Goal: Task Accomplishment & Management: Manage account settings

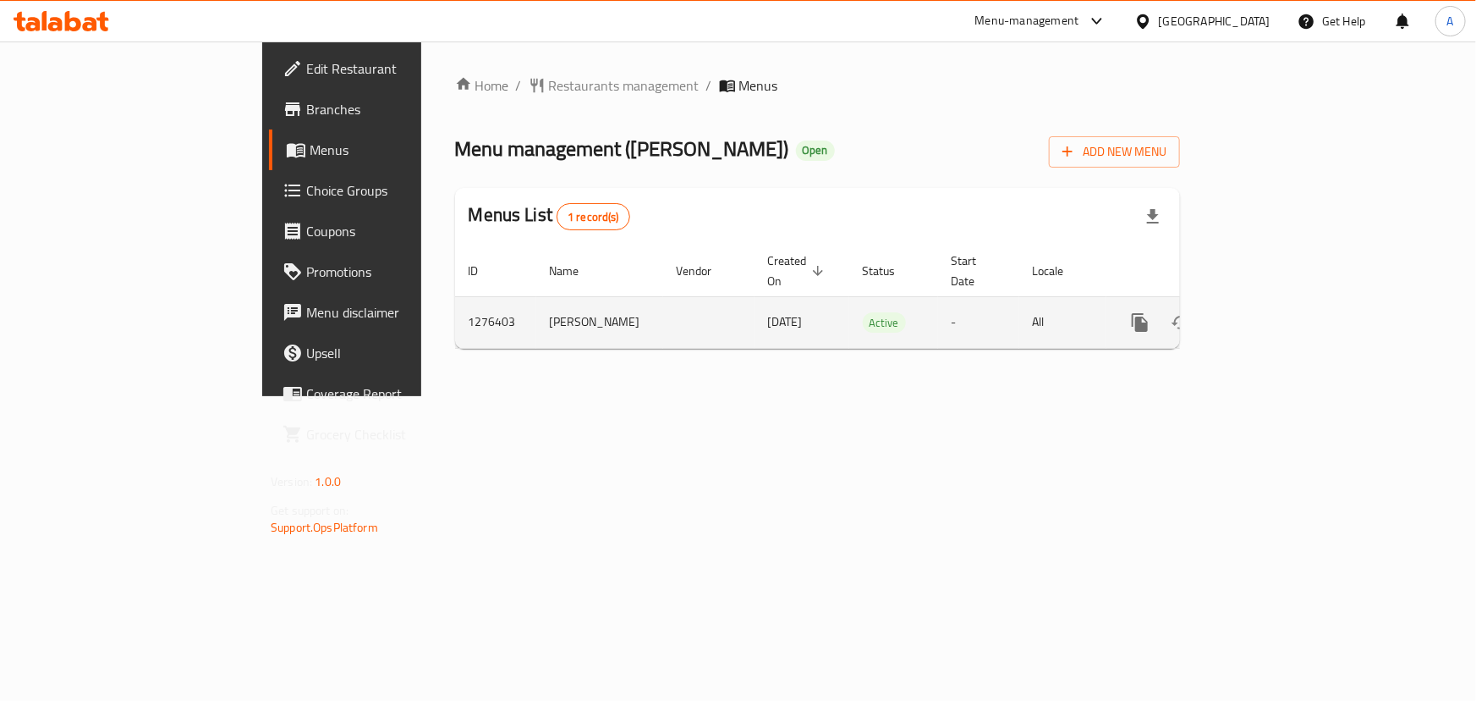
click at [1273, 312] on icon "enhanced table" at bounding box center [1262, 322] width 20 height 20
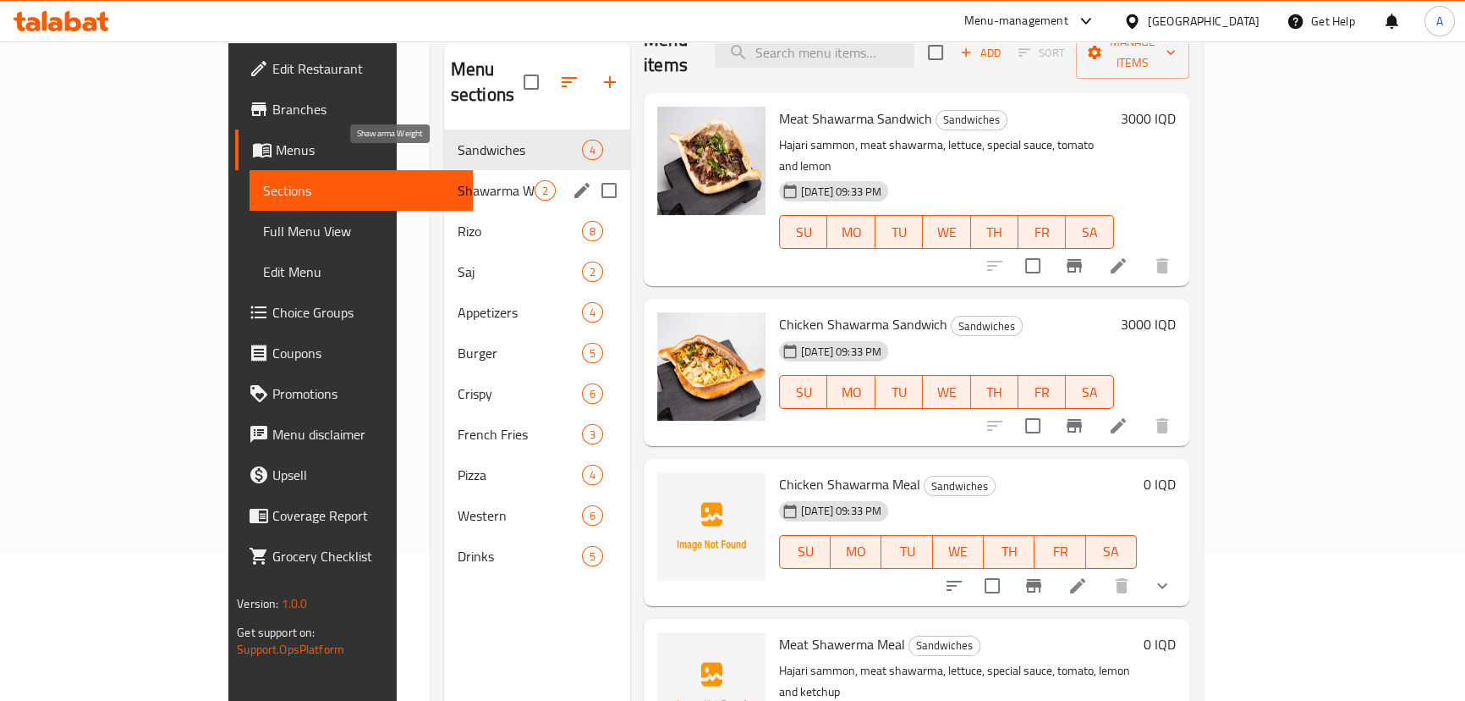
scroll to position [7, 0]
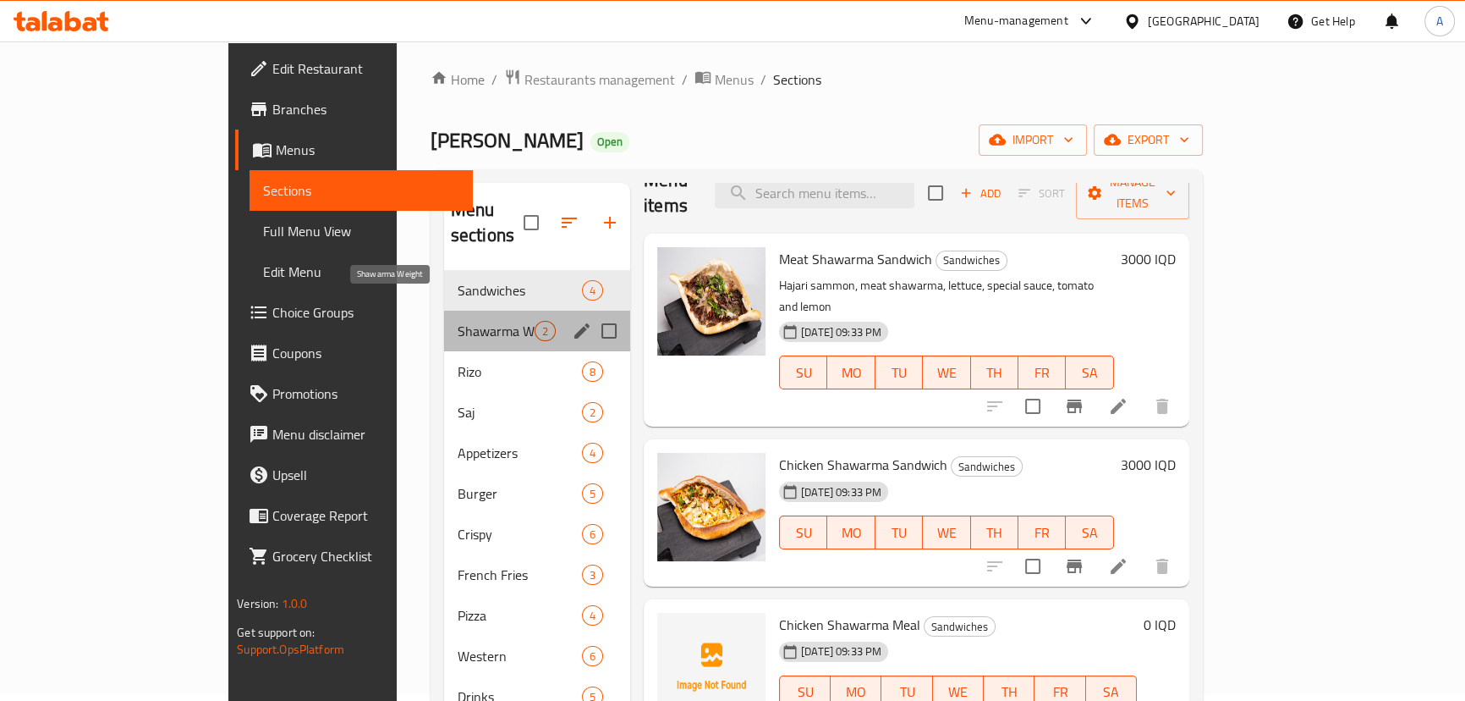
click at [458, 321] on span "Shawarma Weight" at bounding box center [496, 331] width 77 height 20
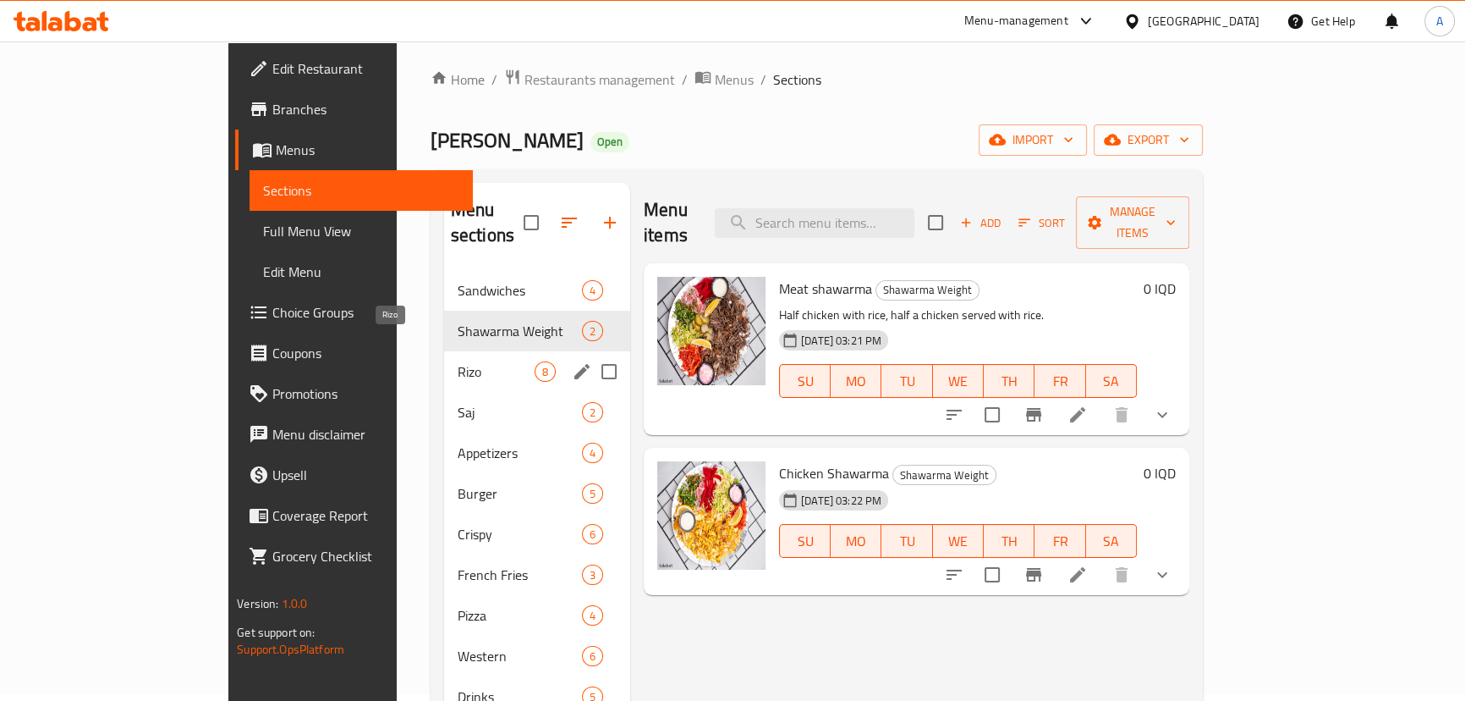
click at [458, 361] on span "Rizo" at bounding box center [496, 371] width 77 height 20
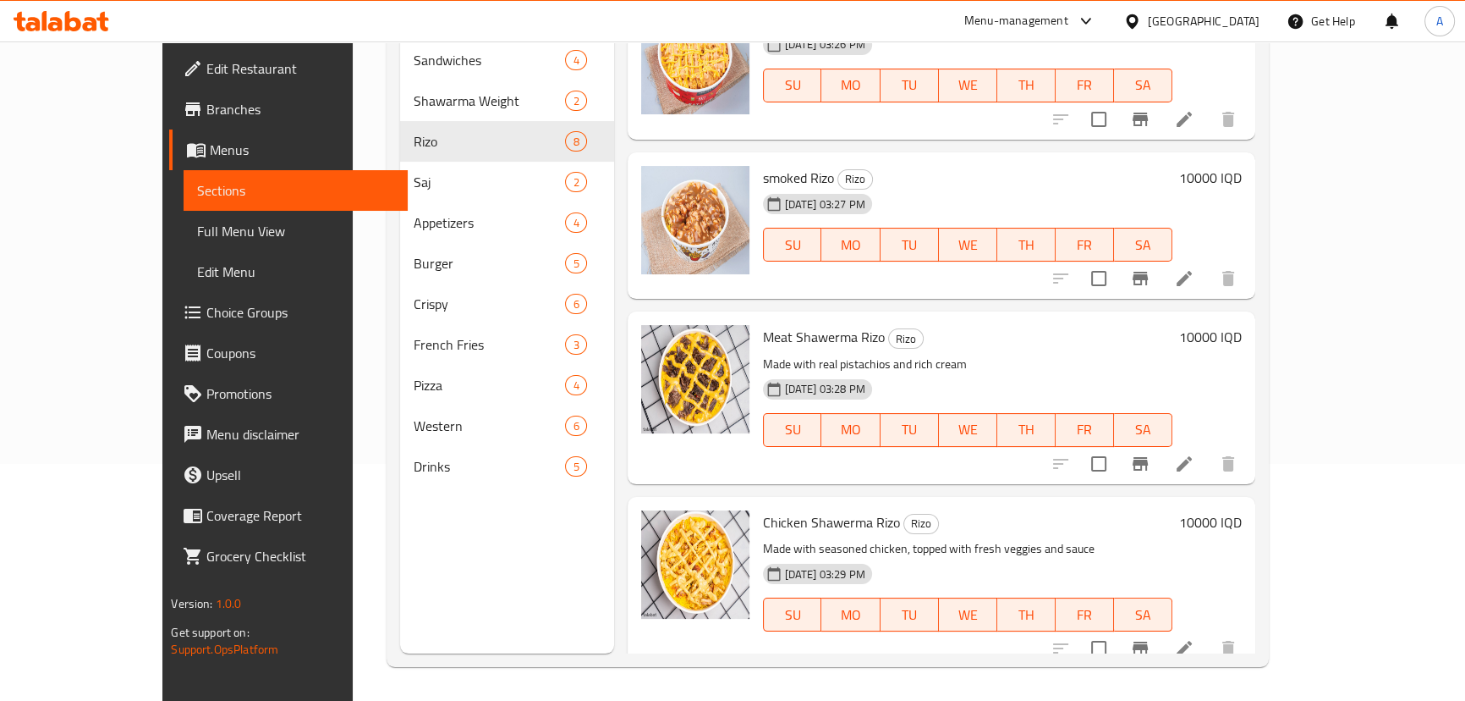
scroll to position [333, 0]
click at [763, 362] on p "Made with real pistachios and rich cream" at bounding box center [968, 365] width 410 height 21
click at [1208, 457] on li at bounding box center [1184, 464] width 47 height 30
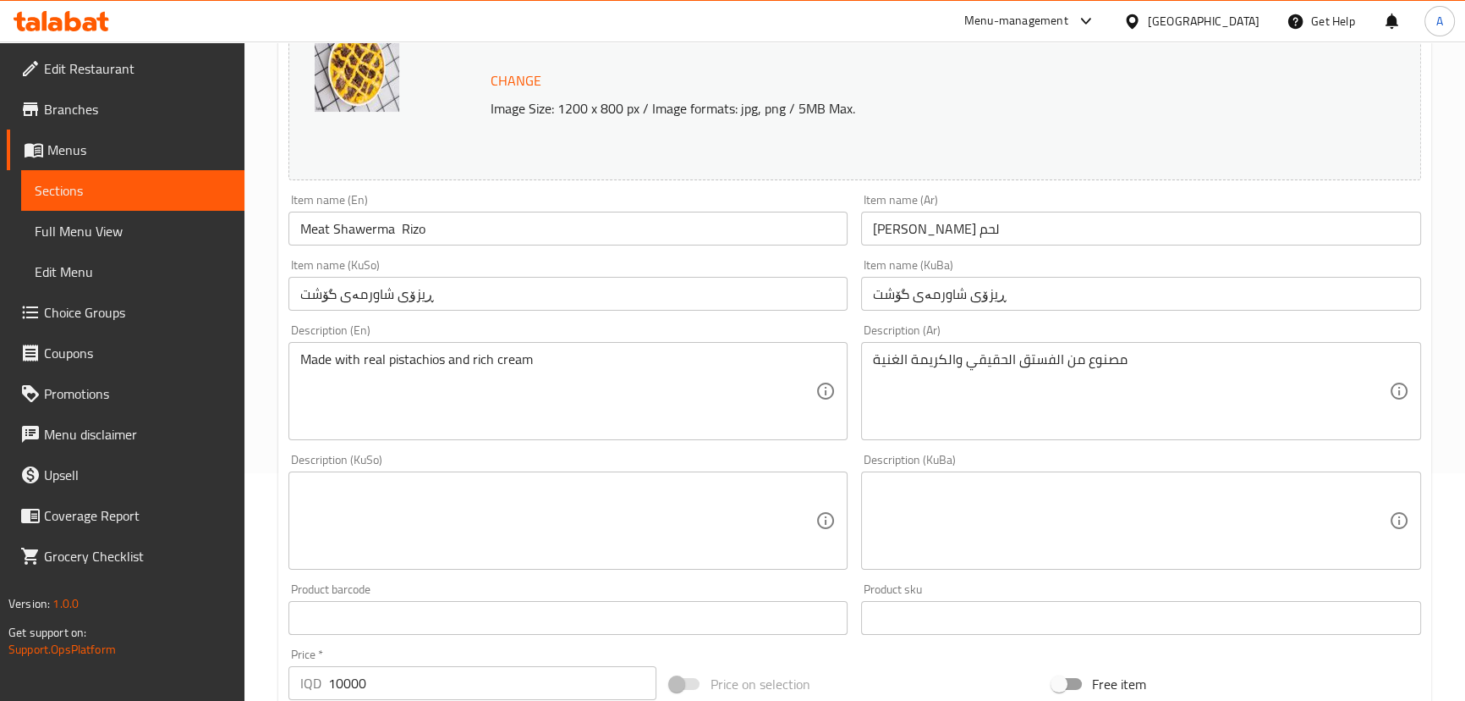
scroll to position [230, 0]
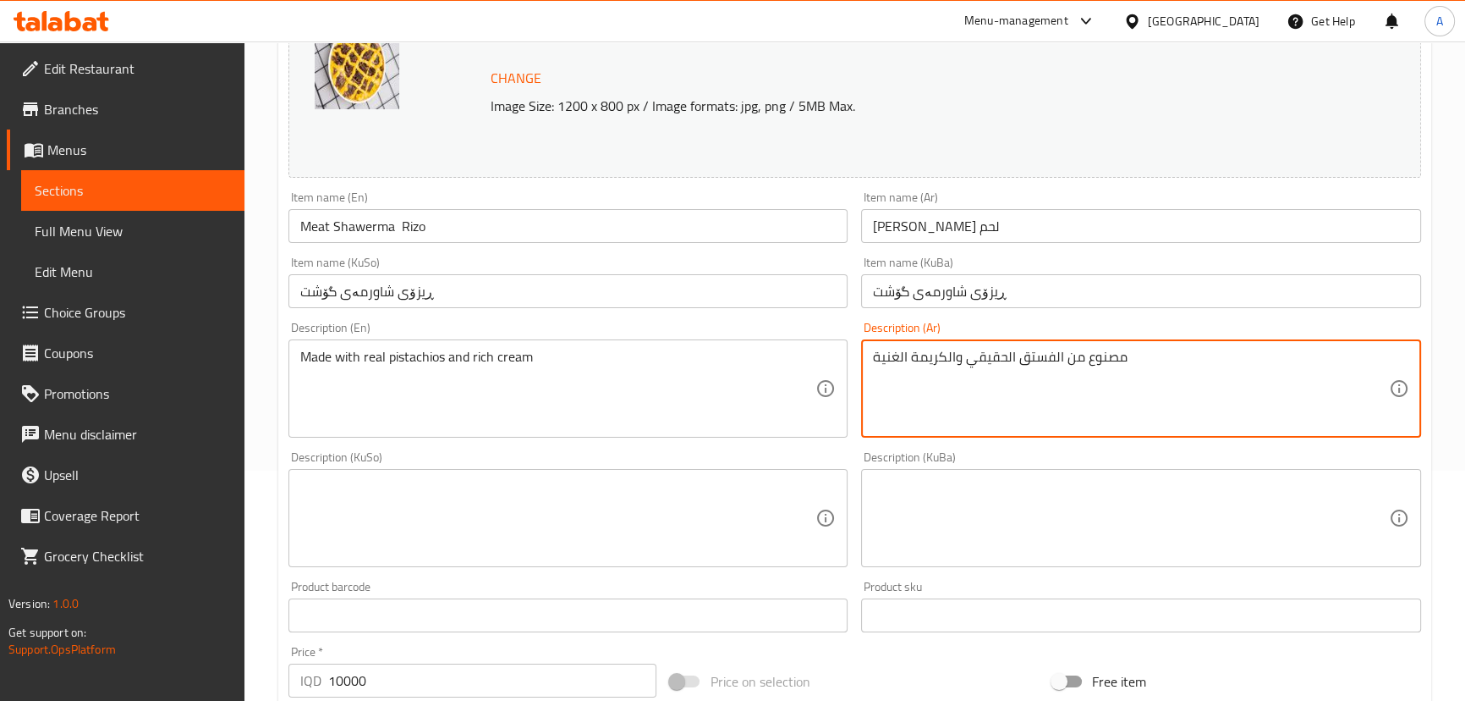
drag, startPoint x: 1173, startPoint y: 356, endPoint x: 860, endPoint y: 366, distance: 312.4
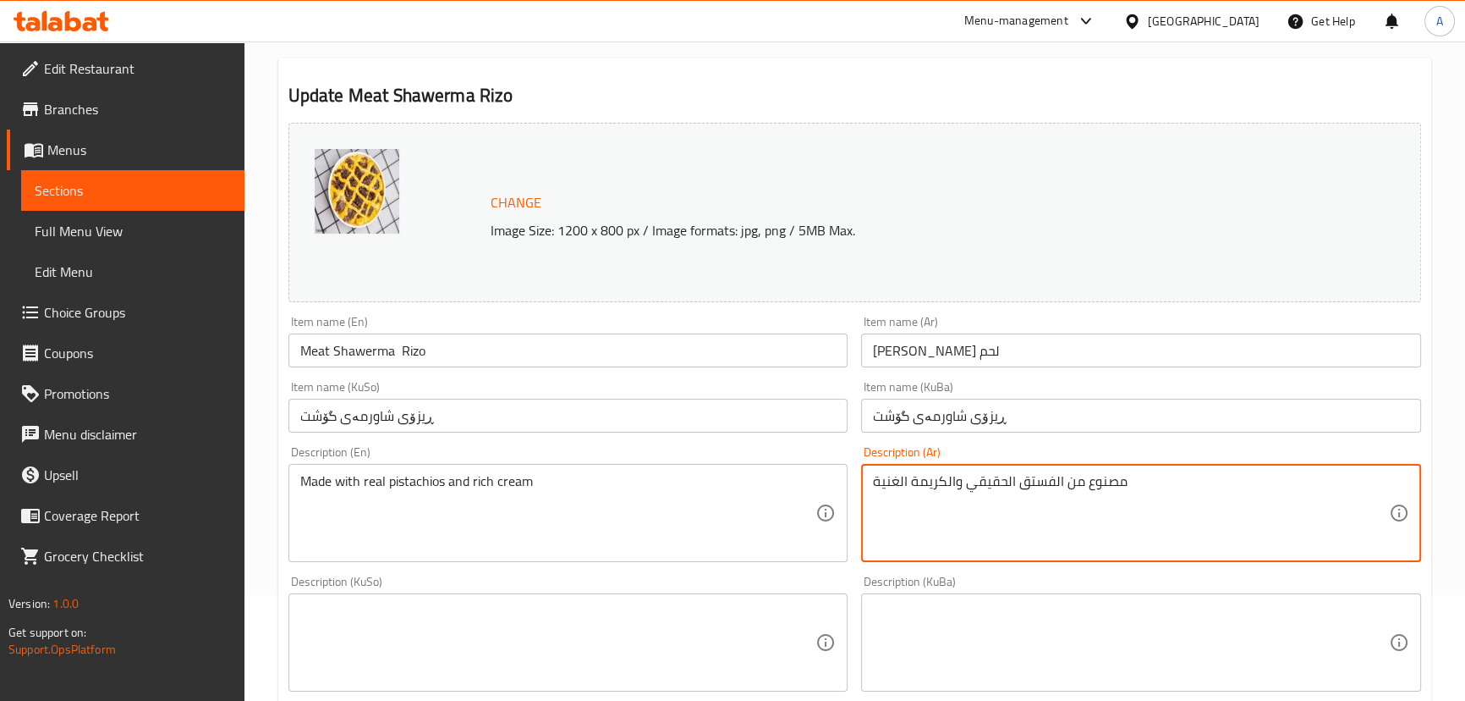
scroll to position [76, 0]
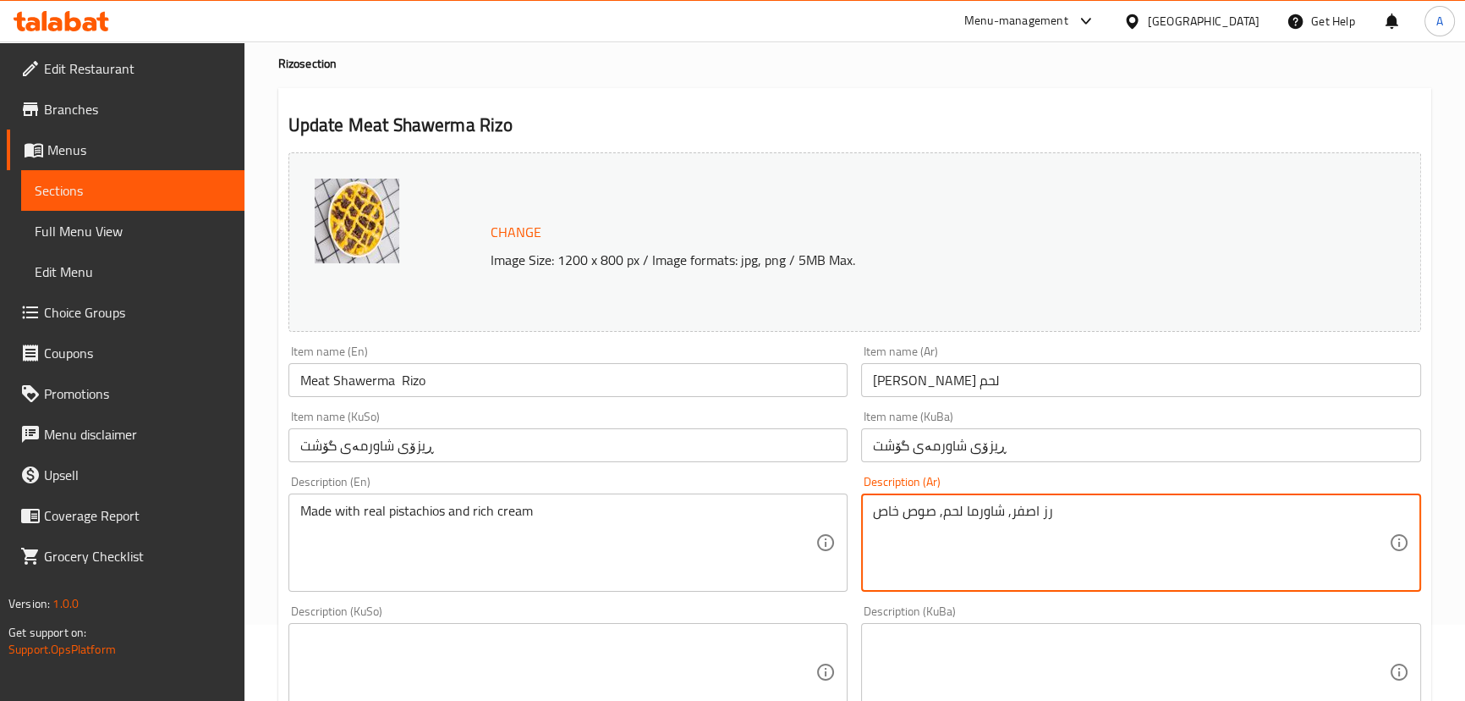
type textarea "رز اصفر, شاورما لحم, صوص خاص"
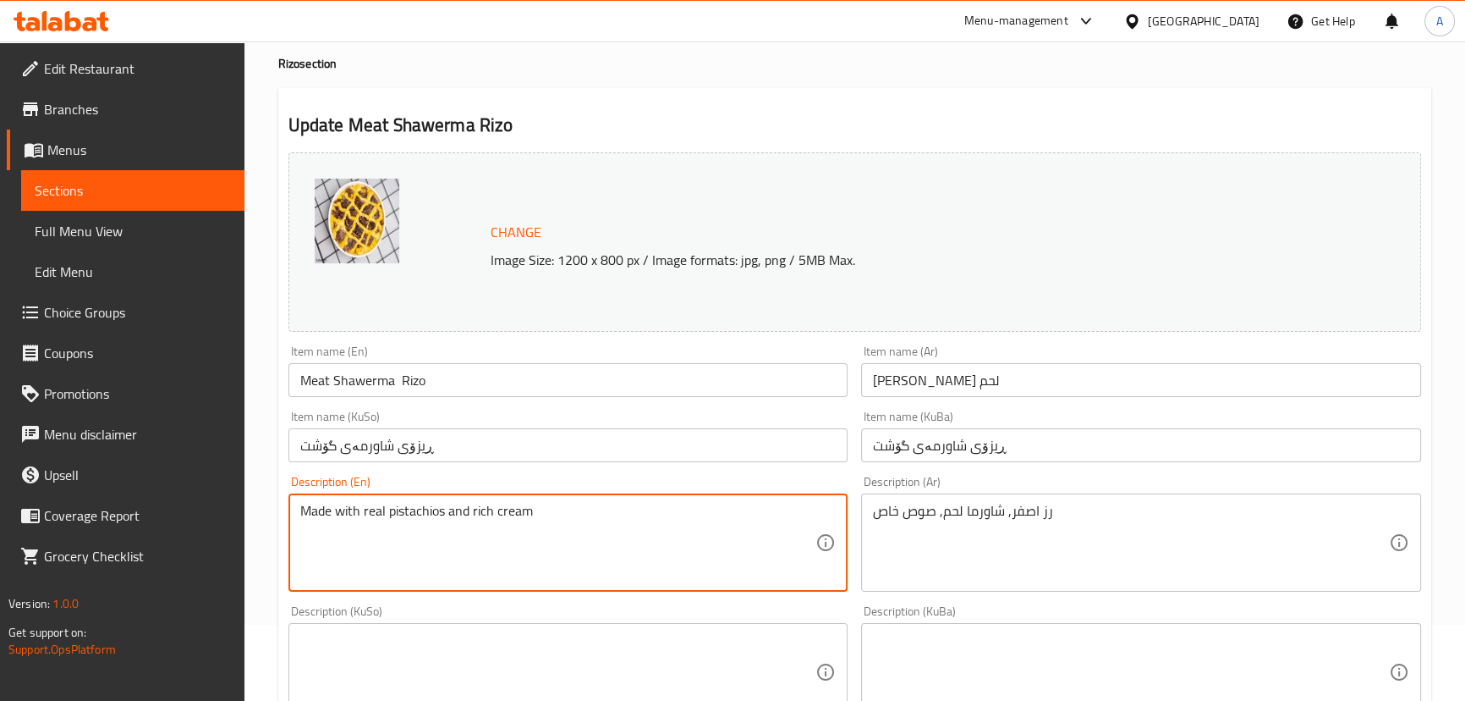
paste textarea "Yellow rice, meat shawarma, special sauce"
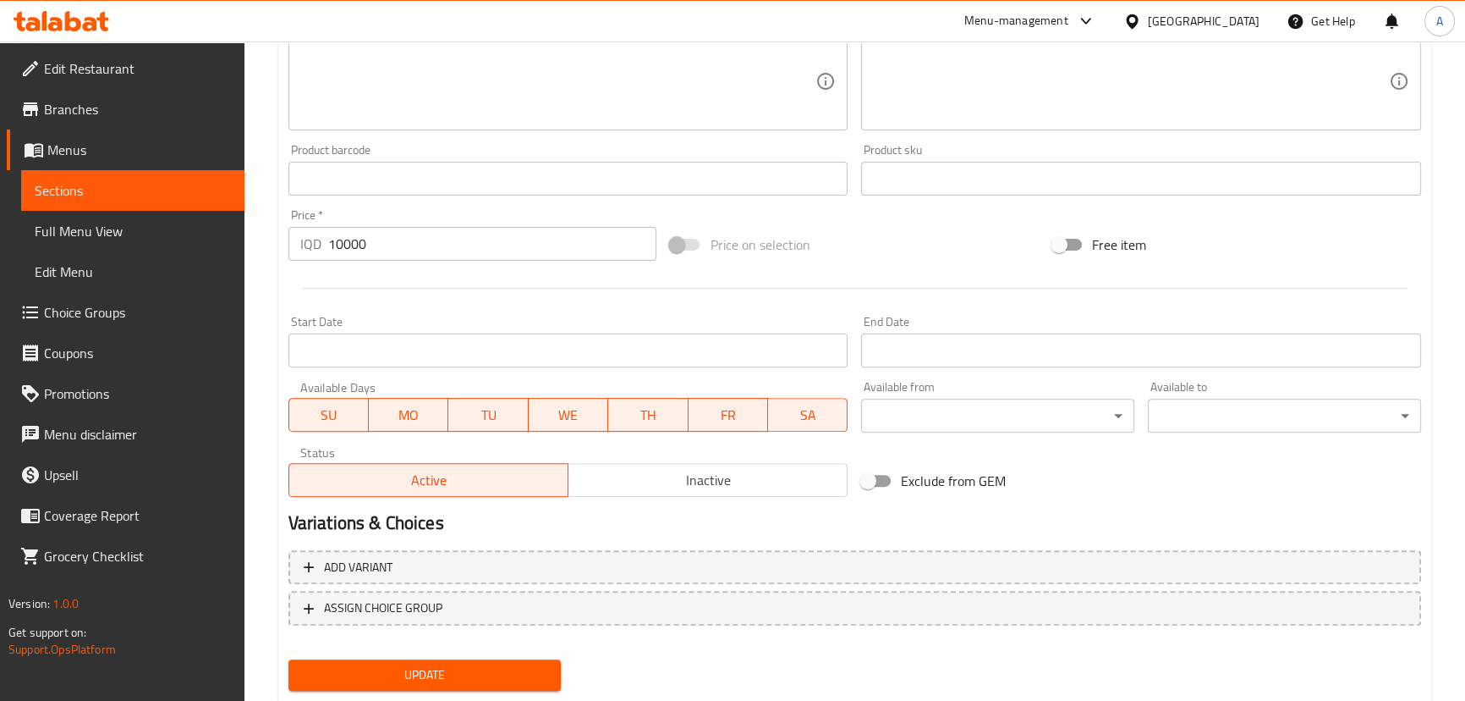
scroll to position [713, 0]
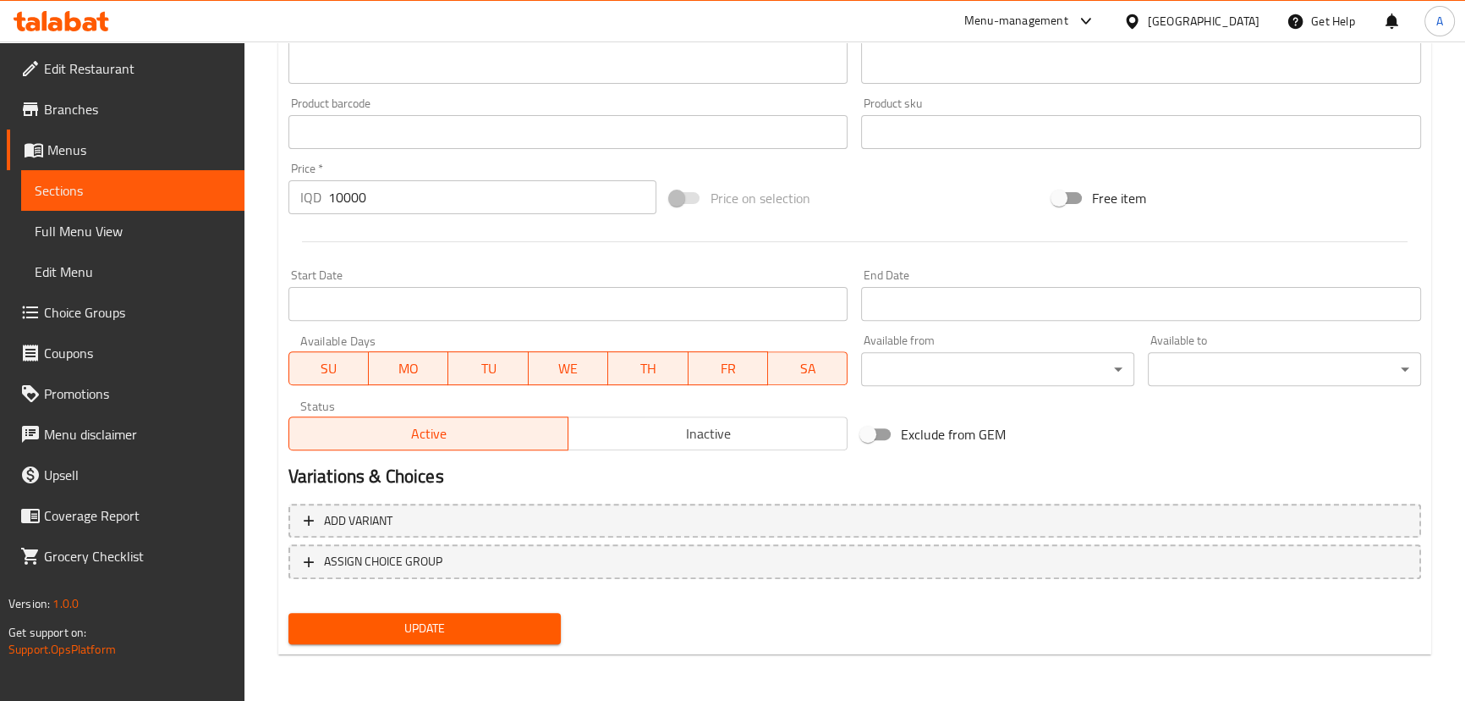
type textarea "Yellow rice, meat shawarma, special sauce"
click at [453, 640] on button "Update" at bounding box center [425, 628] width 273 height 31
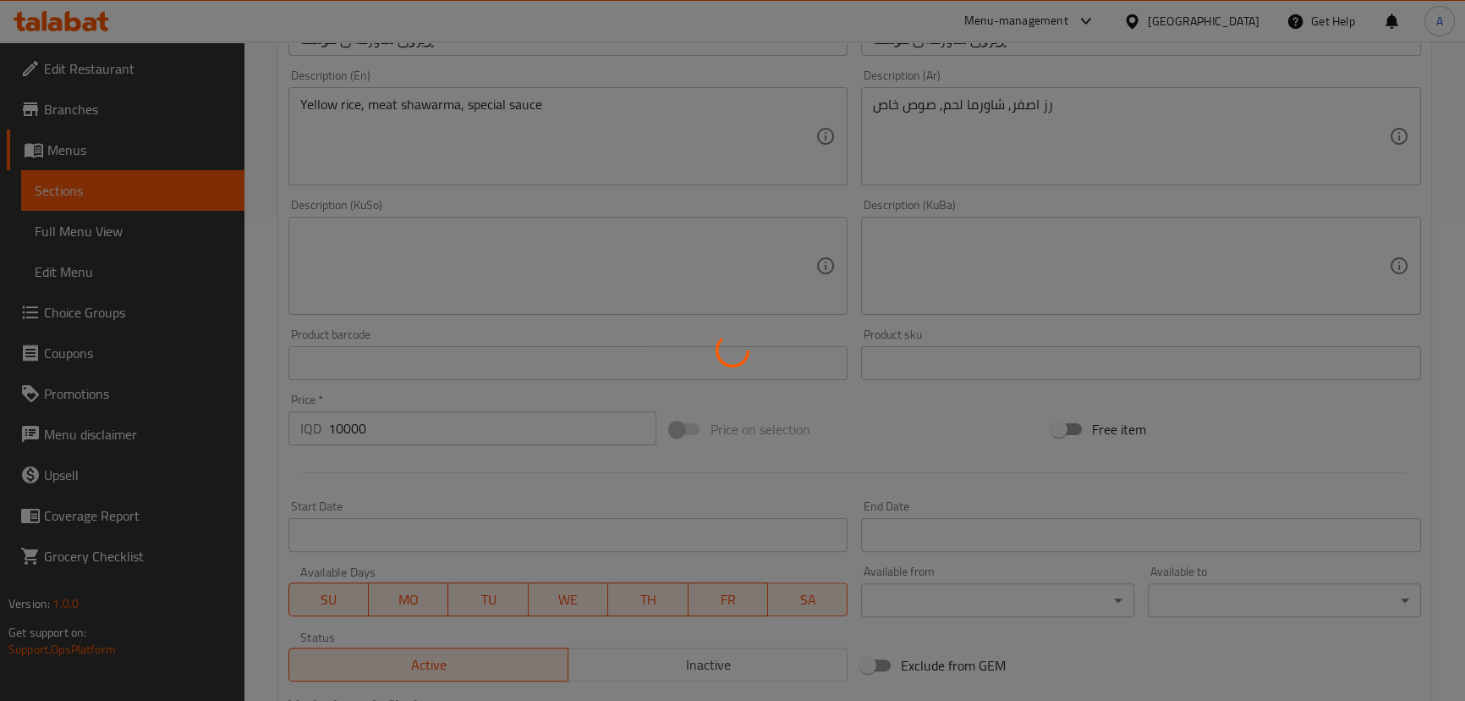
scroll to position [0, 0]
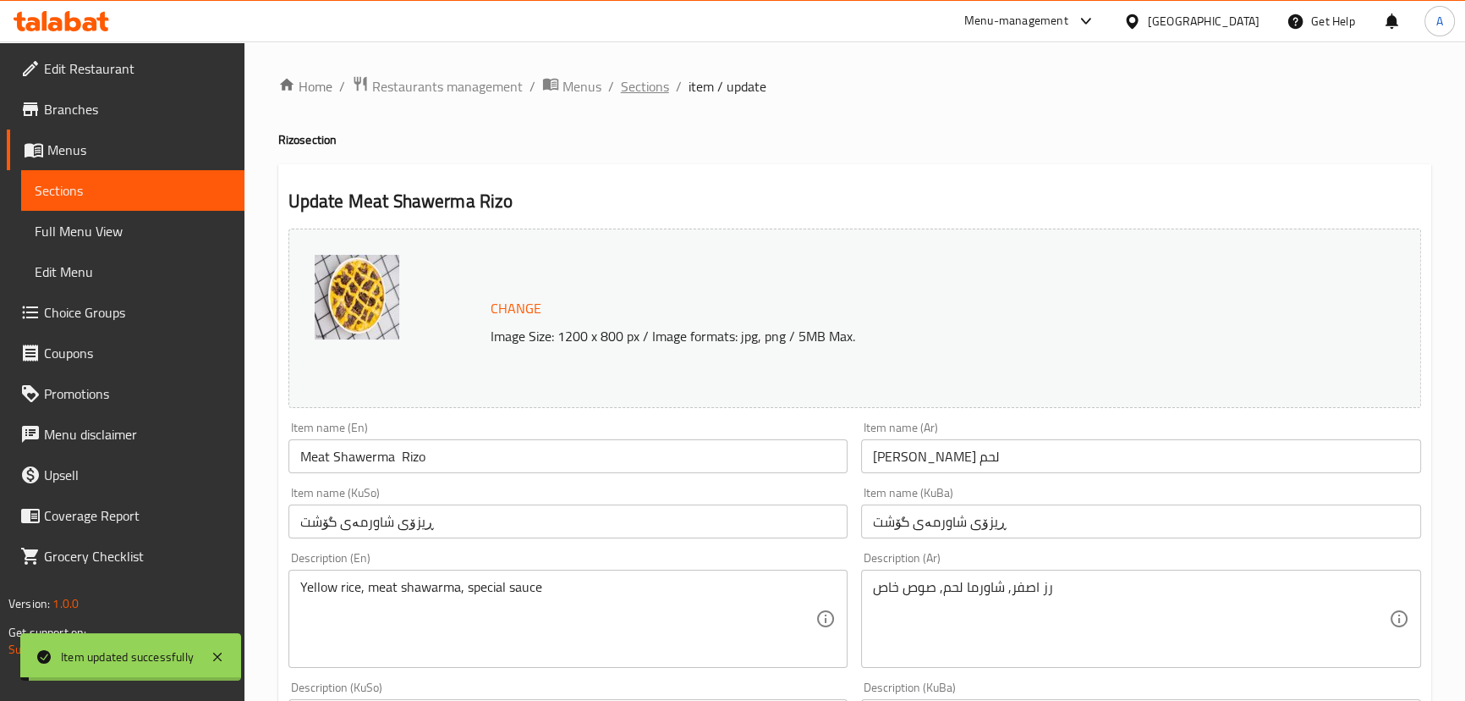
click at [638, 83] on span "Sections" at bounding box center [645, 86] width 48 height 20
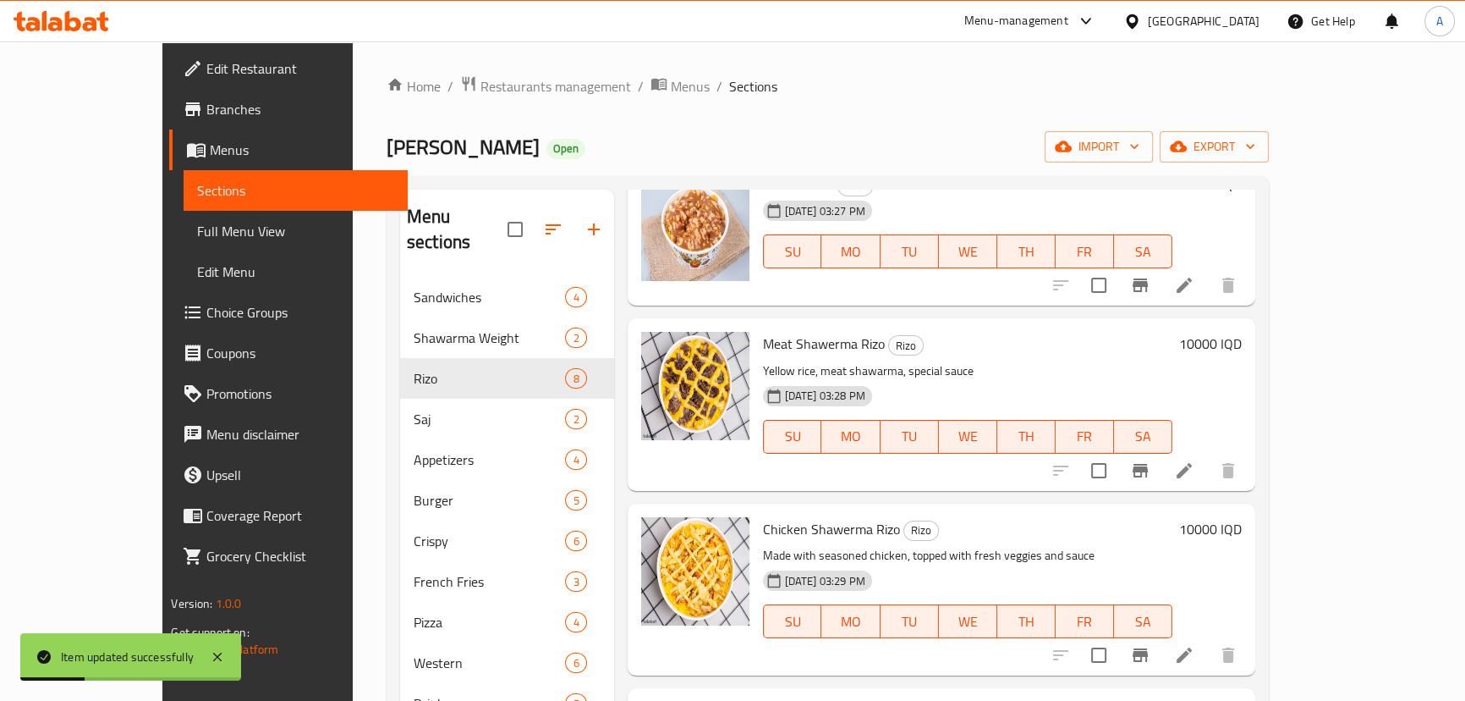
scroll to position [718, 0]
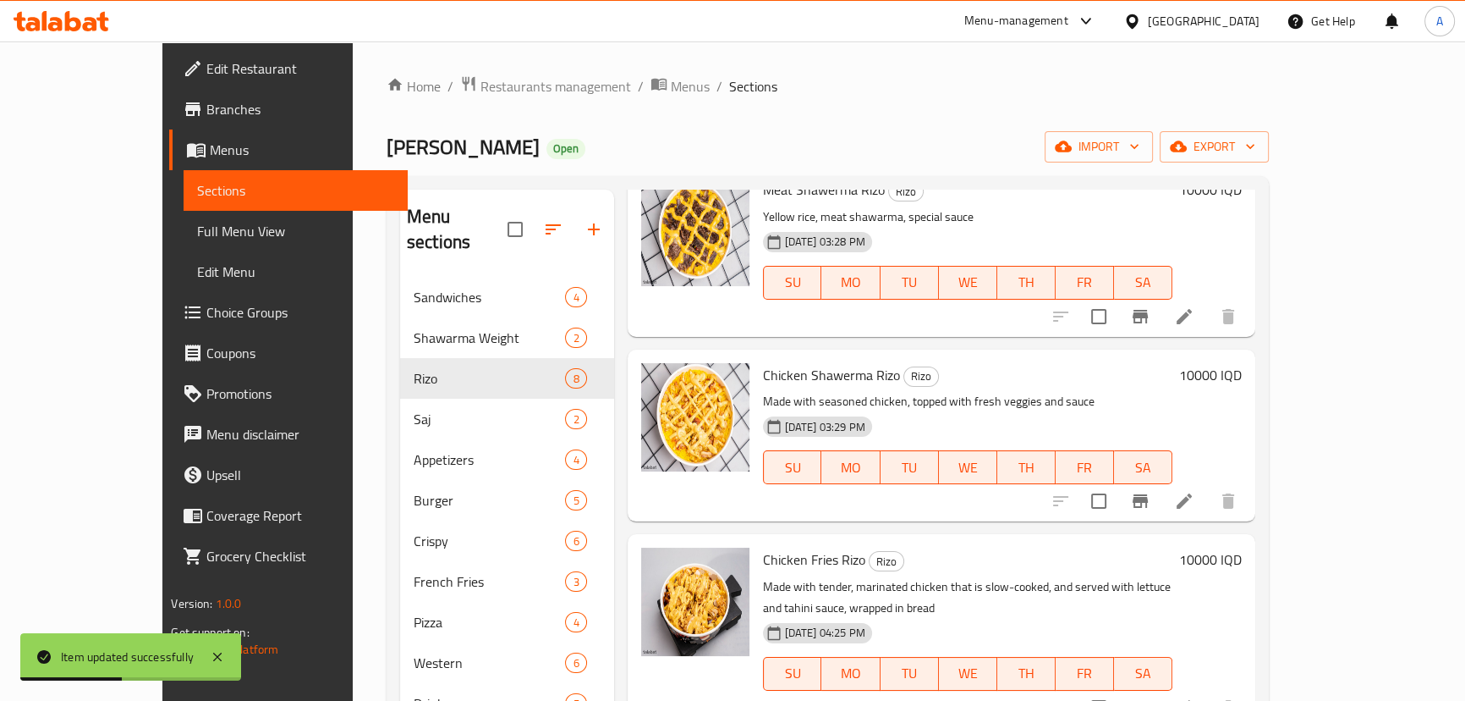
click at [1208, 511] on li at bounding box center [1184, 501] width 47 height 30
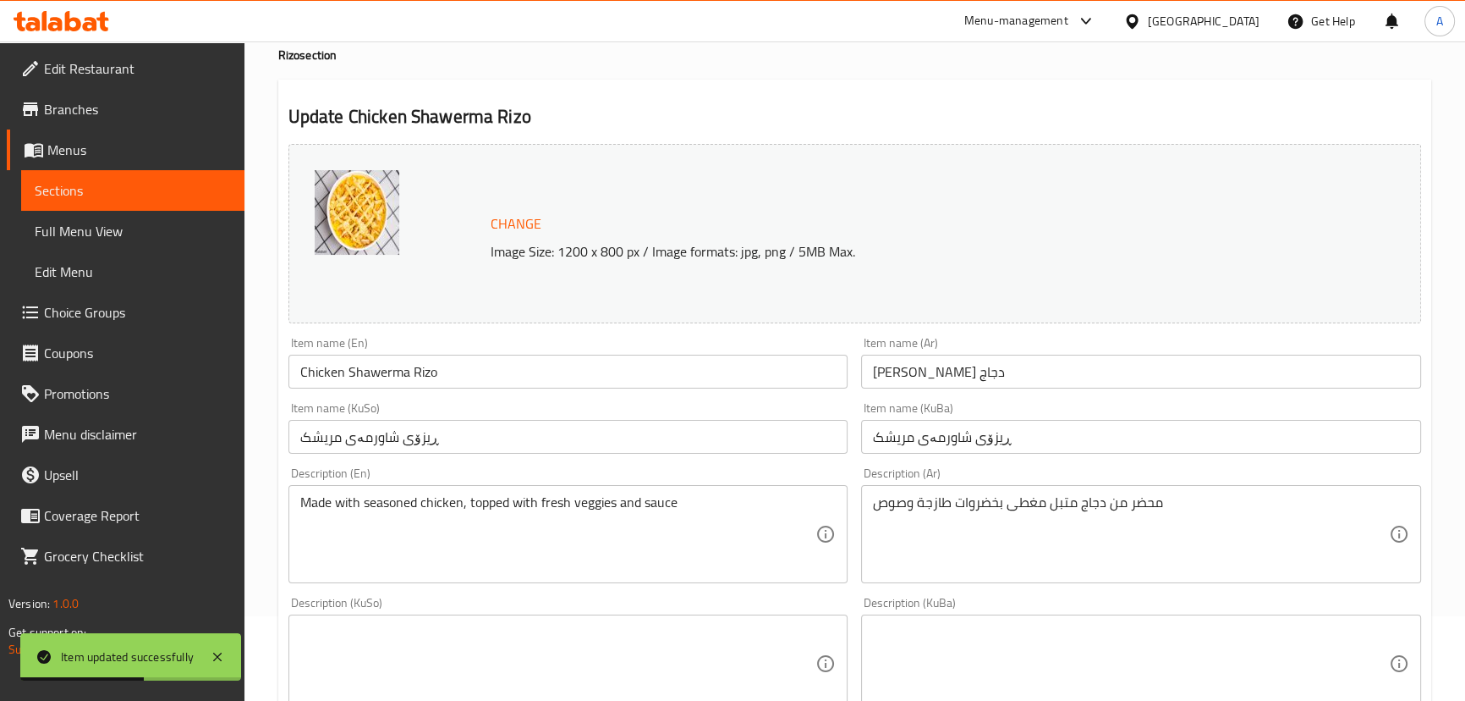
scroll to position [230, 0]
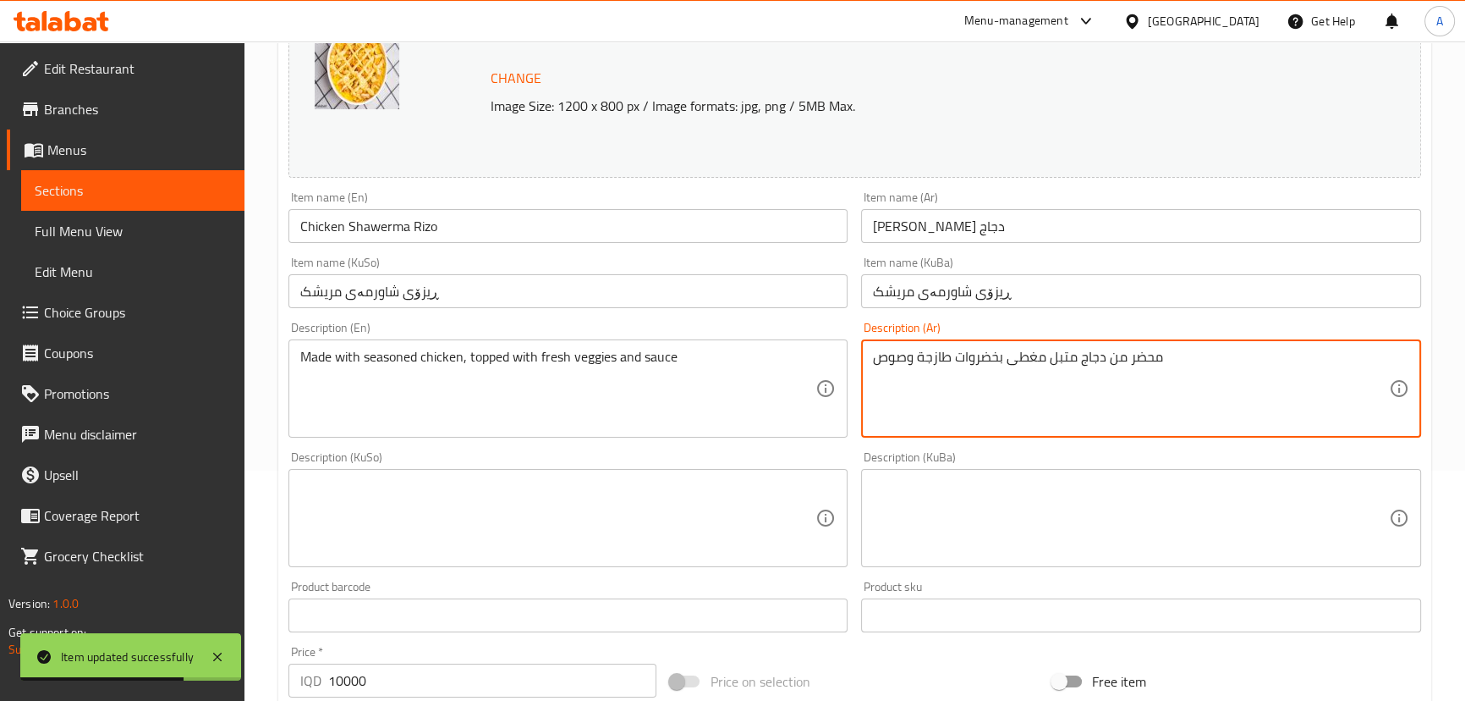
paste textarea "Yellow rice, meat shawarma, special sauce"
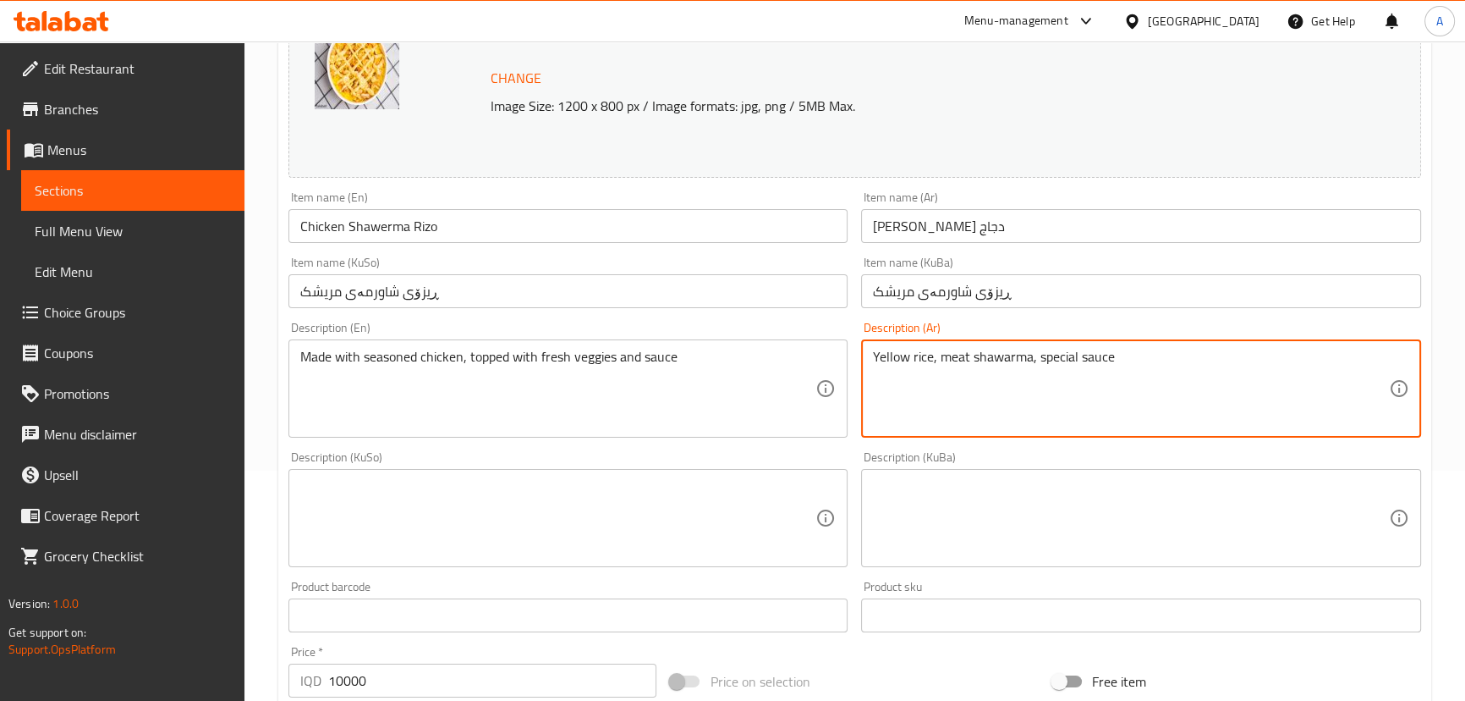
drag, startPoint x: 971, startPoint y: 357, endPoint x: 942, endPoint y: 371, distance: 32.9
click at [942, 371] on textarea "Yellow rice, meat shawarma, special sauce" at bounding box center [1131, 389] width 516 height 80
type textarea "Yellow rice, chicken shawarma, special sauce"
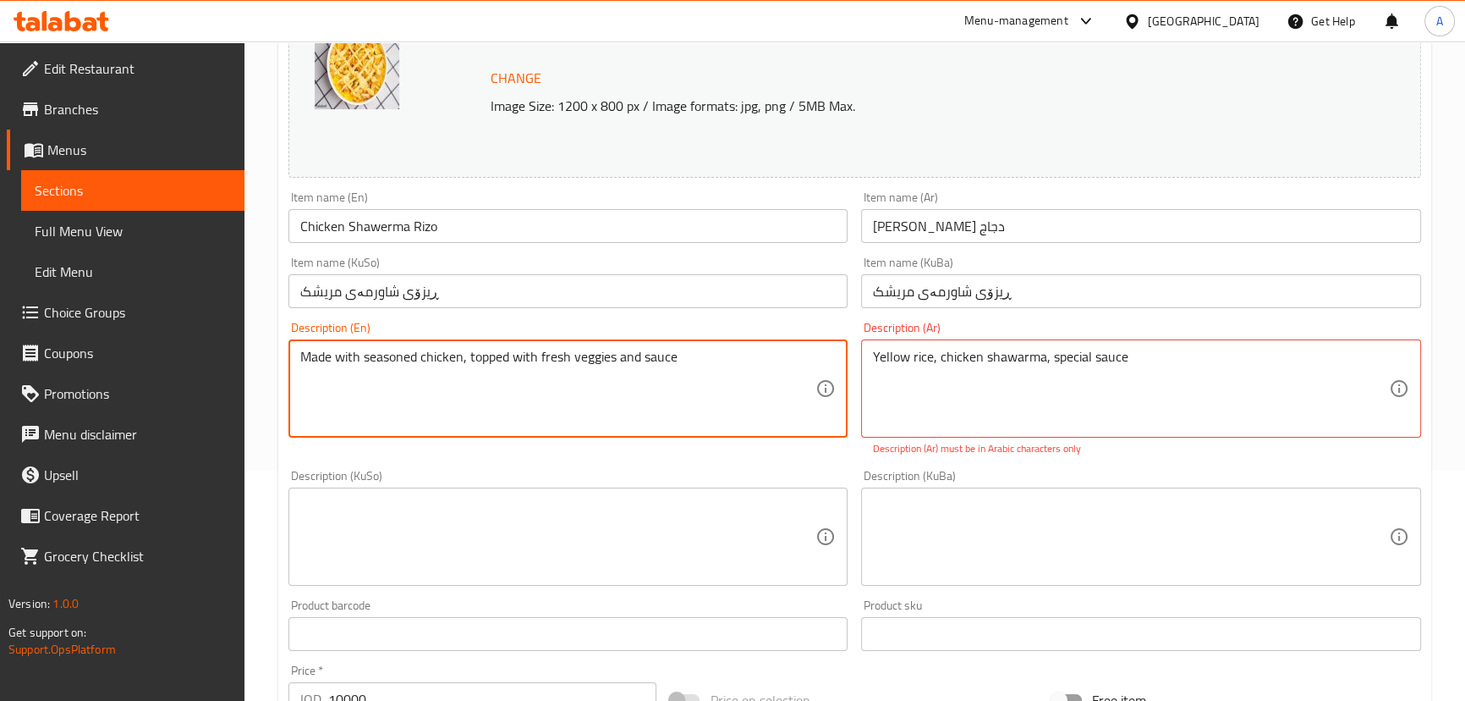
paste textarea "Yellow rice, chicken shawarma, special"
type textarea "Yellow rice, chicken shawarma, special sauce"
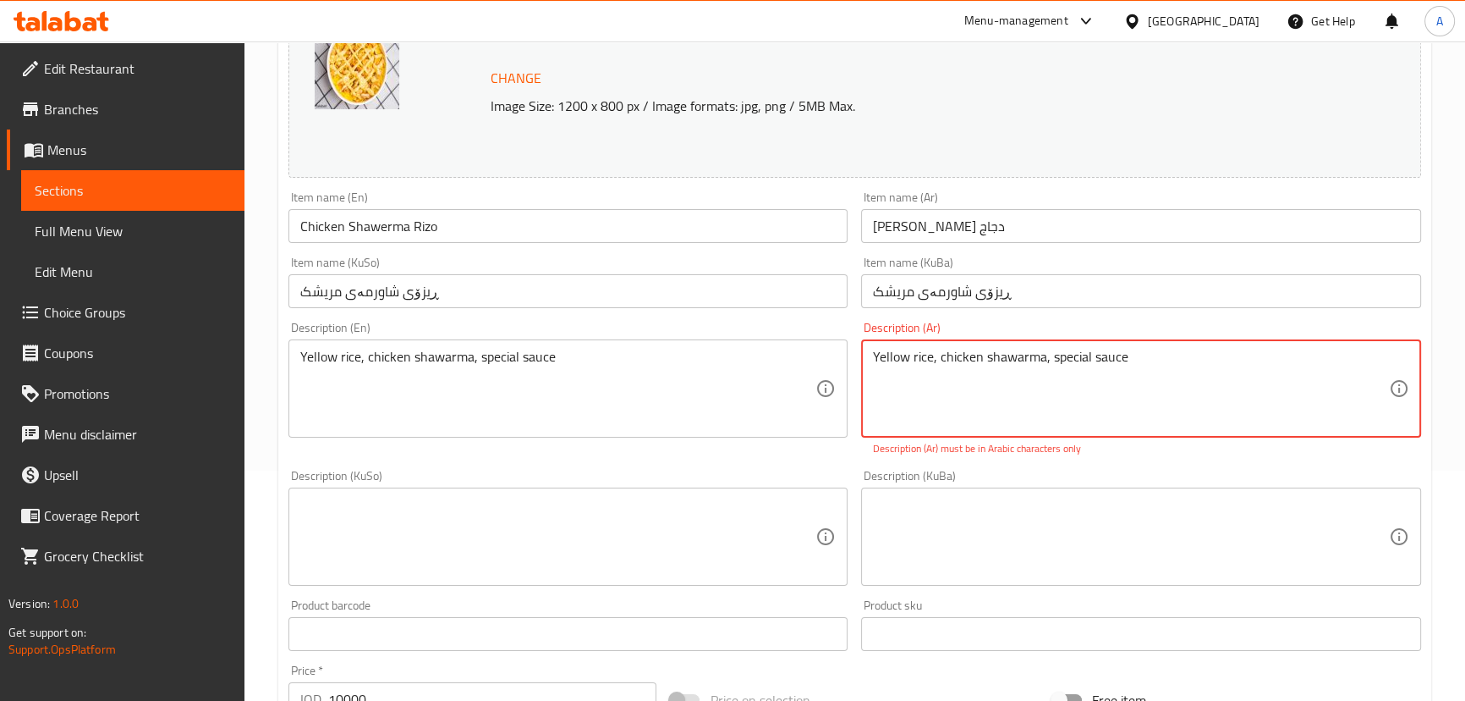
paste textarea "رز اصفر, شاورما لحم, صوص خاص"
drag, startPoint x: 962, startPoint y: 360, endPoint x: 946, endPoint y: 366, distance: 17.4
click at [946, 366] on textarea "رز اصفر, شاورما لحم, صوص خاص" at bounding box center [1131, 389] width 516 height 80
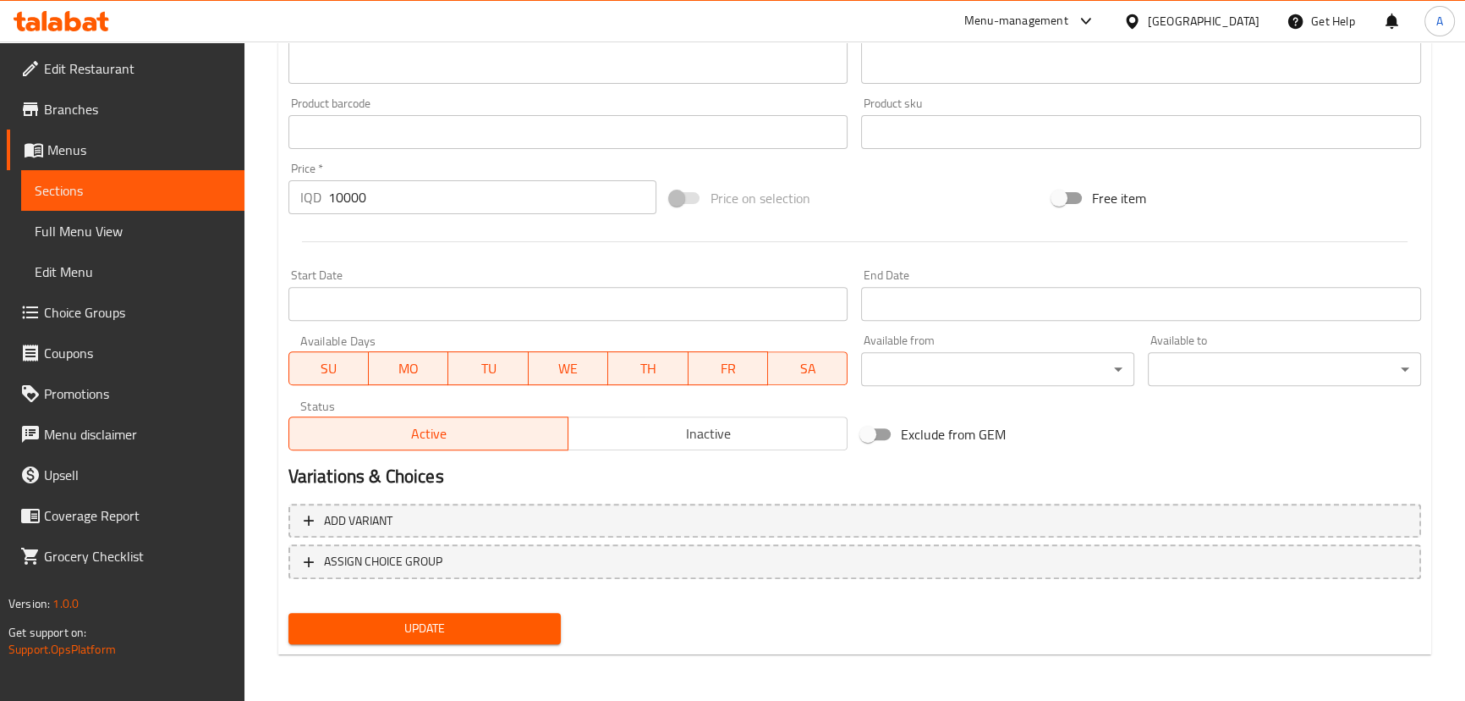
type textarea "رز اصفر, شاورما دجاج, صوص خاص"
click at [435, 630] on span "Update" at bounding box center [425, 628] width 246 height 21
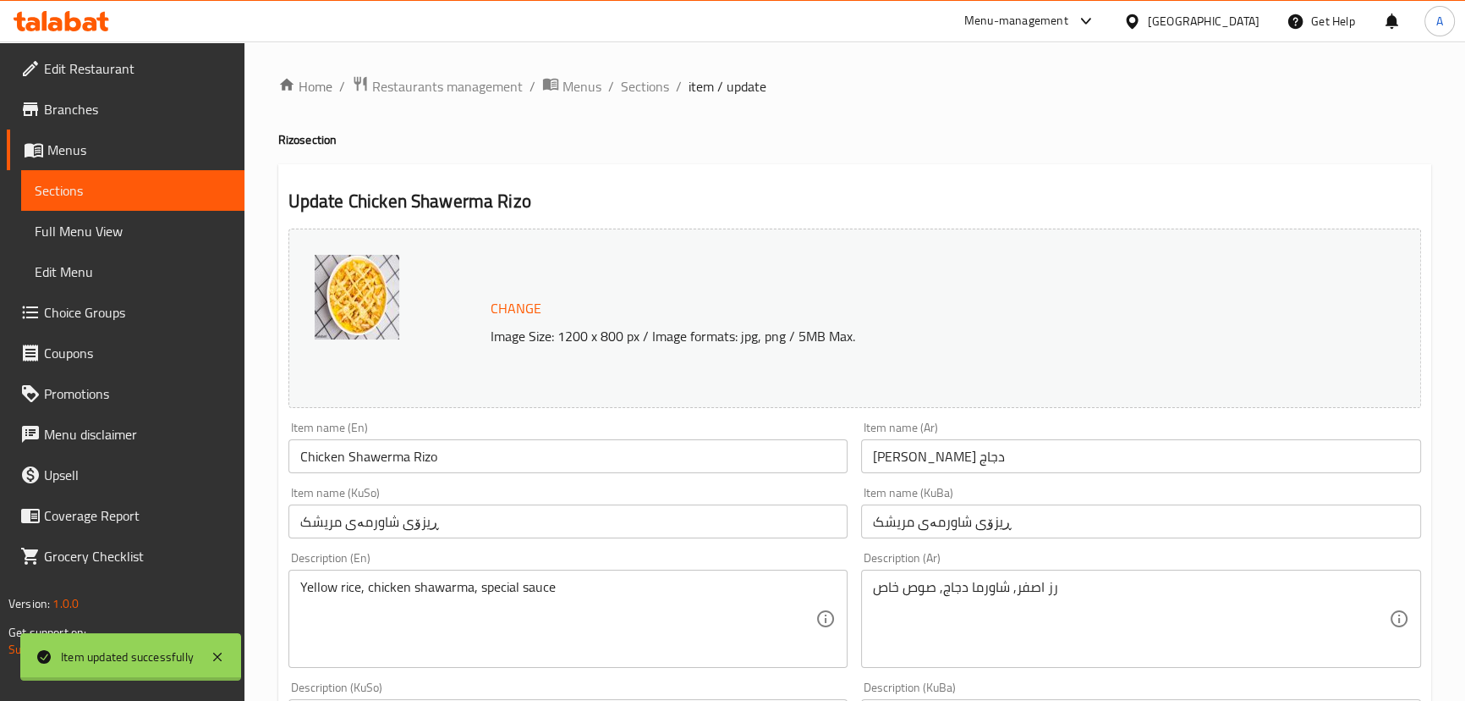
scroll to position [0, 0]
click at [655, 80] on span "Sections" at bounding box center [645, 86] width 48 height 20
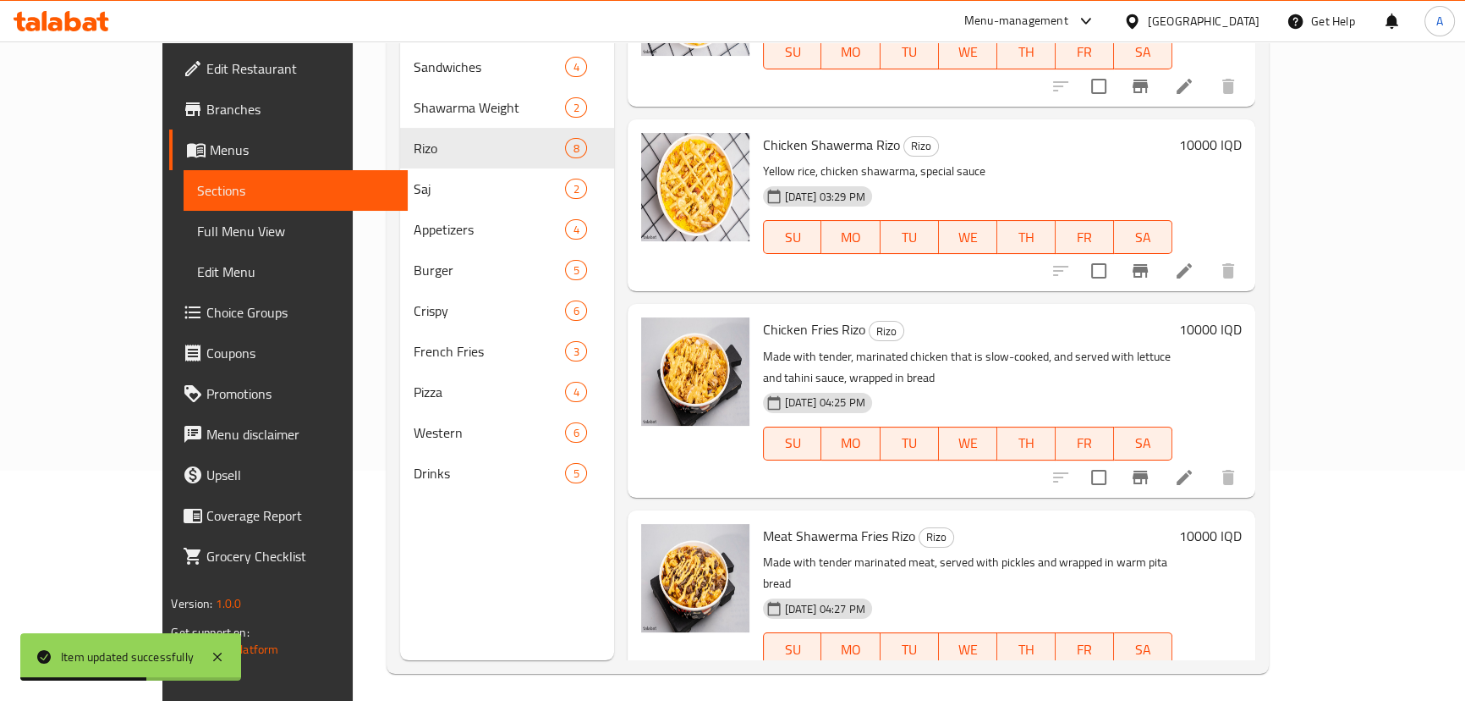
scroll to position [237, 0]
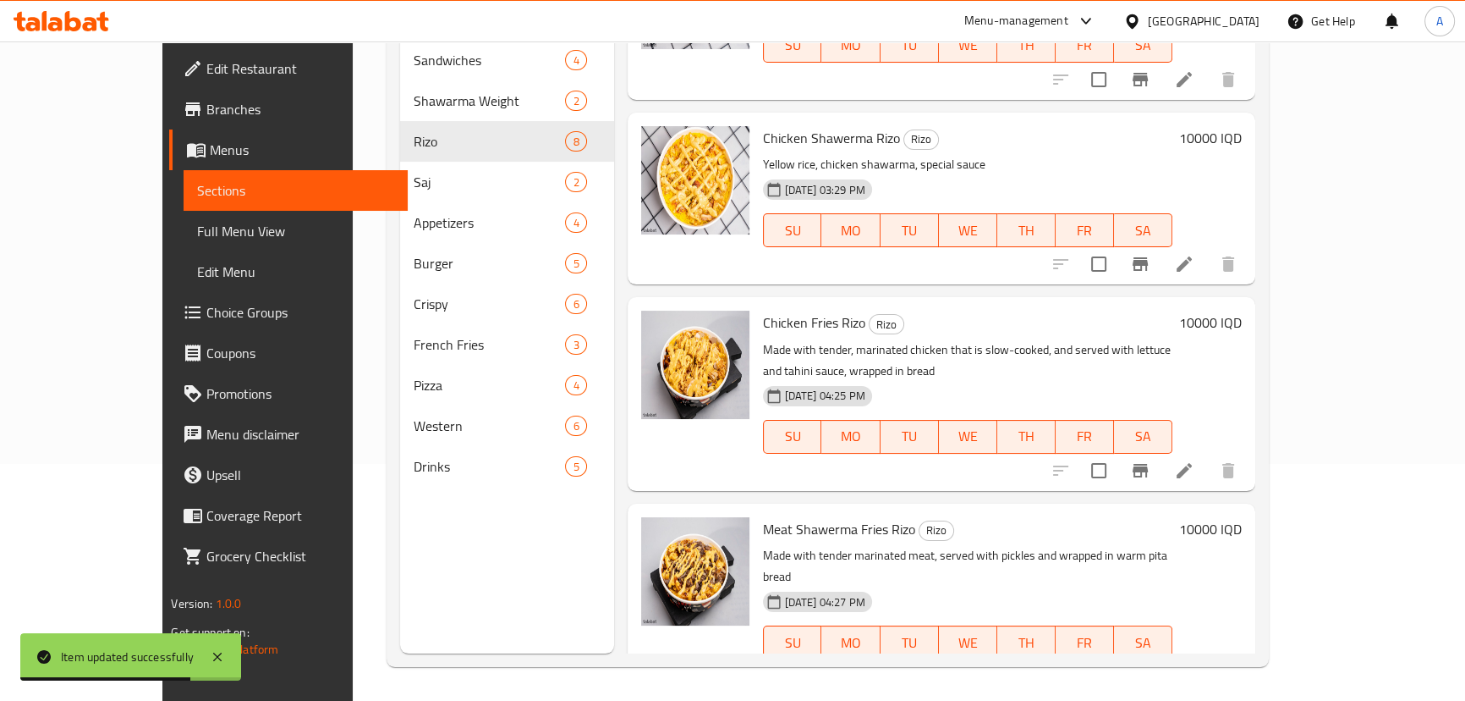
click at [1208, 455] on li at bounding box center [1184, 470] width 47 height 30
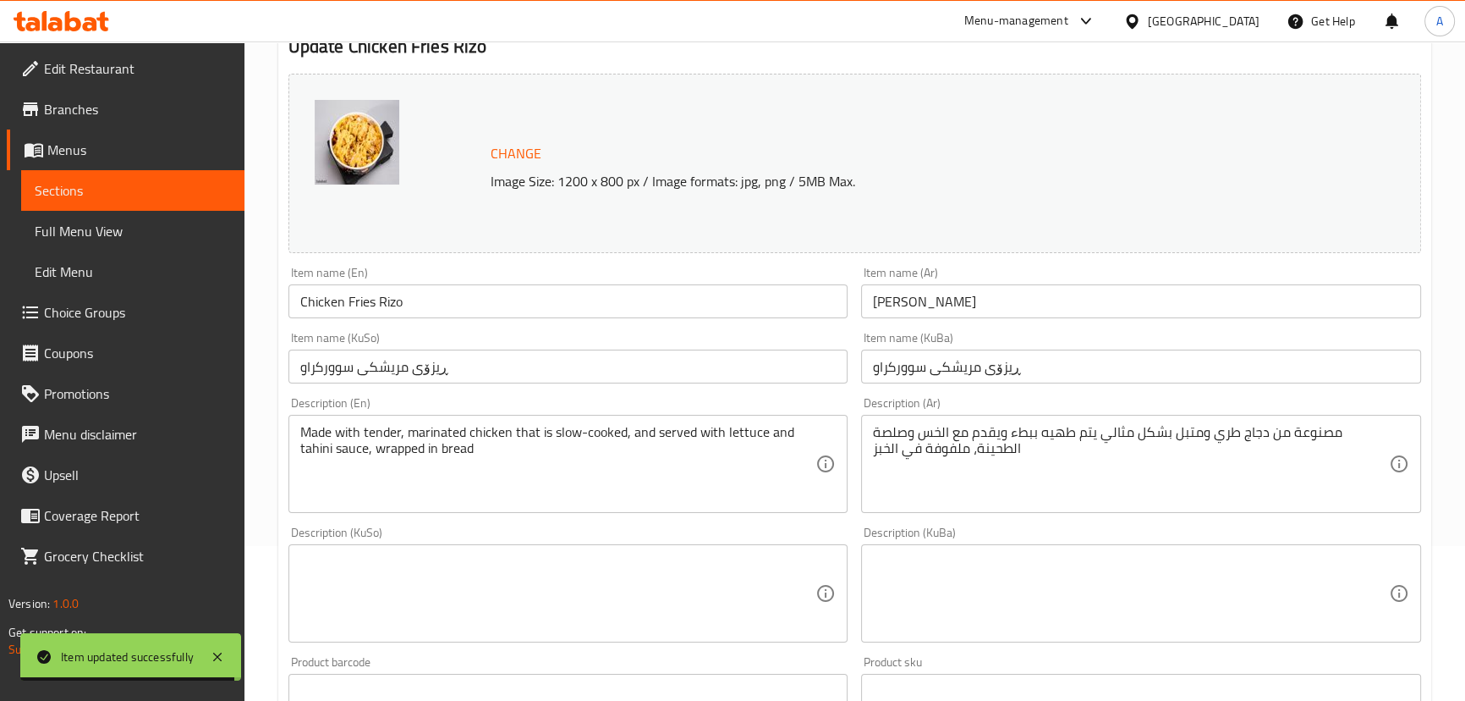
scroll to position [153, 0]
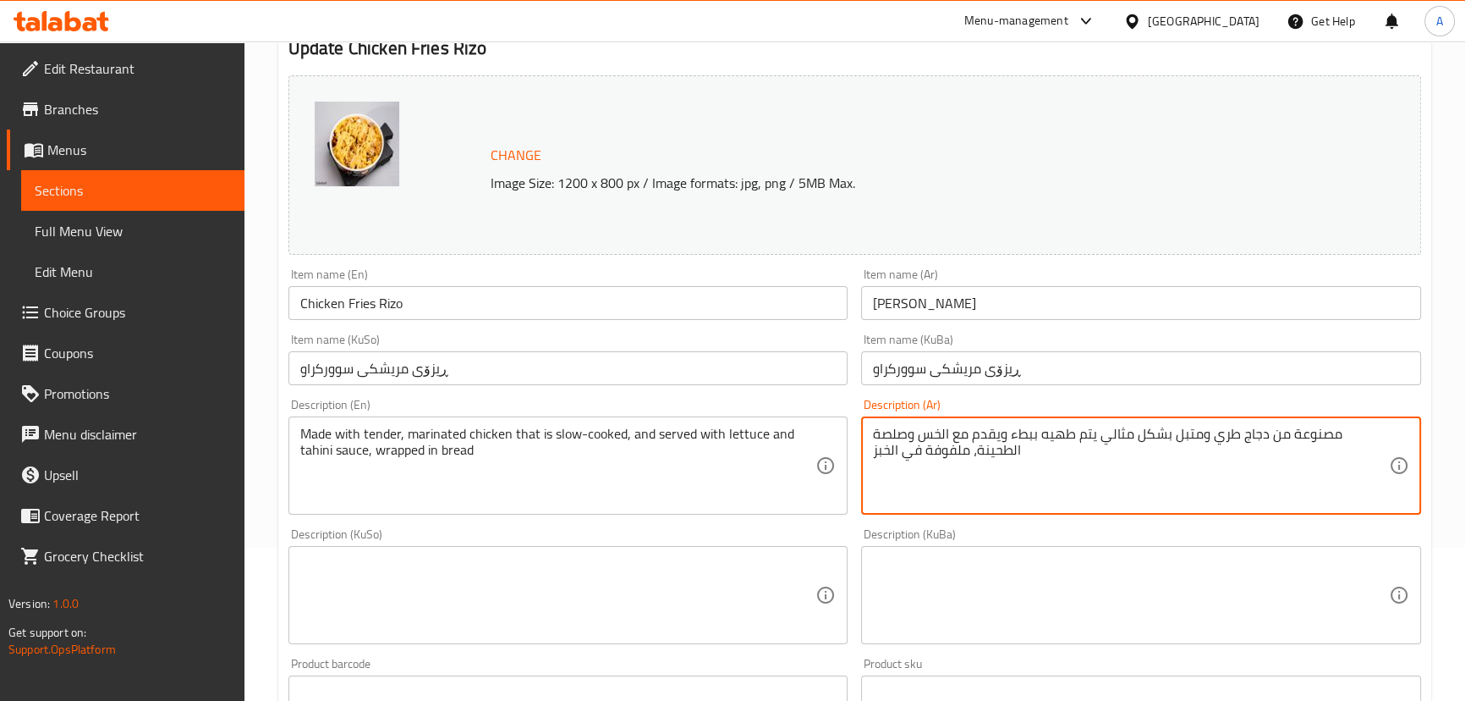
paste textarea "رز اصفر, شاورما لحم, صوص خاص"
drag, startPoint x: 963, startPoint y: 435, endPoint x: 946, endPoint y: 442, distance: 18.6
click at [946, 442] on textarea "رز اصفر, شاورما لحم, صوص خاص" at bounding box center [1131, 466] width 516 height 80
type textarea "رز اصفر, شاورما دجاج, فنكر , صوص خاص"
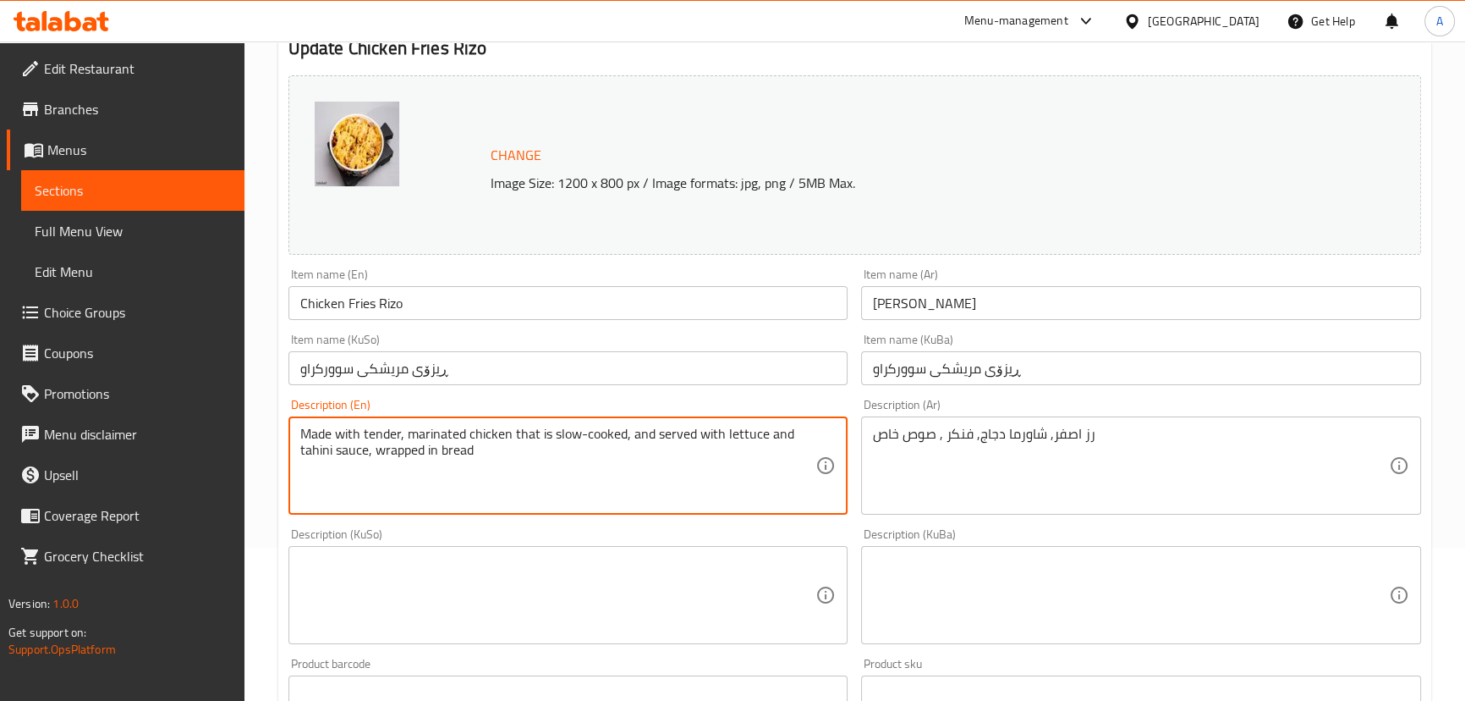
paste textarea "Yellow rice, meat shawarma, special sauce"
drag, startPoint x: 397, startPoint y: 433, endPoint x: 370, endPoint y: 442, distance: 28.4
click at [370, 442] on textarea "Yellow rice, meat shawarma, special sauce" at bounding box center [558, 466] width 516 height 80
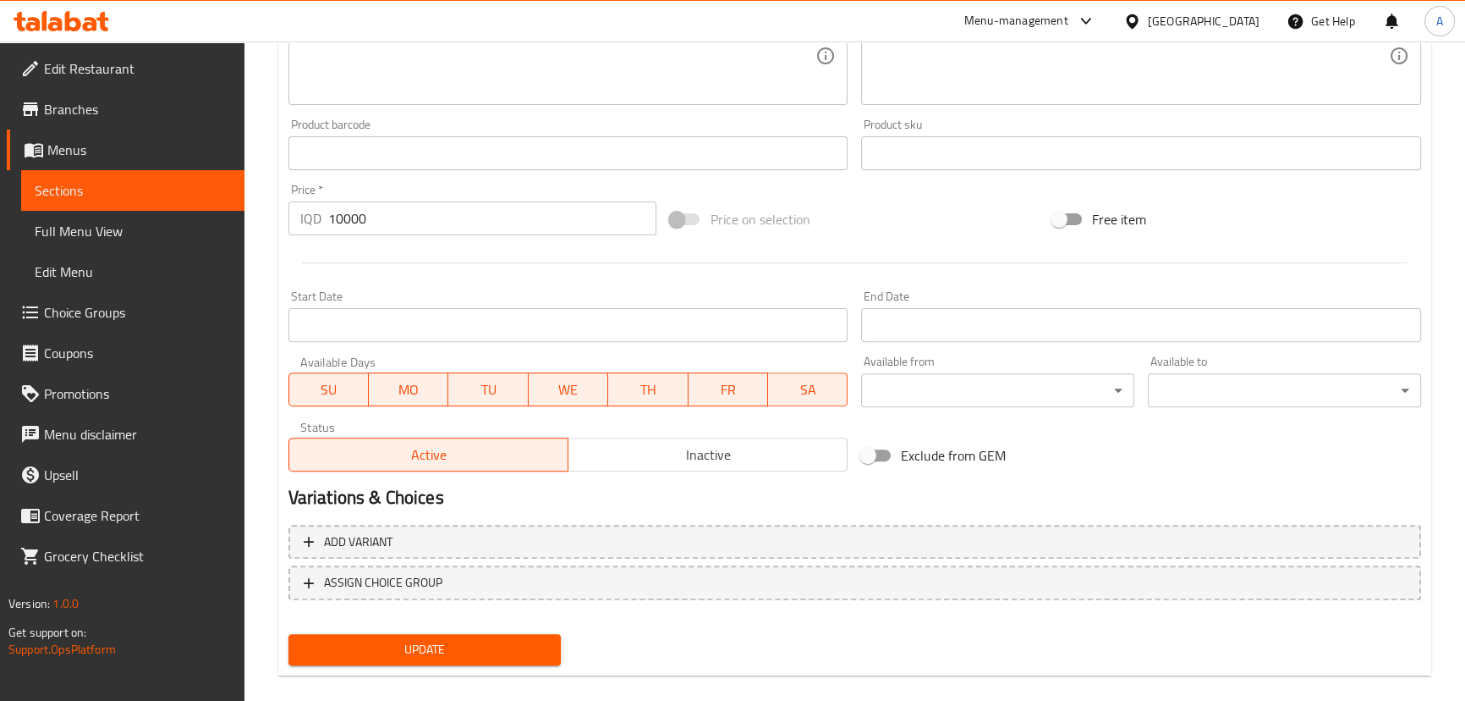
type textarea "Yellow rice, chicken shawarma, fries , special sauce"
click at [415, 642] on span "Update" at bounding box center [425, 649] width 246 height 21
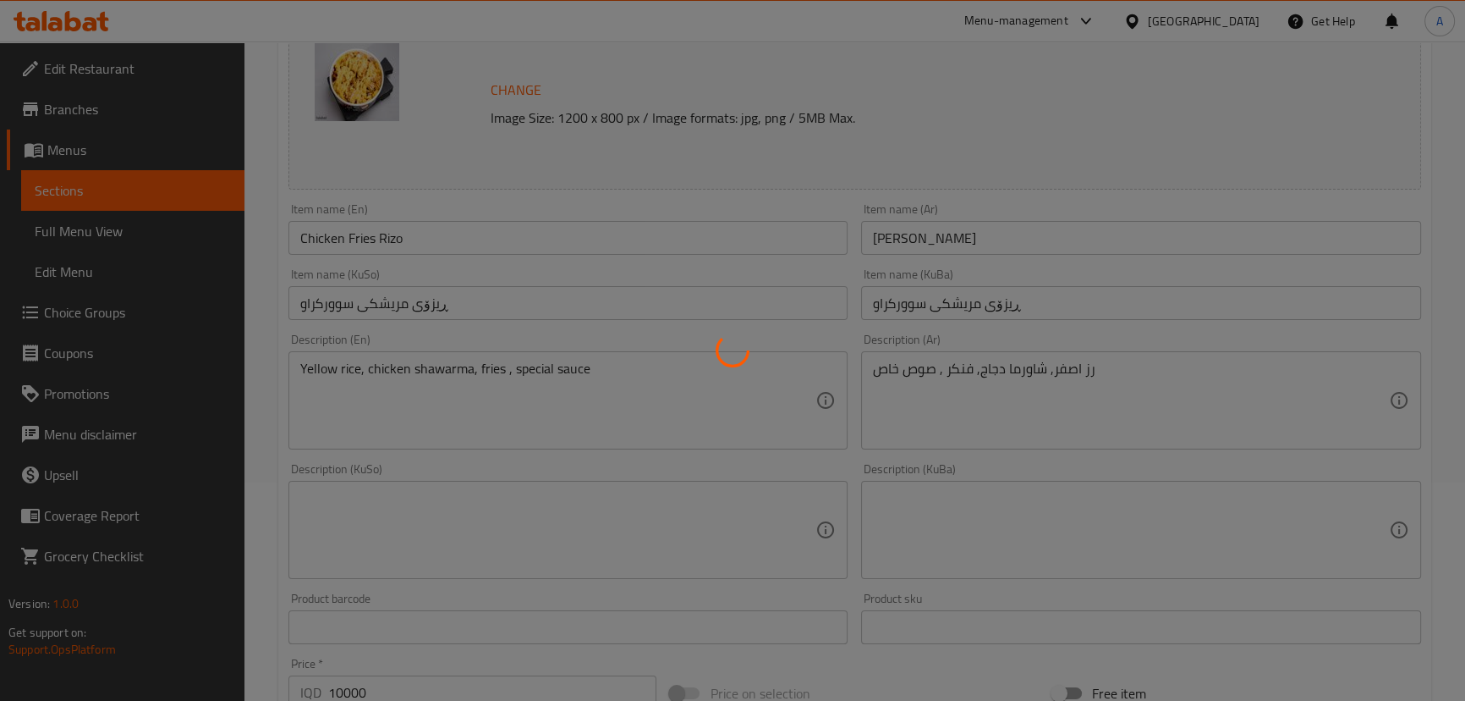
scroll to position [0, 0]
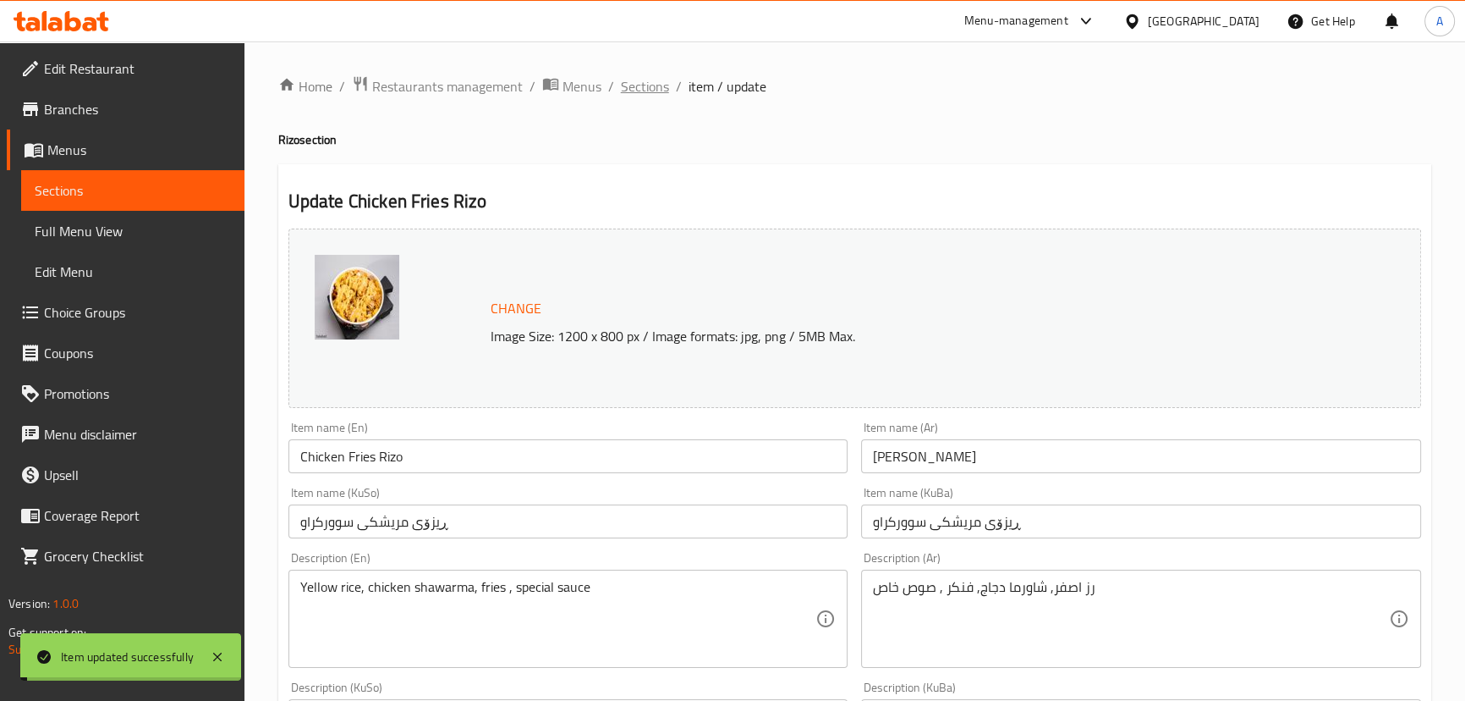
click at [650, 86] on span "Sections" at bounding box center [645, 86] width 48 height 20
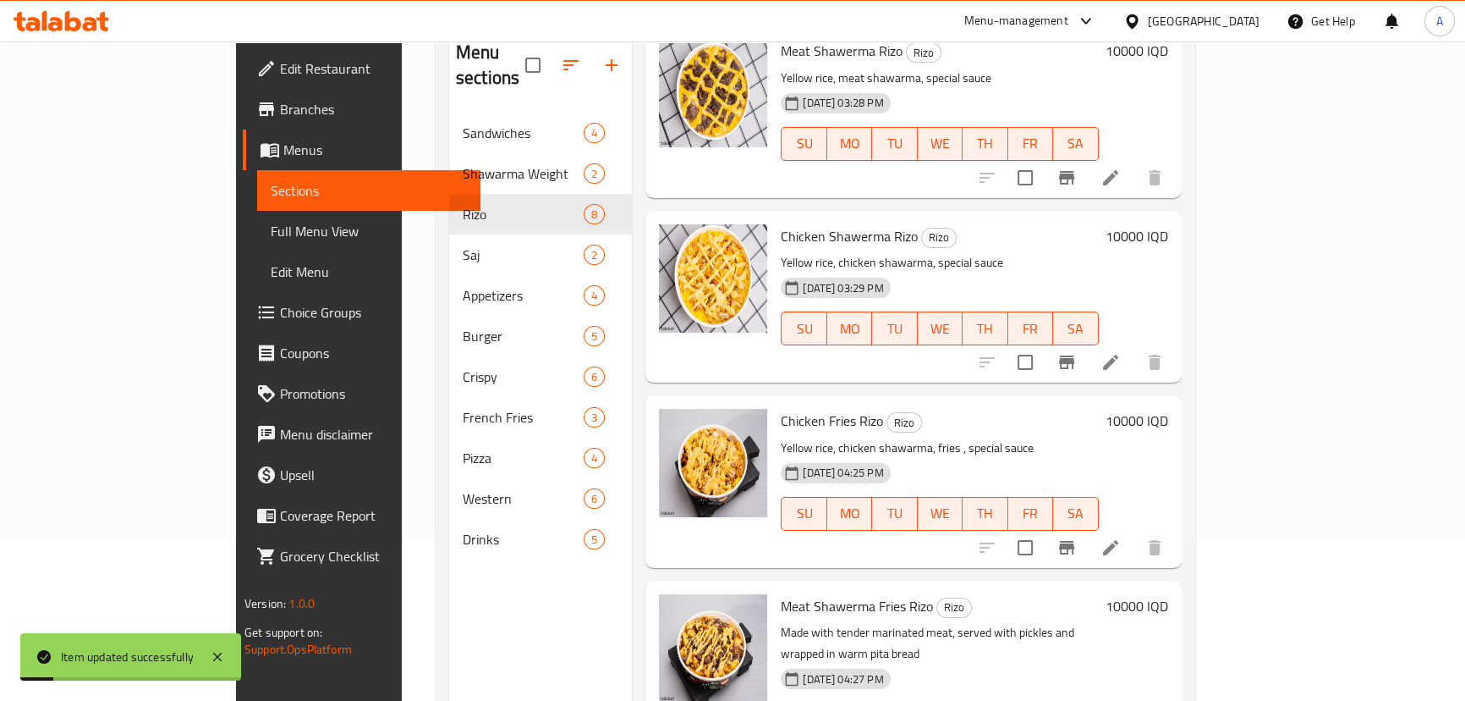
scroll to position [237, 0]
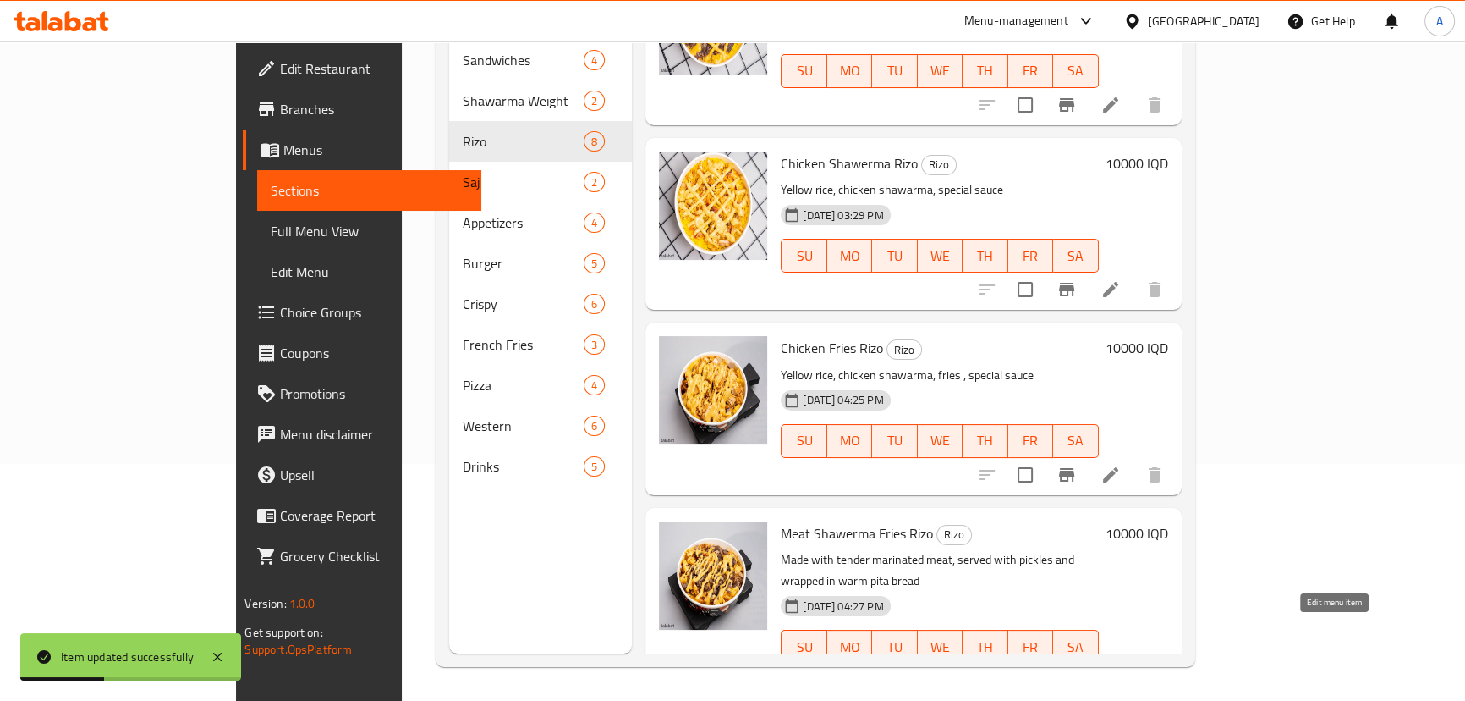
click at [1121, 670] on icon at bounding box center [1111, 680] width 20 height 20
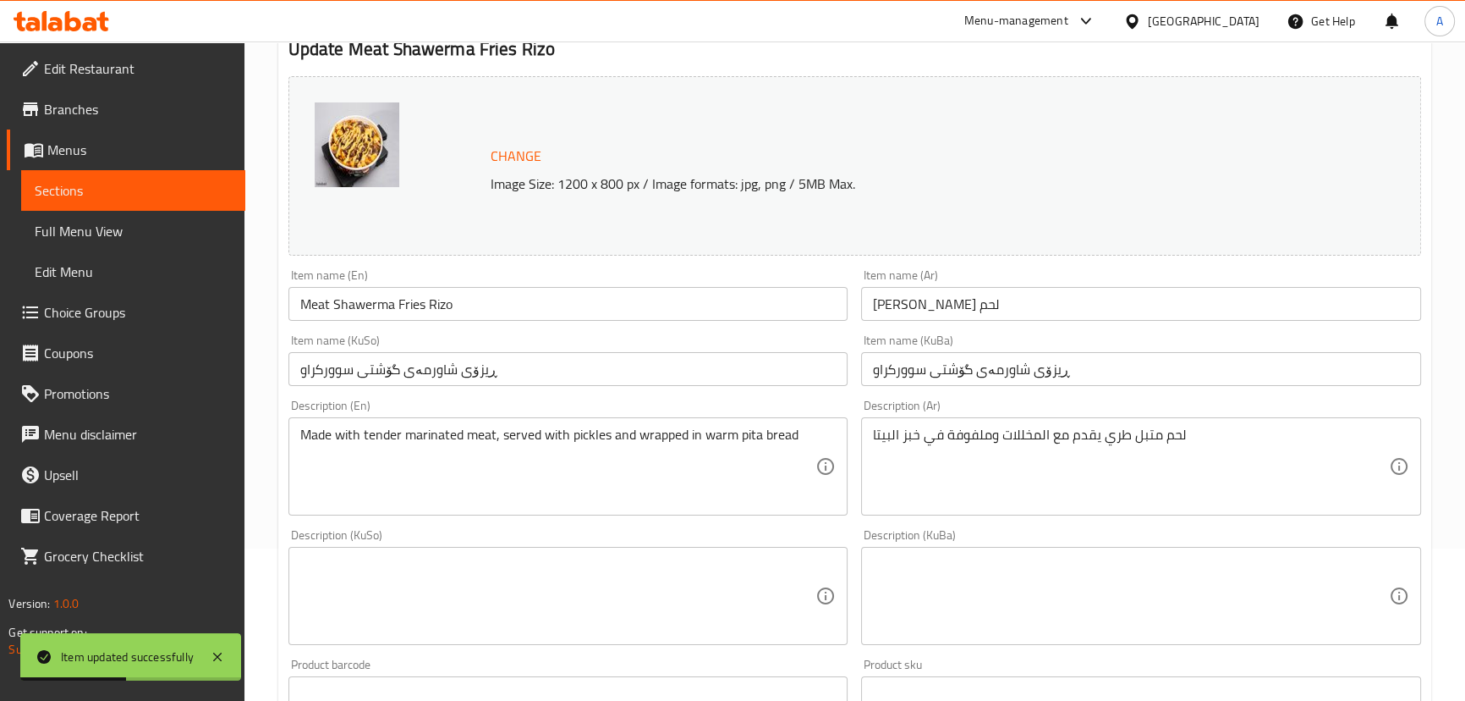
scroll to position [153, 0]
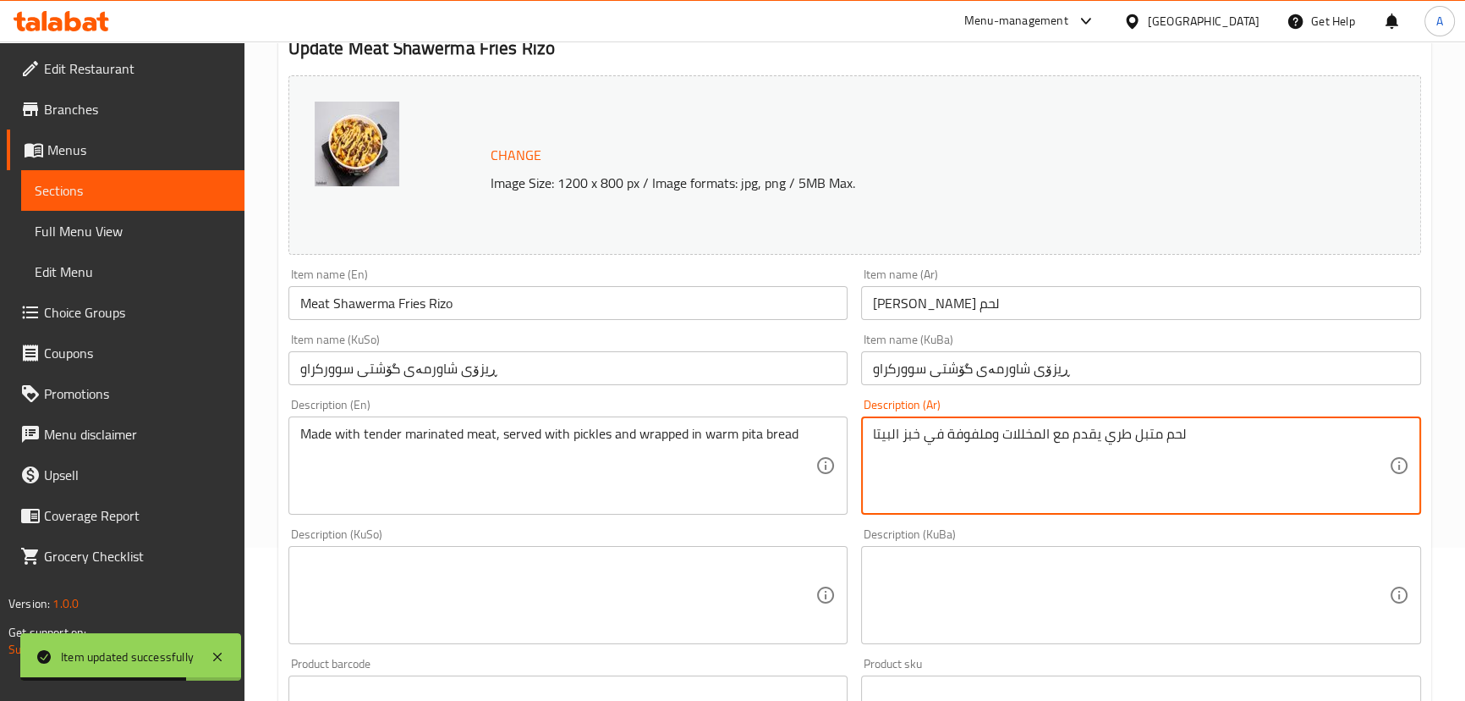
paste textarea "رز اصفر, شاورما لحم, صوص خاص"
click at [945, 437] on textarea "رز اصفر, شاورما لحم, صوص خاص" at bounding box center [1131, 466] width 516 height 80
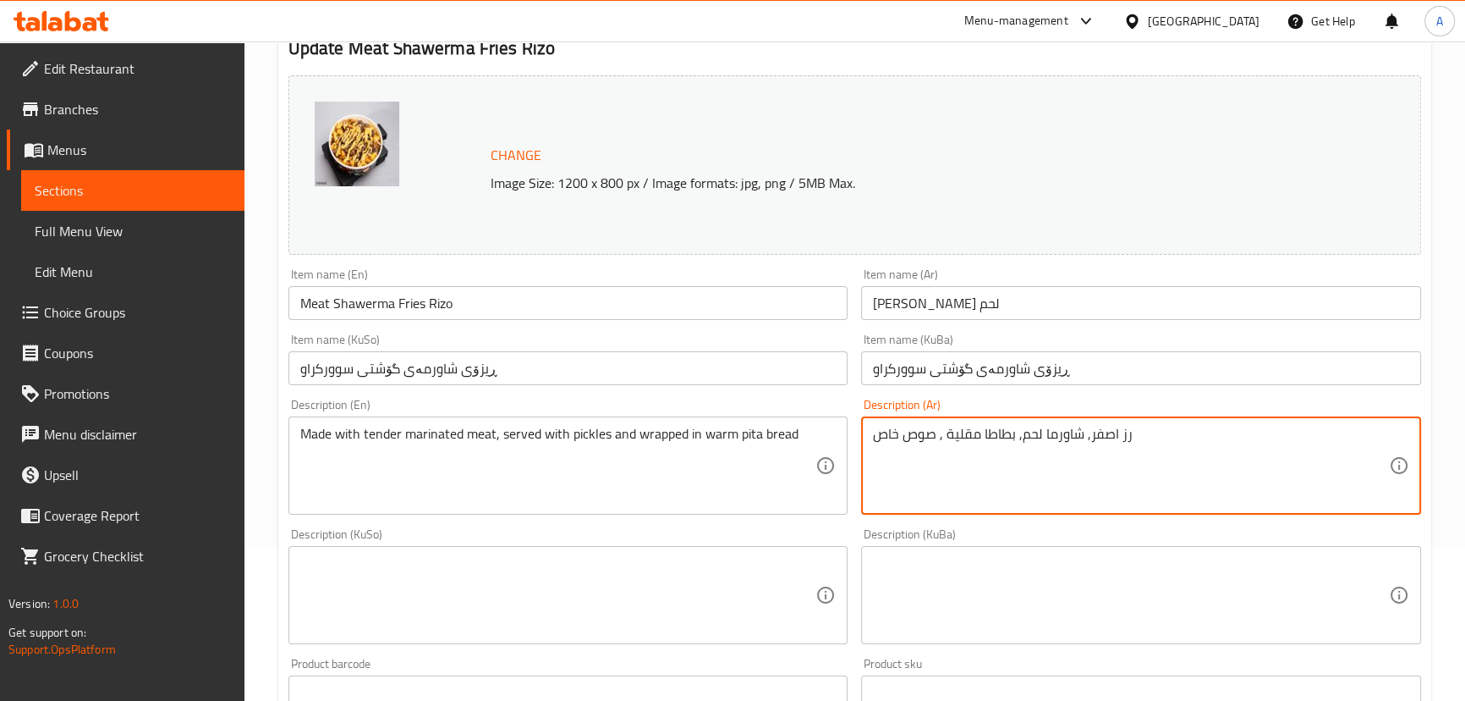
type textarea "رز اصفر, شاورما لحم, بطاطا مقلية , صوص خاص"
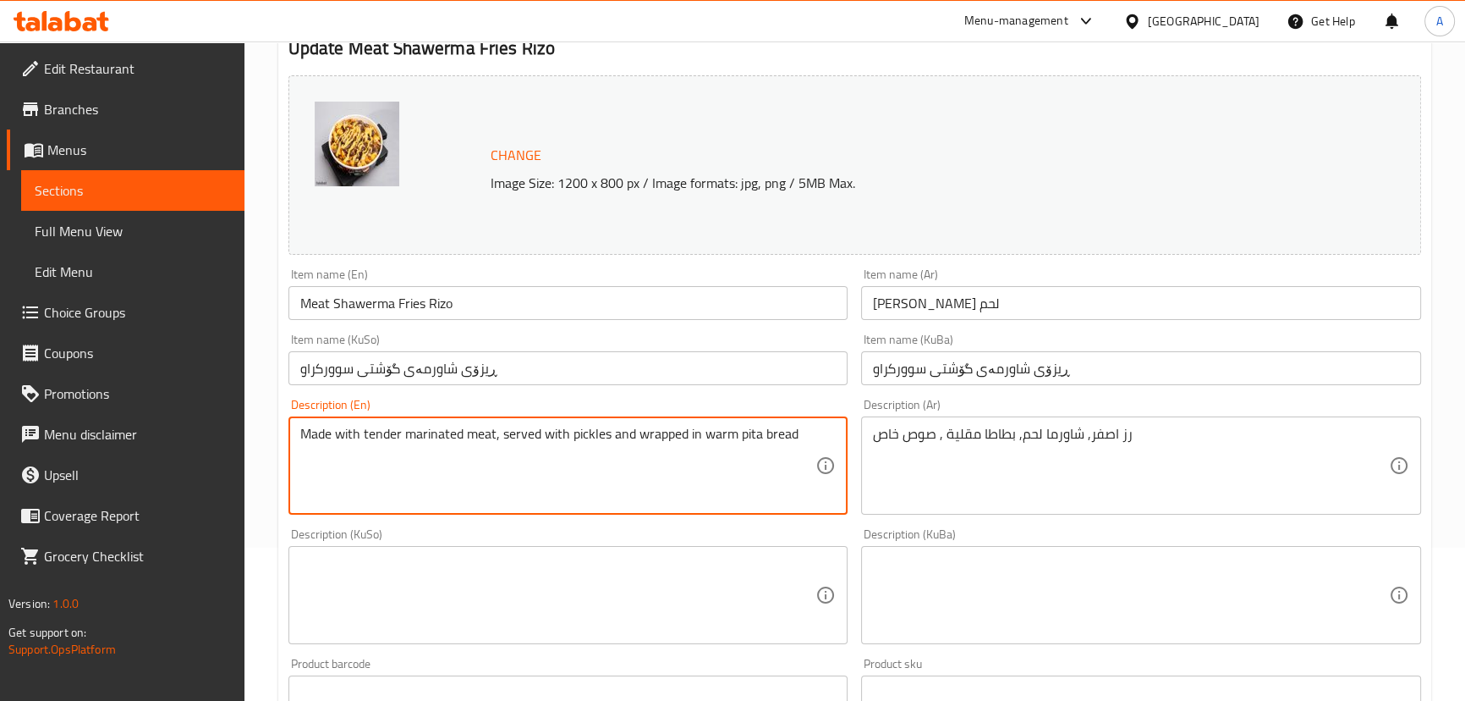
click at [643, 446] on textarea "Made with tender marinated meat, served with pickles and wrapped in warm pita b…" at bounding box center [558, 466] width 516 height 80
paste textarea "Yellow rice, meat shawarma, special sauce"
click at [460, 435] on textarea "Yellow rice, meat shawarma, special sauce" at bounding box center [558, 466] width 516 height 80
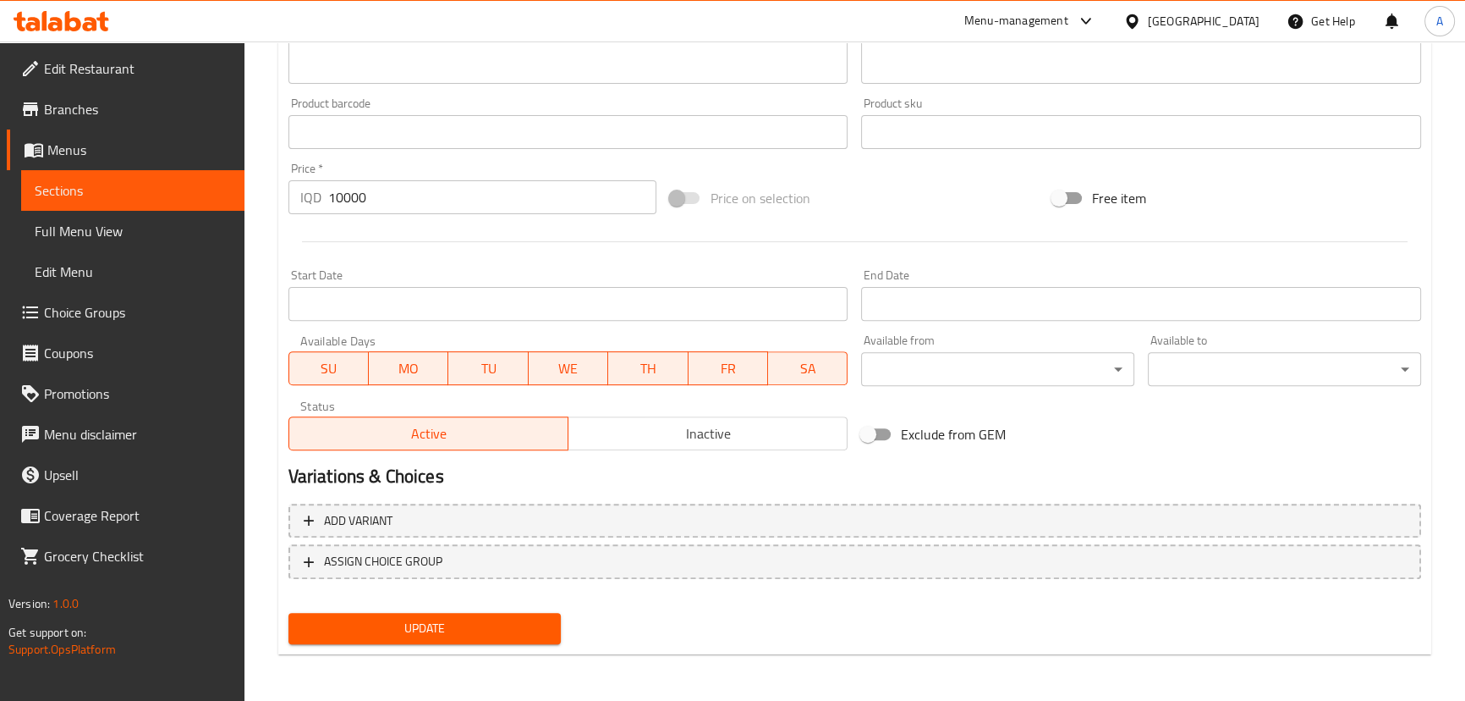
type textarea "Yellow rice, meat shawarma, fries , special sauce"
click at [409, 618] on span "Update" at bounding box center [425, 628] width 246 height 21
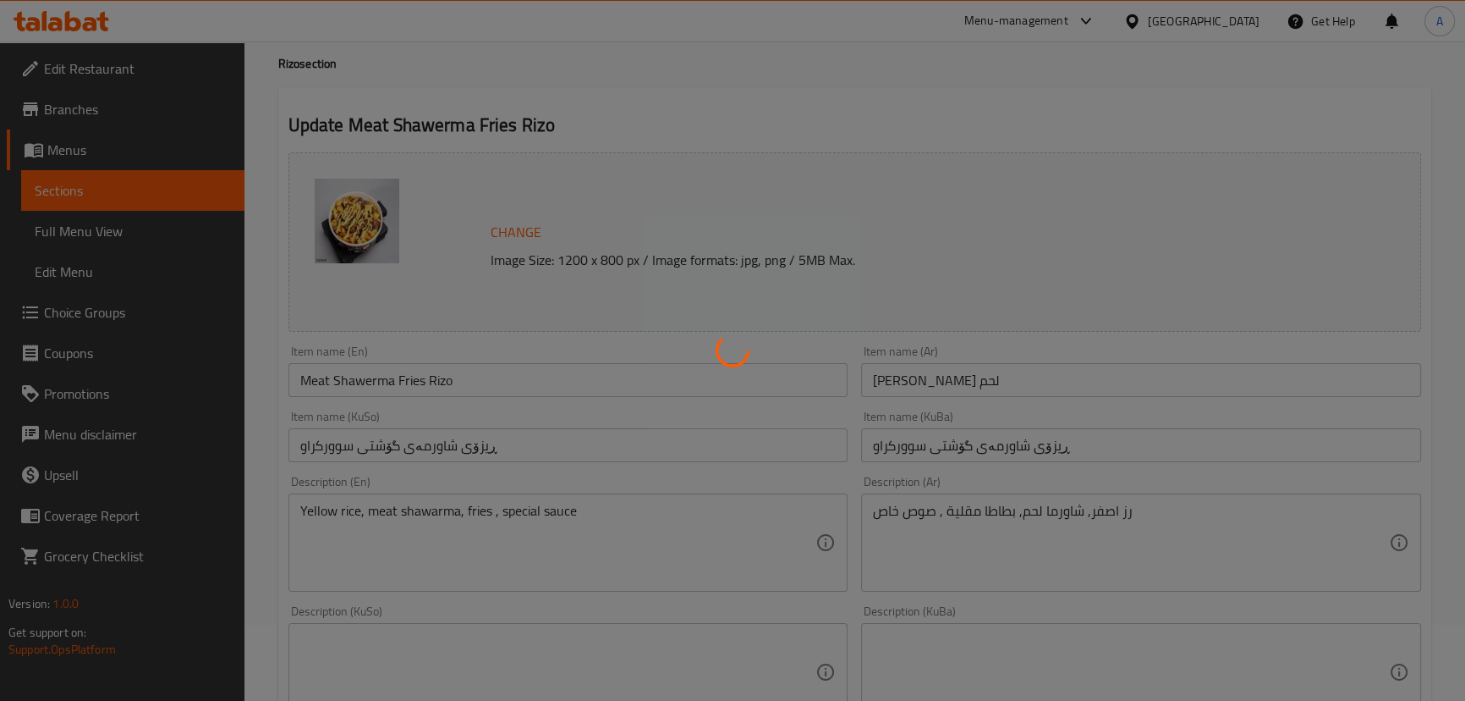
scroll to position [0, 0]
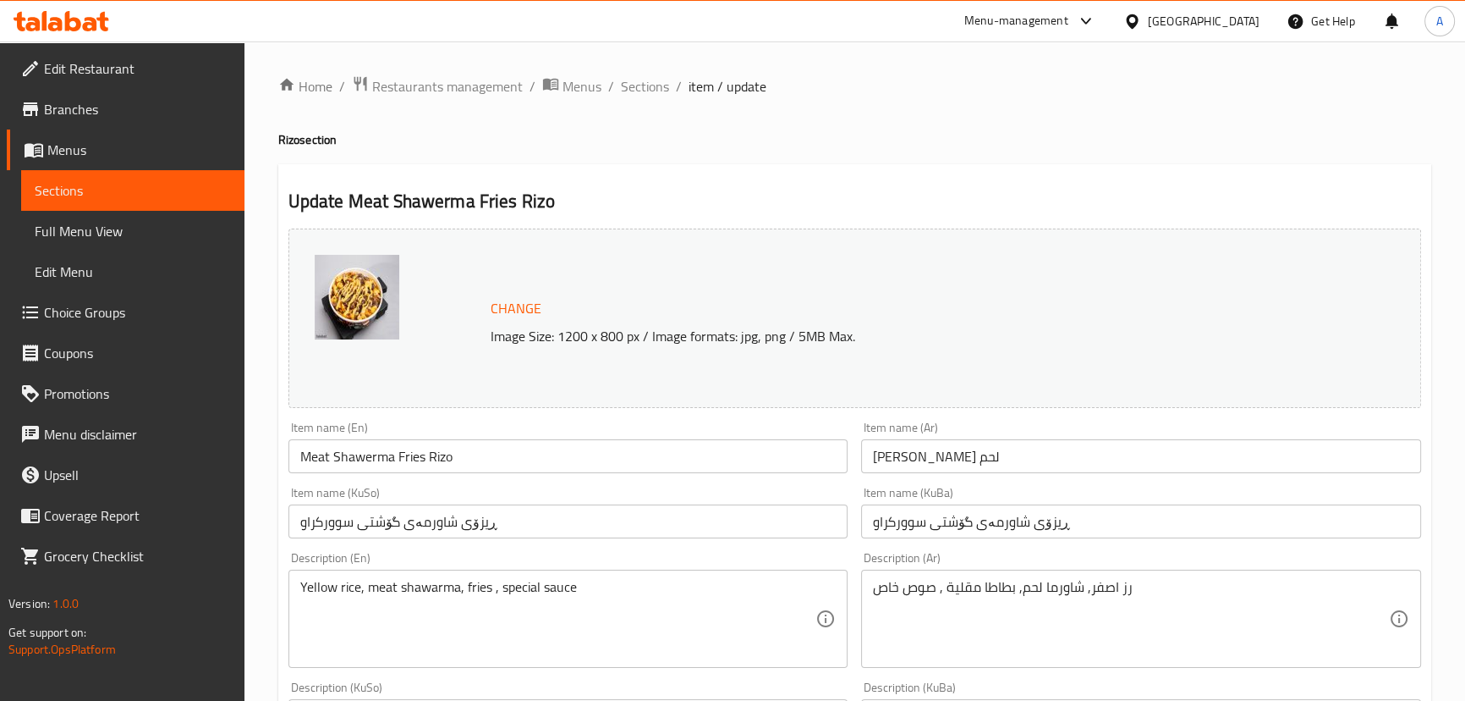
click at [636, 80] on span "Sections" at bounding box center [645, 86] width 48 height 20
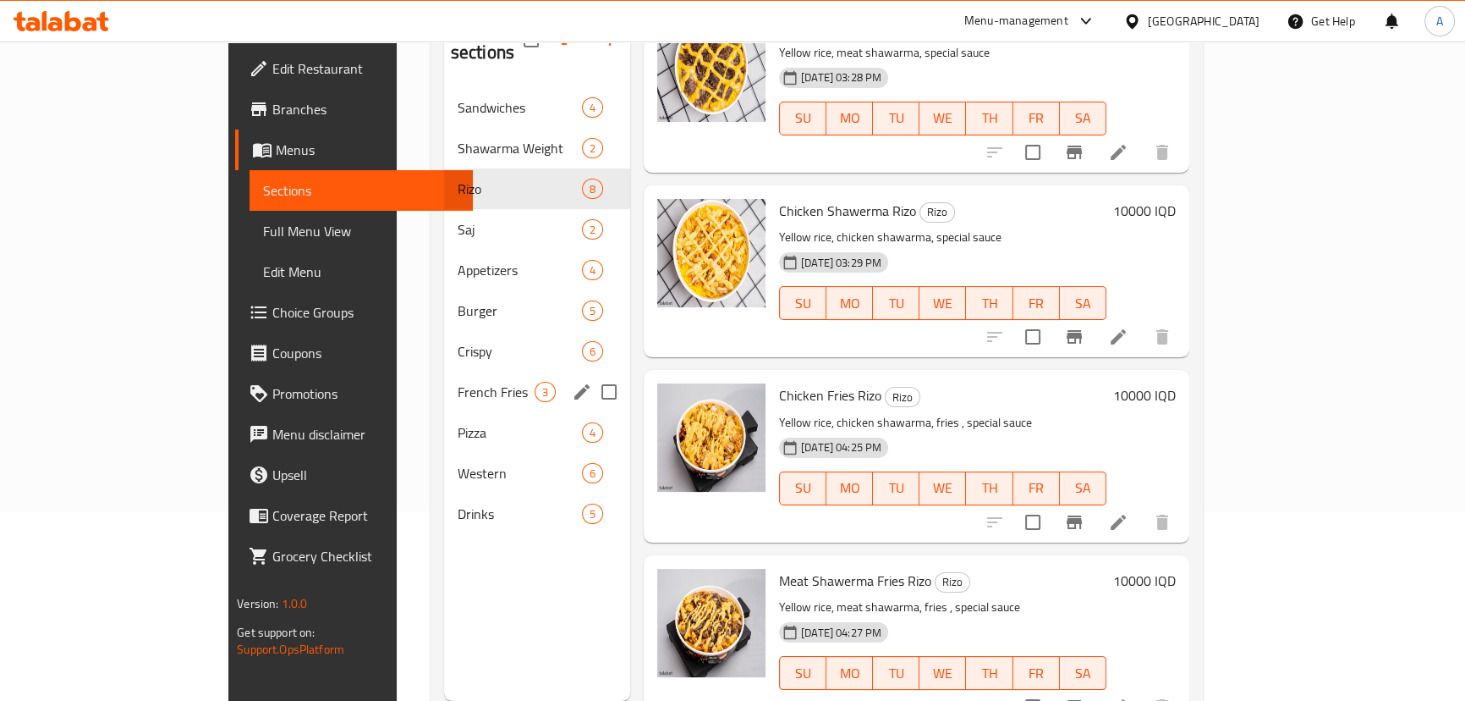
scroll to position [7, 0]
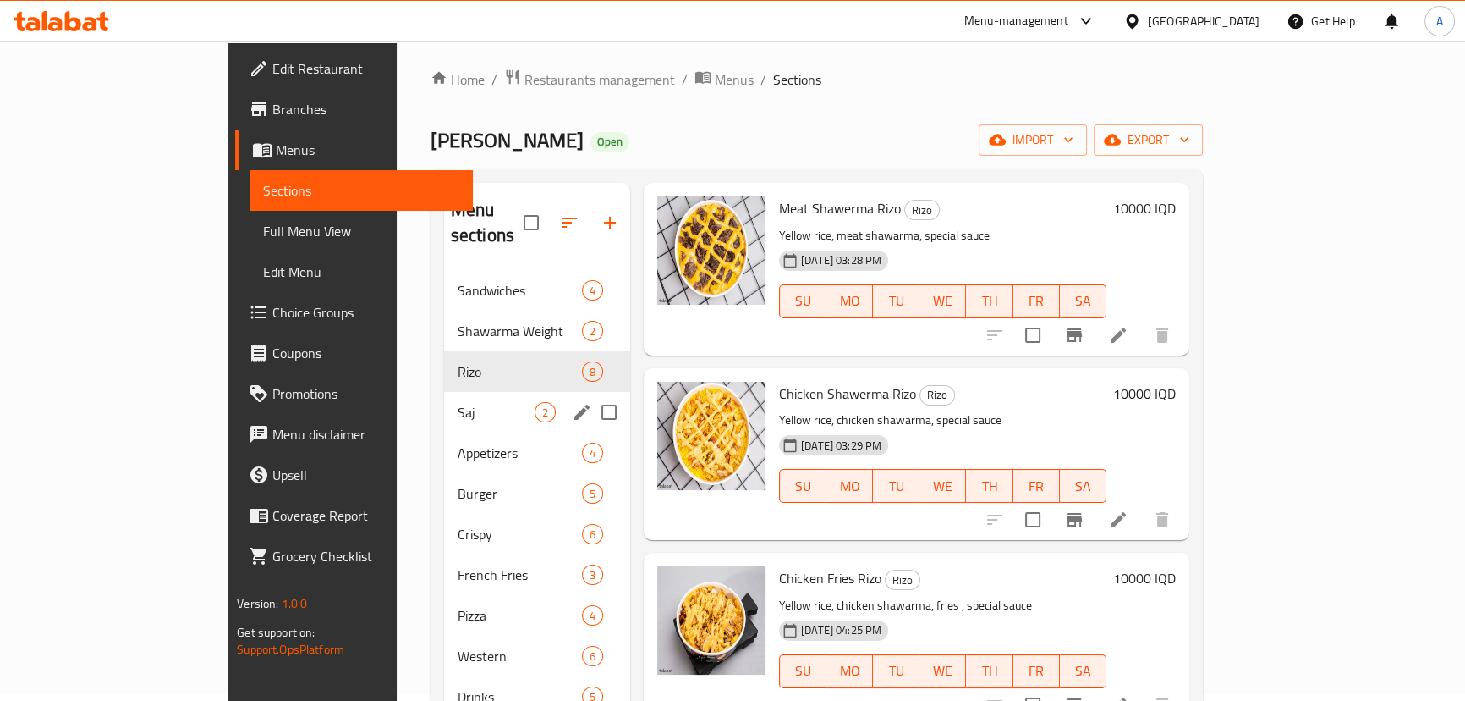
click at [444, 397] on div "Saj 2" at bounding box center [537, 412] width 186 height 41
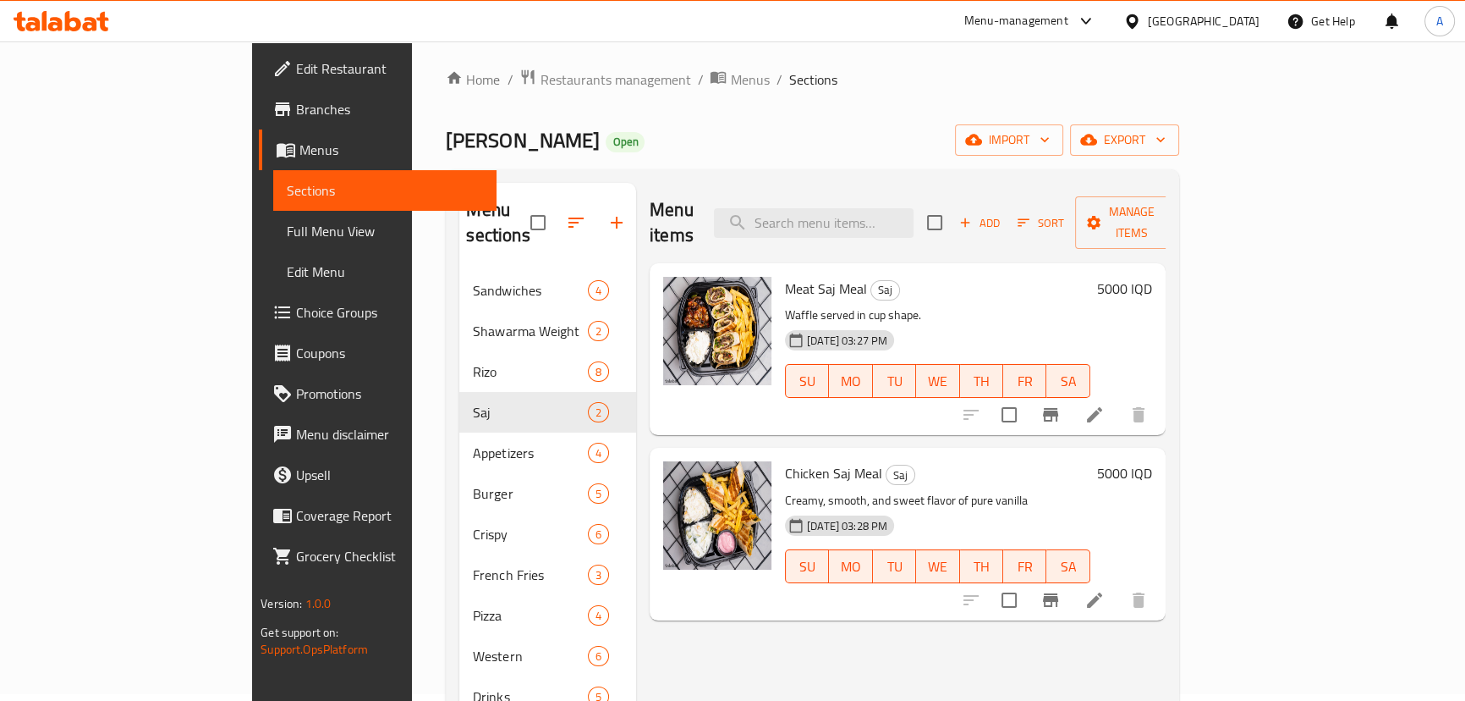
click at [1105, 404] on icon at bounding box center [1095, 414] width 20 height 20
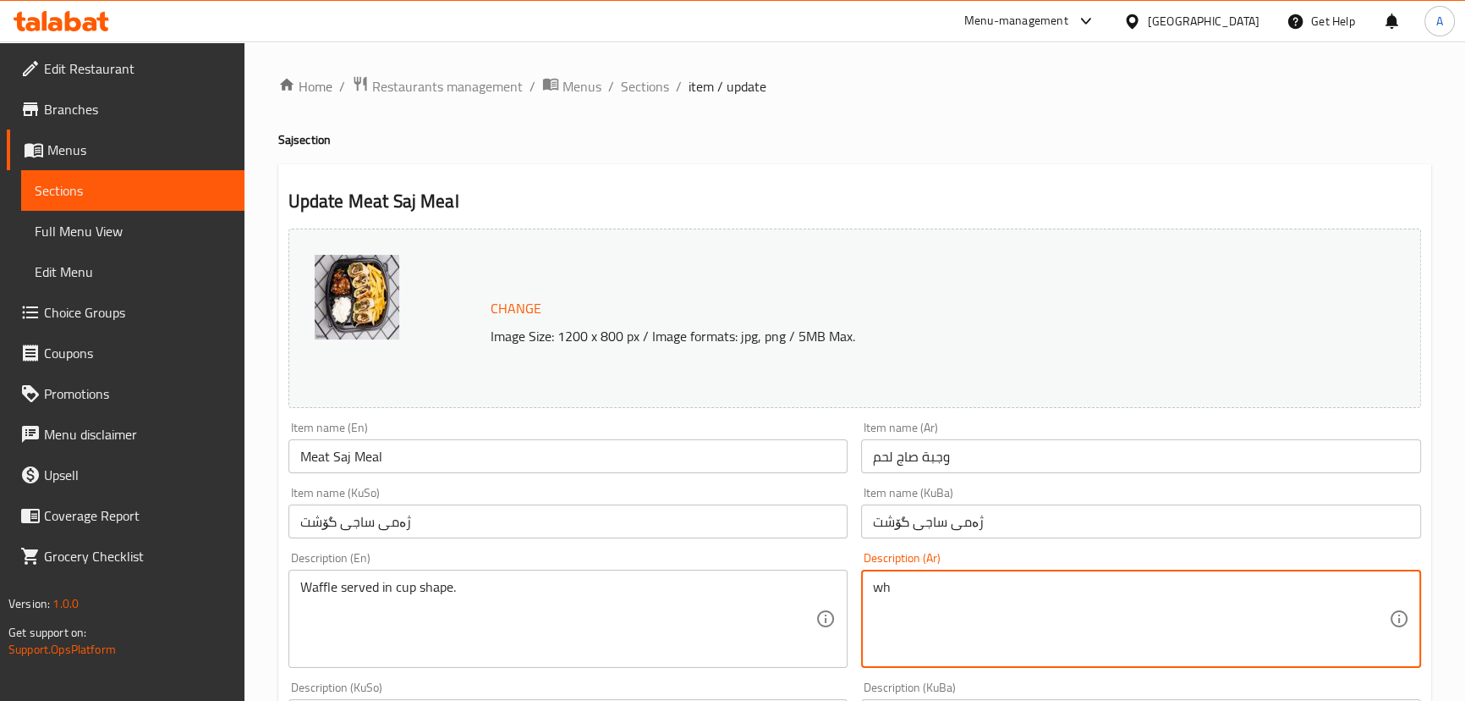
type textarea "w"
type textarea "ً"
type textarea "صاج مقطع, فنكر, ثومية"
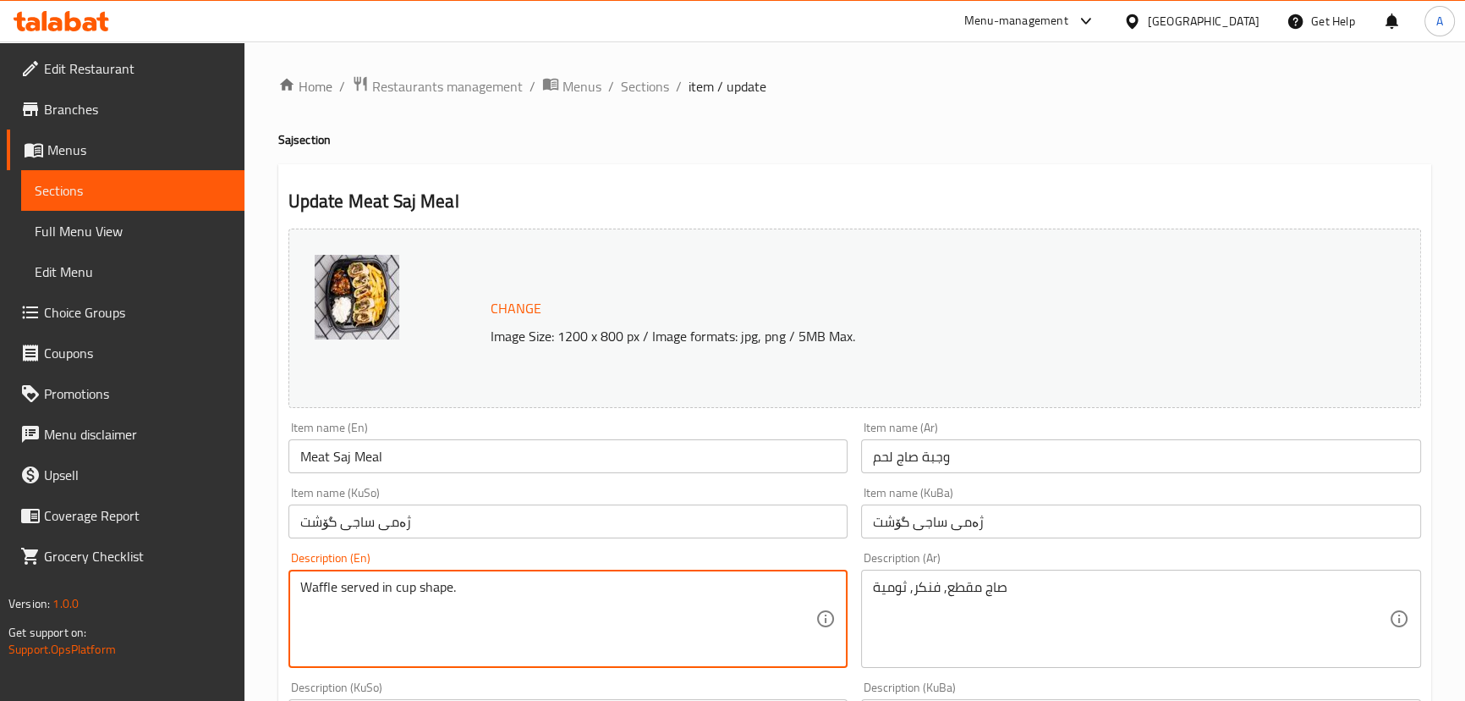
paste textarea "صاج مقطع, فنكر, ثومية"
paste textarea "Sliced ​​​​steak, fennel, garlic sauce"
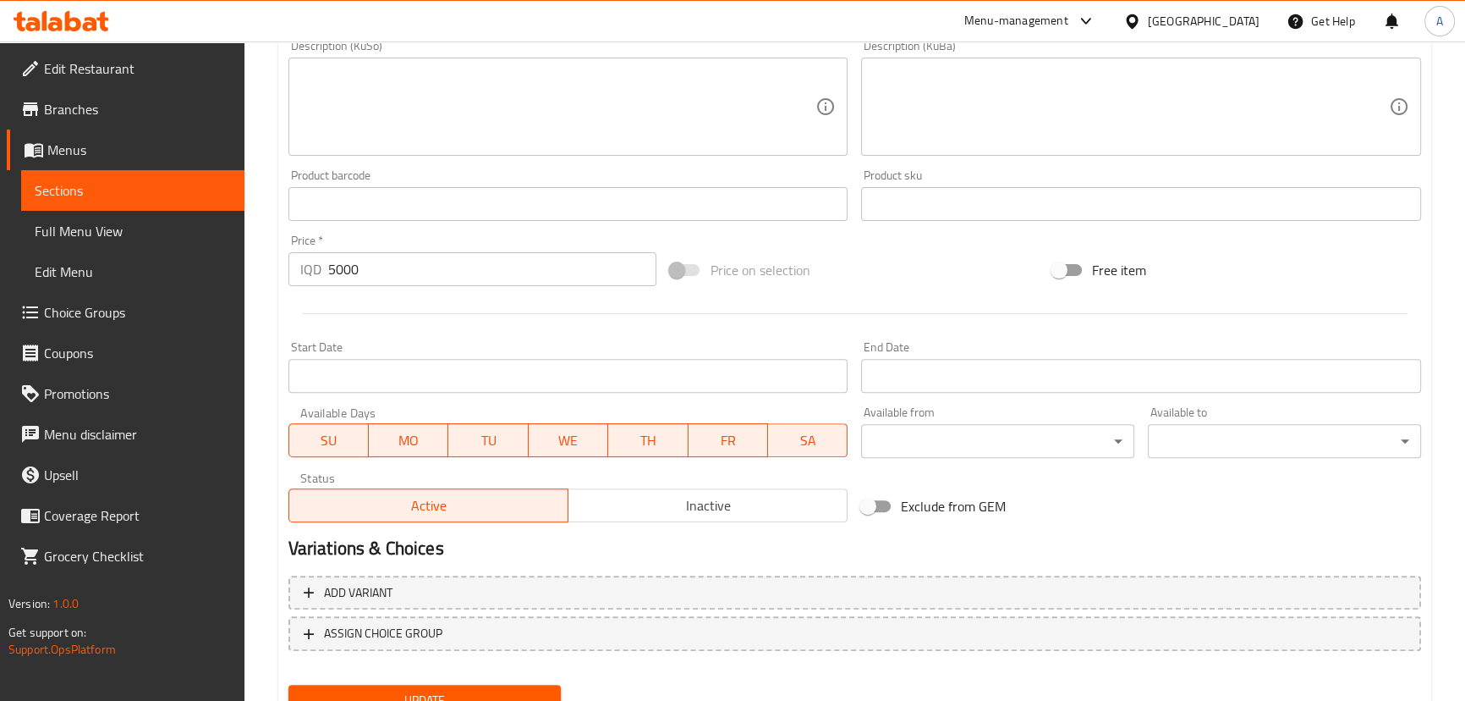
scroll to position [692, 0]
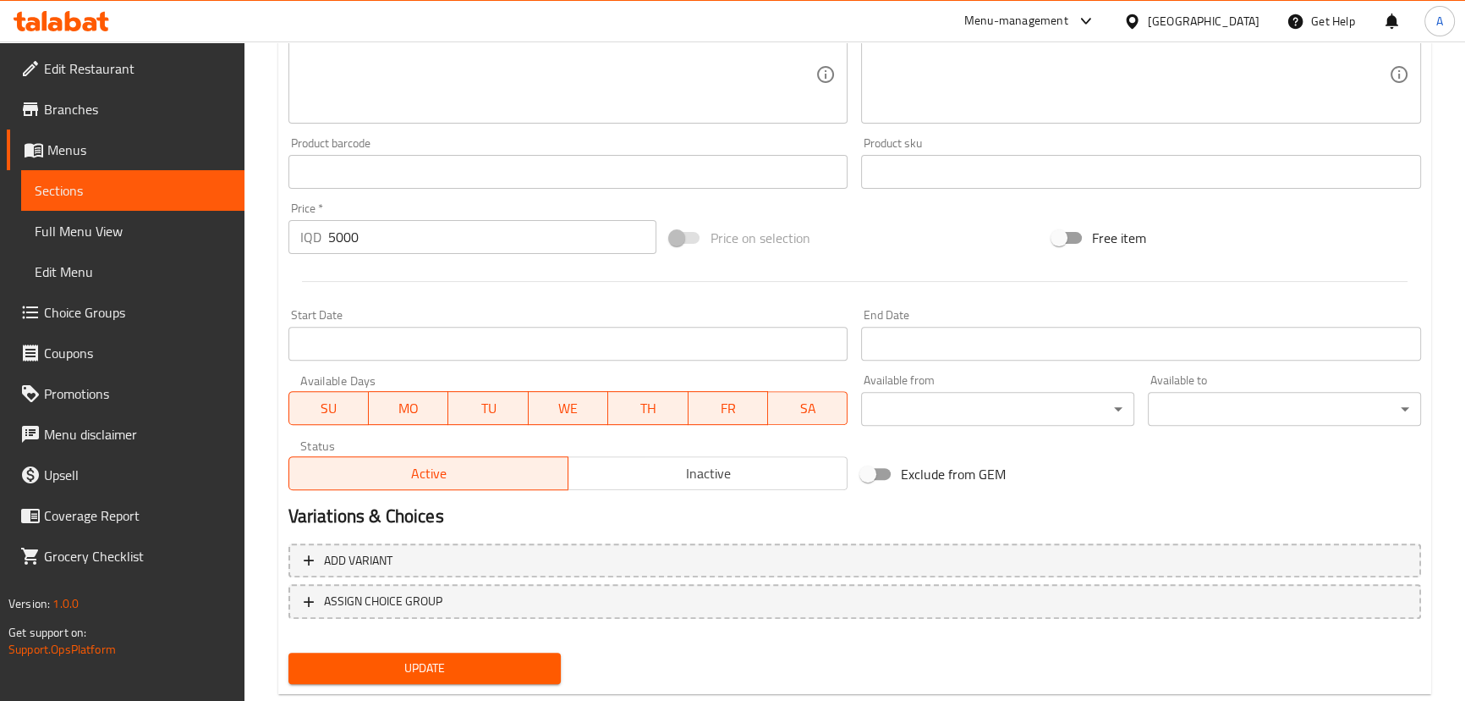
click at [419, 660] on span "Update" at bounding box center [425, 667] width 246 height 21
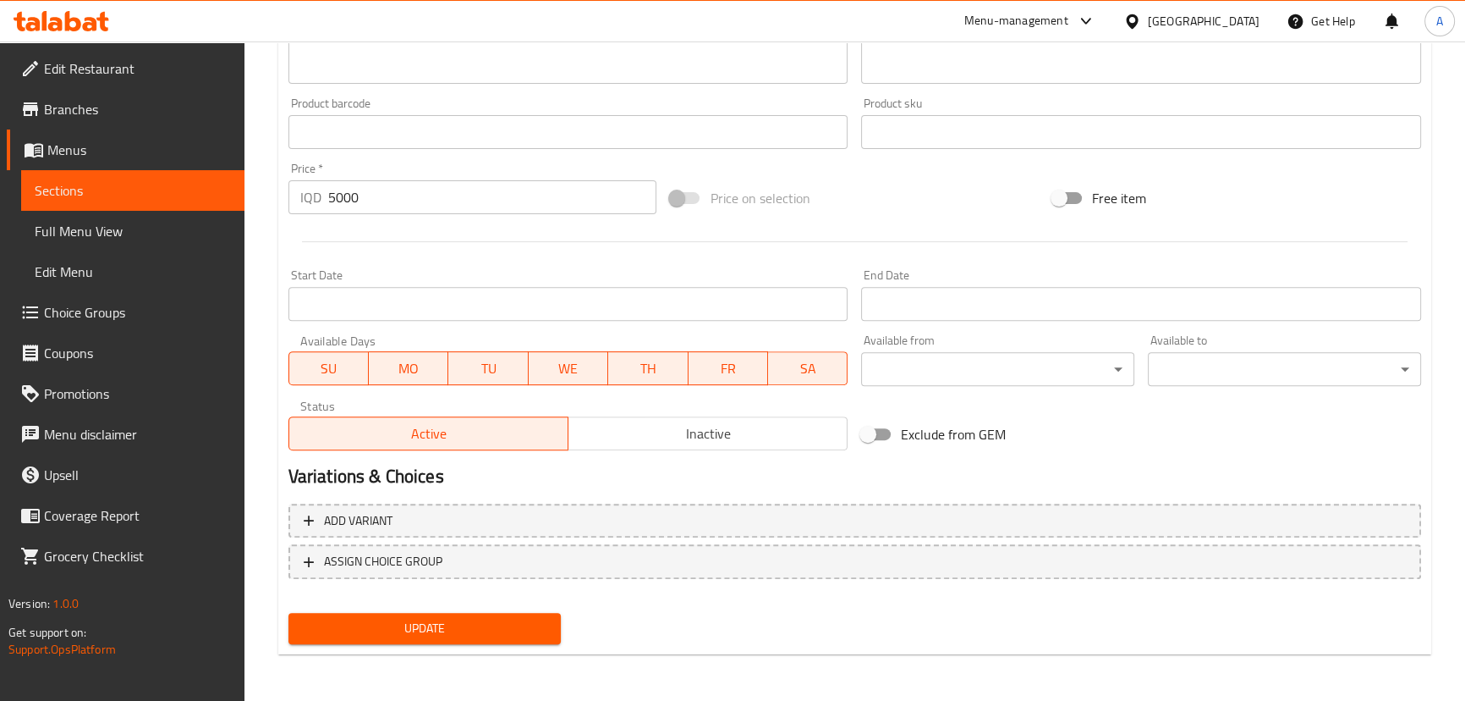
click at [439, 635] on span "Update" at bounding box center [425, 628] width 246 height 21
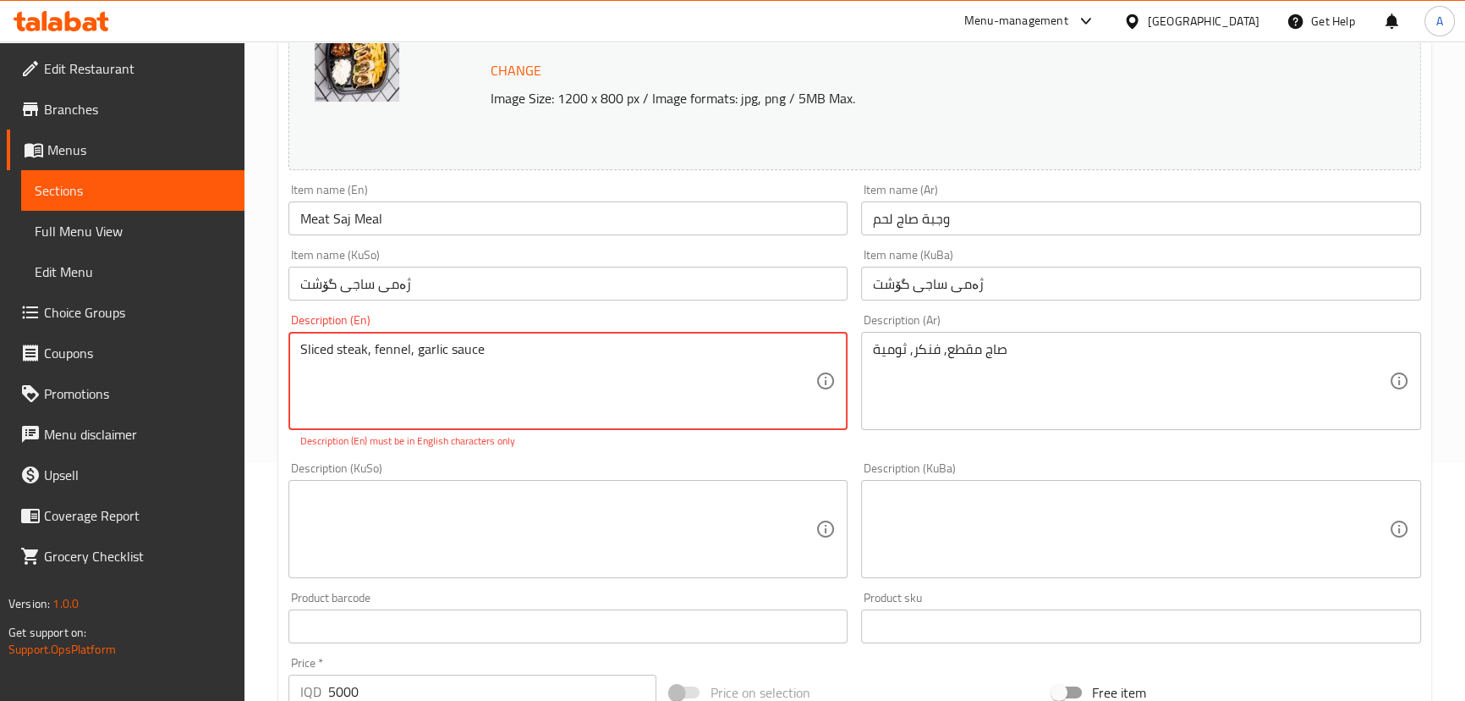
click at [535, 365] on textarea "Sliced ​​​​steak, fennel, garlic sauce" at bounding box center [558, 381] width 516 height 80
click at [519, 366] on textarea "Sliced ​​​​steak, fennel, garlic sauce" at bounding box center [558, 381] width 516 height 80
click at [391, 355] on textarea "Sliced ​​​​steak, fennel, garlic sauce" at bounding box center [558, 381] width 516 height 80
click at [293, 351] on div "Sliced ​​​​steak, fennel, garlic sauce Description (En)" at bounding box center [569, 381] width 560 height 98
click at [303, 349] on textarea "Sliced ​​​​steak, fennel, garlic sauce" at bounding box center [558, 381] width 516 height 80
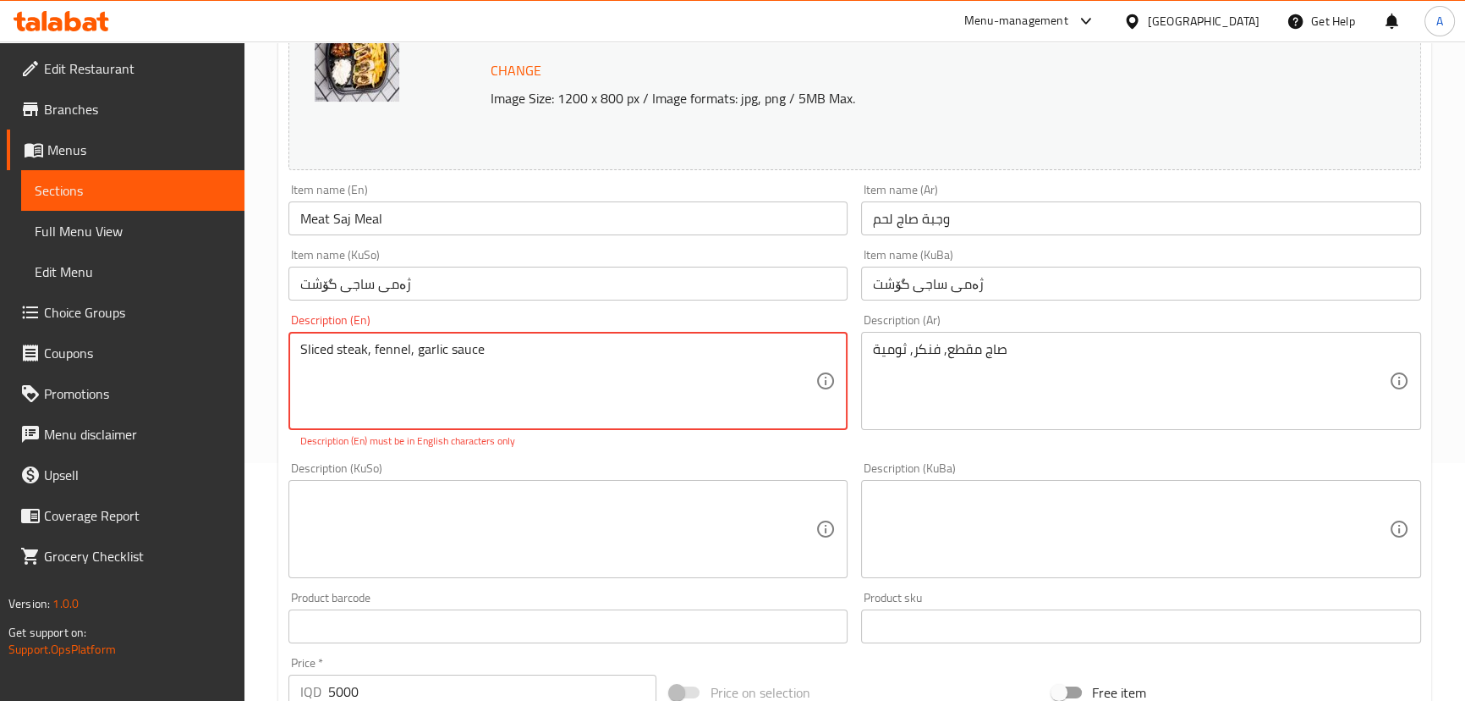
click at [420, 352] on textarea "Sliced ​​​​steak, fennel, garlic sauce" at bounding box center [558, 381] width 516 height 80
click at [415, 354] on textarea "Sliced ​​​​steak, fennel, garlic sauce" at bounding box center [558, 381] width 516 height 80
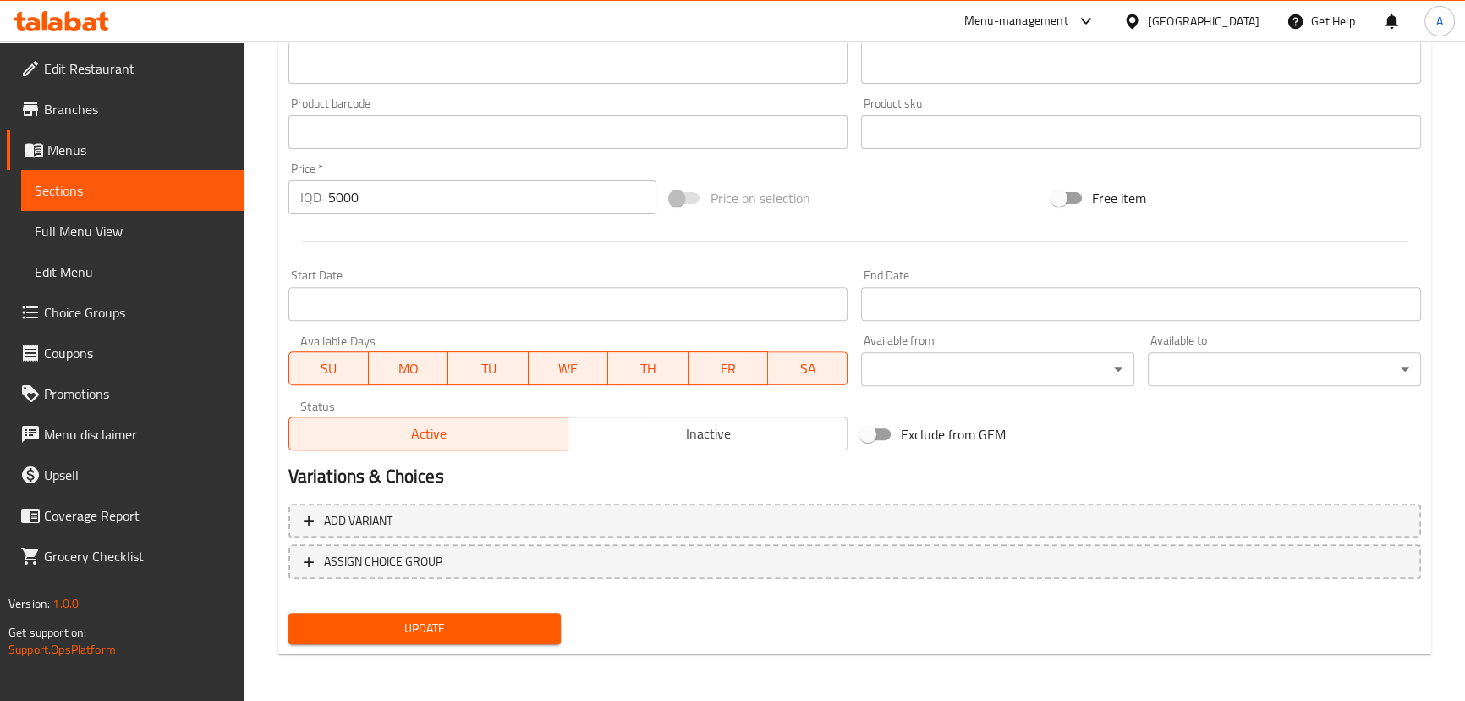
type textarea "Sliced ​​​​steak, fennel,garlic sauce"
click at [389, 647] on div "Update" at bounding box center [425, 628] width 287 height 45
click at [397, 635] on span "Update" at bounding box center [425, 628] width 246 height 21
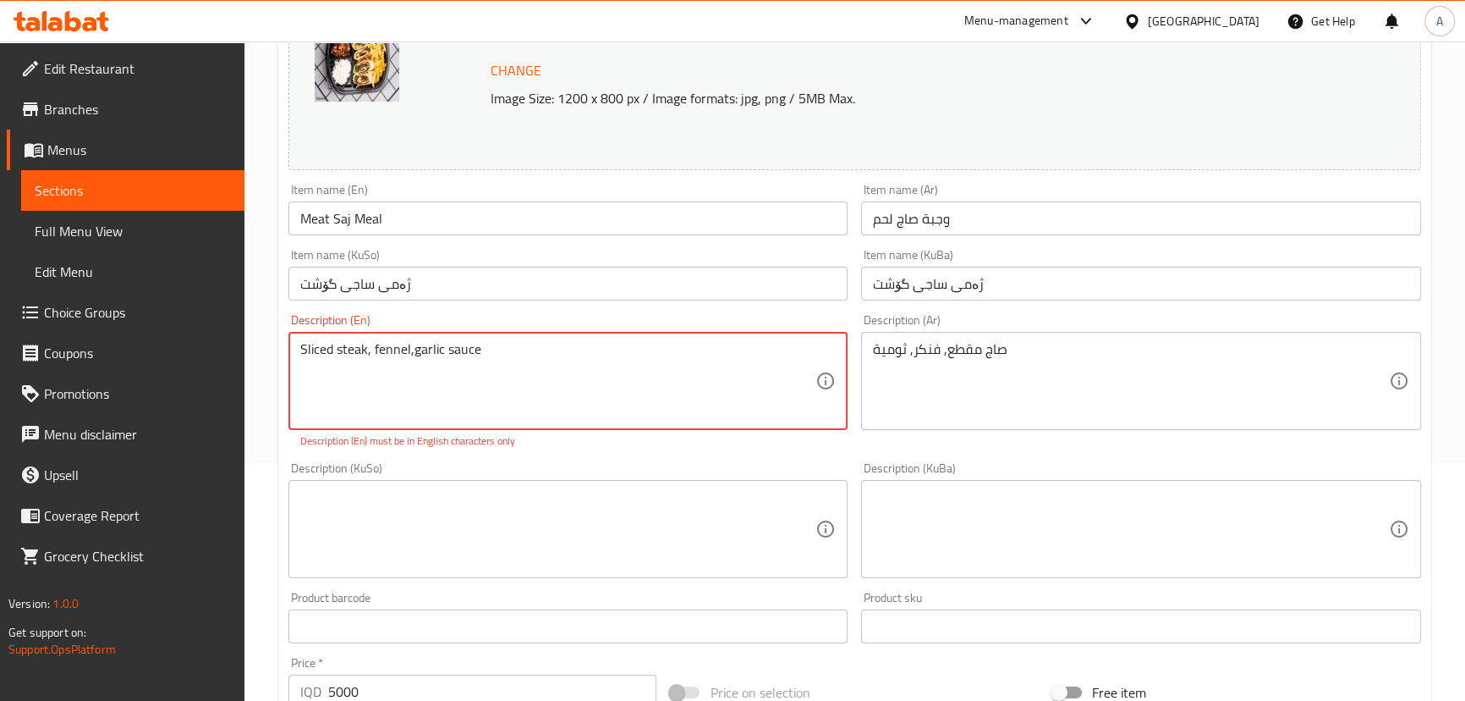
click at [685, 375] on textarea "Sliced ​​​​steak, fennel,garlic sauce" at bounding box center [558, 381] width 516 height 80
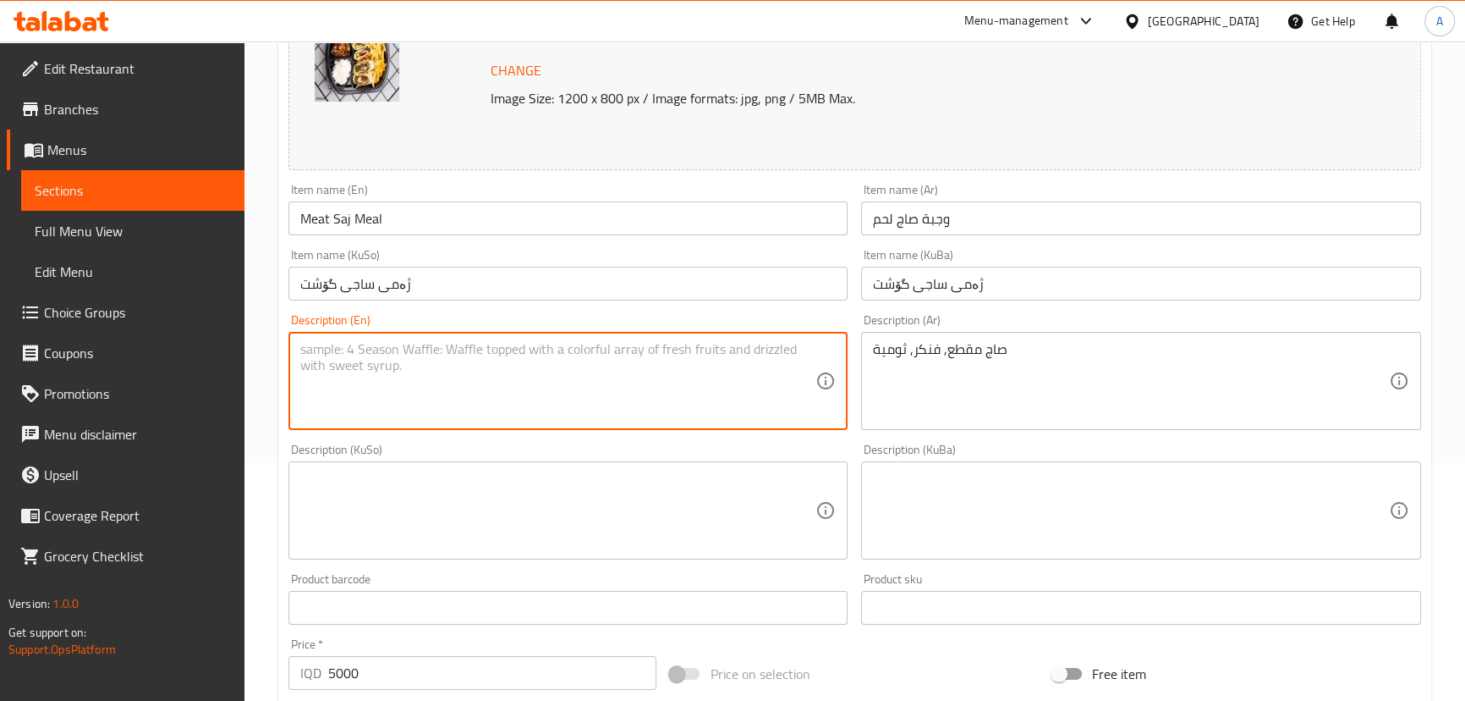
paste textarea "Sliced ​​​​steak, fennel, garlic sauce"
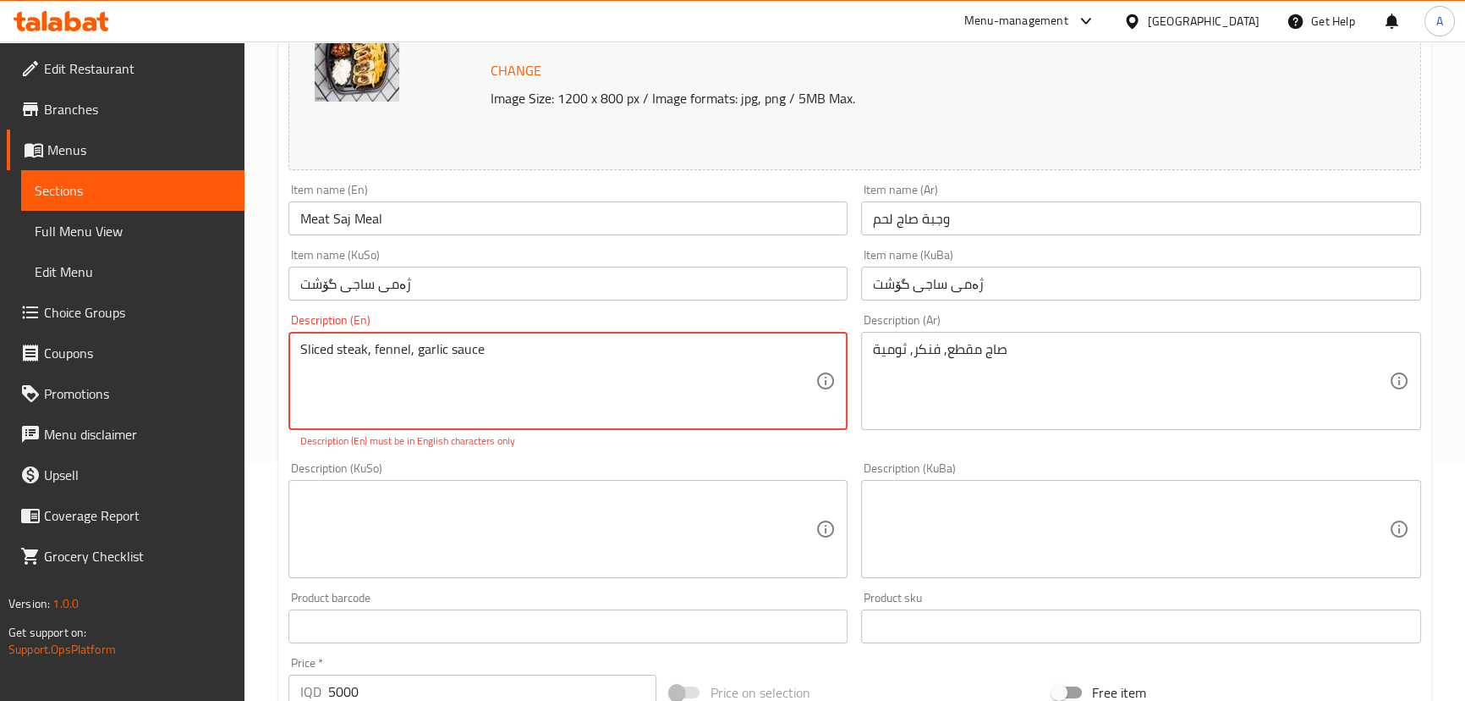
type textarea "Sliced ​​​​steak, fennel, garlic sauce"
click at [835, 388] on icon at bounding box center [826, 381] width 20 height 20
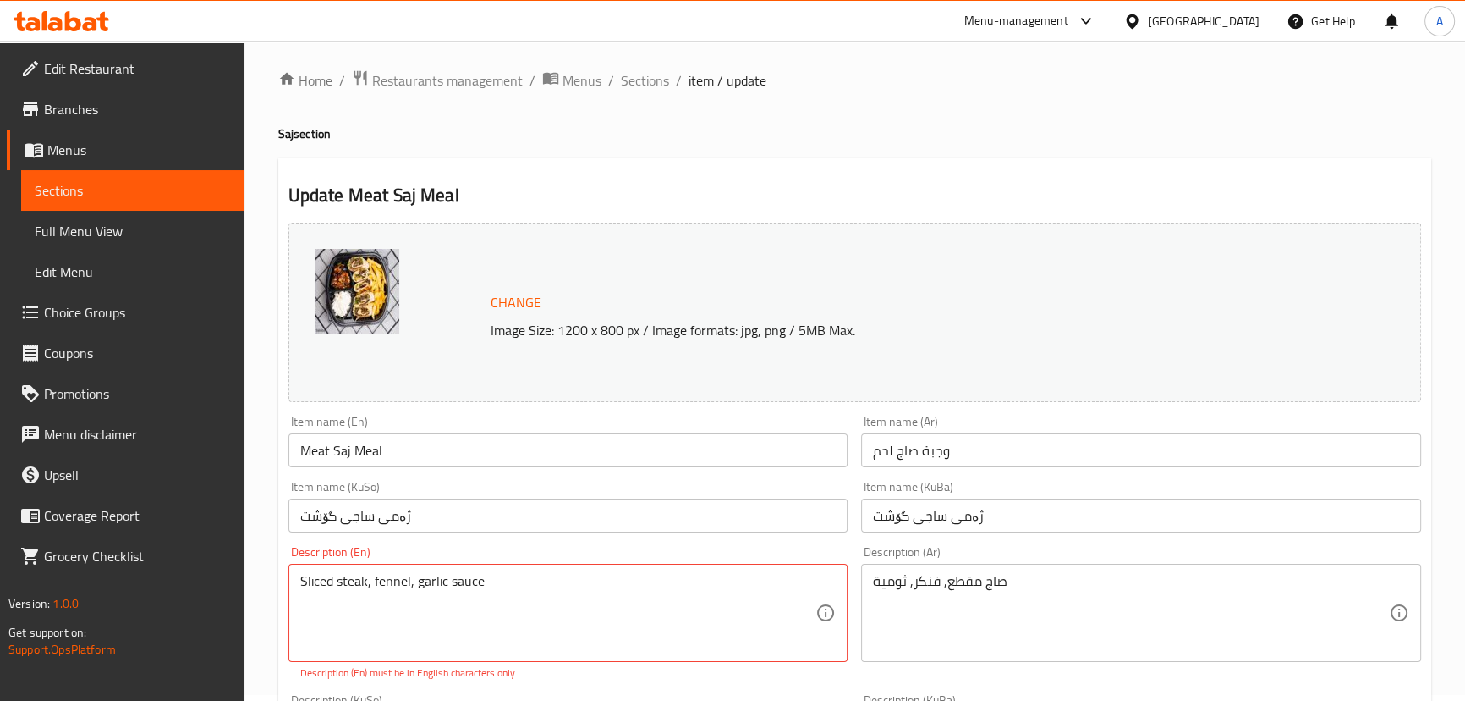
scroll to position [0, 0]
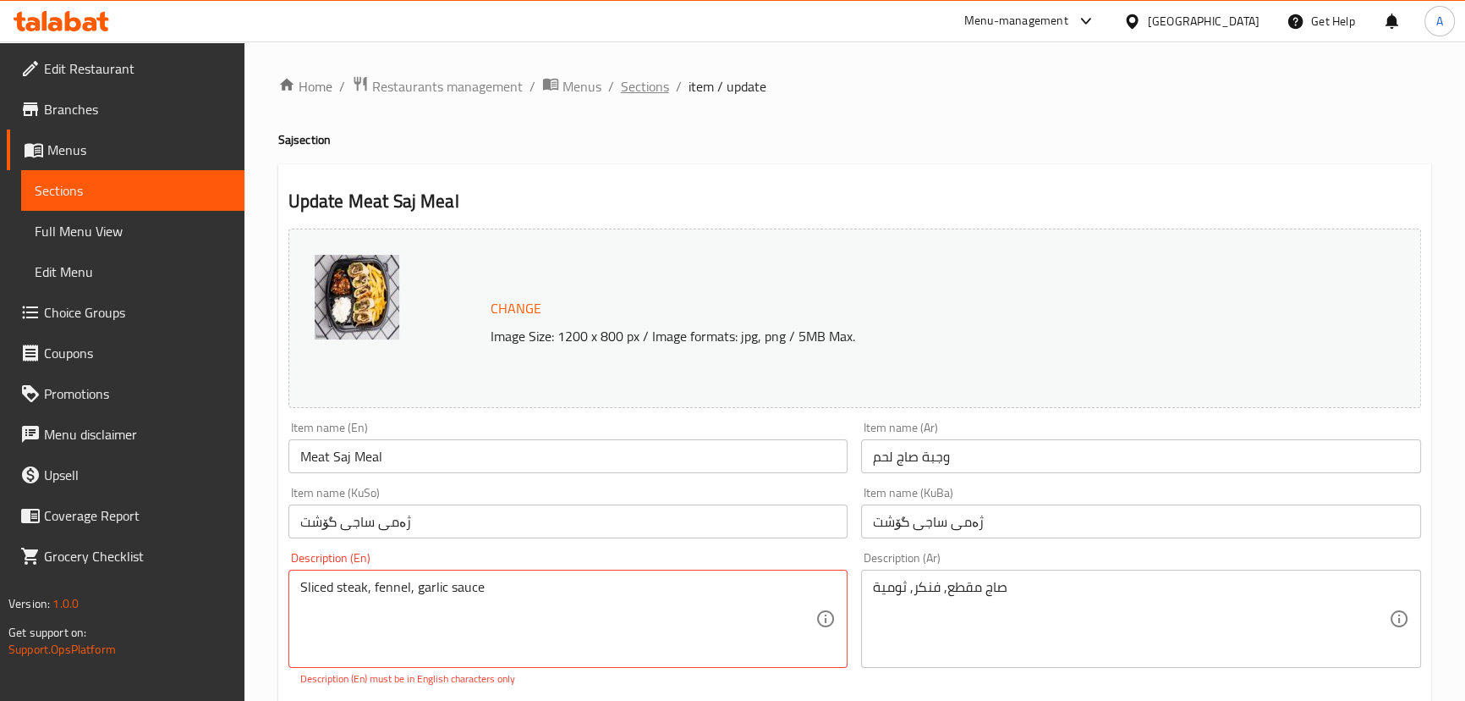
click at [643, 87] on span "Sections" at bounding box center [645, 86] width 48 height 20
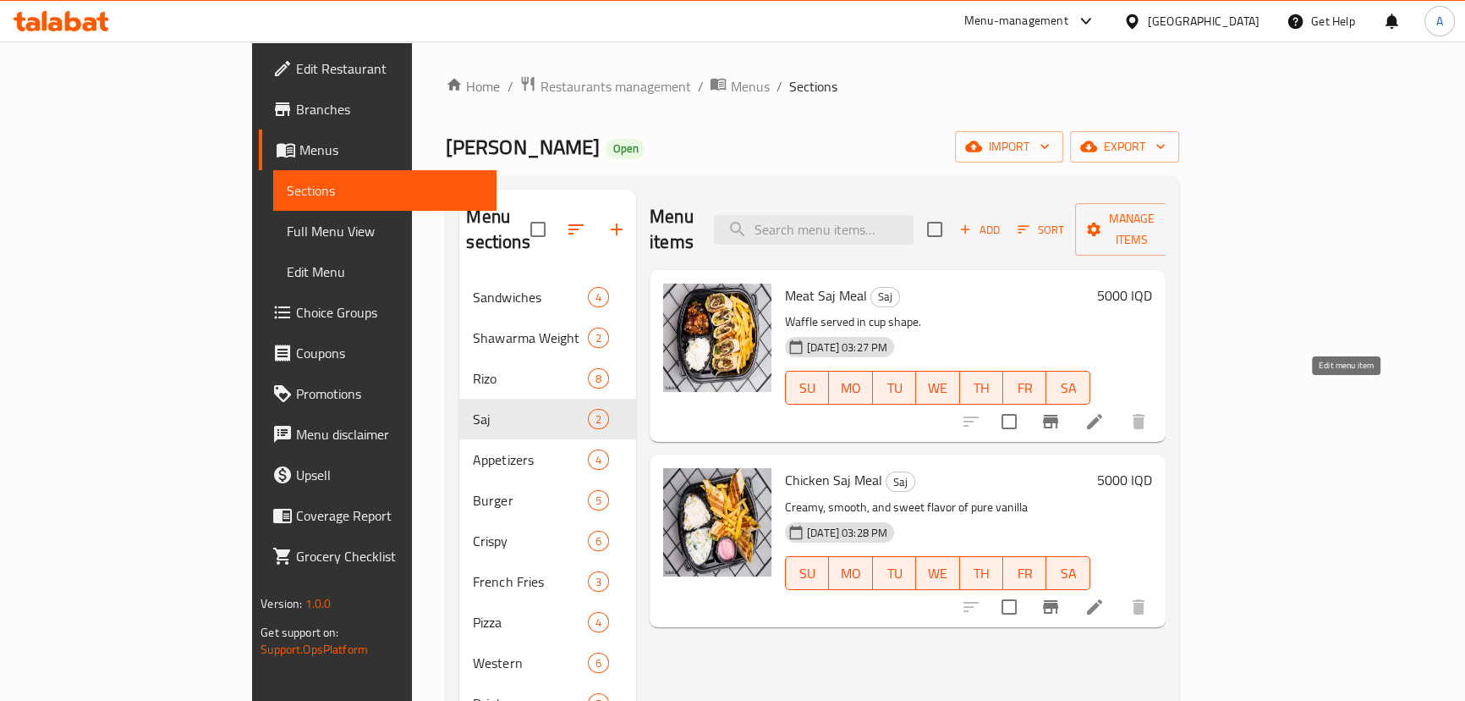
click at [1105, 411] on icon at bounding box center [1095, 421] width 20 height 20
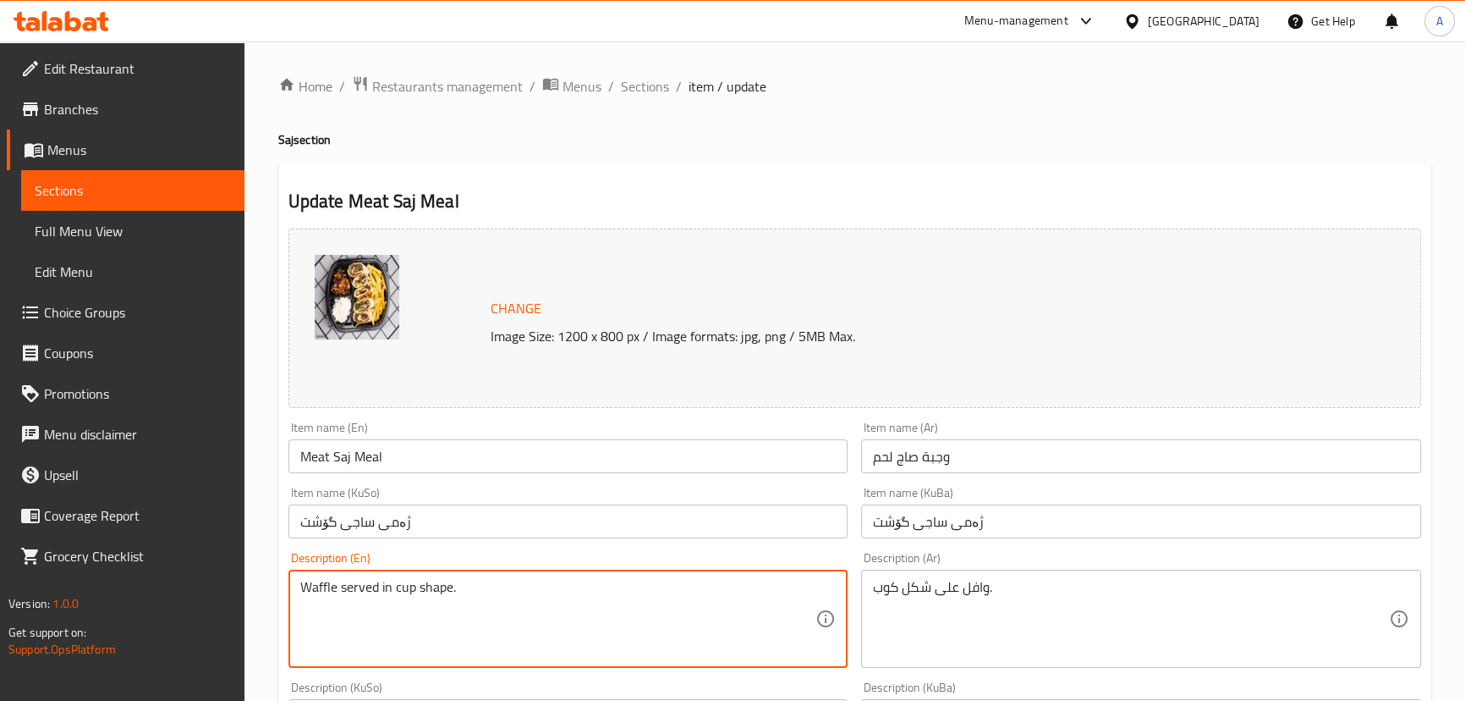
paste textarea "Sliced ​​​​steak, fennel, garlic sauce"
type textarea "Sliced ​​​​steak, fennel, garlic sauce."
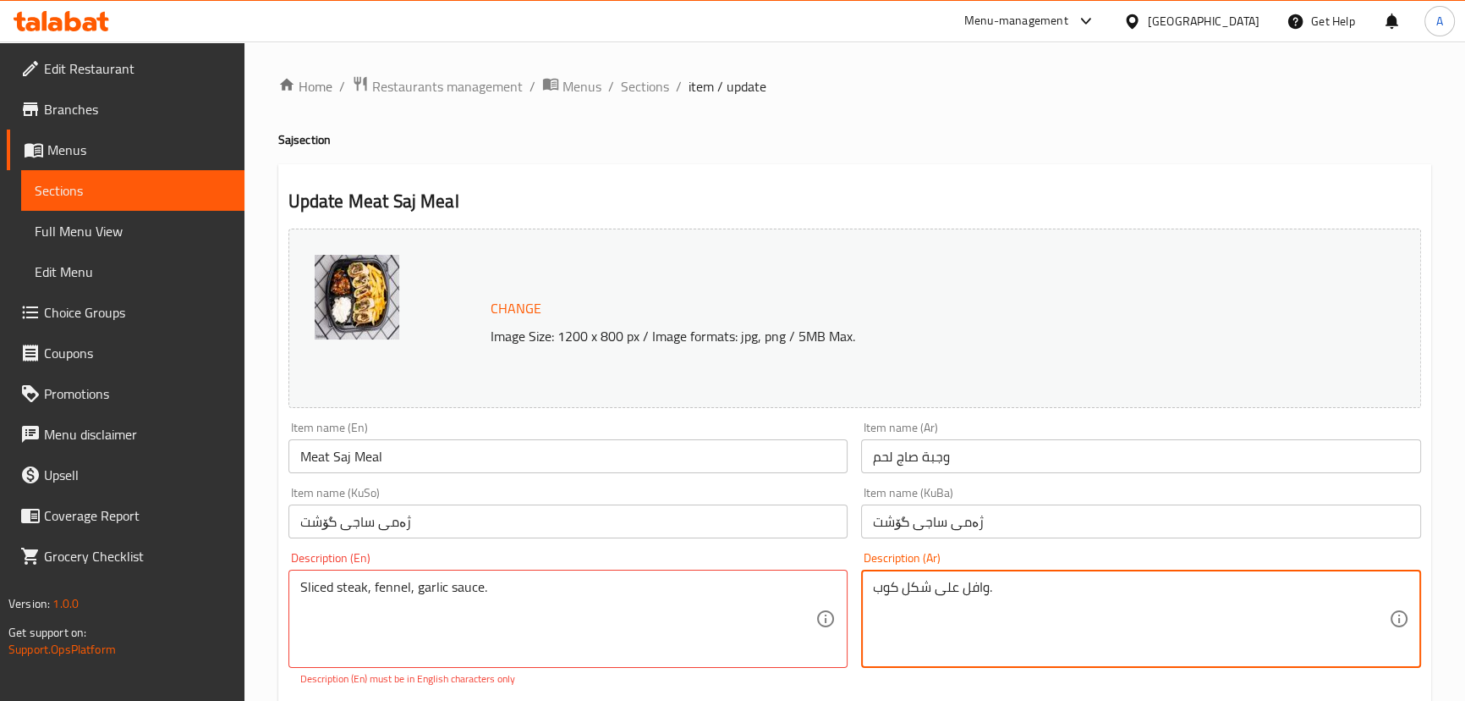
paste textarea "صاج مقطع, فنكر, ثومية"
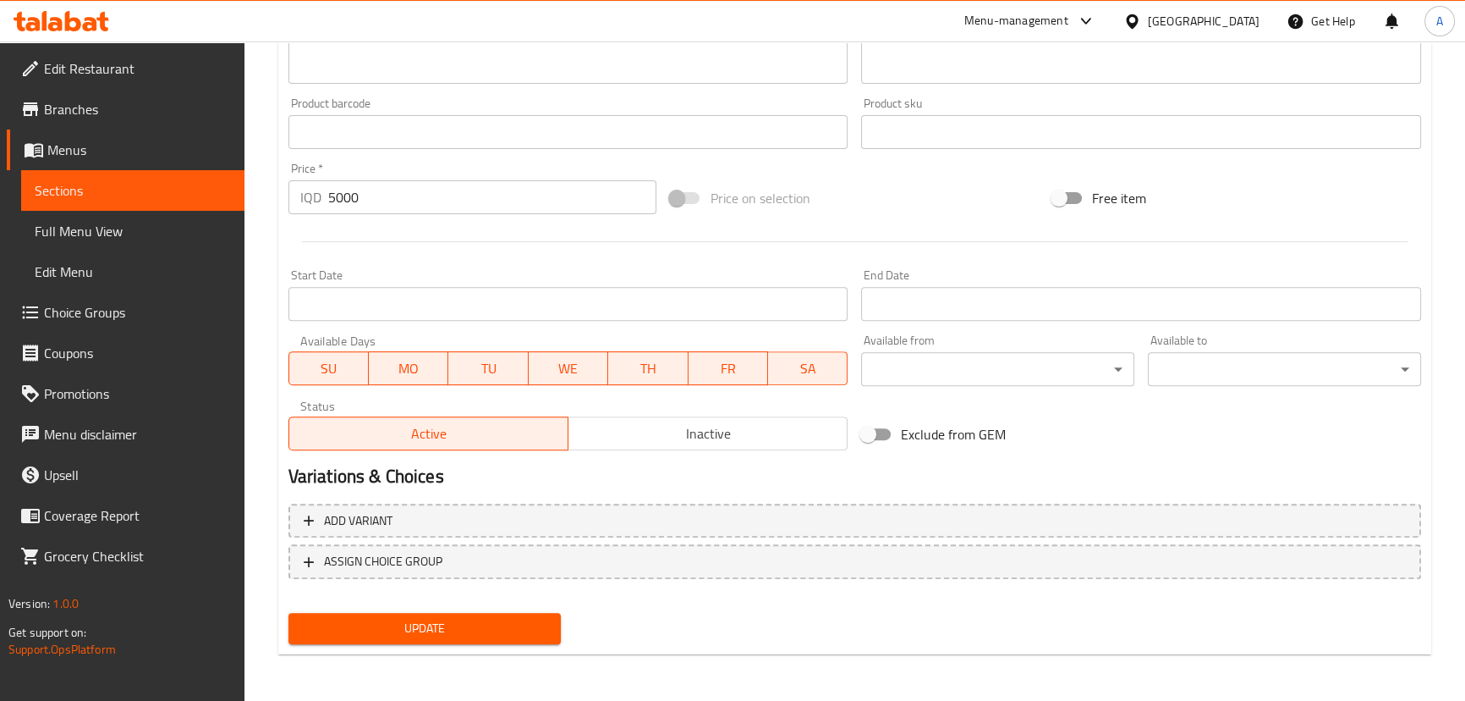
type textarea "صاج مقطع, فنكر, ثومية"
click at [412, 654] on div "Home / Restaurants management / Menus / Sections / item / update Saj section Up…" at bounding box center [854, 5] width 1153 height 1324
click at [414, 636] on span "Update" at bounding box center [425, 628] width 246 height 21
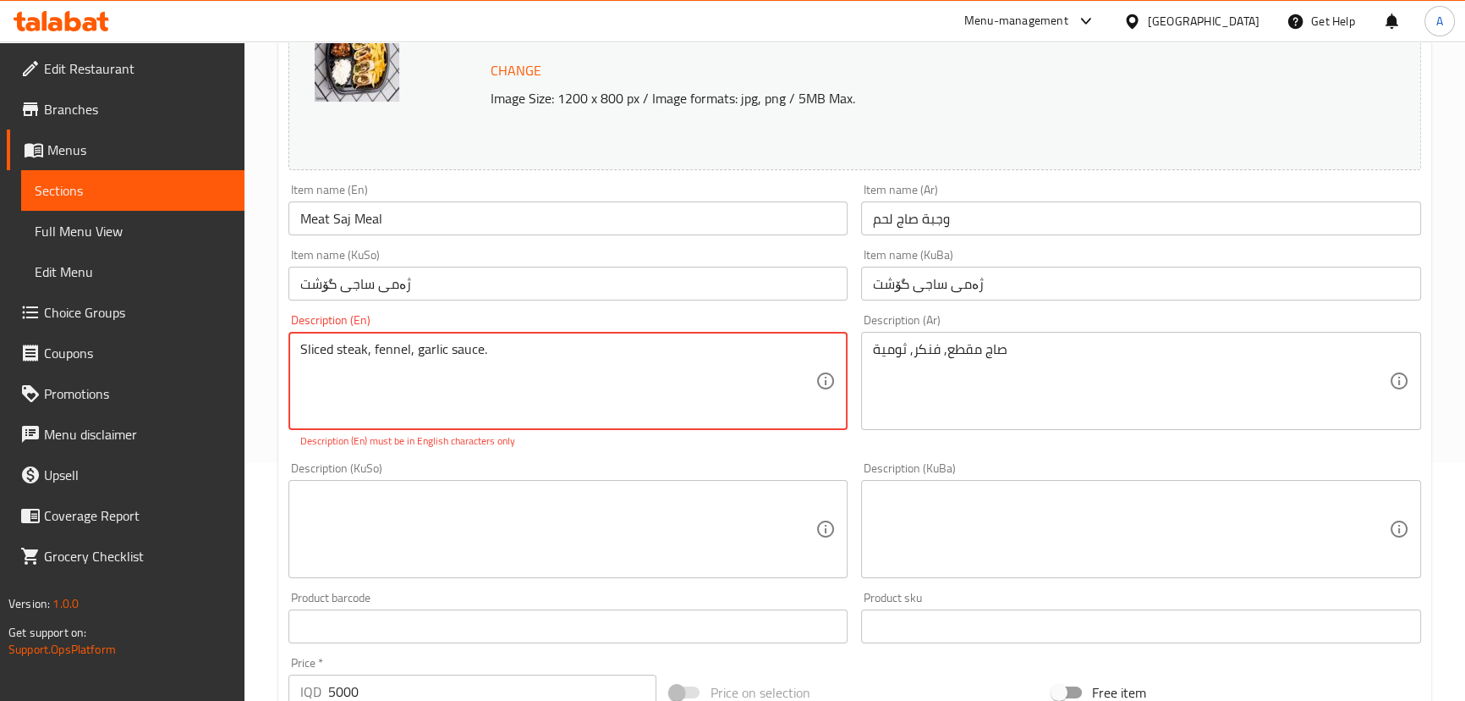
click at [414, 636] on input "text" at bounding box center [569, 626] width 560 height 34
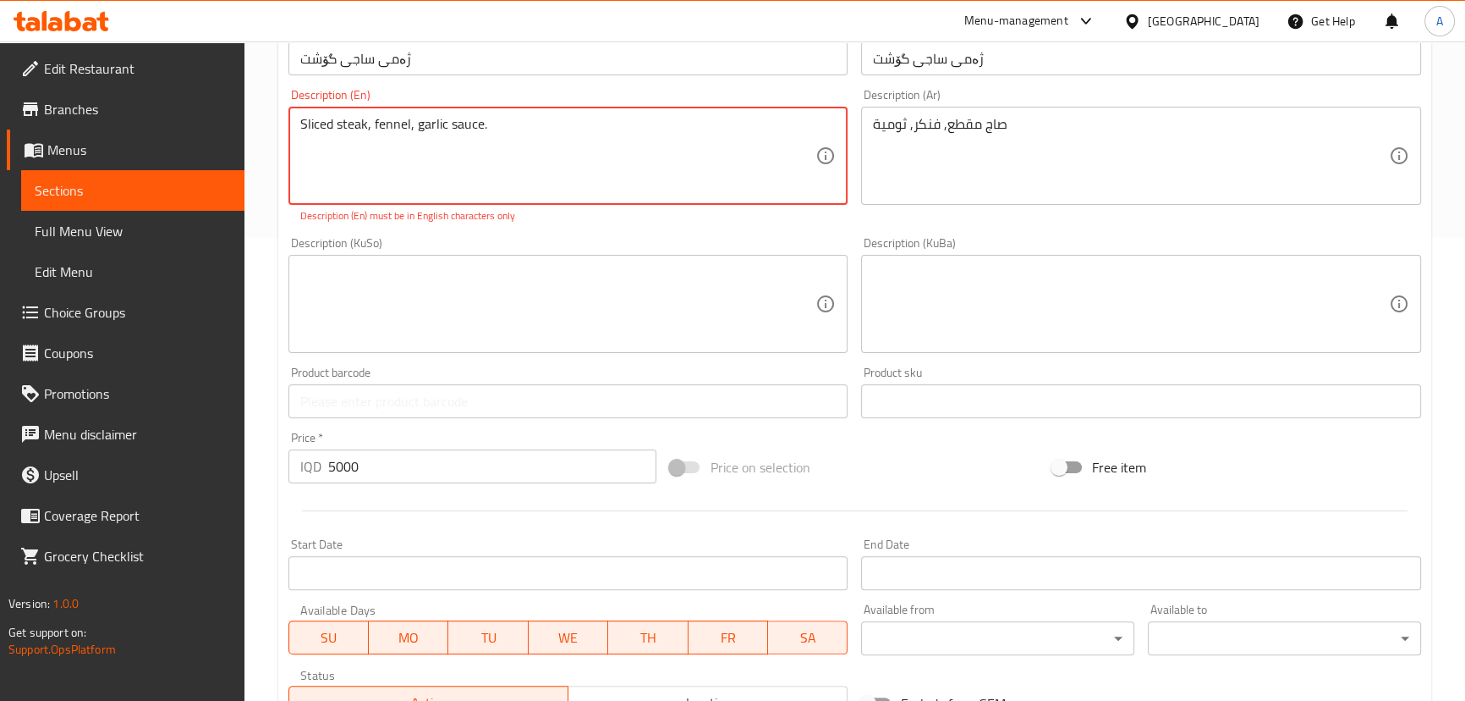
scroll to position [732, 0]
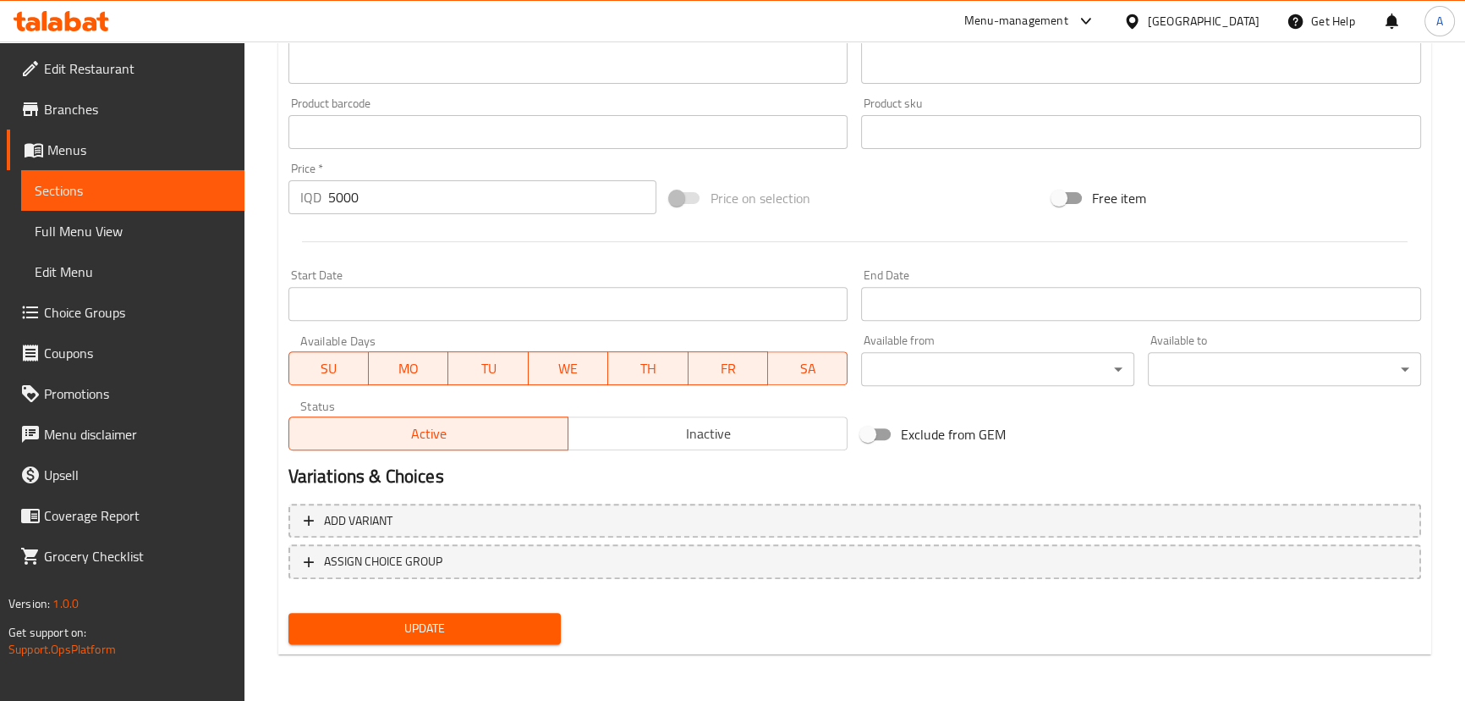
click at [425, 602] on div "Add variant ASSIGN CHOICE GROUP" at bounding box center [855, 552] width 1146 height 110
drag, startPoint x: 422, startPoint y: 608, endPoint x: 420, endPoint y: 623, distance: 14.6
click at [422, 611] on div "Update" at bounding box center [425, 628] width 287 height 45
click at [420, 623] on span "Update" at bounding box center [425, 628] width 246 height 21
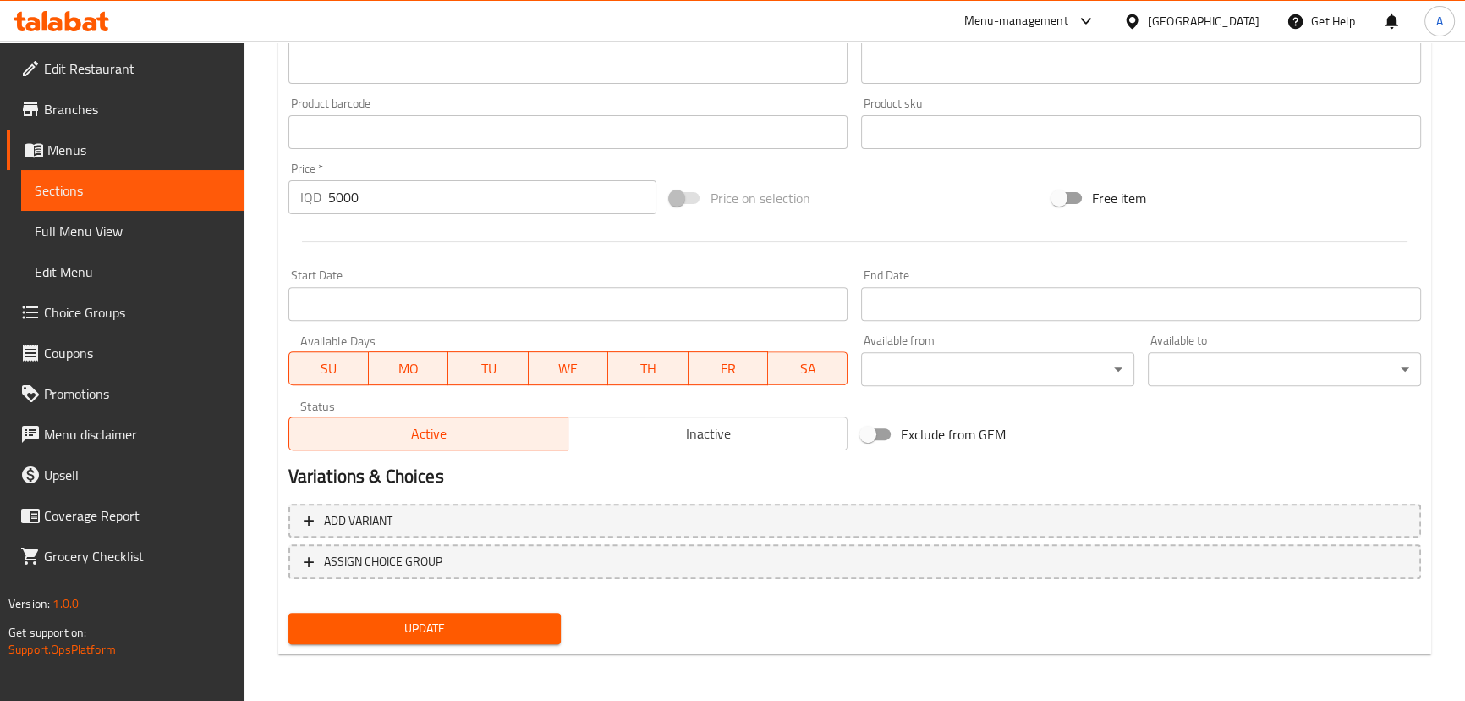
click at [386, 622] on span "Update" at bounding box center [425, 628] width 246 height 21
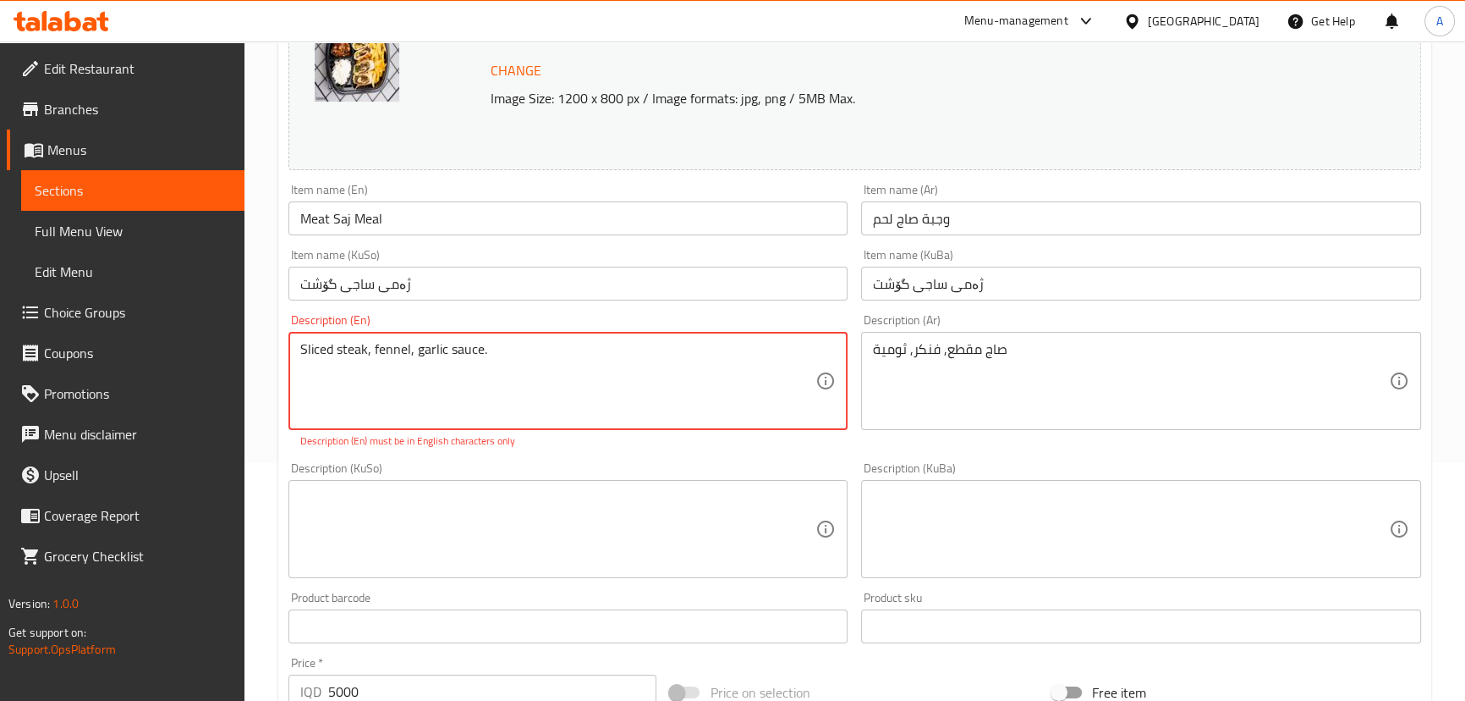
drag, startPoint x: 410, startPoint y: 349, endPoint x: 372, endPoint y: 370, distance: 42.8
click at [372, 370] on textarea "Sliced ​​​​steak, fennel, garlic sauce." at bounding box center [558, 381] width 516 height 80
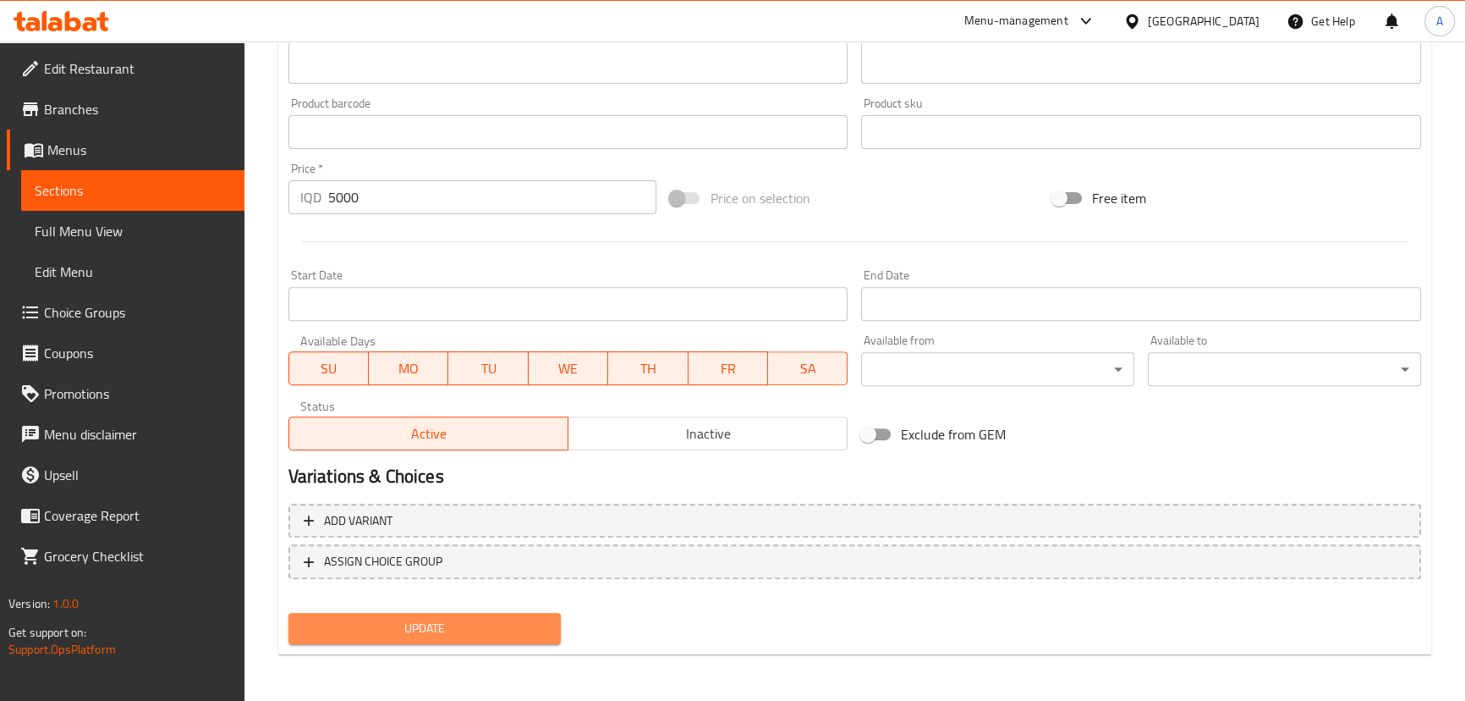
click at [405, 625] on span "Update" at bounding box center [425, 628] width 246 height 21
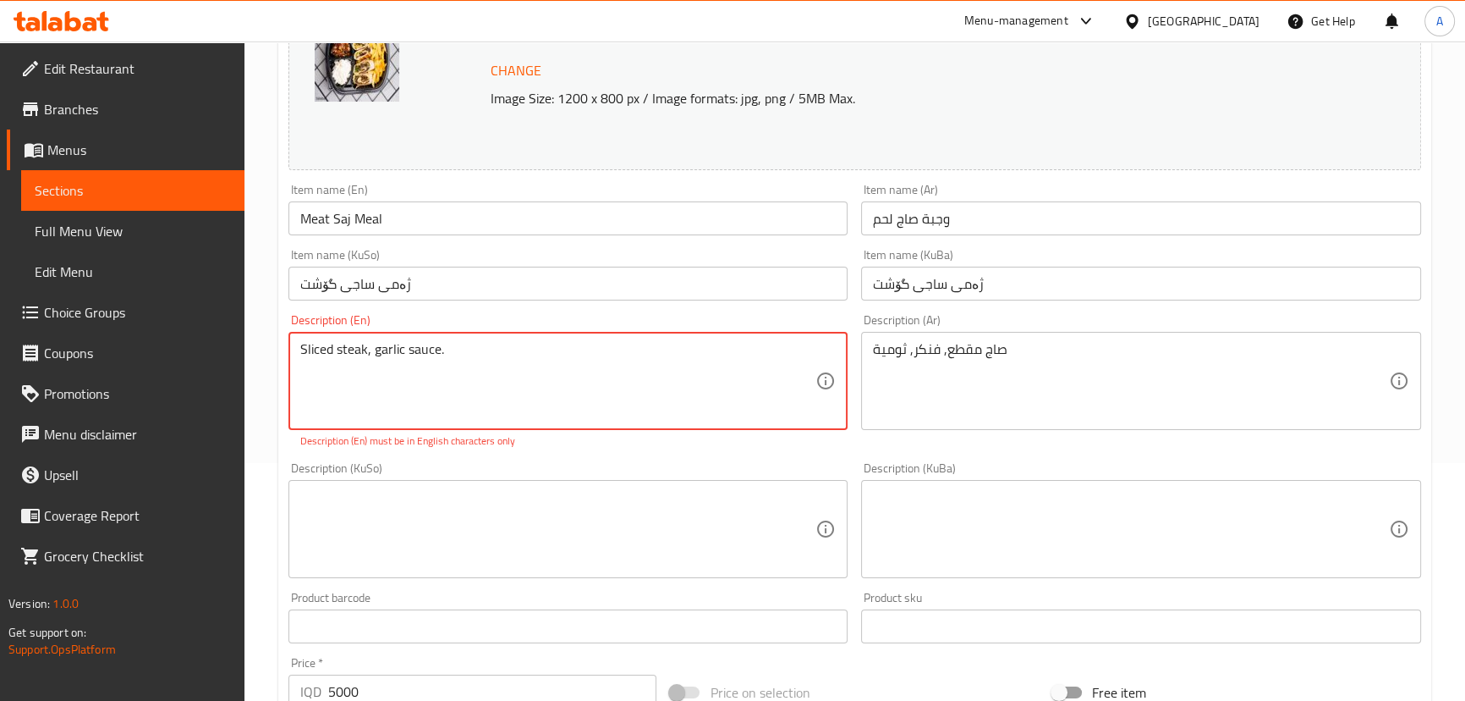
click at [473, 348] on textarea "Sliced ​​​​steak, garlic sauce." at bounding box center [558, 381] width 516 height 80
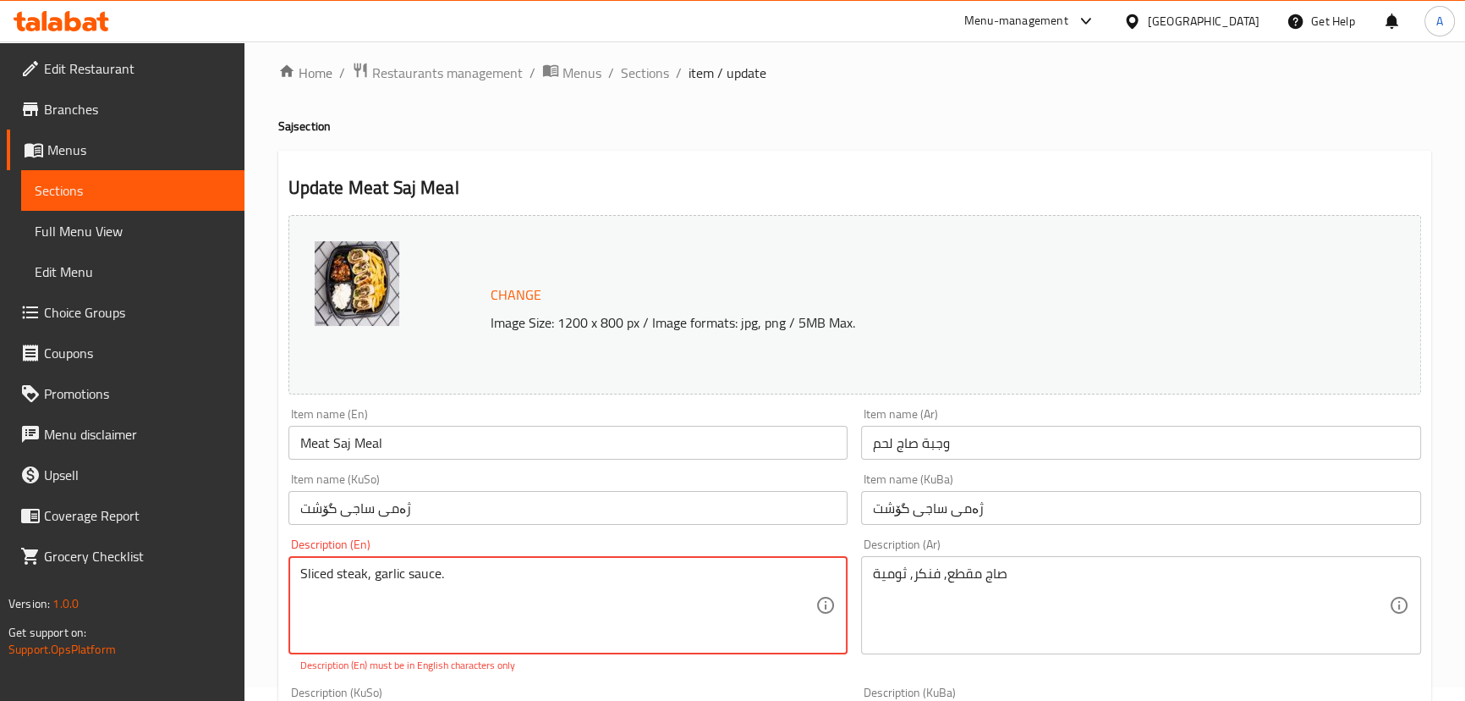
scroll to position [8, 0]
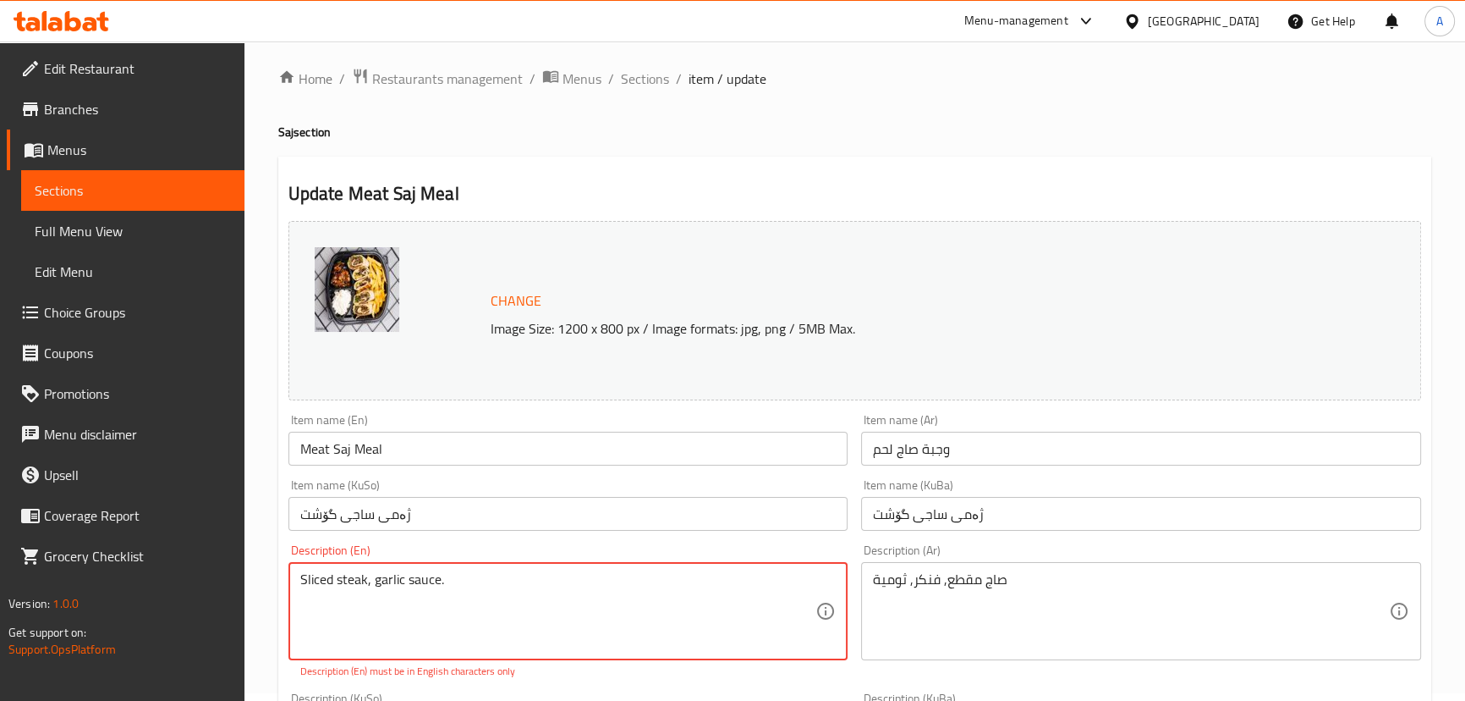
click at [484, 583] on textarea "Sliced ​​​​steak, garlic sauce." at bounding box center [558, 611] width 516 height 80
paste textarea "Chopped meat saj"
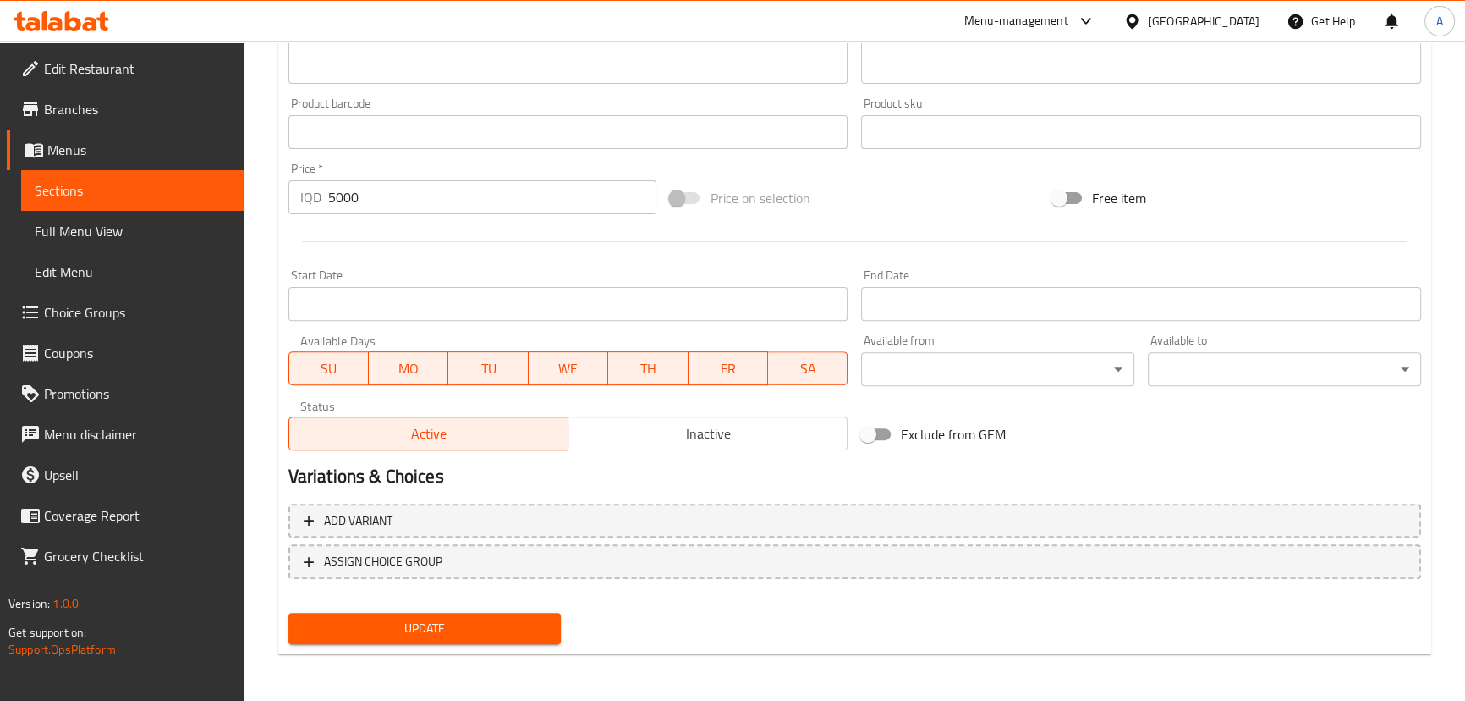
type textarea "Chopped meat saj"
click at [425, 629] on span "Update" at bounding box center [425, 628] width 246 height 21
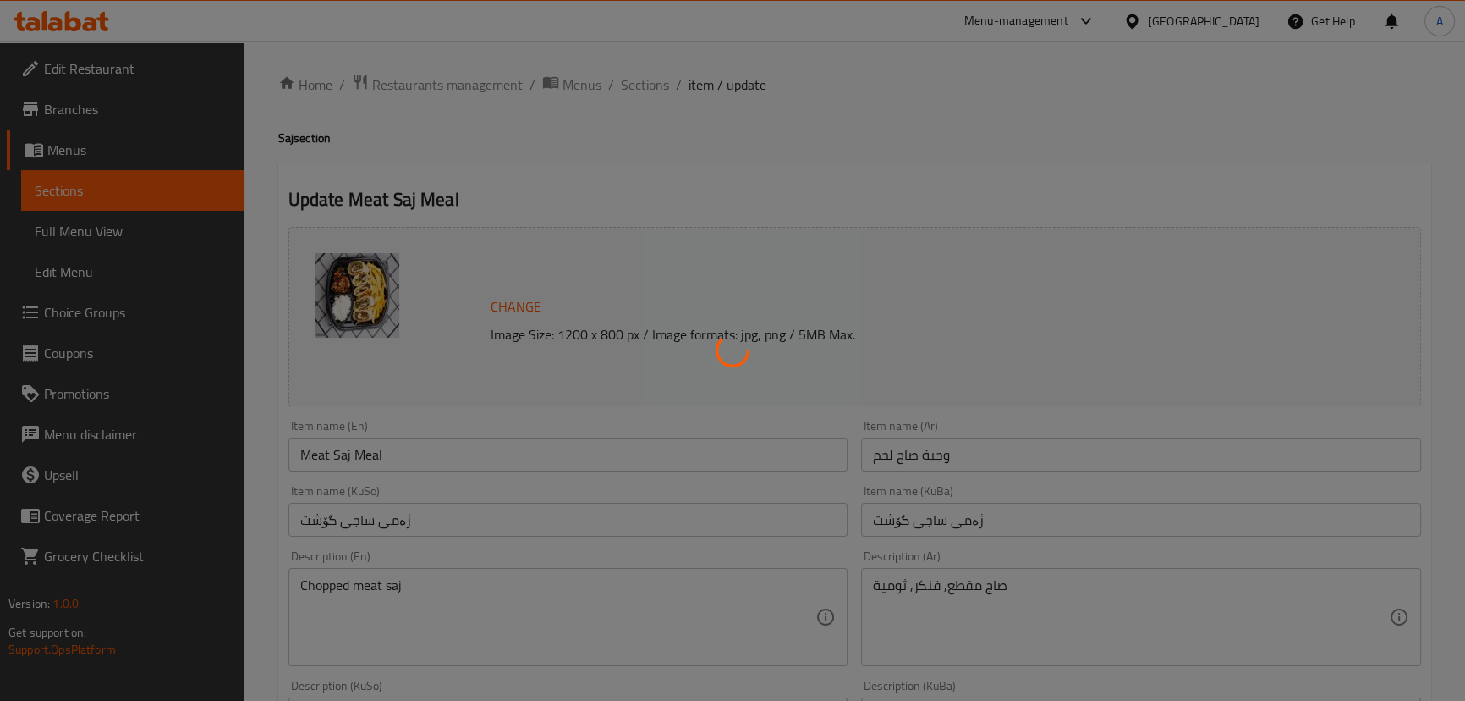
scroll to position [0, 0]
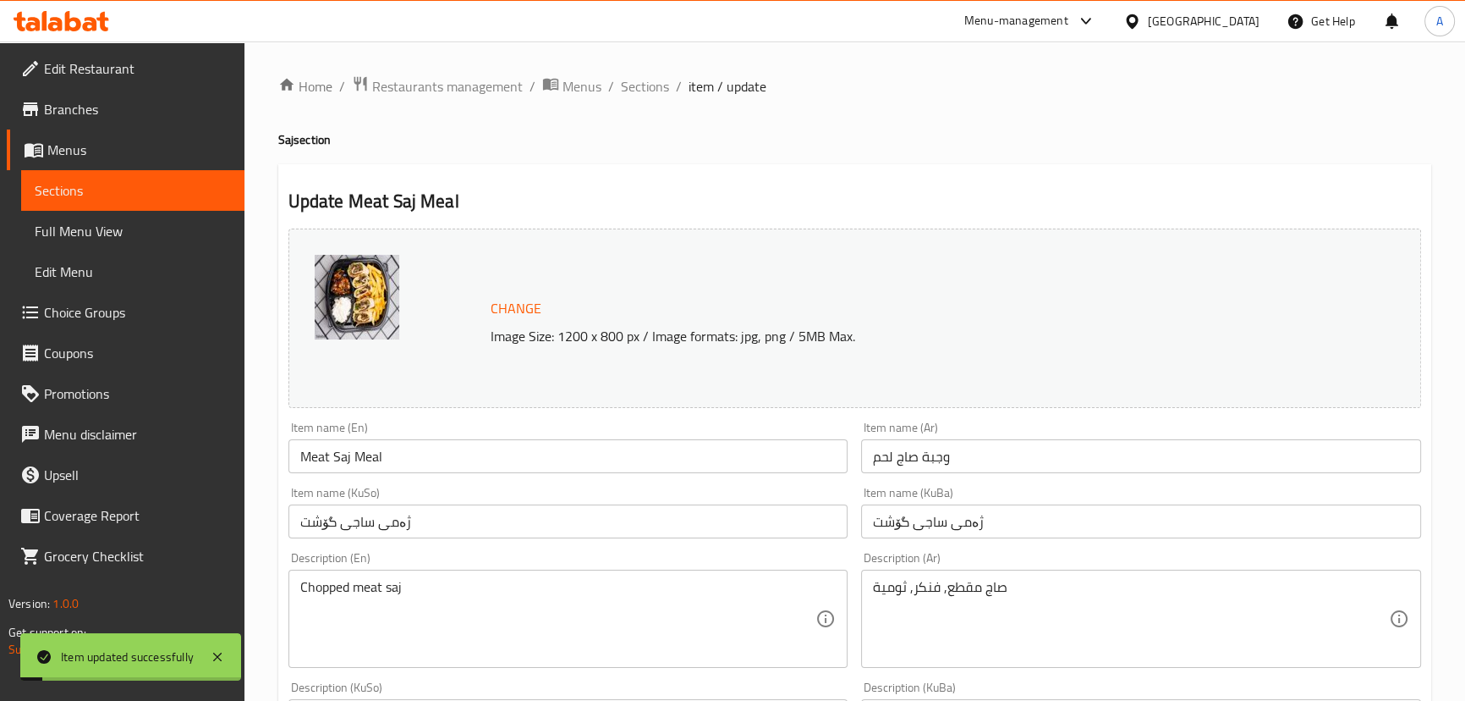
drag, startPoint x: 640, startPoint y: 87, endPoint x: 643, endPoint y: 162, distance: 75.3
click at [640, 87] on span "Sections" at bounding box center [645, 86] width 48 height 20
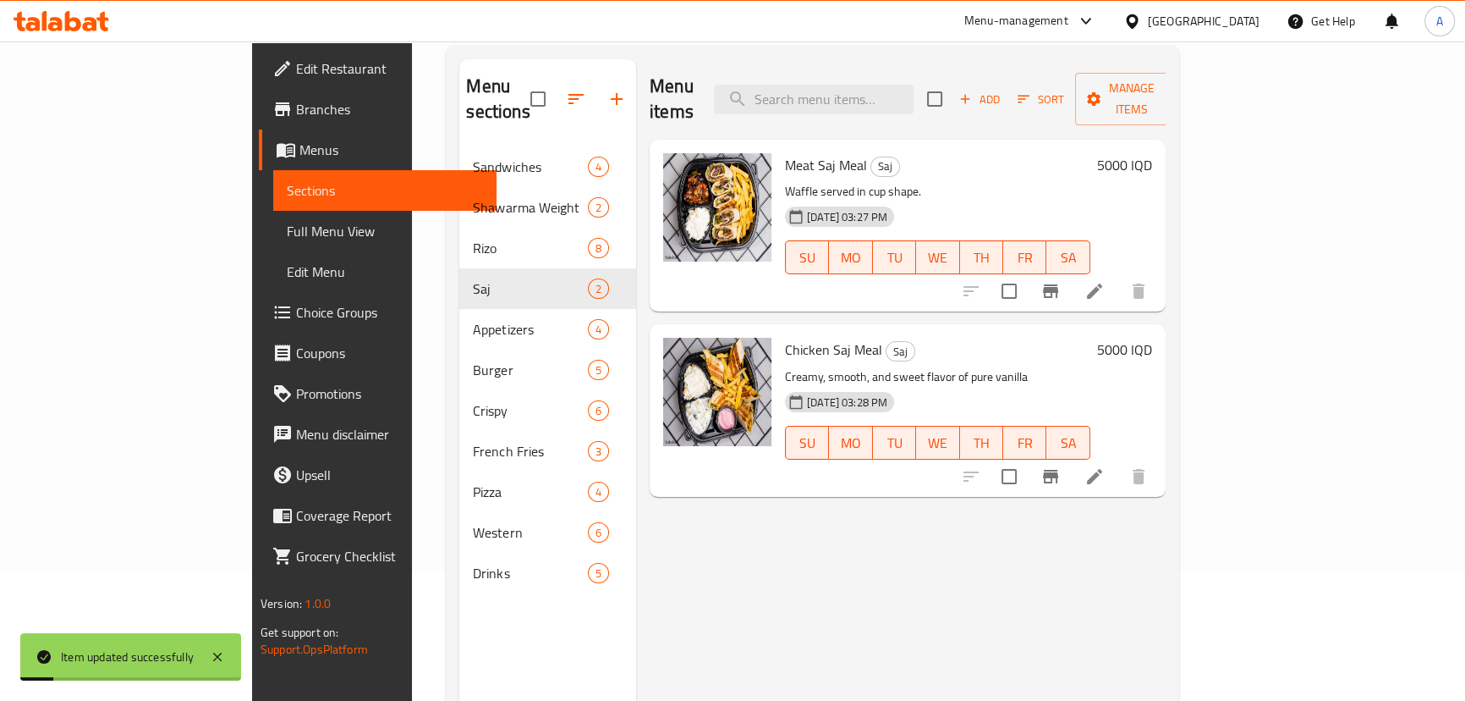
scroll to position [237, 0]
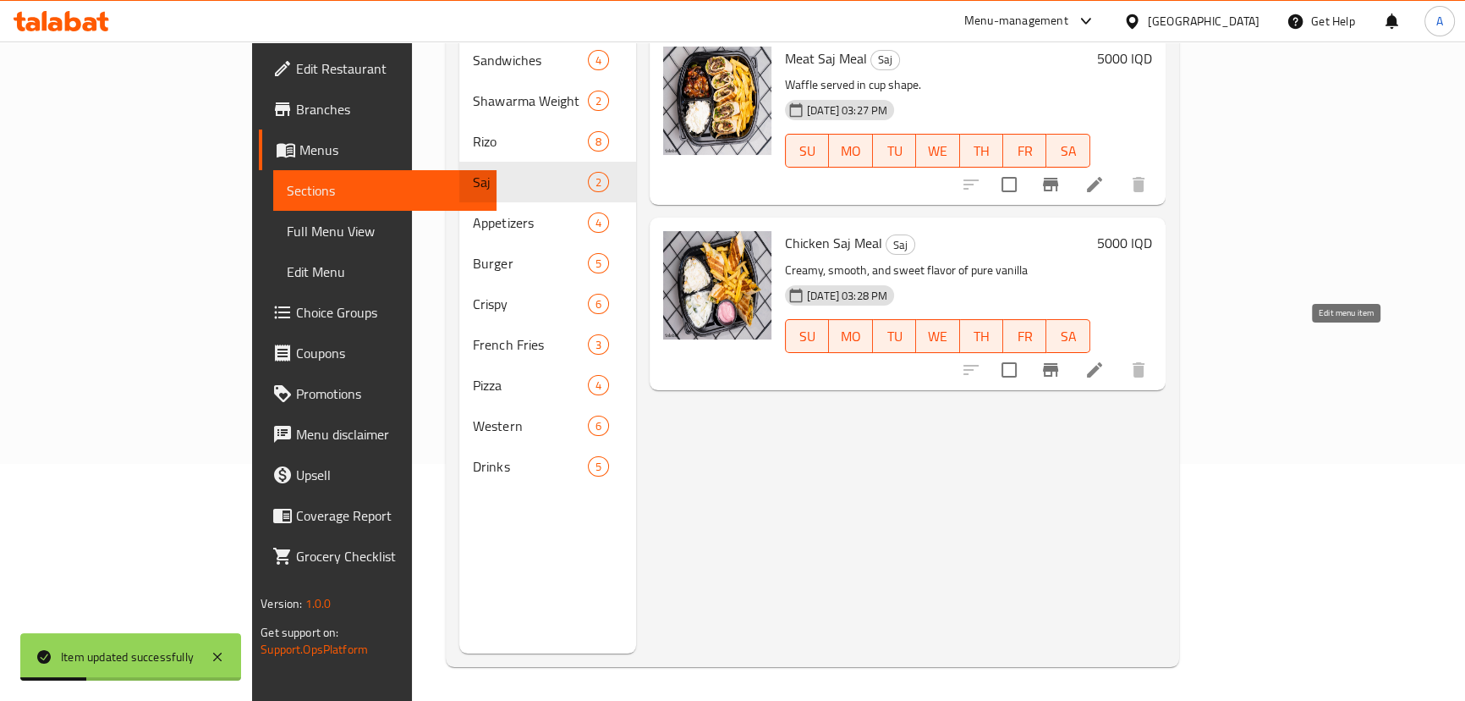
click at [1105, 360] on icon at bounding box center [1095, 370] width 20 height 20
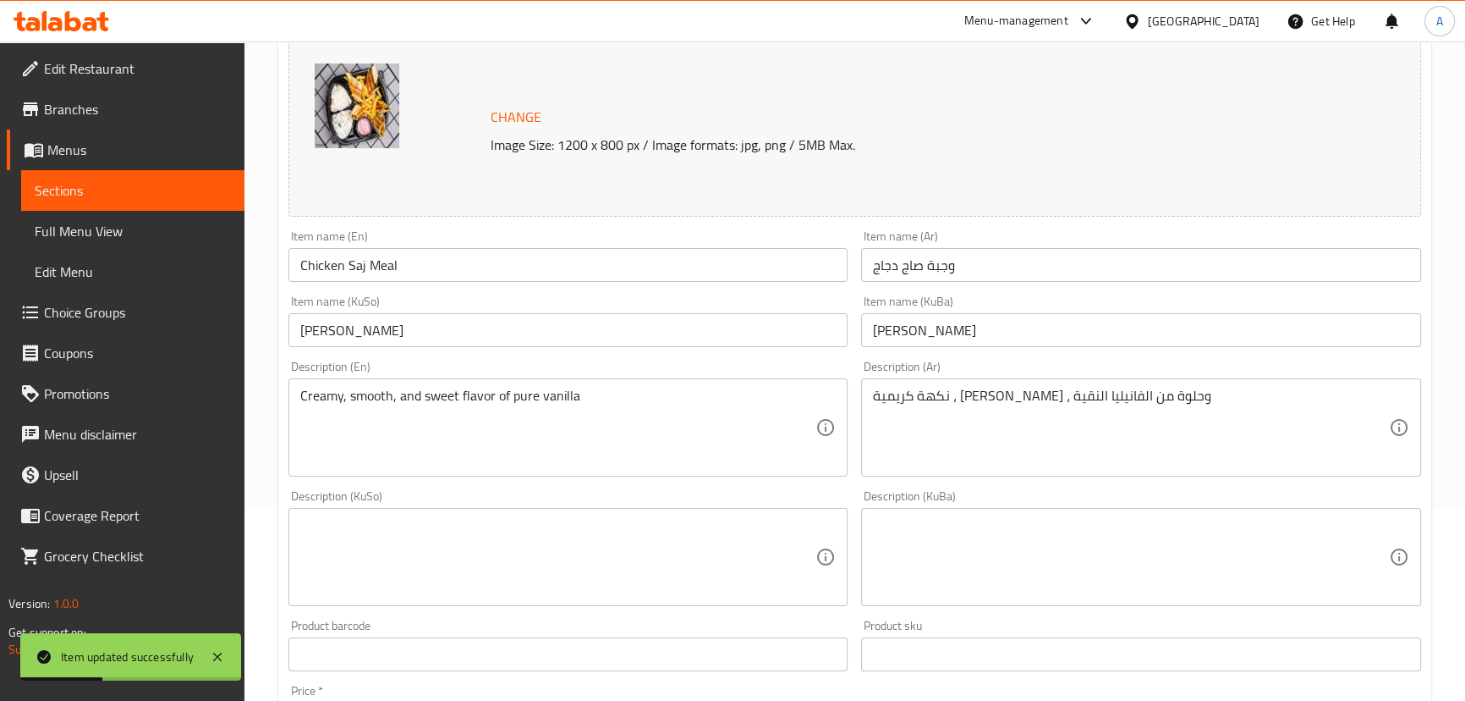
scroll to position [384, 0]
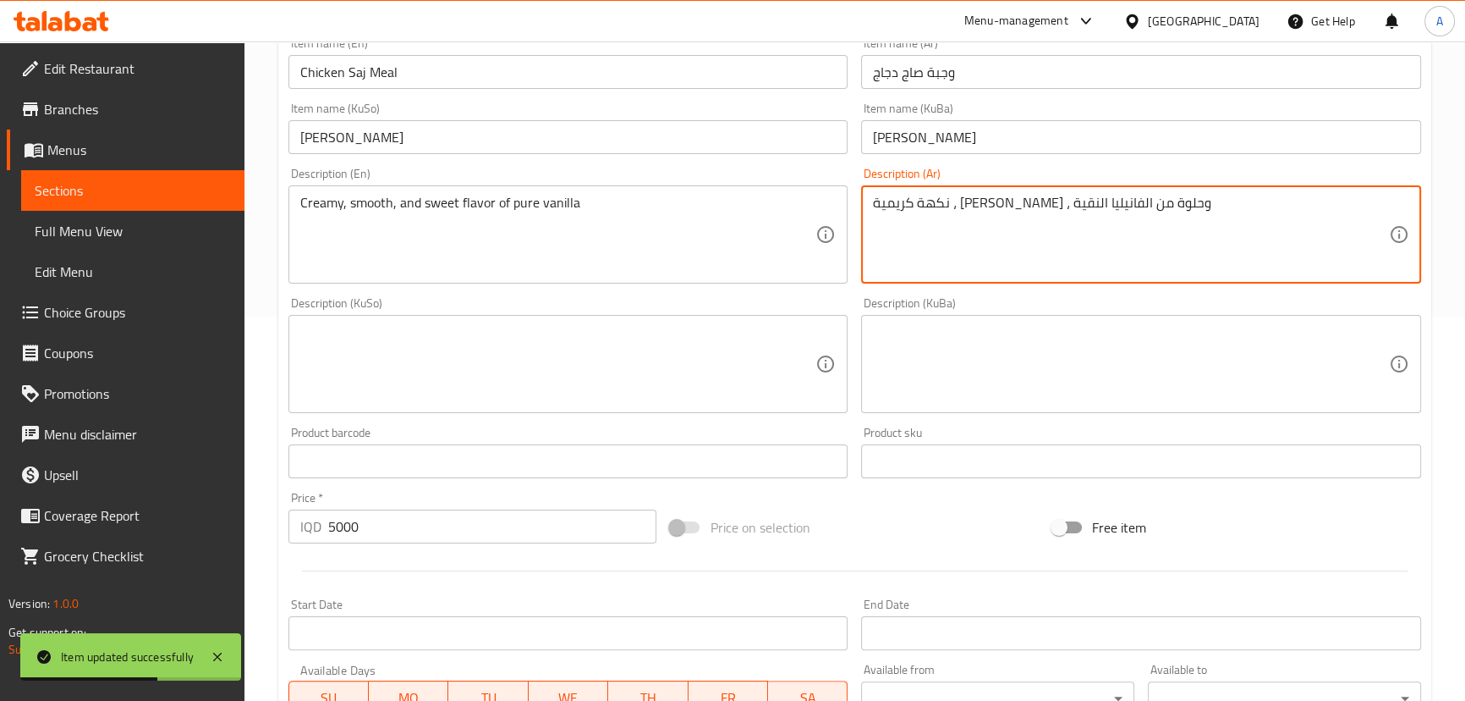
paste textarea "صاج مقطع, فنكر, ثوم"
type textarea "صاج مقطع, فنكر, ثومية"
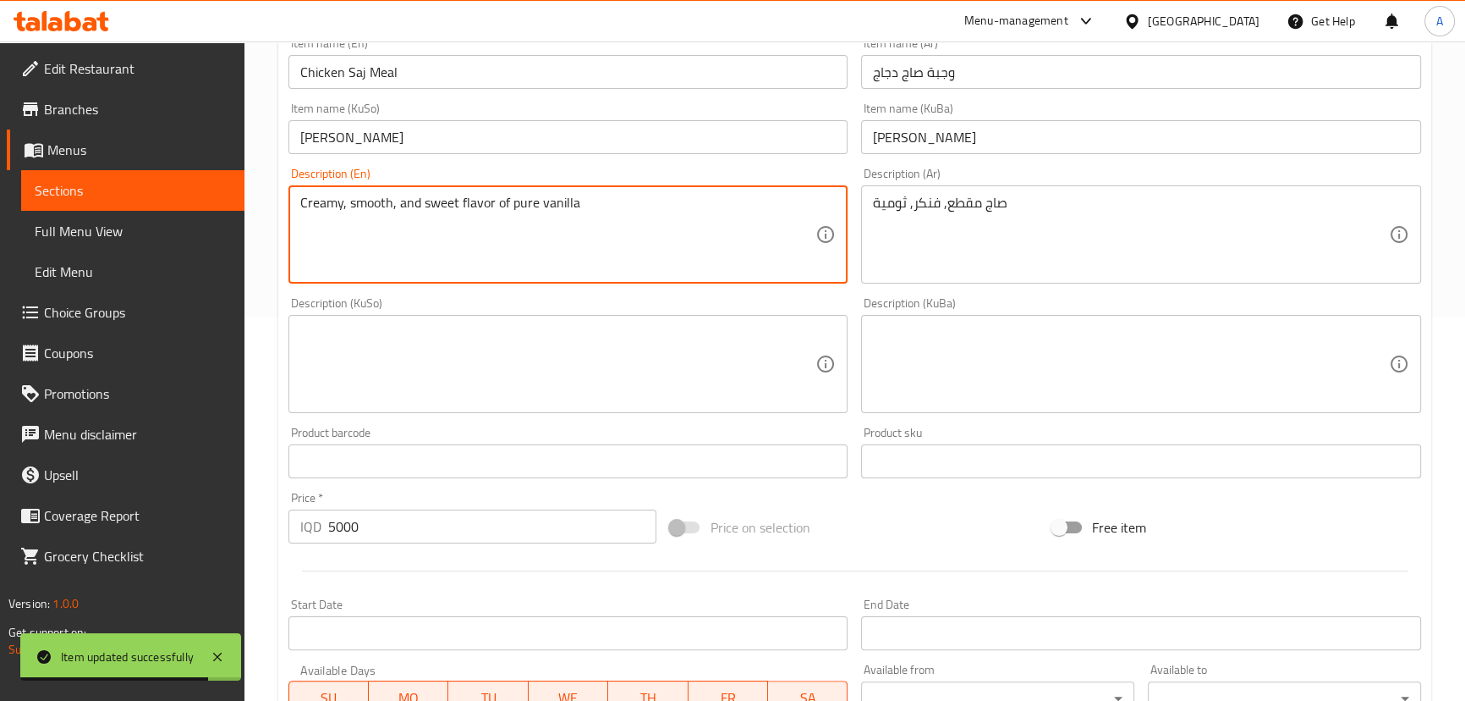
paste textarea "hopped meat saj"
drag, startPoint x: 380, startPoint y: 207, endPoint x: 363, endPoint y: 212, distance: 17.7
click at [363, 212] on textarea "Chopped meat saj" at bounding box center [558, 235] width 516 height 80
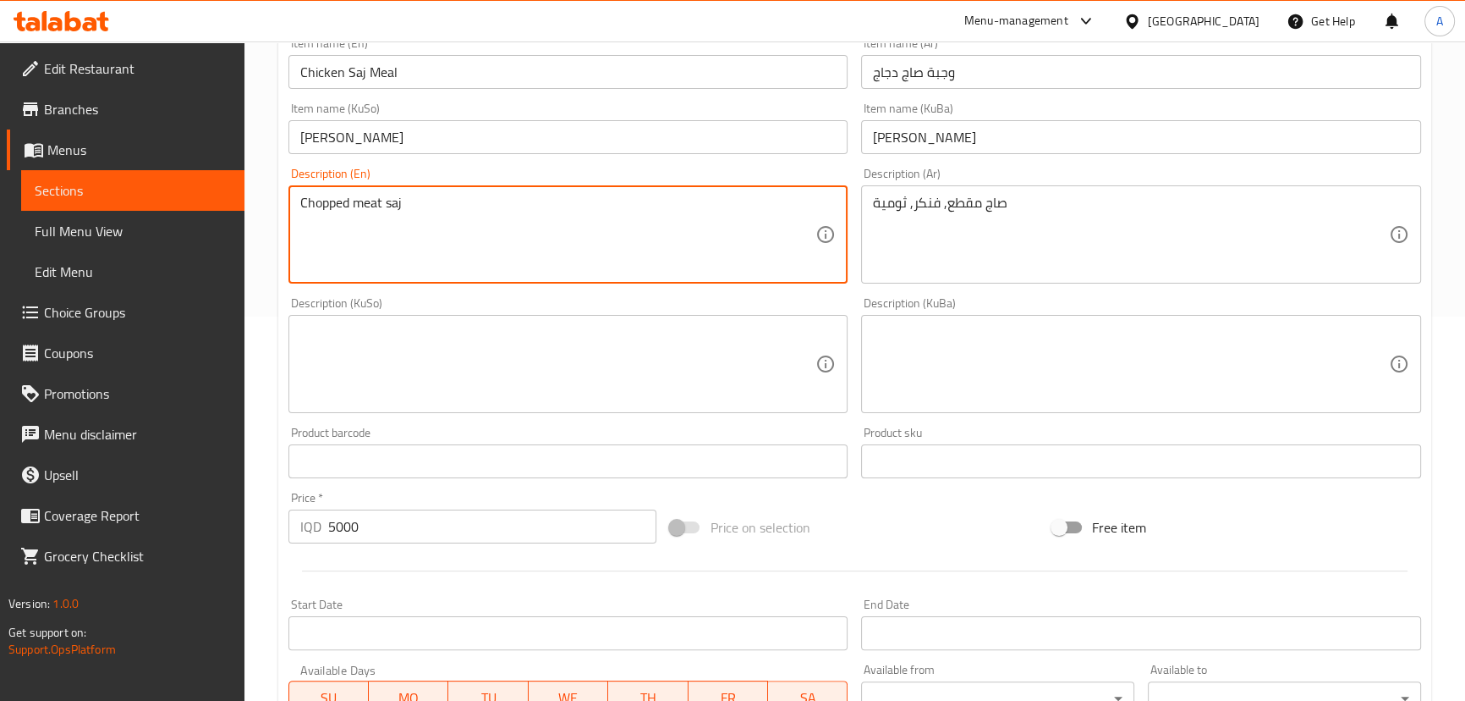
drag, startPoint x: 384, startPoint y: 202, endPoint x: 356, endPoint y: 212, distance: 29.7
click at [356, 212] on textarea "Chopped meat saj" at bounding box center [558, 235] width 516 height 80
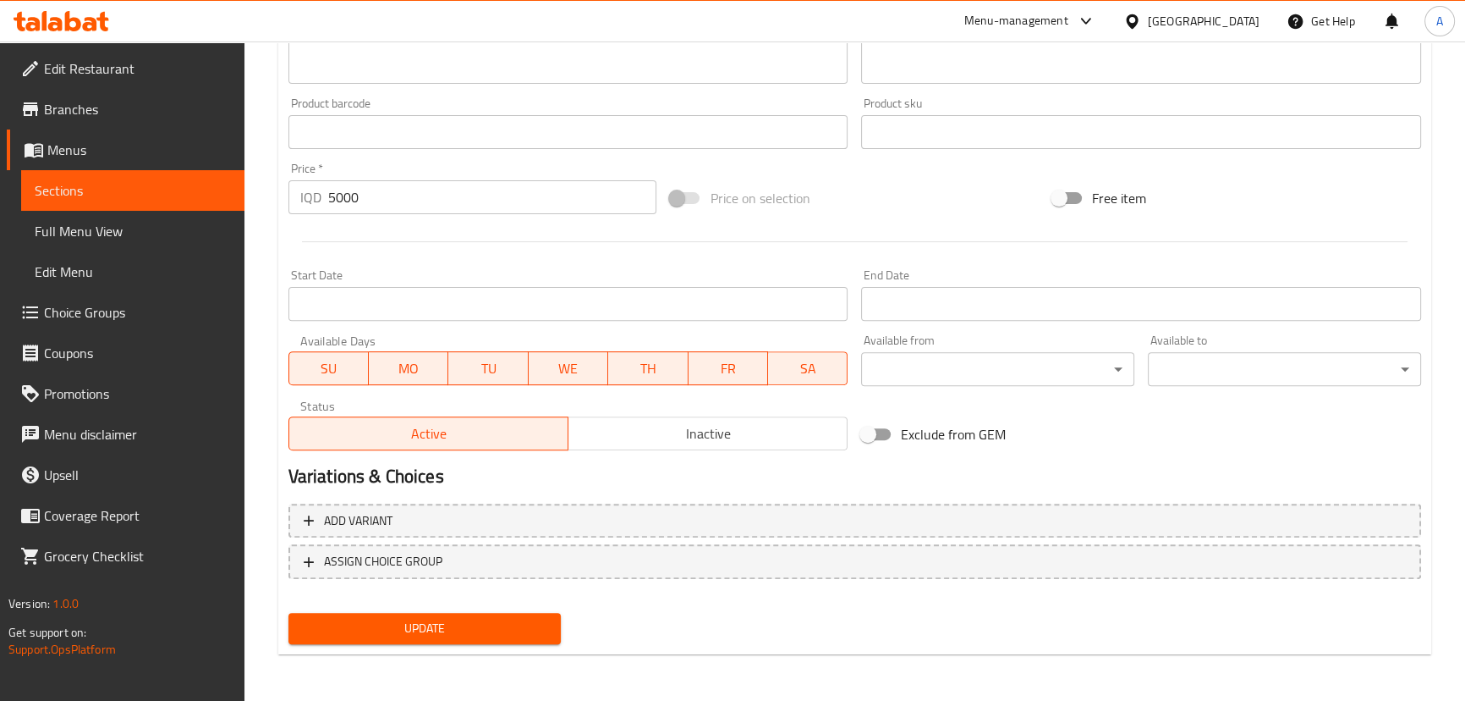
type textarea "Chopped chicken saj"
click at [365, 618] on span "Update" at bounding box center [425, 628] width 246 height 21
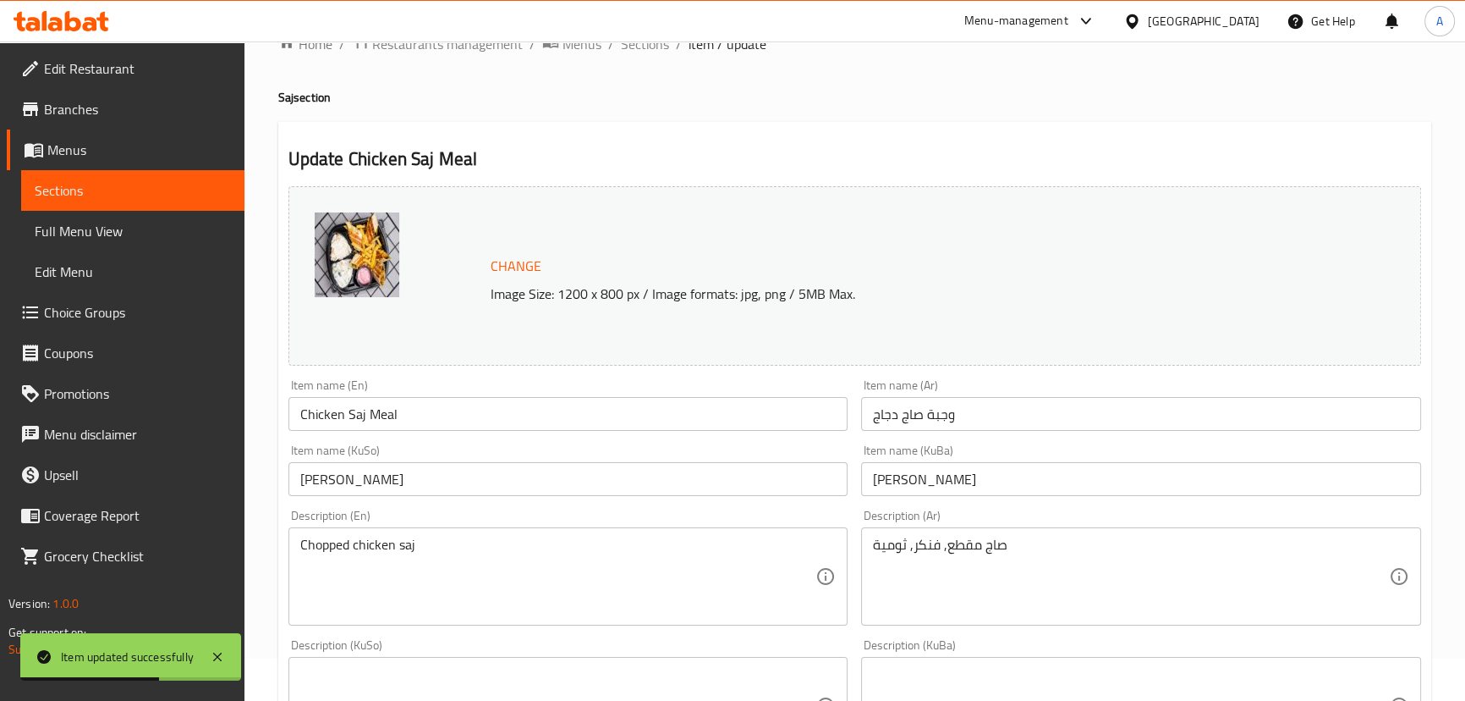
scroll to position [0, 0]
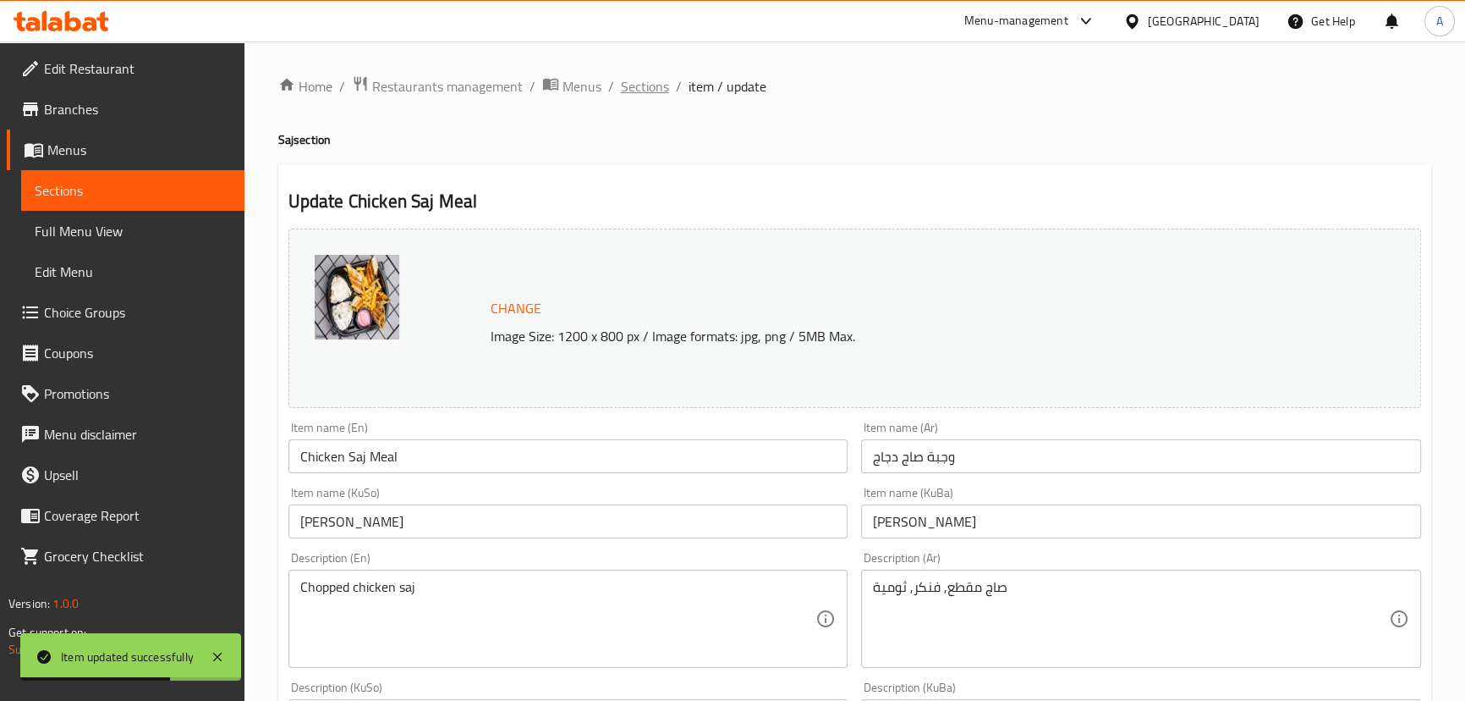
click at [639, 89] on span "Sections" at bounding box center [645, 86] width 48 height 20
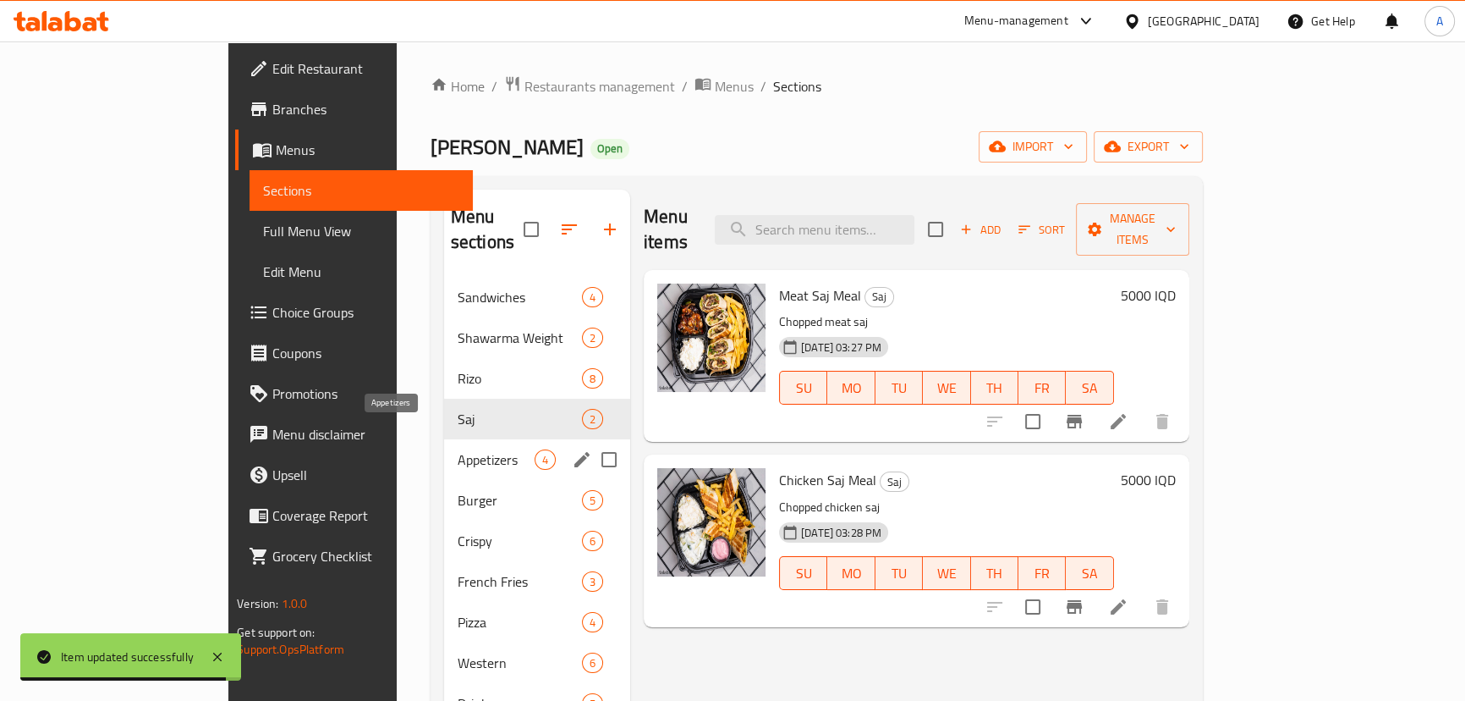
click at [458, 449] on span "Appetizers" at bounding box center [496, 459] width 77 height 20
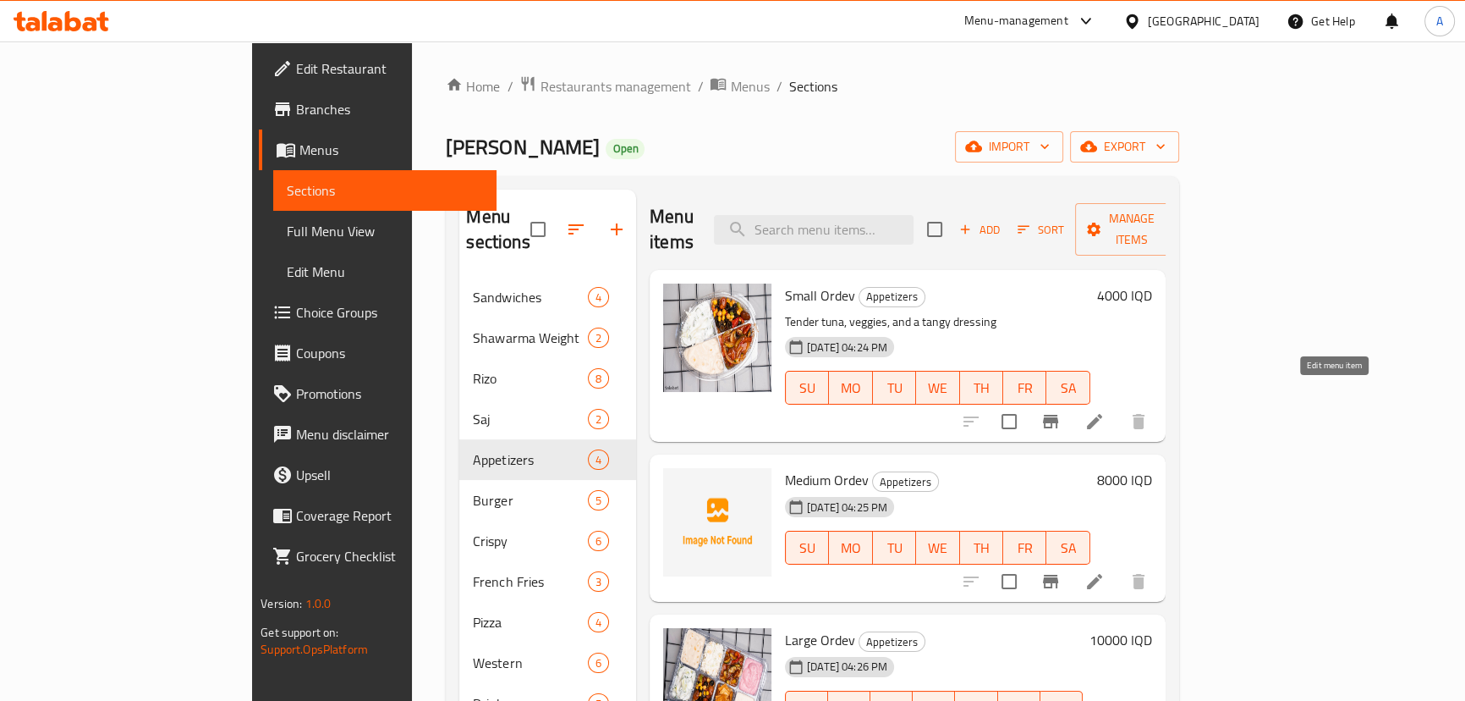
click at [1105, 411] on icon at bounding box center [1095, 421] width 20 height 20
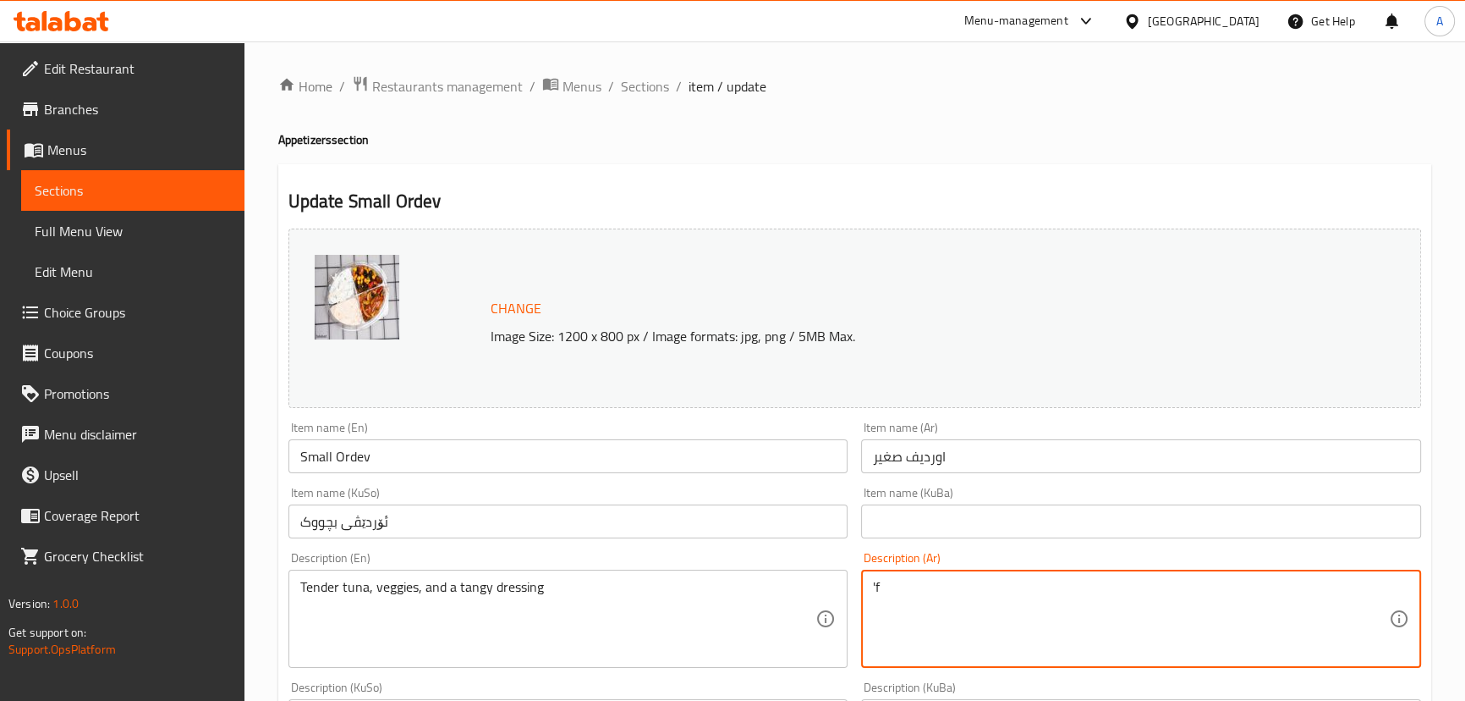
type textarea "'"
type textarea "طبق مقبلات صغير"
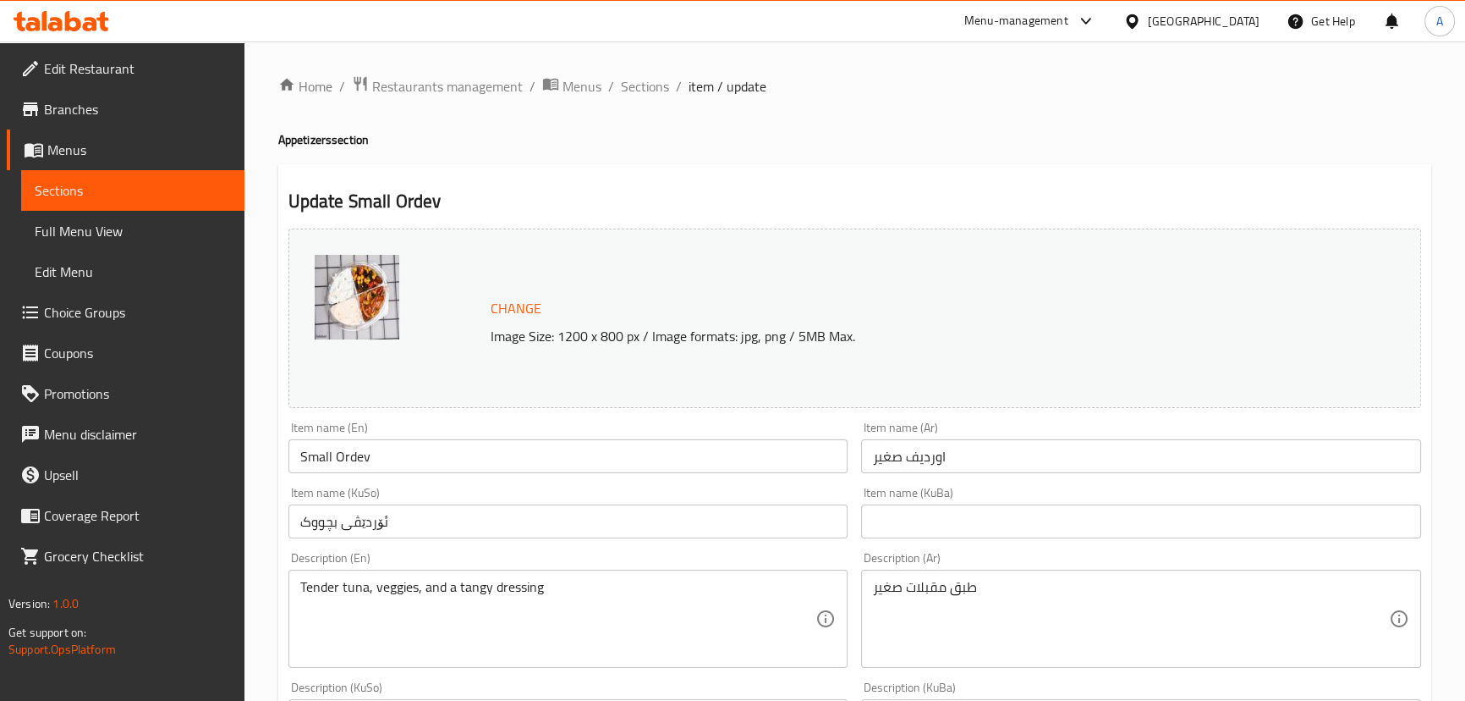
drag, startPoint x: 1014, startPoint y: 609, endPoint x: 997, endPoint y: 606, distance: 17.3
click at [1014, 609] on textarea "طبق مقبلات صغير" at bounding box center [1131, 619] width 516 height 80
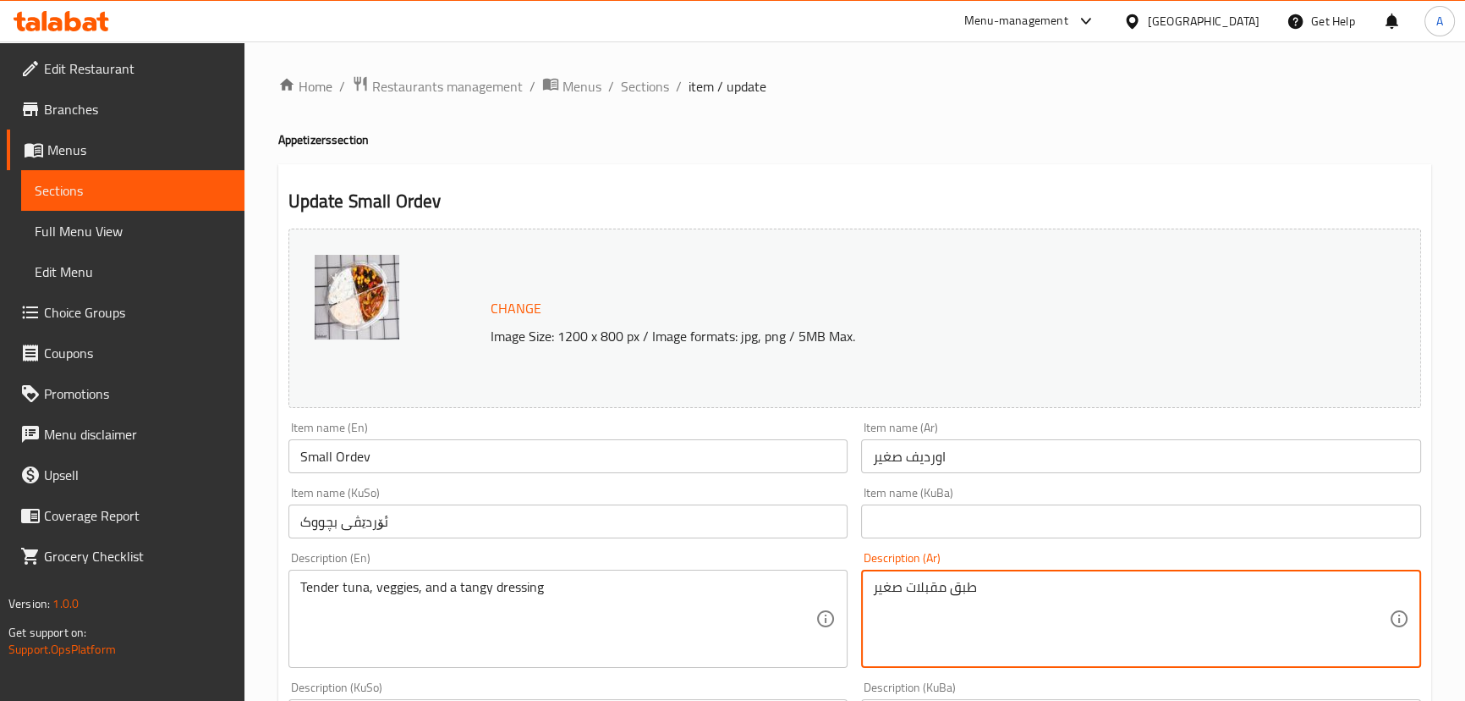
click at [991, 603] on textarea "طبق مقبلات صغير" at bounding box center [1131, 619] width 516 height 80
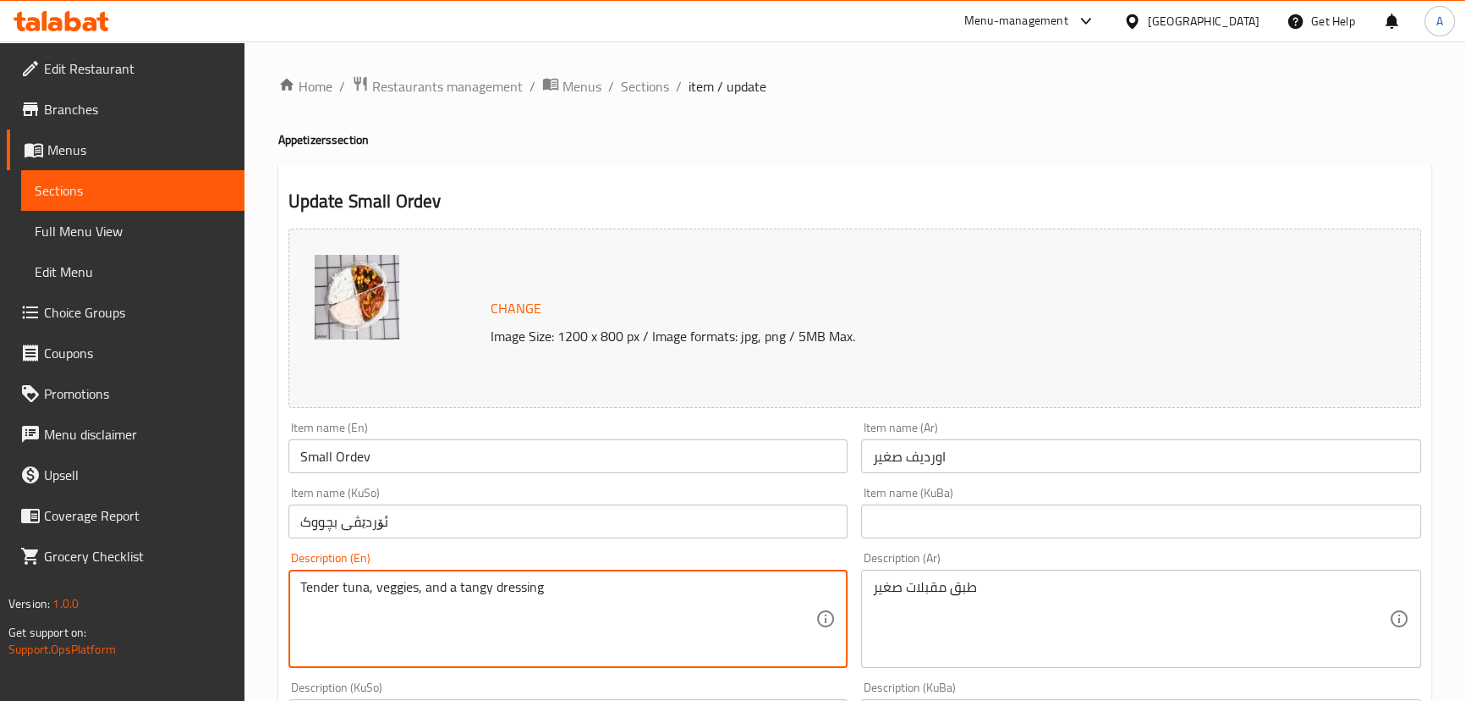
paste textarea "small appetizer plate"
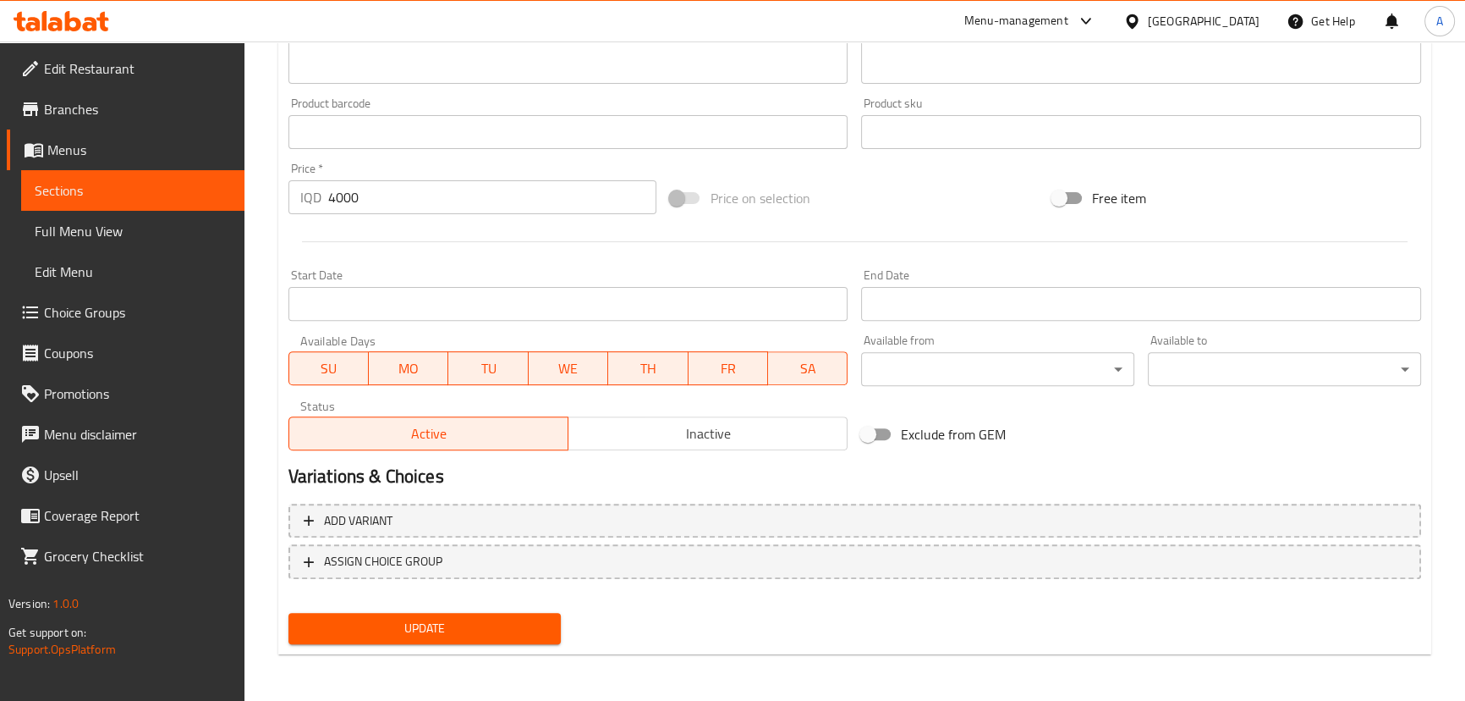
type textarea "small appetizer plate"
click at [426, 635] on span "Update" at bounding box center [425, 628] width 246 height 21
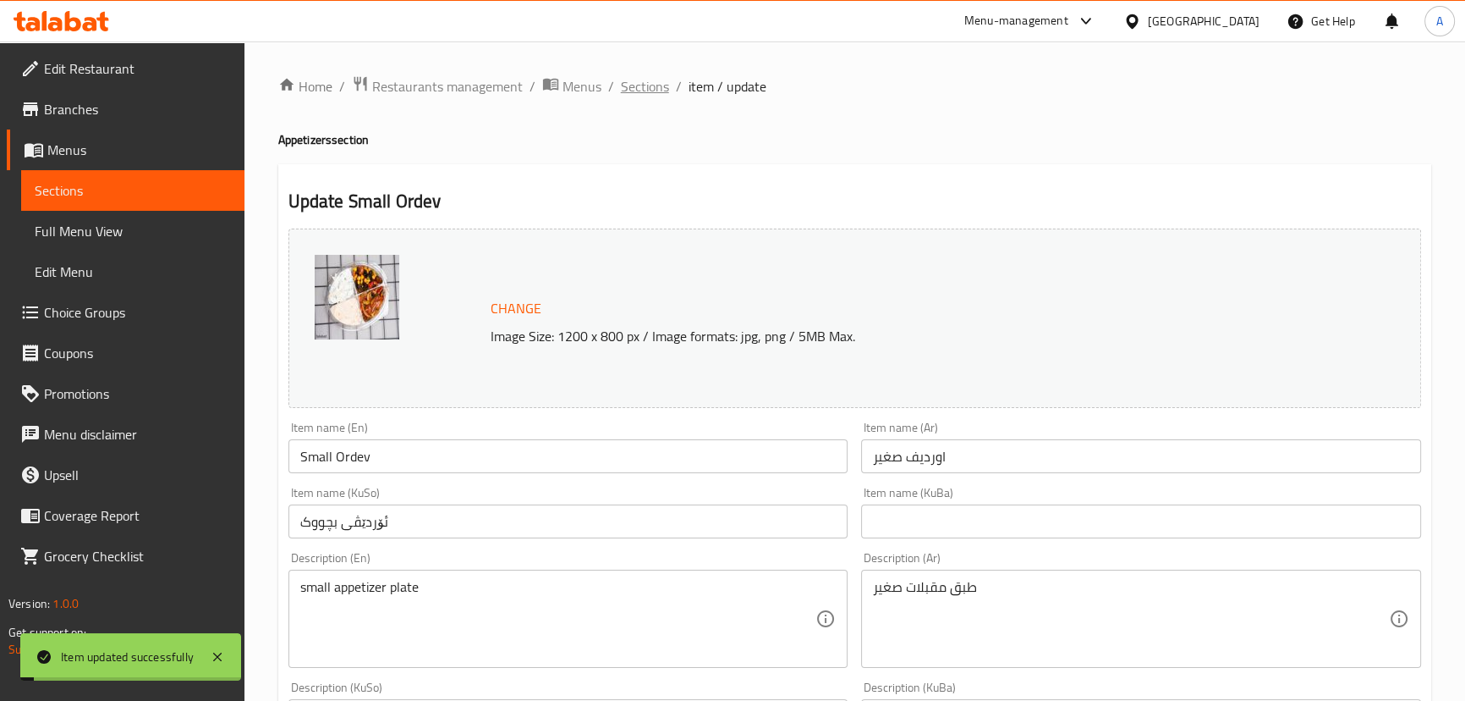
click at [653, 86] on span "Sections" at bounding box center [645, 86] width 48 height 20
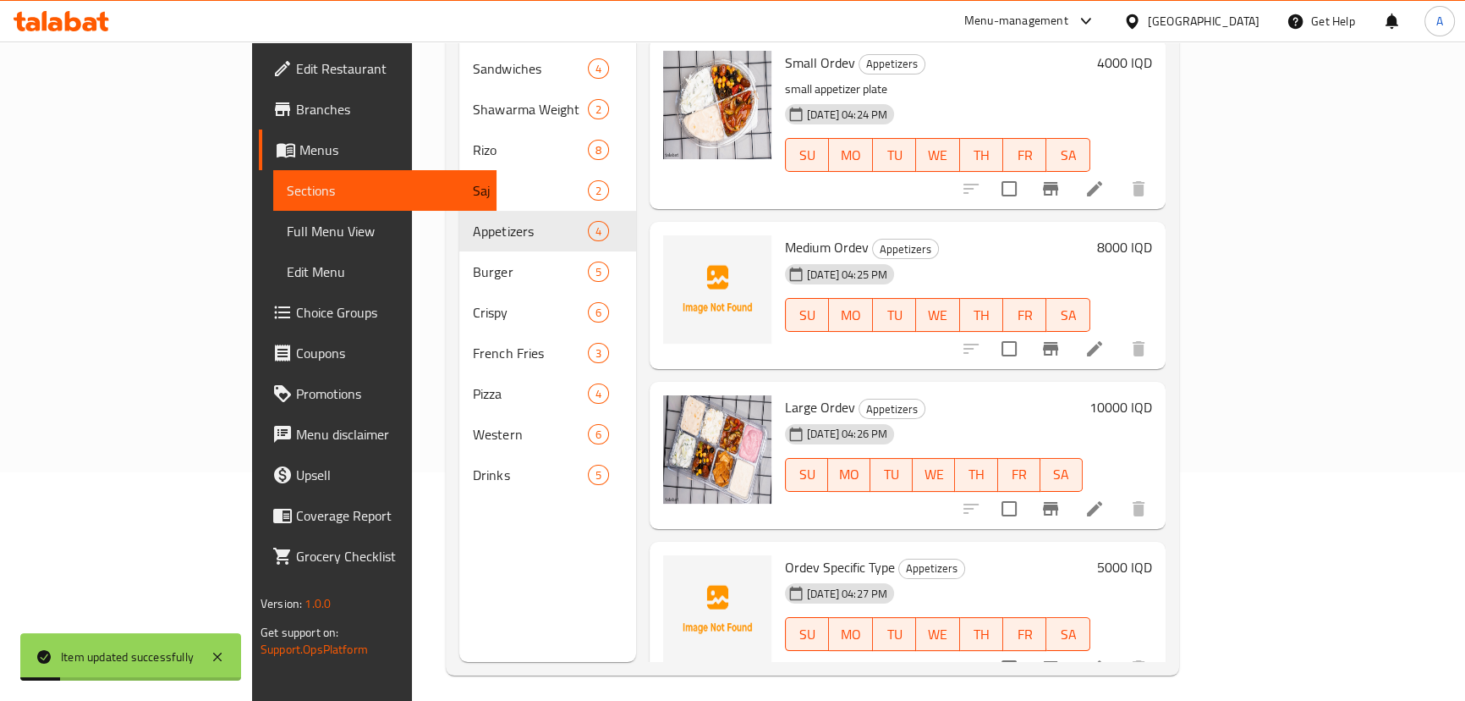
scroll to position [230, 0]
click at [679, 249] on icon "upload picture" at bounding box center [687, 256] width 17 height 15
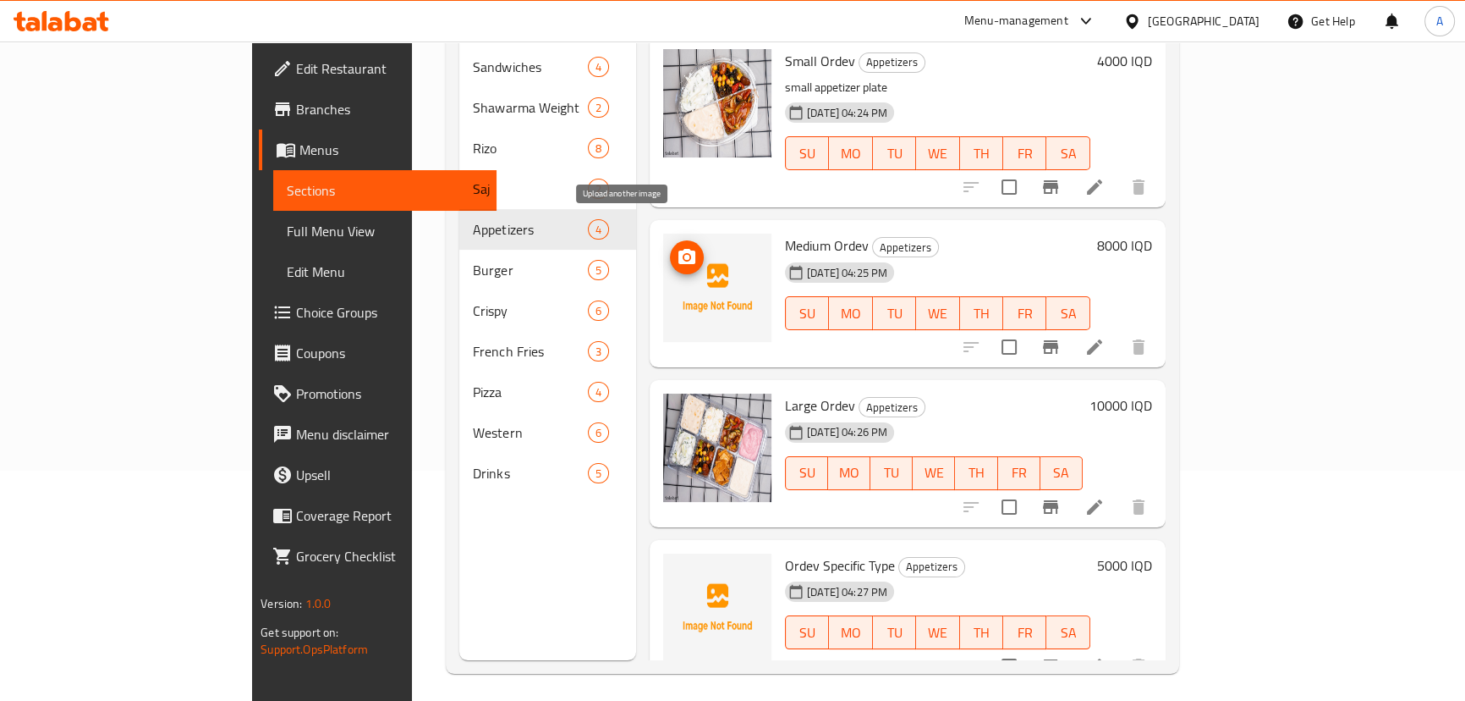
click at [677, 247] on icon "upload picture" at bounding box center [687, 257] width 20 height 20
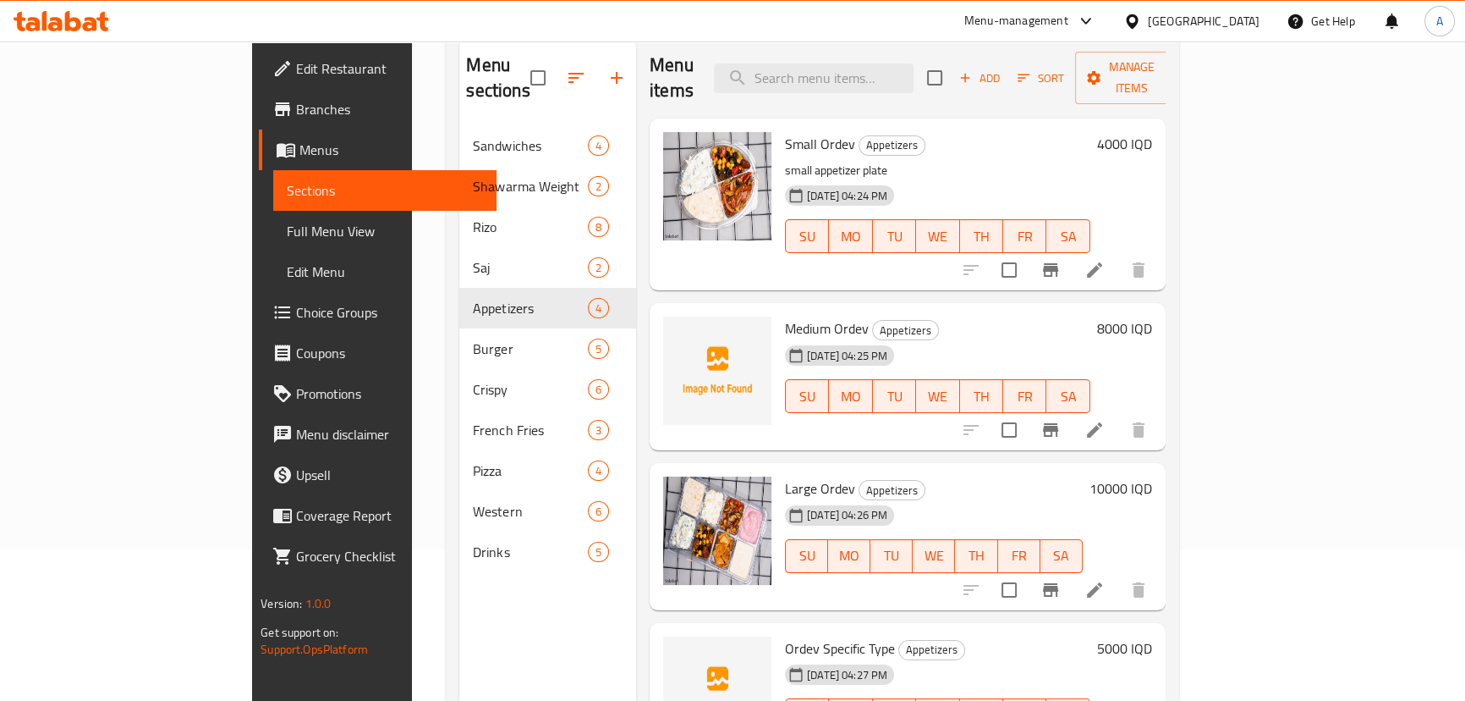
scroll to position [76, 0]
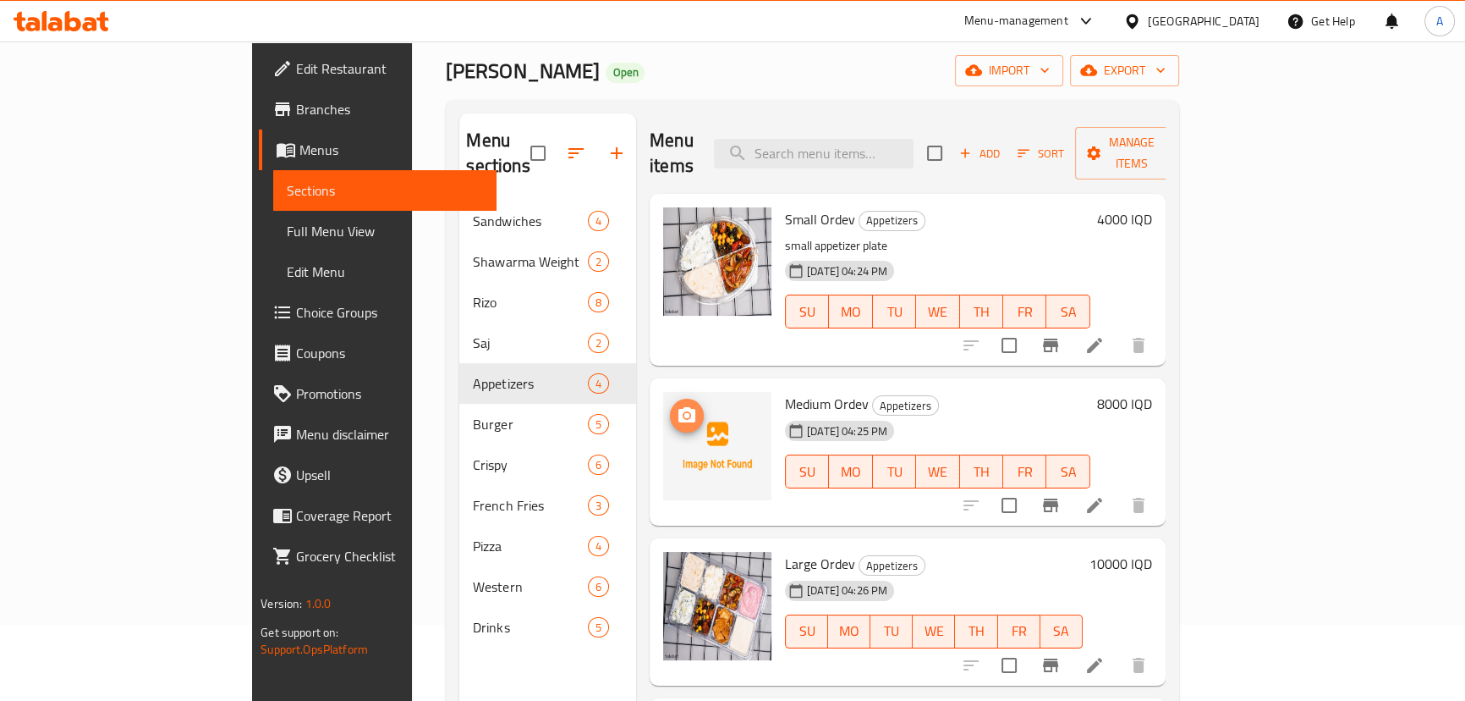
click at [677, 405] on icon "upload picture" at bounding box center [687, 415] width 20 height 20
click at [670, 405] on span "upload picture" at bounding box center [687, 415] width 34 height 20
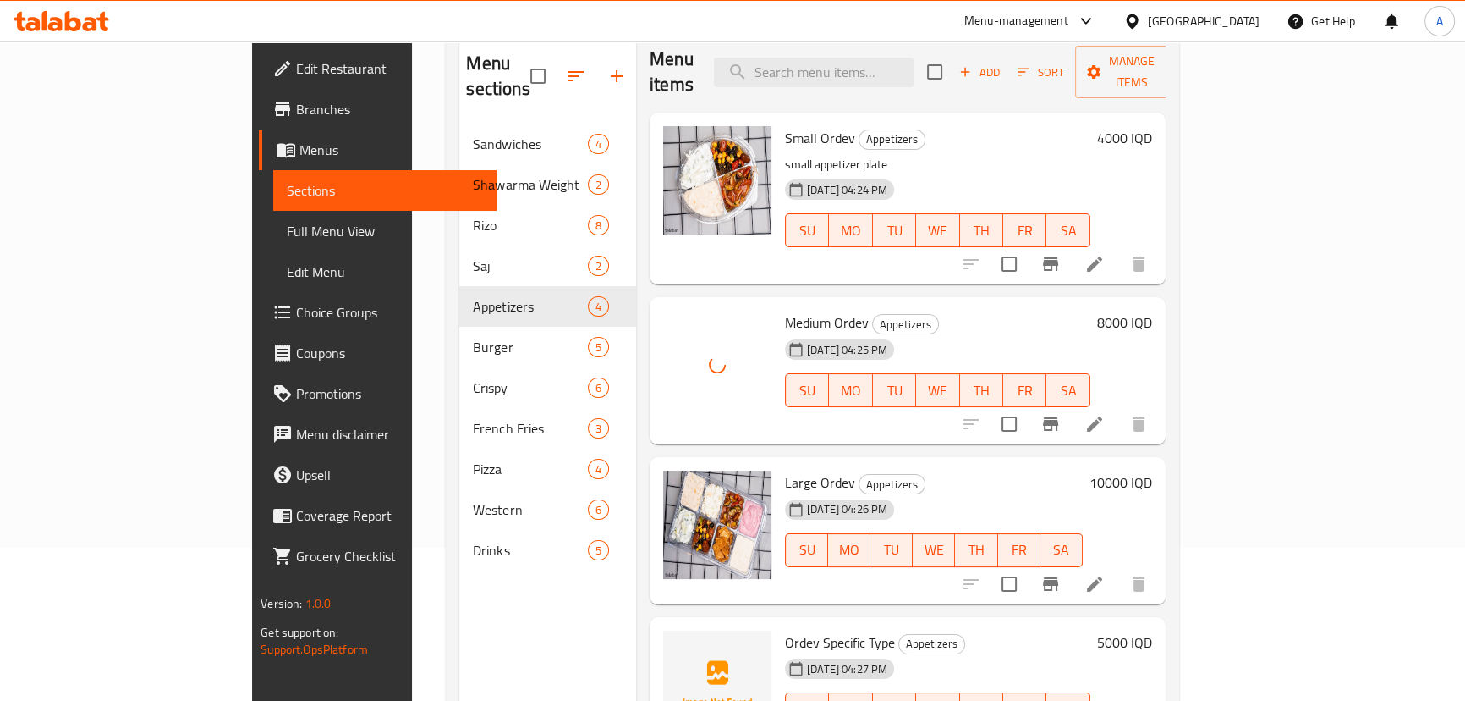
scroll to position [237, 0]
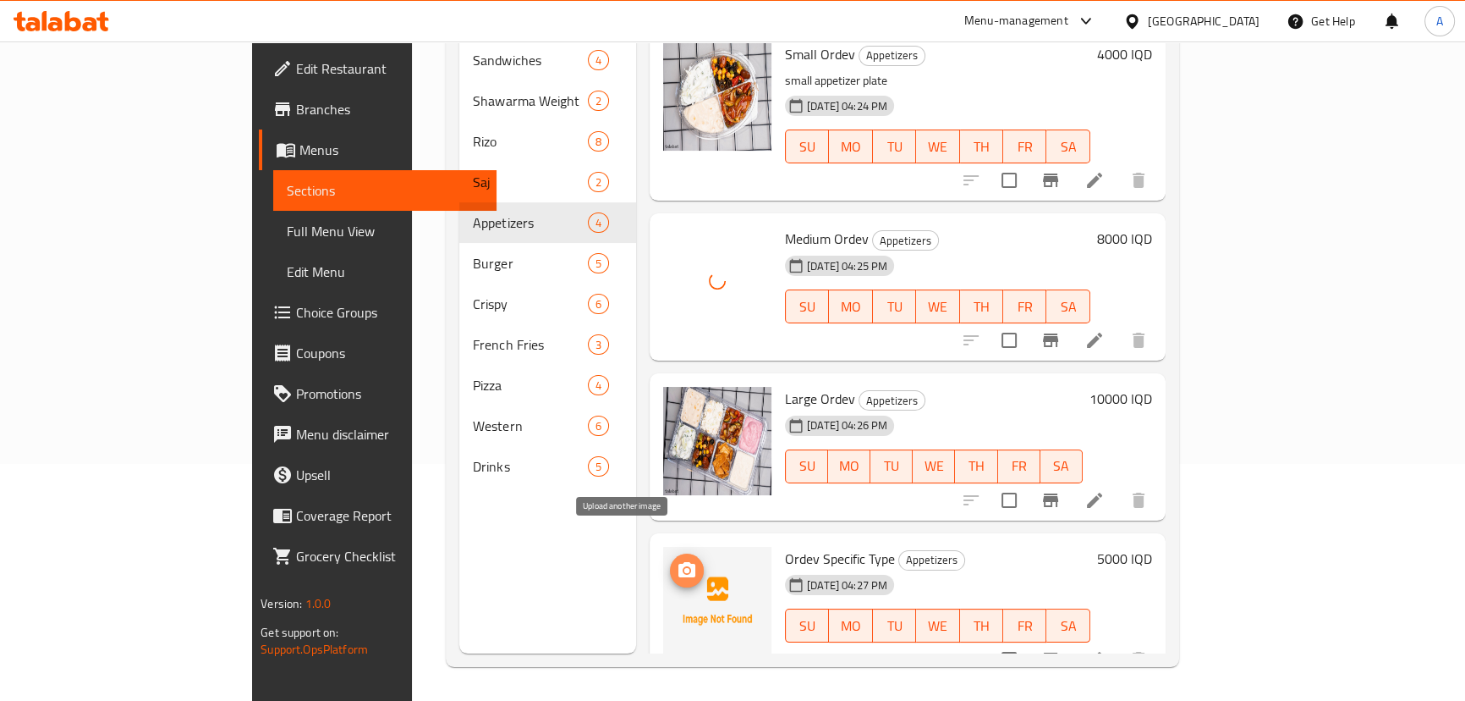
click at [679, 562] on icon "upload picture" at bounding box center [687, 569] width 17 height 15
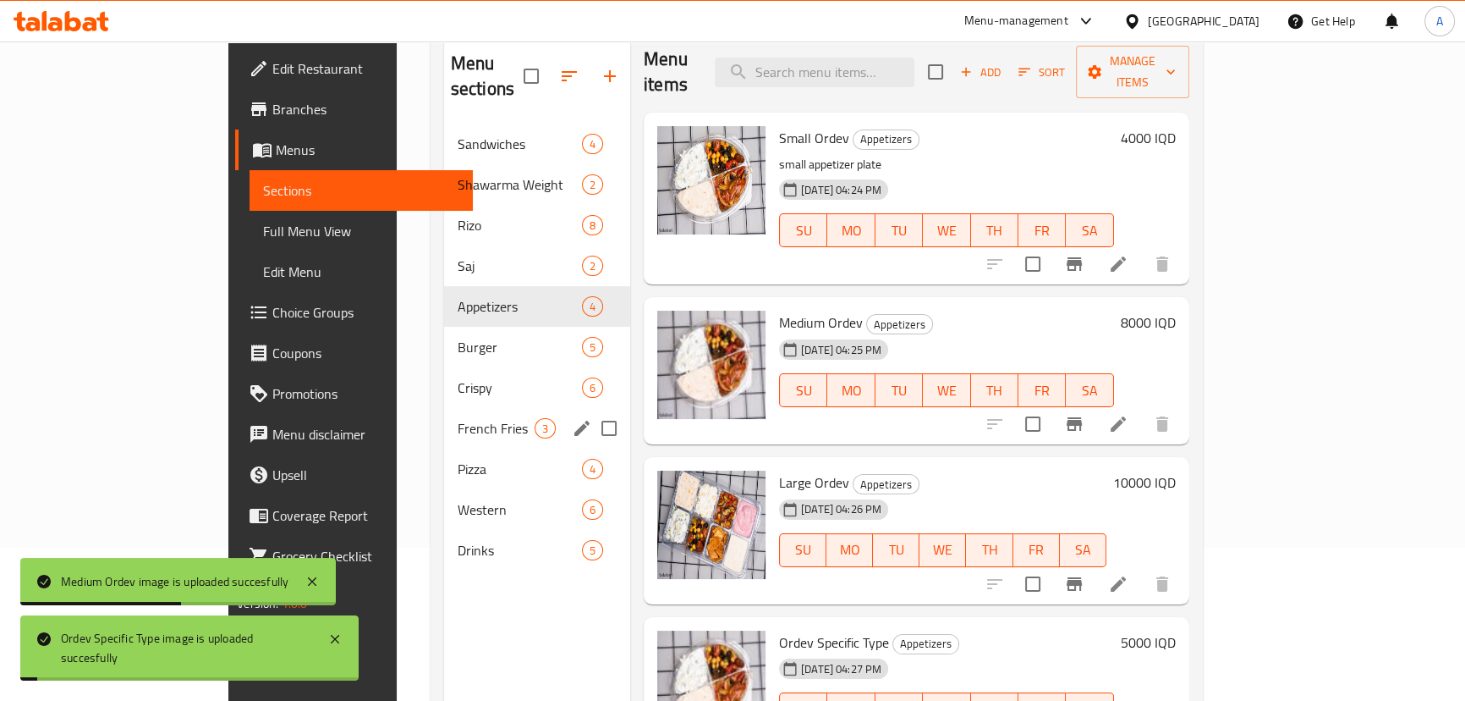
scroll to position [7, 0]
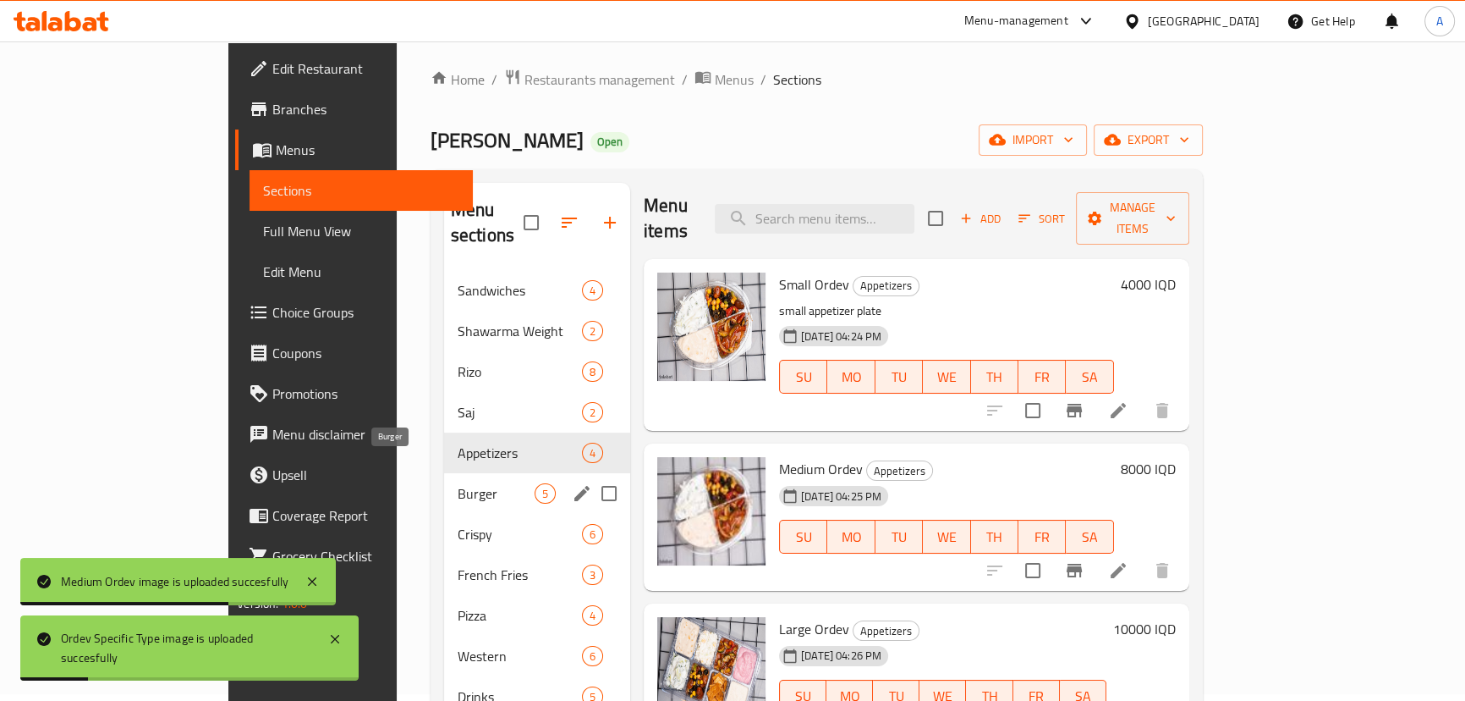
click at [458, 483] on span "Burger" at bounding box center [496, 493] width 77 height 20
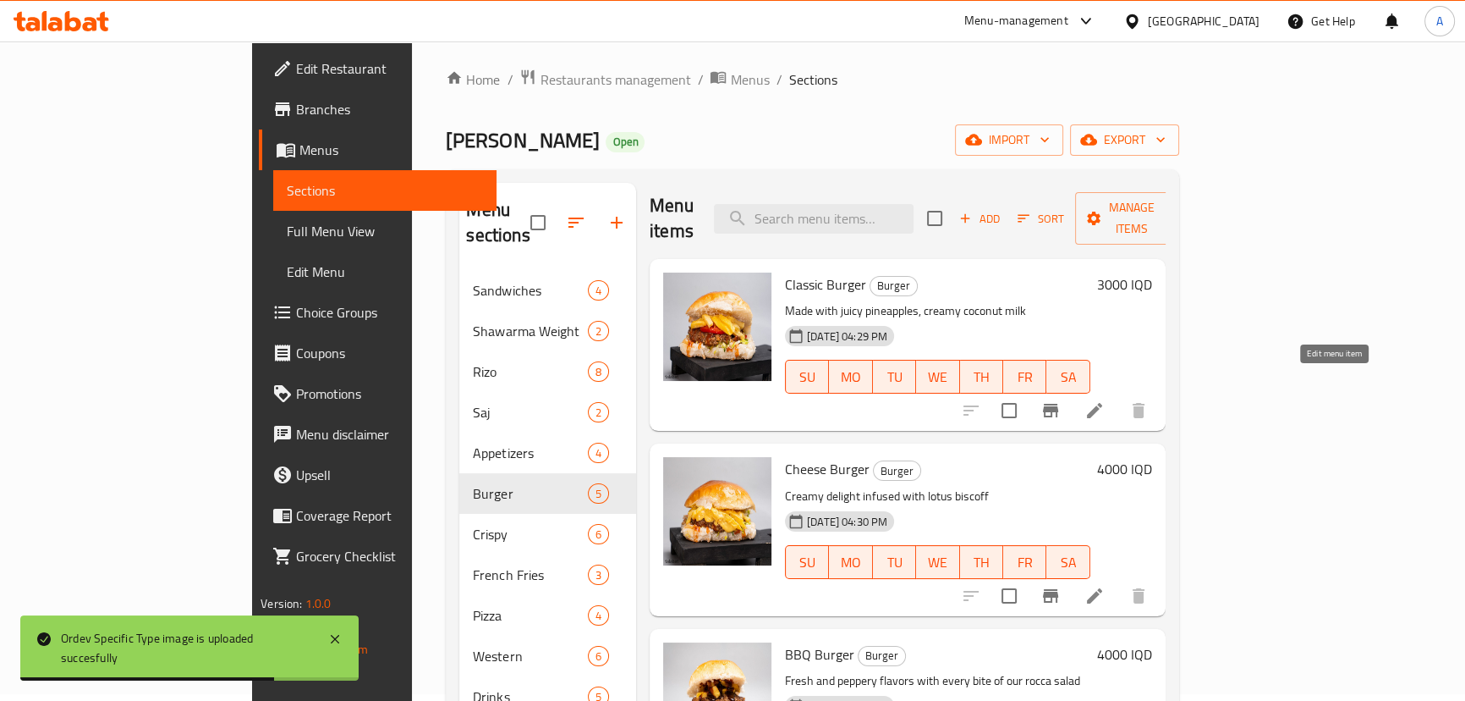
click at [1105, 400] on icon at bounding box center [1095, 410] width 20 height 20
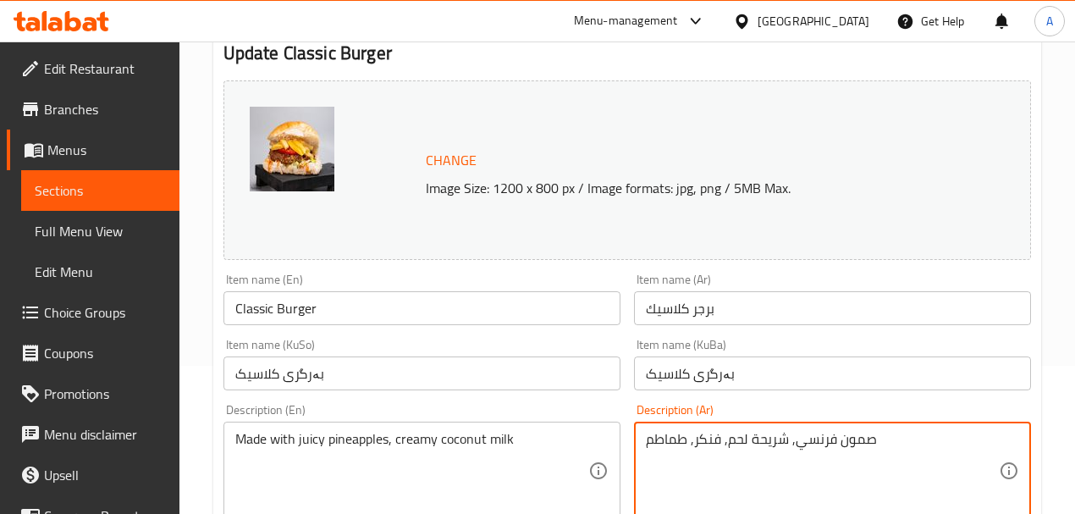
scroll to position [225, 0]
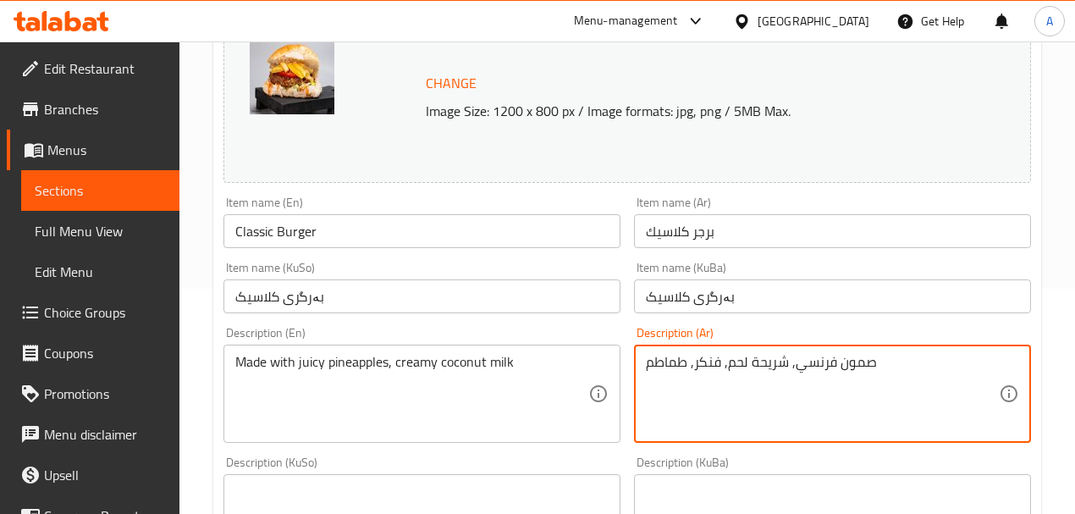
type textarea "صمون فرنسي, شريحة لحم, فنكر, طماطم"
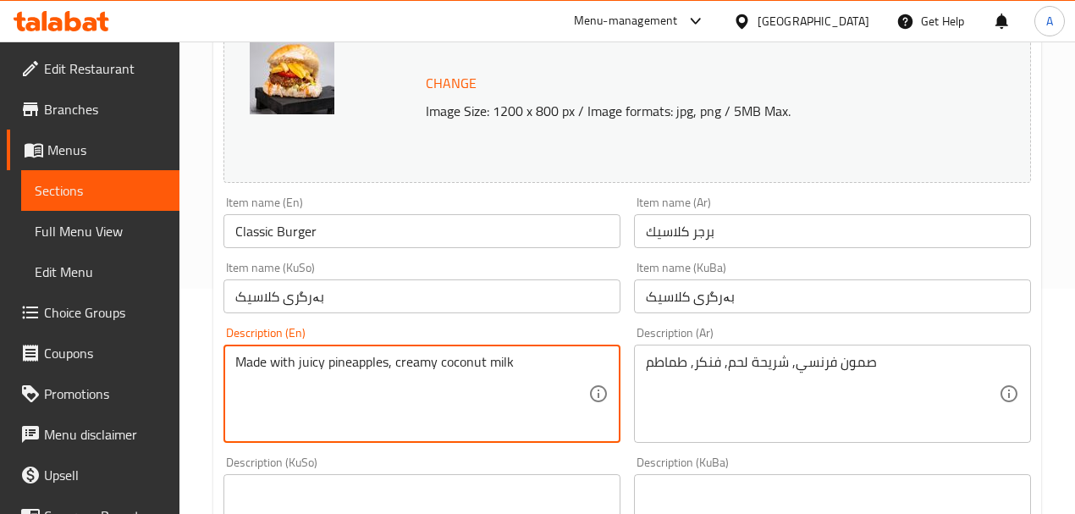
paste textarea "French bread, steak, fennel, tomatoes"
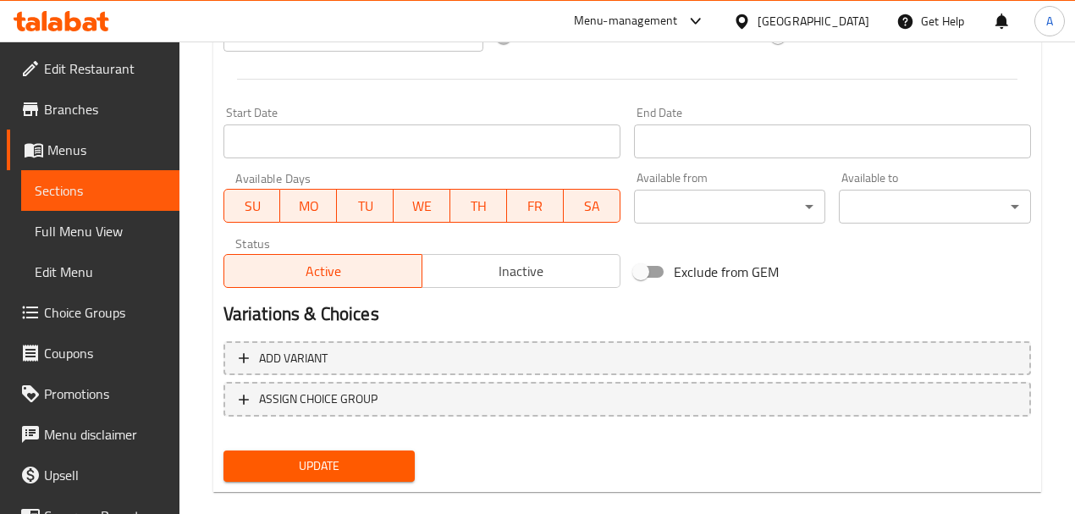
scroll to position [901, 0]
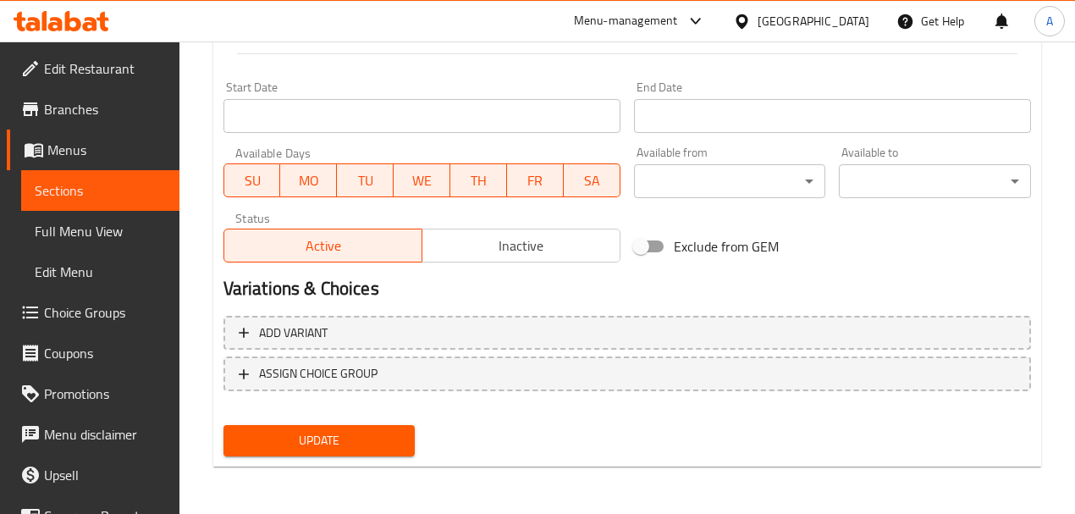
type textarea "French bread, steak, fennel, tomatoes"
click at [319, 453] on button "Update" at bounding box center [319, 440] width 192 height 31
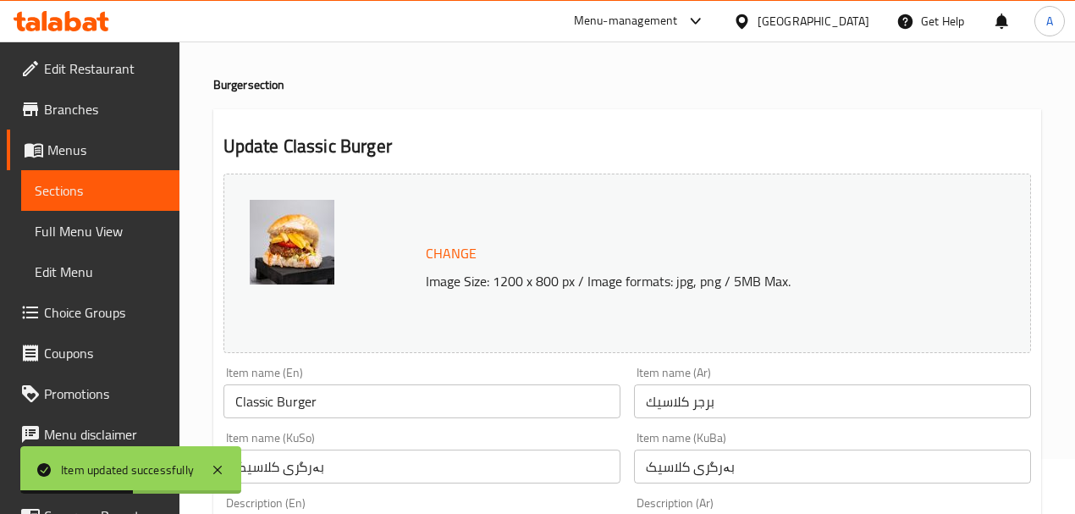
scroll to position [0, 0]
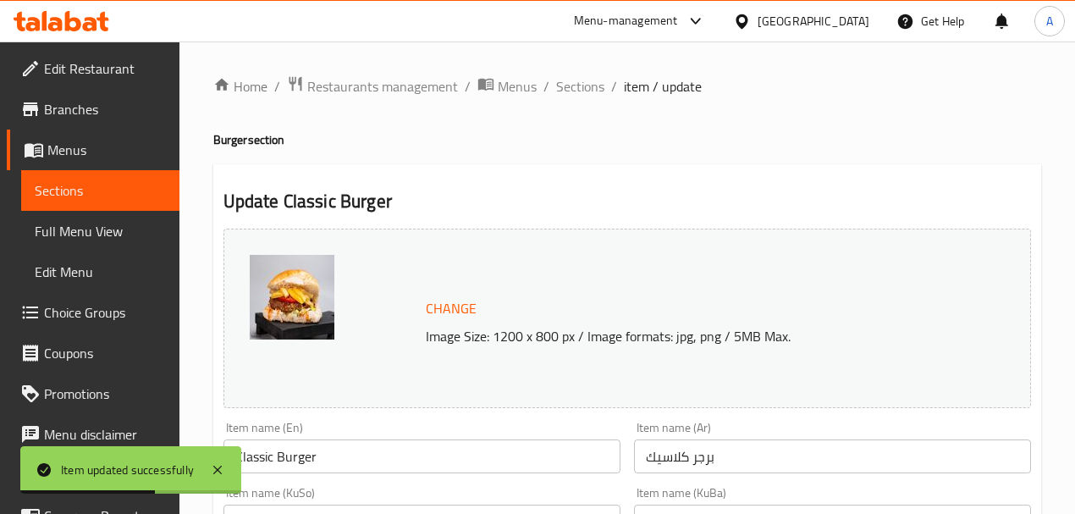
drag, startPoint x: 553, startPoint y: 85, endPoint x: 558, endPoint y: 99, distance: 14.5
click at [556, 85] on span "Sections" at bounding box center [580, 86] width 48 height 20
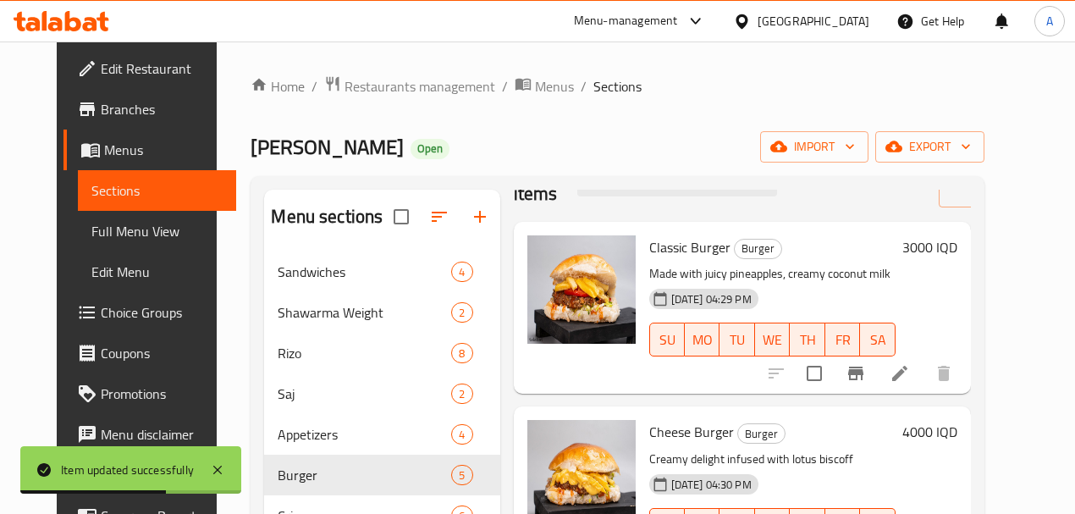
scroll to position [169, 0]
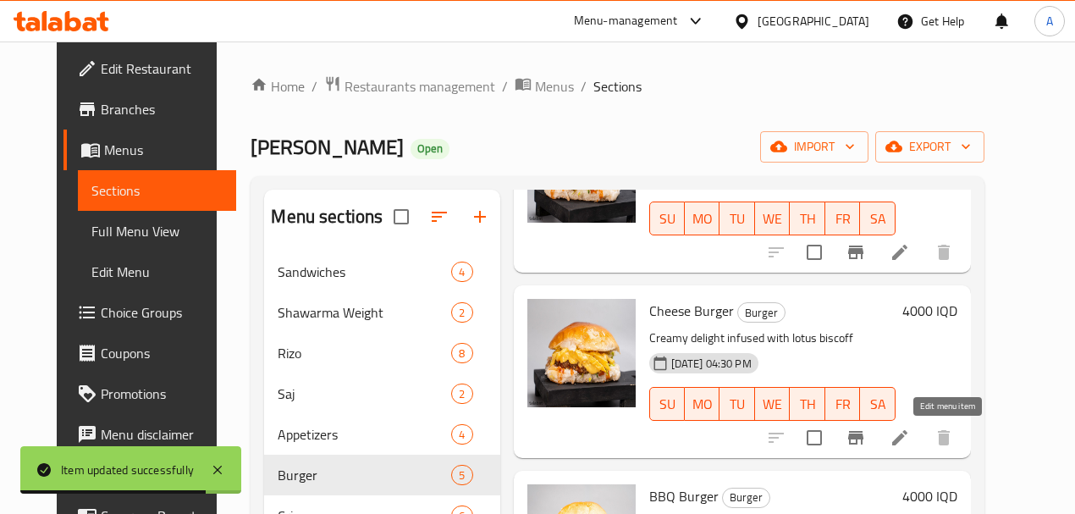
click at [910, 446] on icon at bounding box center [899, 437] width 20 height 20
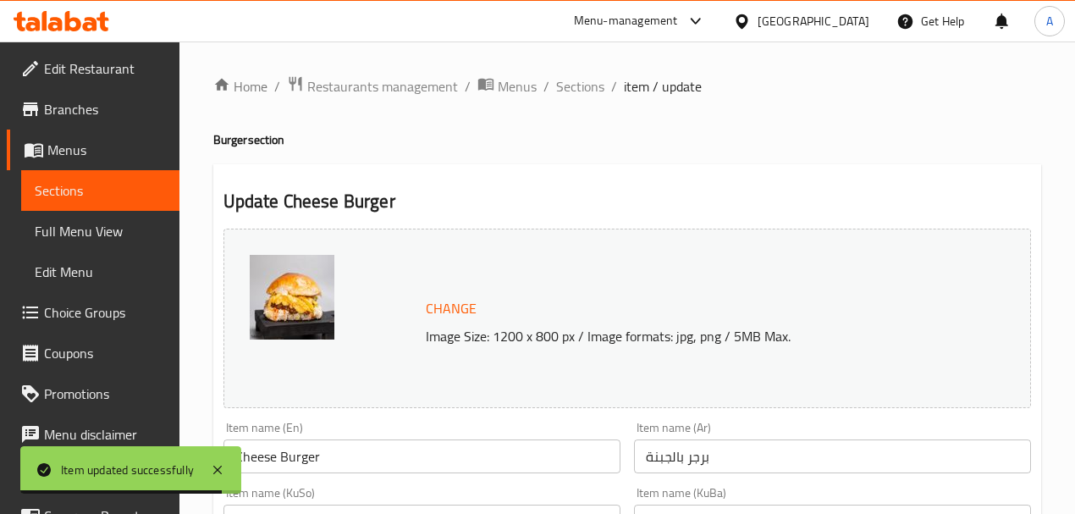
scroll to position [338, 0]
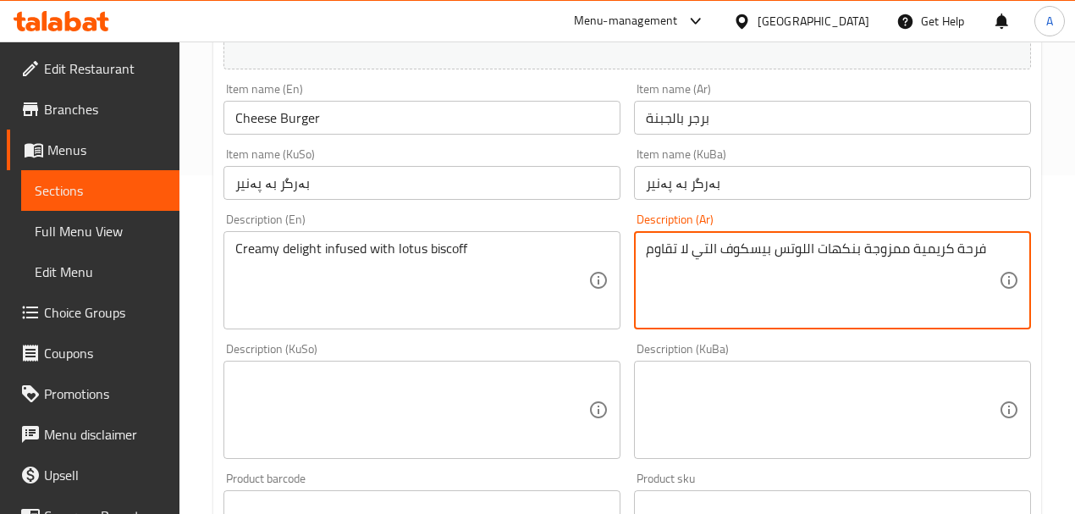
paste textarea "صمون فرنسي, شريحة لحم, فنكر, طماط"
type textarea "صمون فرنسي, شريحة لحم, فنكر, طماطم, جبن"
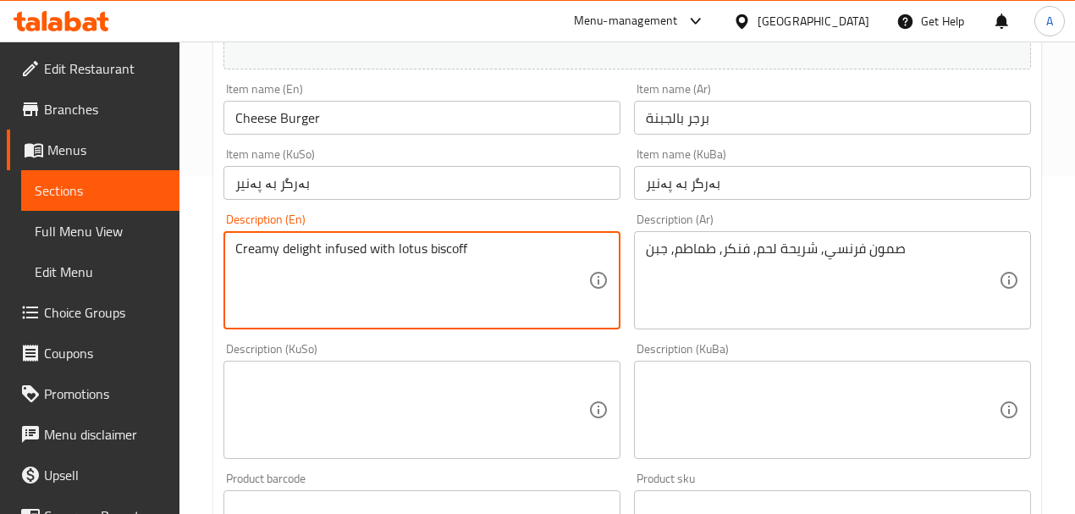
paste textarea "French bread, steak, fennel, tomatoes"
drag, startPoint x: 468, startPoint y: 245, endPoint x: 447, endPoint y: 260, distance: 26.1
click at [447, 260] on textarea "French bread, steak, fennel, tomatoes, chesse" at bounding box center [411, 280] width 353 height 80
click at [470, 254] on textarea "French bread, steak, fennel, tomatoes, chesse" at bounding box center [411, 280] width 353 height 80
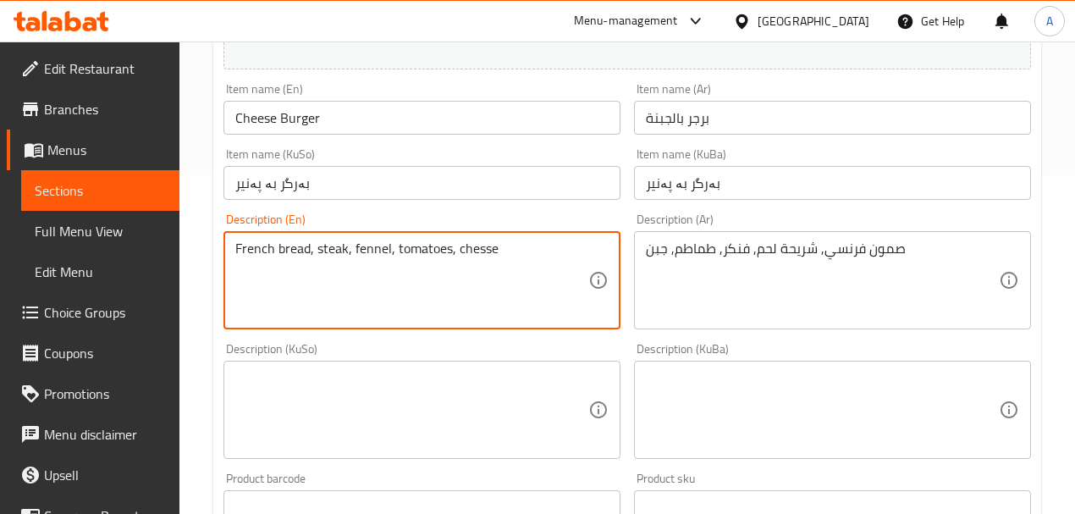
click at [474, 254] on textarea "French bread, steak, fennel, tomatoes, chesse" at bounding box center [411, 280] width 353 height 80
paste textarea "ese"
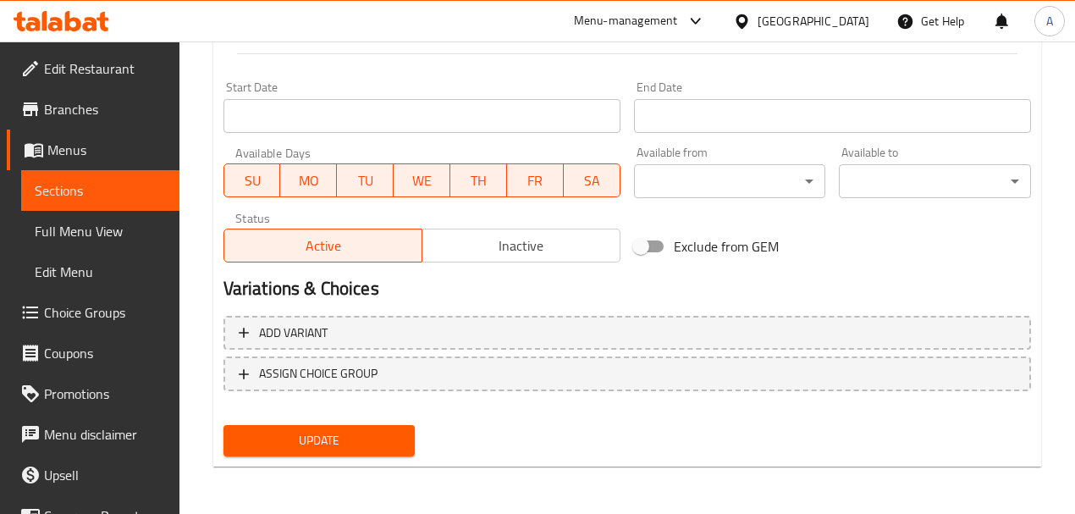
type textarea "French bread, steak, fennel, tomatoes, cheese"
click at [305, 450] on span "Update" at bounding box center [319, 440] width 165 height 21
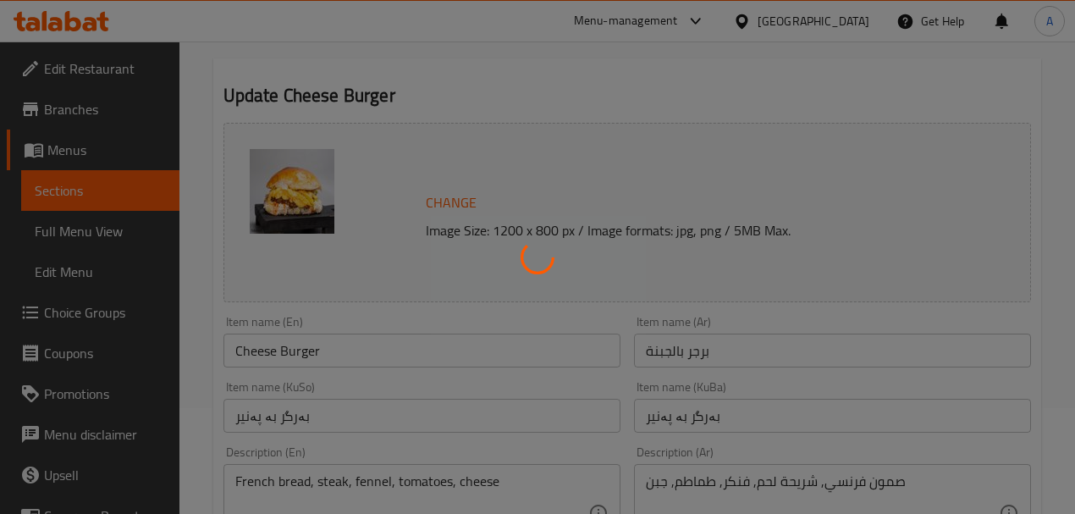
scroll to position [0, 0]
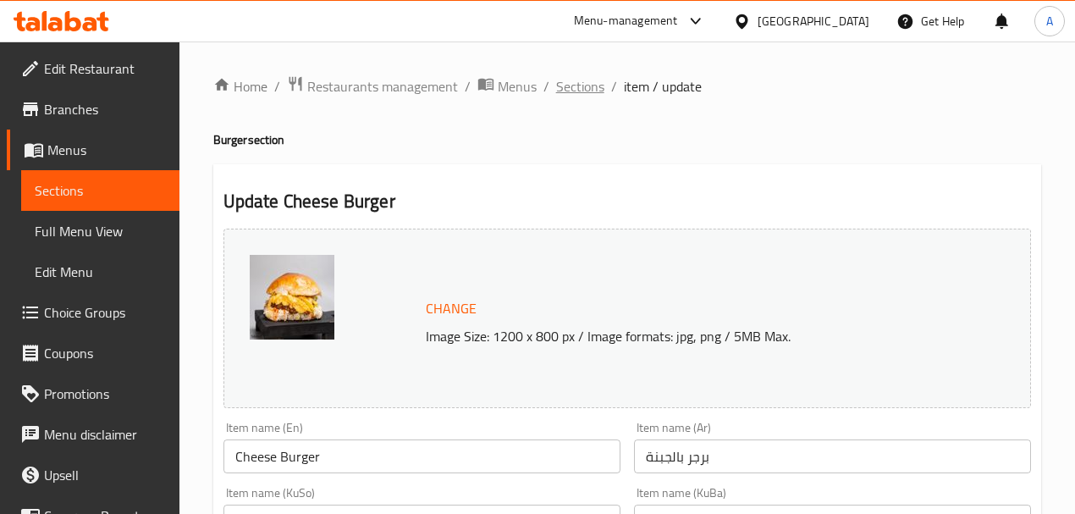
click at [563, 83] on span "Sections" at bounding box center [580, 86] width 48 height 20
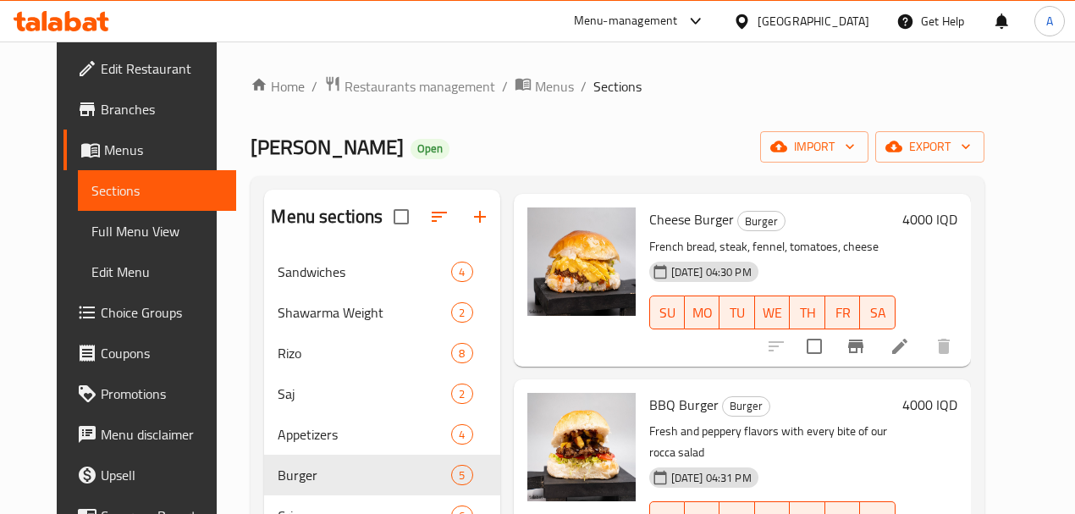
scroll to position [394, 0]
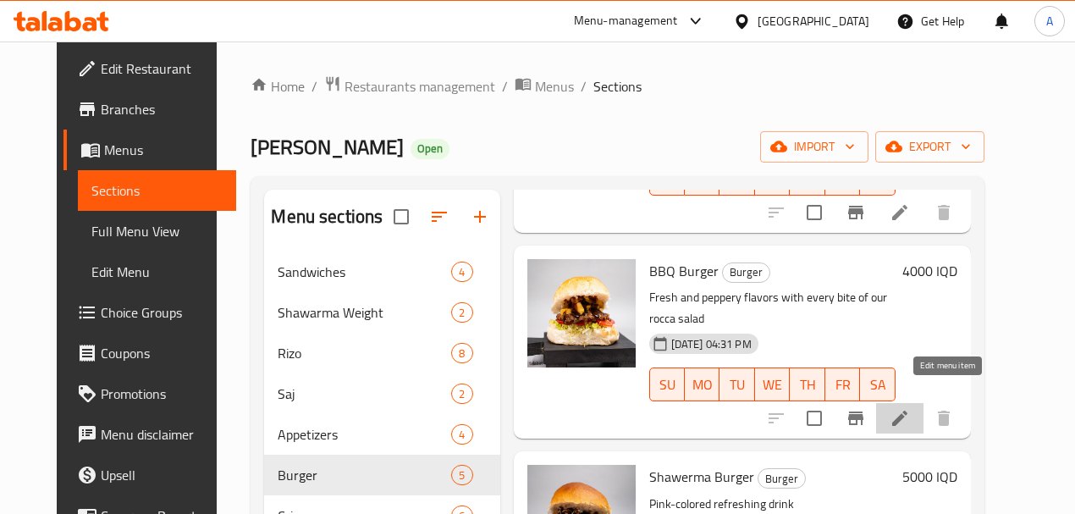
click at [907, 410] on icon at bounding box center [899, 417] width 15 height 15
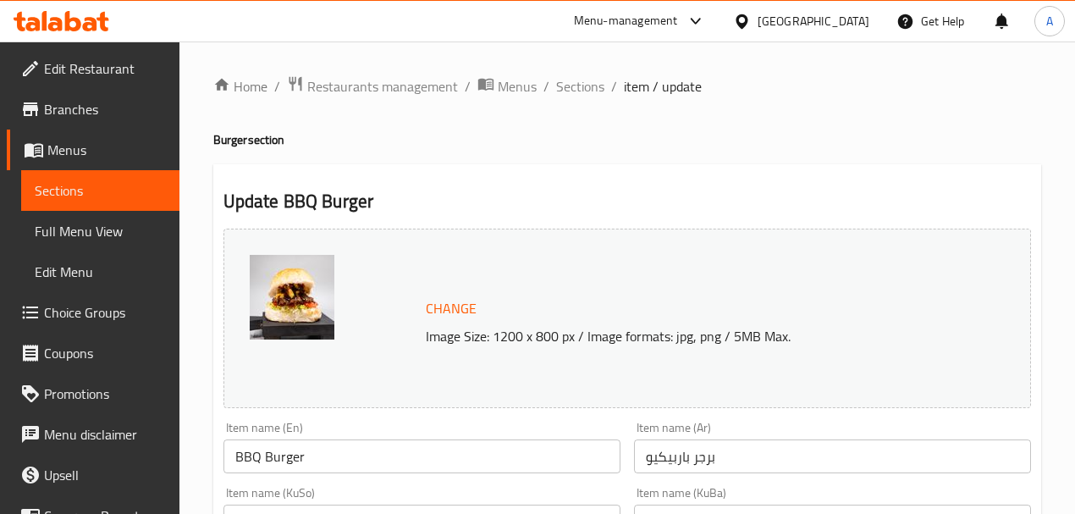
scroll to position [282, 0]
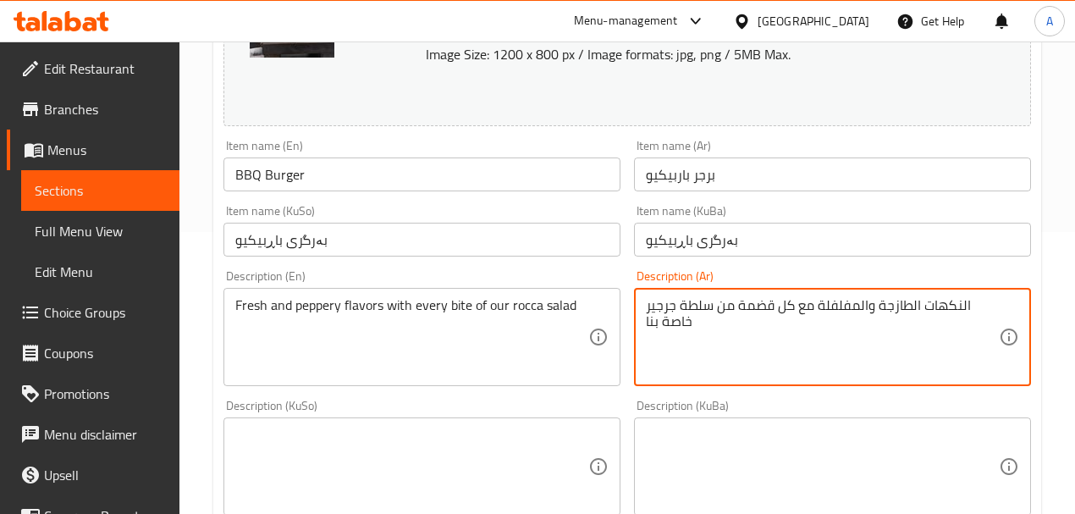
paste textarea "مون فرنسي, شريحة لحم, فنكر, طماطم"
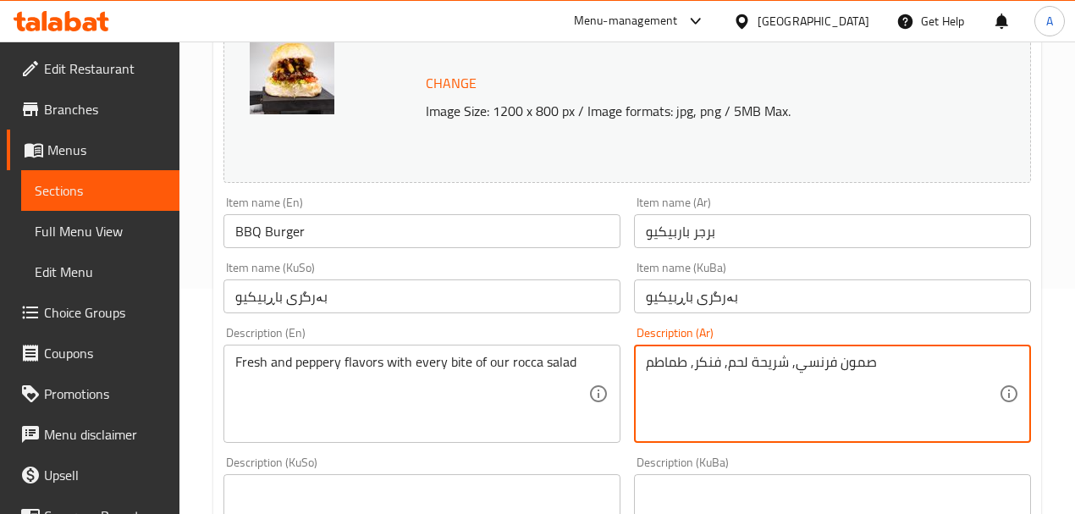
scroll to position [113, 0]
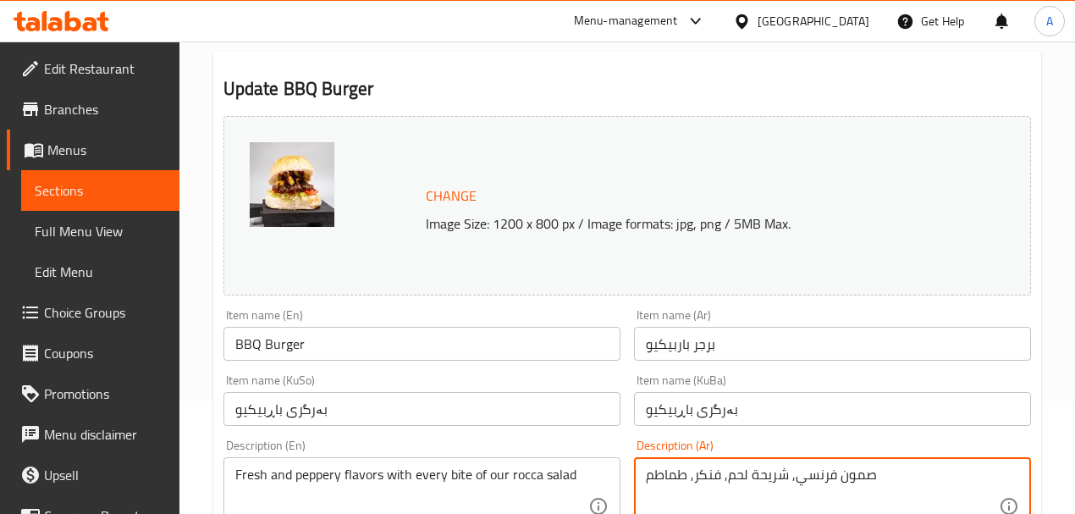
click at [648, 480] on textarea "صمون فرنسي, شريحة لحم, فنكر, طماطم" at bounding box center [822, 506] width 353 height 80
click at [880, 474] on textarea "صمون فرنسي, شريحة لحم, فنكر, طماطم" at bounding box center [822, 506] width 353 height 80
type textarea "صمون فرنسي, شريحة لحم, فنكر, طماطم, خس, صوص باربيكيو"
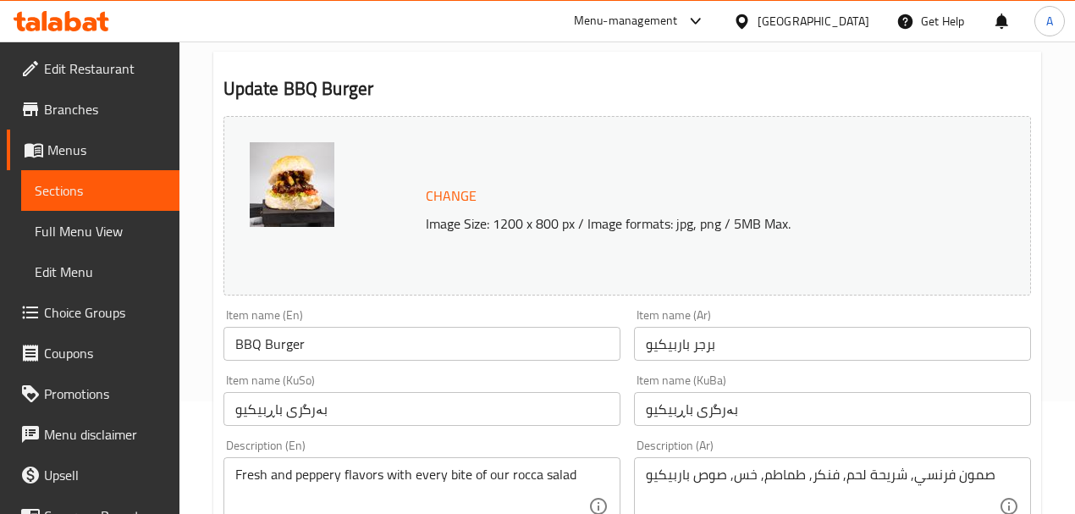
click at [782, 477] on textarea "صمون فرنسي, شريحة لحم, فنكر, طماطم, خس, صوص باربيكيو" at bounding box center [822, 506] width 353 height 80
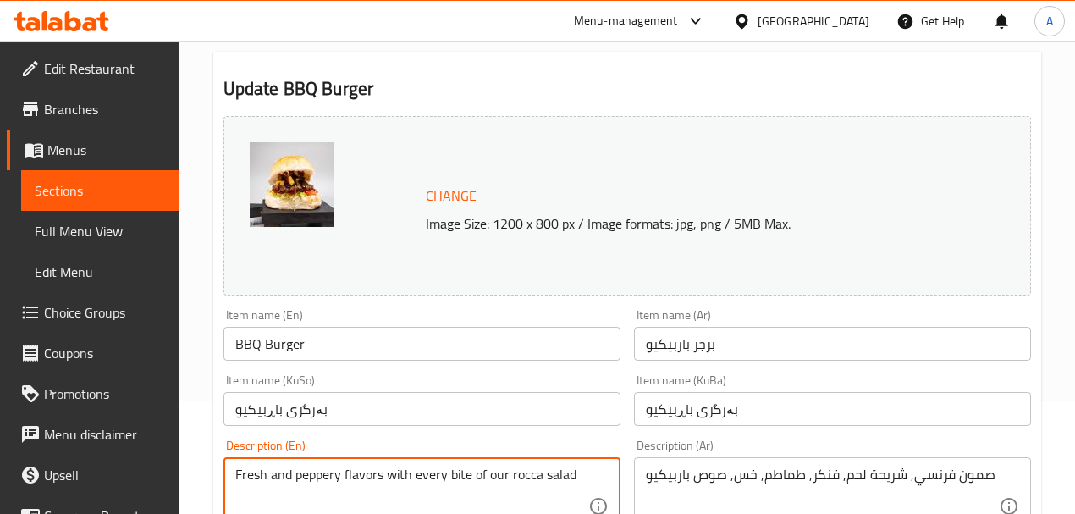
paste textarea "nch bread, steak, fries, tomatoes, lettuce, barbecue sauce"
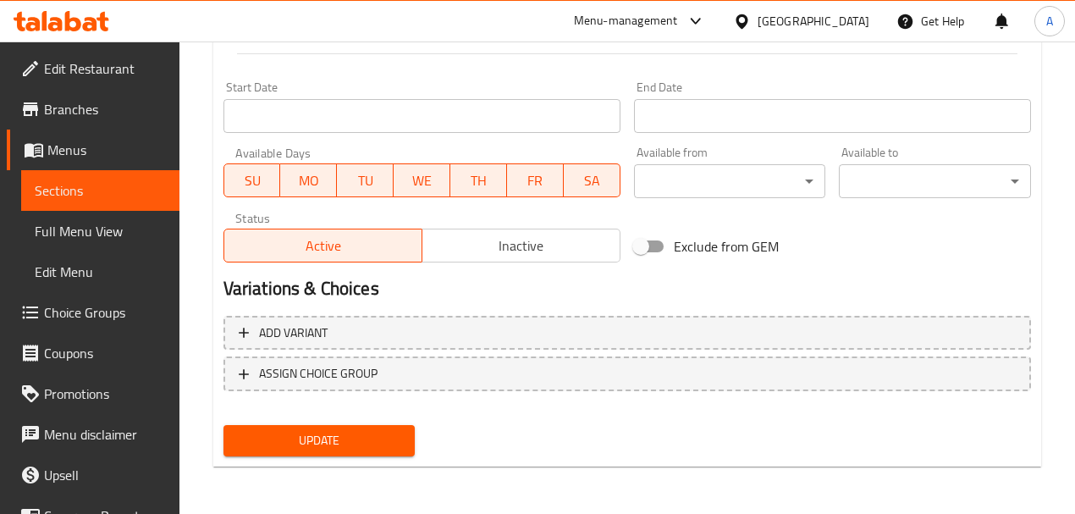
type textarea "French bread, steak, fries, tomatoes, lettuce, barbecue sauce"
click at [327, 457] on div "Update" at bounding box center [320, 440] width 206 height 45
click at [326, 448] on span "Update" at bounding box center [319, 440] width 165 height 21
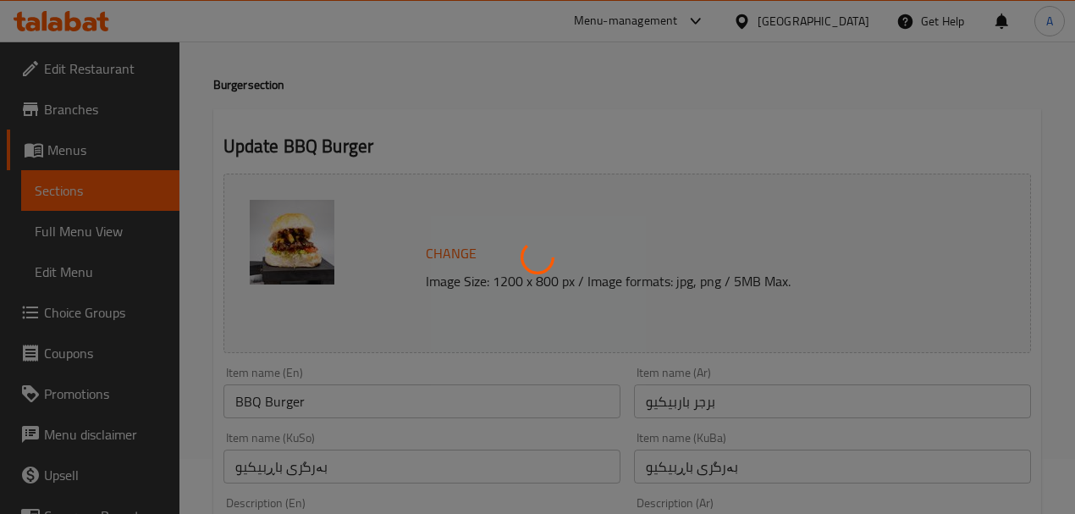
scroll to position [0, 0]
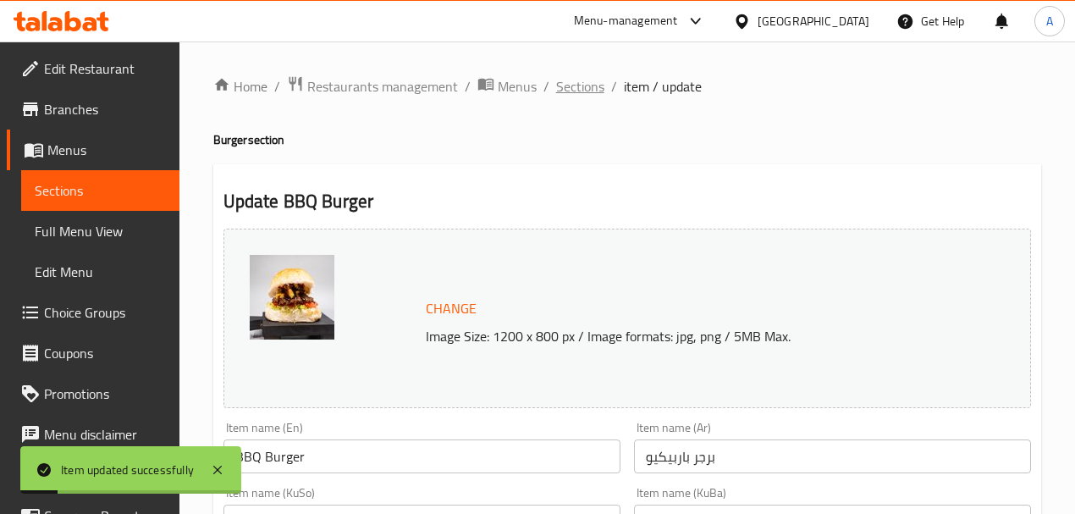
click at [593, 89] on span "Sections" at bounding box center [580, 86] width 48 height 20
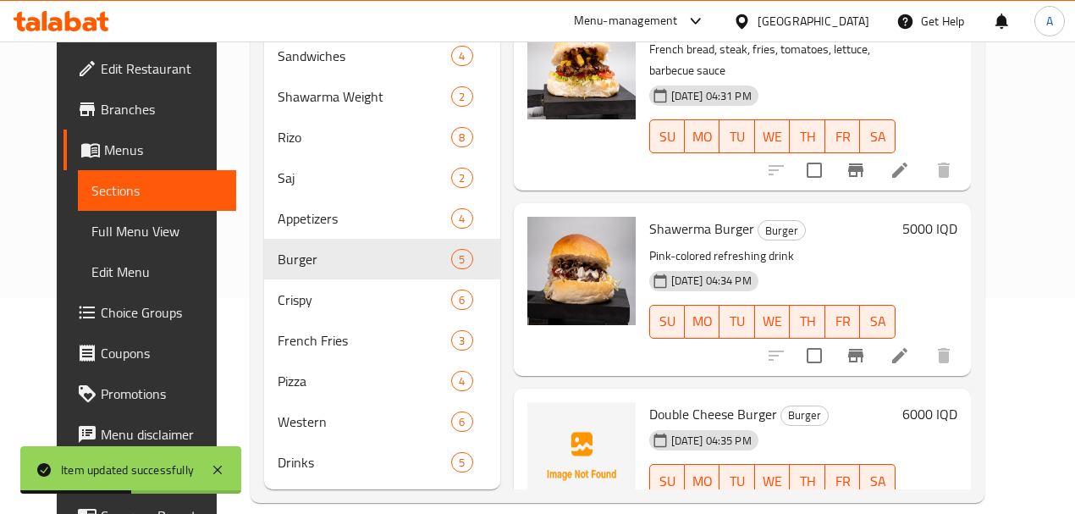
scroll to position [263, 0]
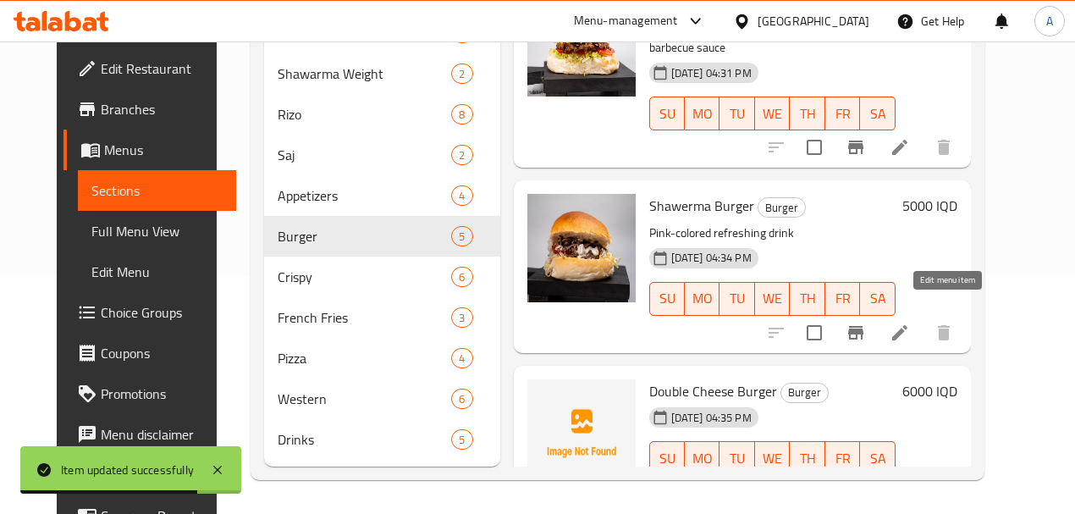
click at [907, 325] on icon at bounding box center [899, 332] width 15 height 15
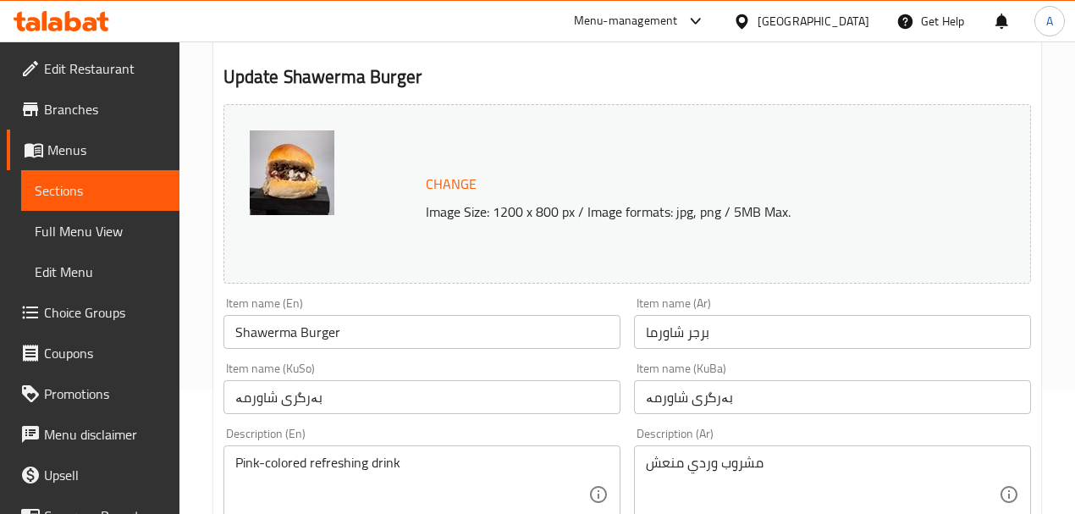
scroll to position [225, 0]
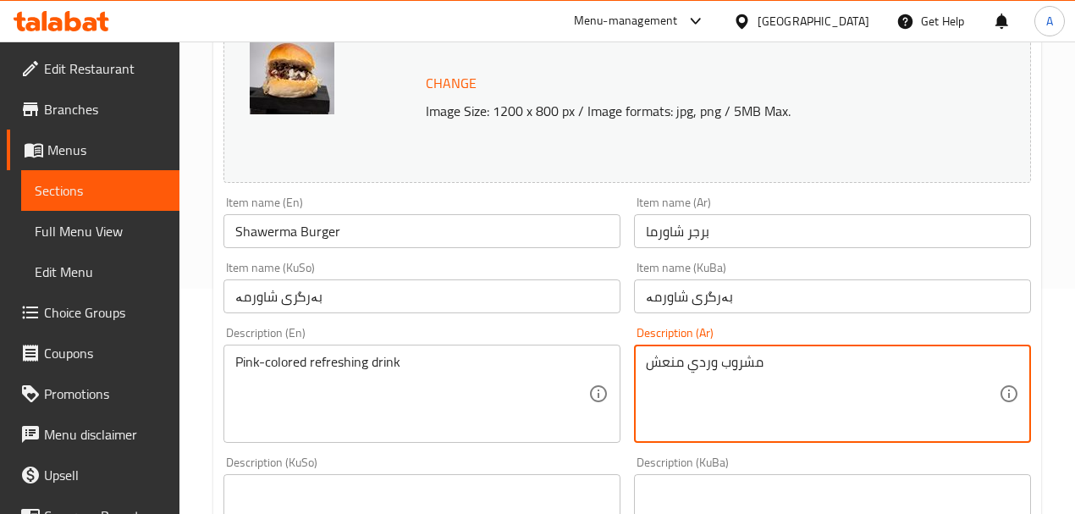
paste textarea "French bread, steak, fries, tomatoes, lettuce, barbecue sauce"
paste textarea "صمون فرنسي, شريحة لحم, فنكر, طماطم, خس, صوص باربيكيو"
drag, startPoint x: 895, startPoint y: 362, endPoint x: 870, endPoint y: 369, distance: 26.3
click at [870, 369] on textarea "صمون فرنسي, شريحة لحم, فنكر, طماطم, خس, صوص باربيكيو" at bounding box center [822, 394] width 353 height 80
click at [891, 366] on textarea "صمون فرنسي, شريحة لحم, فنكر, طماطم, خس, صوص باربيكيو" at bounding box center [822, 394] width 353 height 80
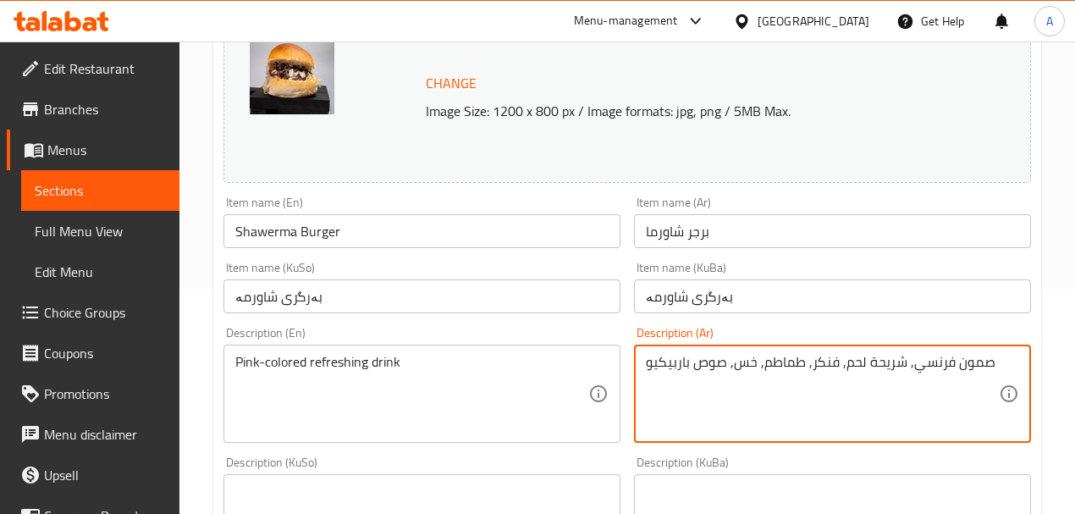
drag, startPoint x: 893, startPoint y: 366, endPoint x: 866, endPoint y: 366, distance: 27.1
click at [866, 366] on textarea "صمون فرنسي, شريحة لحم, فنكر, طماطم, خس, صوص باربيكيو" at bounding box center [822, 394] width 353 height 80
drag, startPoint x: 837, startPoint y: 360, endPoint x: 760, endPoint y: 370, distance: 77.7
click at [760, 370] on textarea "صمون فرنسي, شاورما لحم, فنكر, طماطم, خس, صوص باربيكيو" at bounding box center [822, 394] width 353 height 80
drag, startPoint x: 690, startPoint y: 366, endPoint x: 601, endPoint y: 366, distance: 88.8
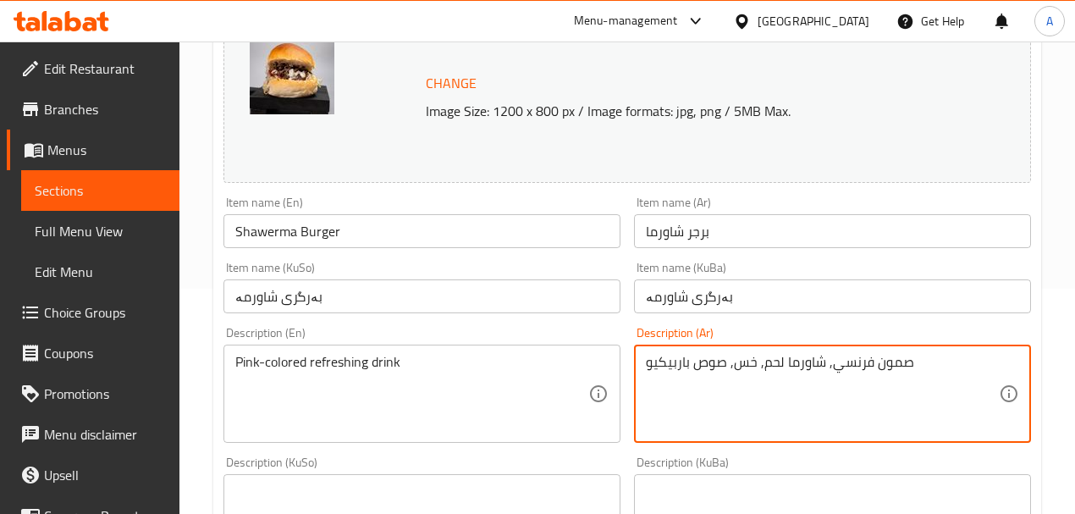
click at [601, 366] on div "Change Image Size: 1200 x 800 px / Image formats: jpg, png / 5MB Max. Item name…" at bounding box center [627, 471] width 821 height 948
type textarea "صمون فرنسي, شاورما لحم, خس, صوص خاص"
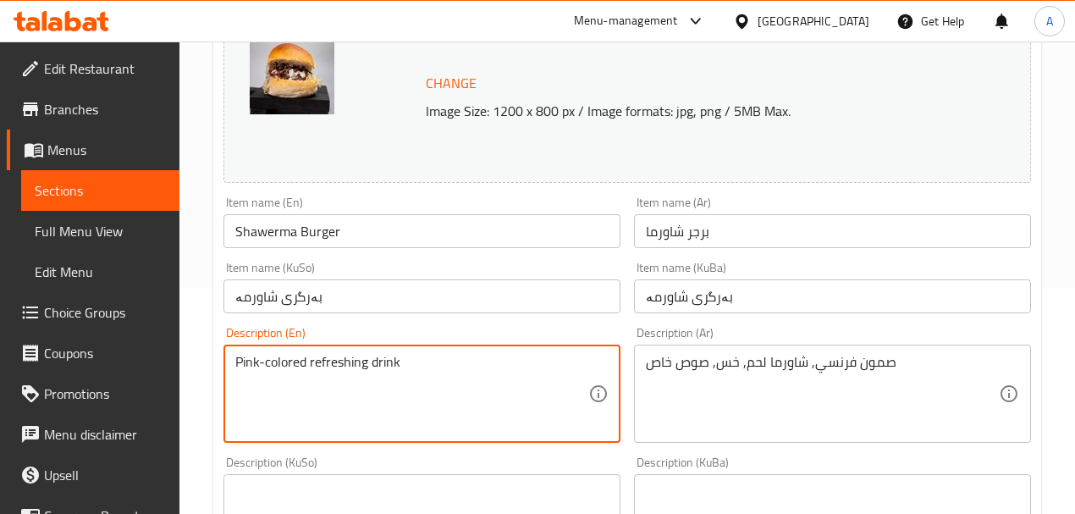
paste textarea "French bread, shawarma meat, lettuce, special sauce"
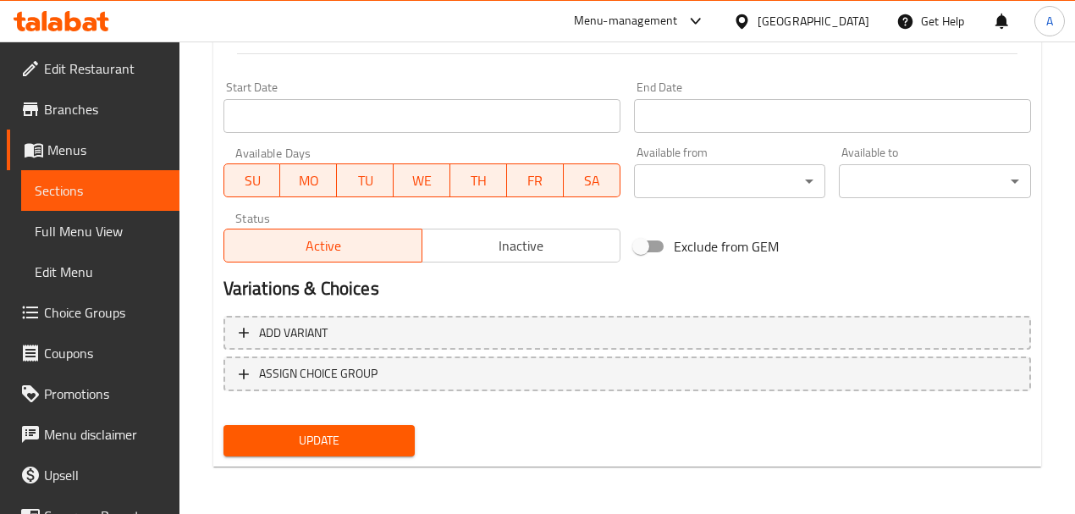
type textarea "French bread, shawarma meat, lettuce, special sauce"
click at [355, 442] on span "Update" at bounding box center [319, 440] width 165 height 21
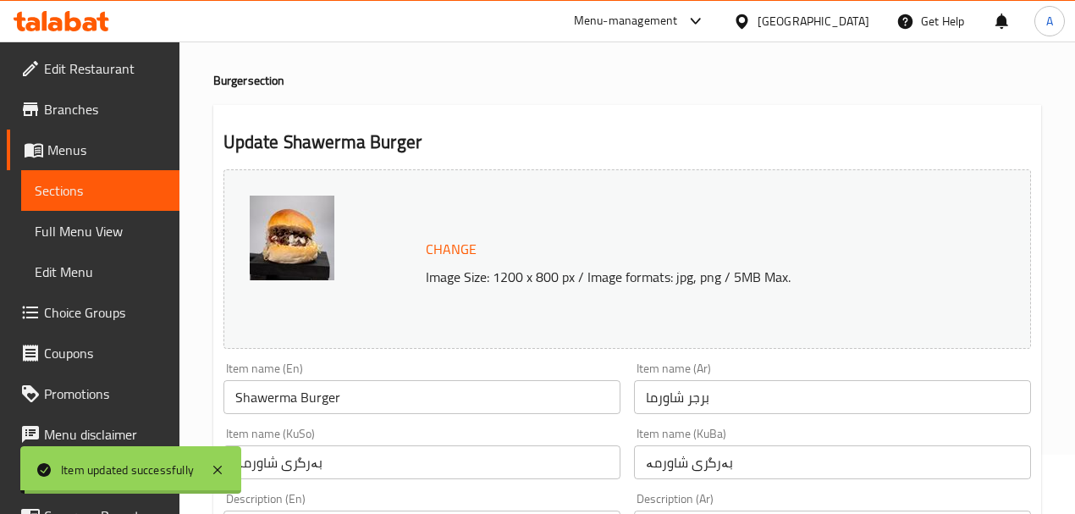
scroll to position [0, 0]
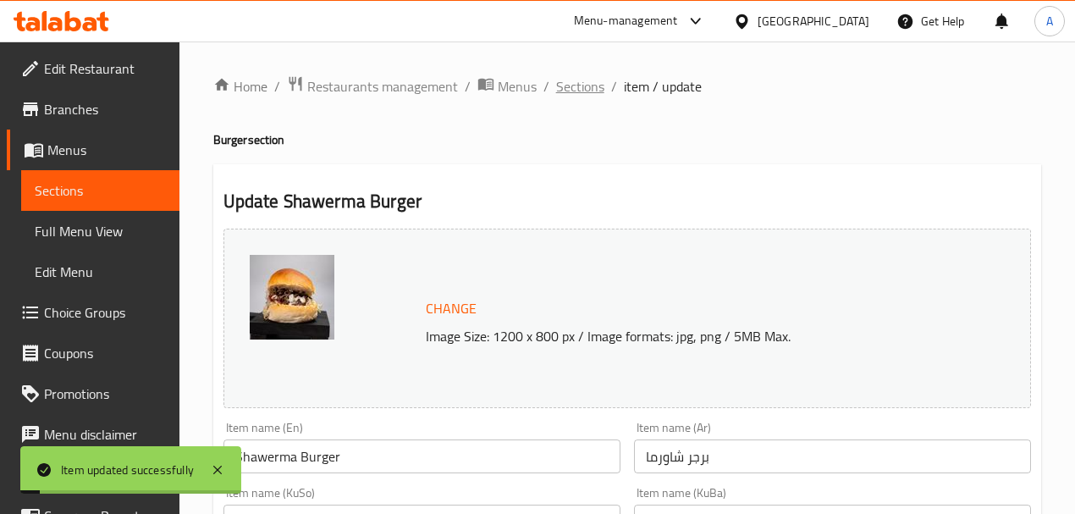
click at [574, 85] on span "Sections" at bounding box center [580, 86] width 48 height 20
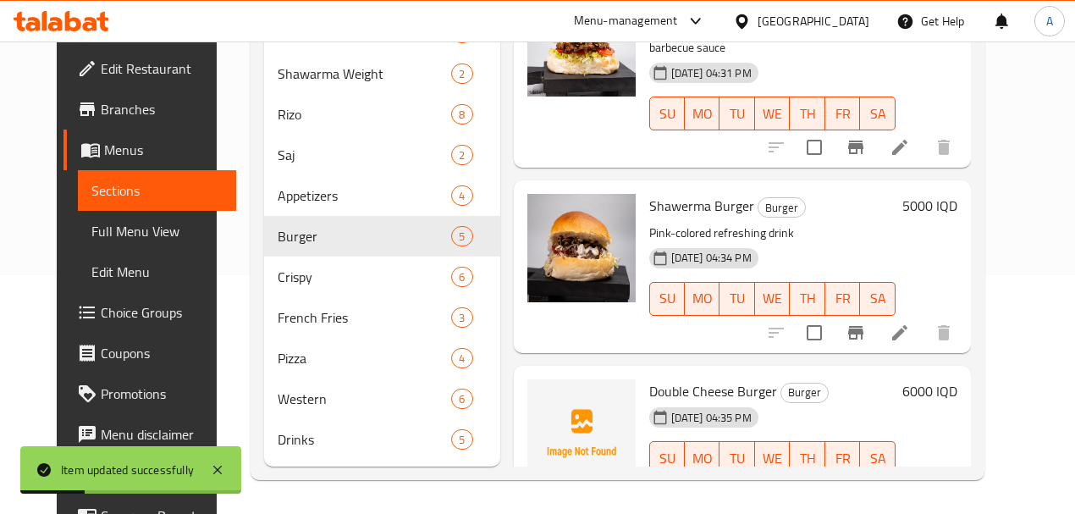
scroll to position [263, 0]
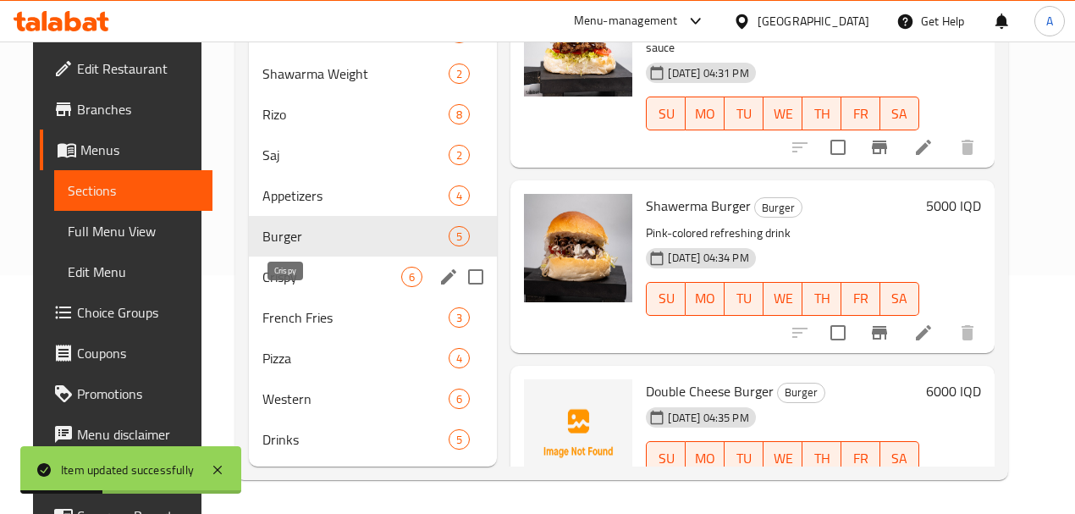
click at [278, 278] on span "Crispy" at bounding box center [332, 277] width 140 height 20
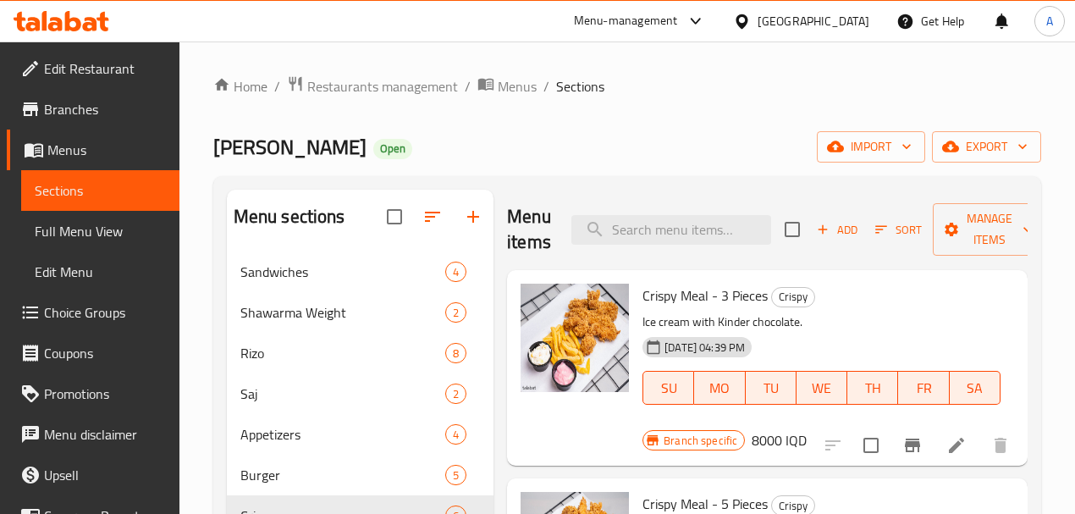
click at [951, 433] on li at bounding box center [955, 445] width 47 height 30
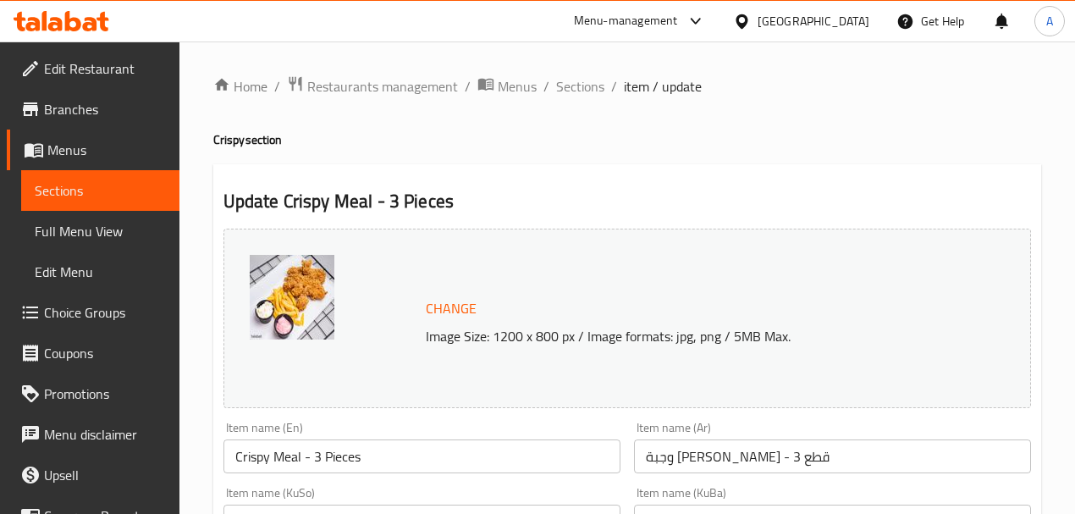
scroll to position [282, 0]
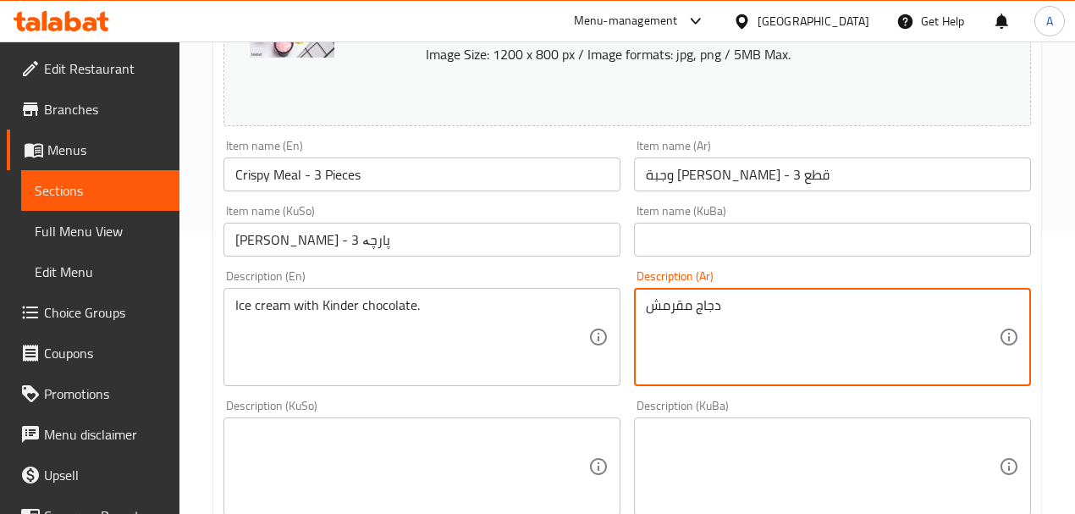
type textarea "دجاج مقرمش"
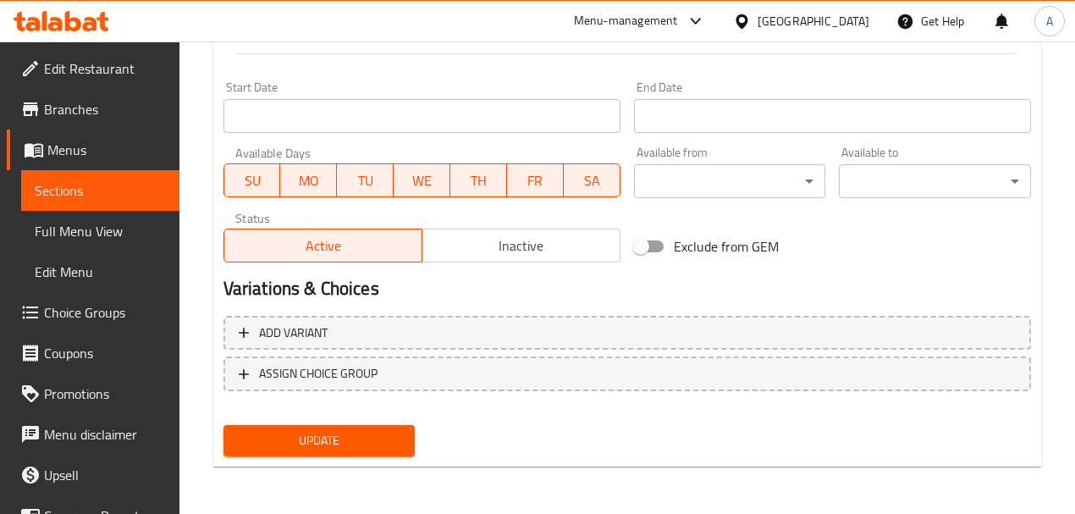
type textarea "crispy chicken"
click at [305, 452] on button "Update" at bounding box center [319, 440] width 192 height 31
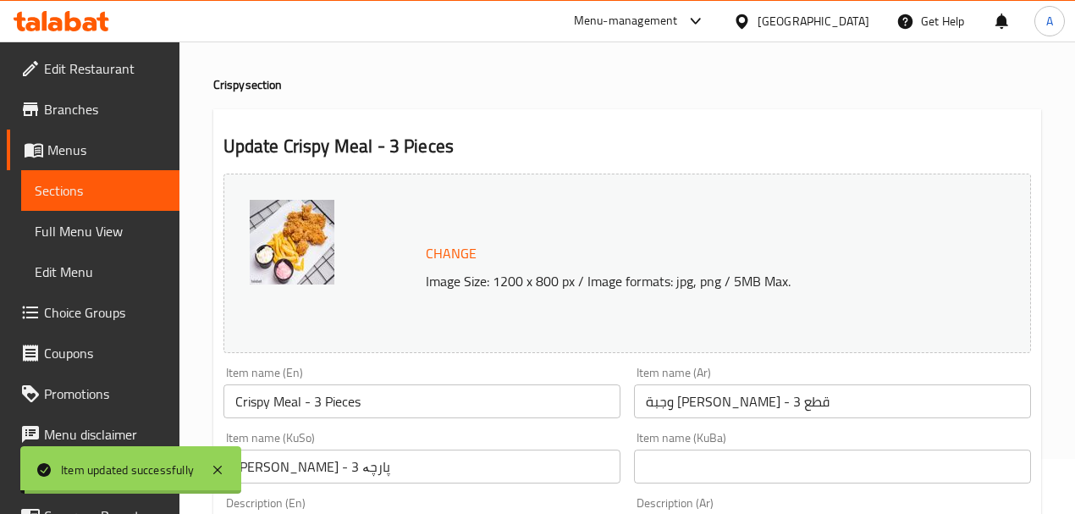
scroll to position [0, 0]
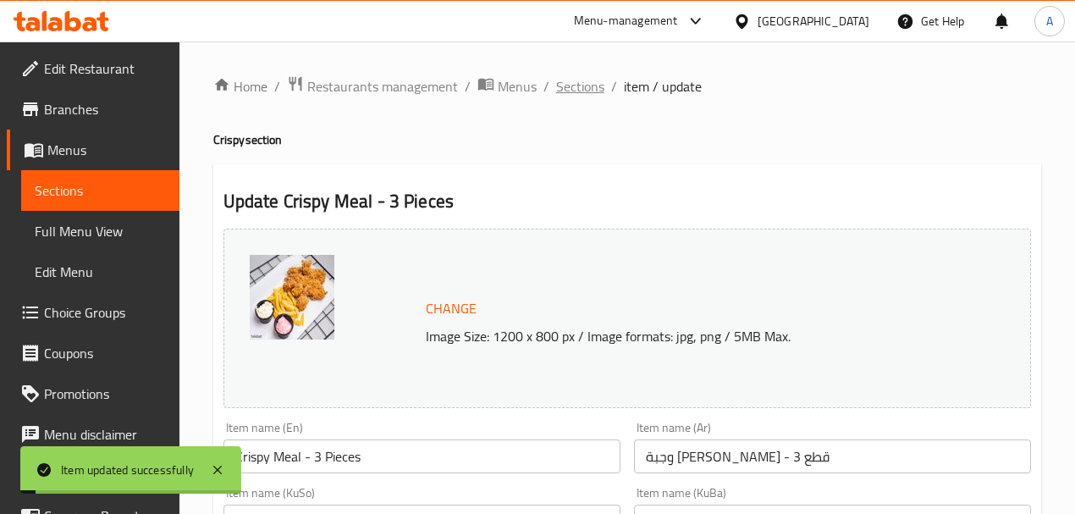
click at [565, 83] on span "Sections" at bounding box center [580, 86] width 48 height 20
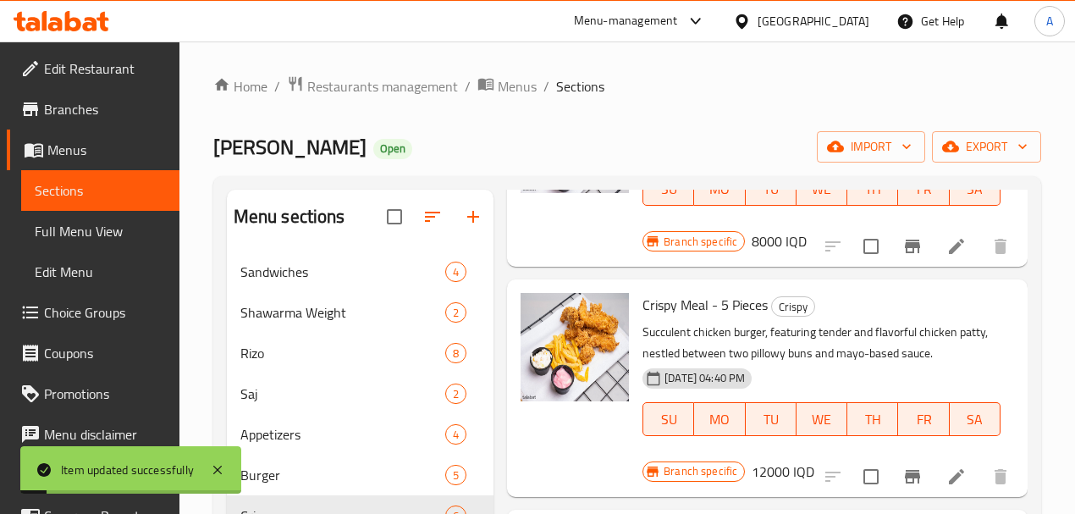
scroll to position [282, 0]
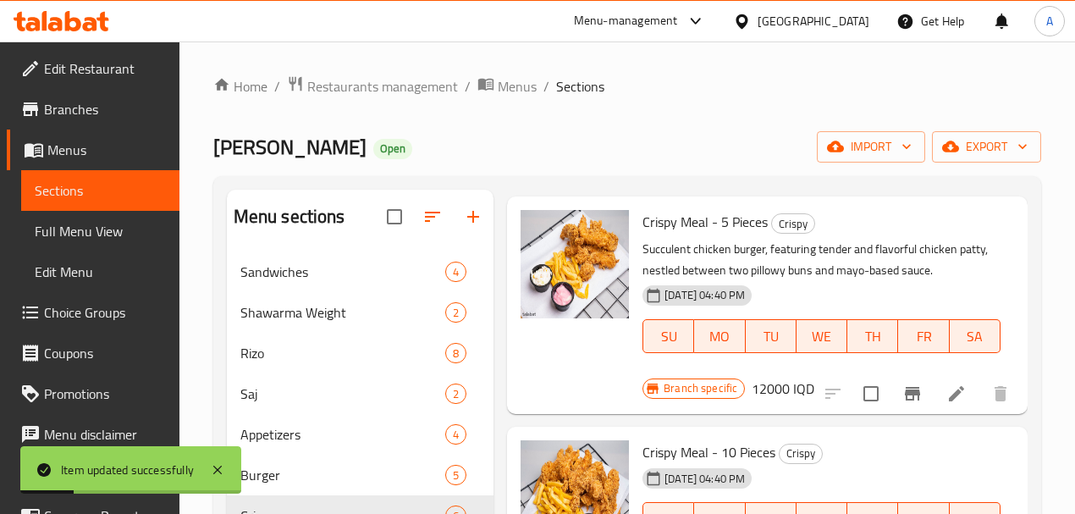
click at [946, 383] on icon at bounding box center [956, 393] width 20 height 20
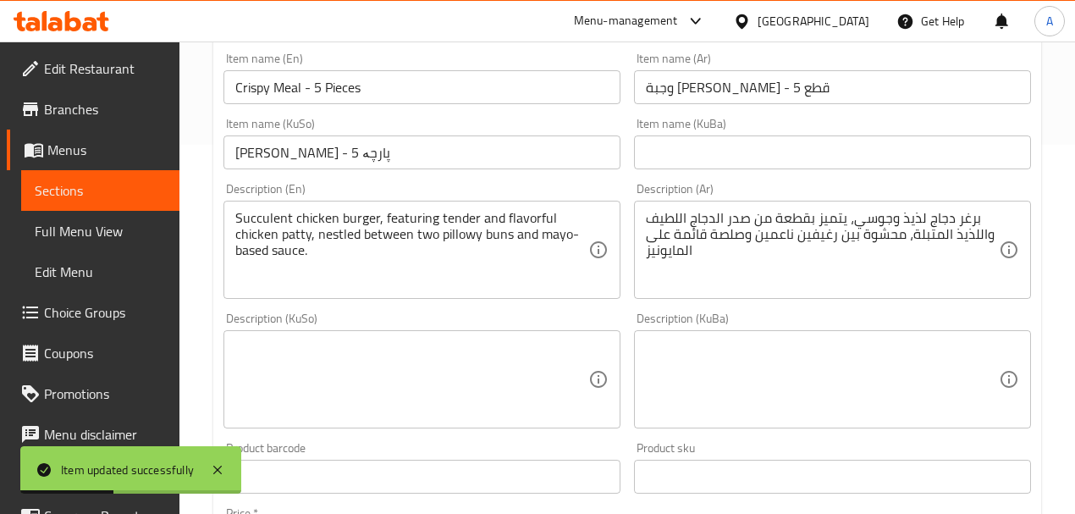
scroll to position [225, 0]
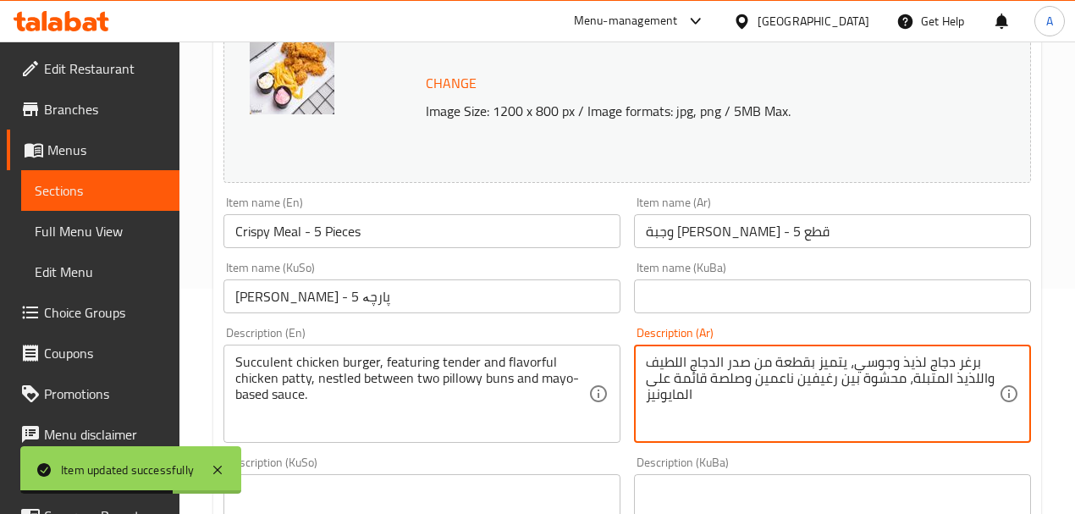
click at [770, 377] on textarea "برغر دجاج لذيذ وجوسي، يتميز بقطعة من صدر الدجاج اللطيف واللذيذ المتبلة، محشوة ب…" at bounding box center [822, 394] width 353 height 80
type textarea "]"
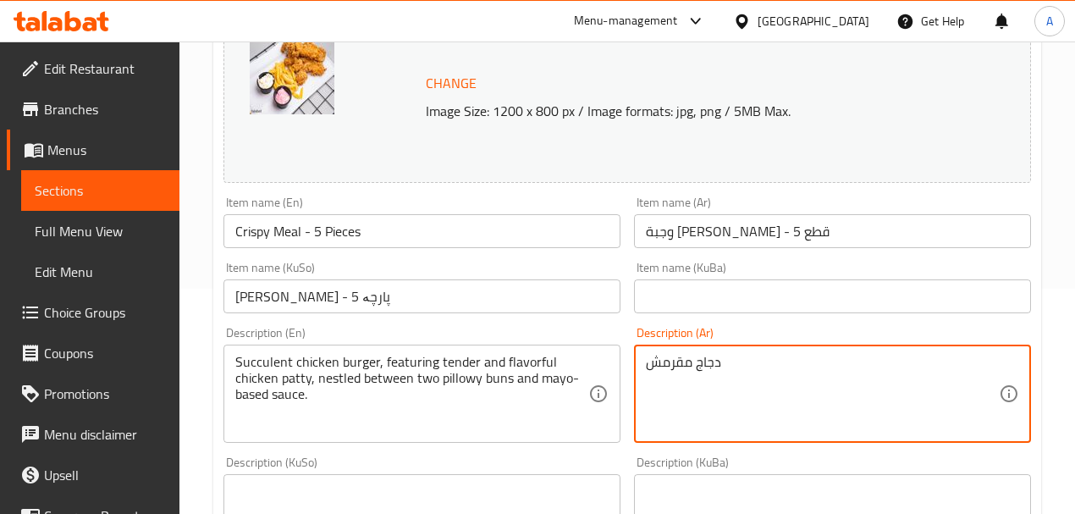
type textarea "دجاج مقرمش"
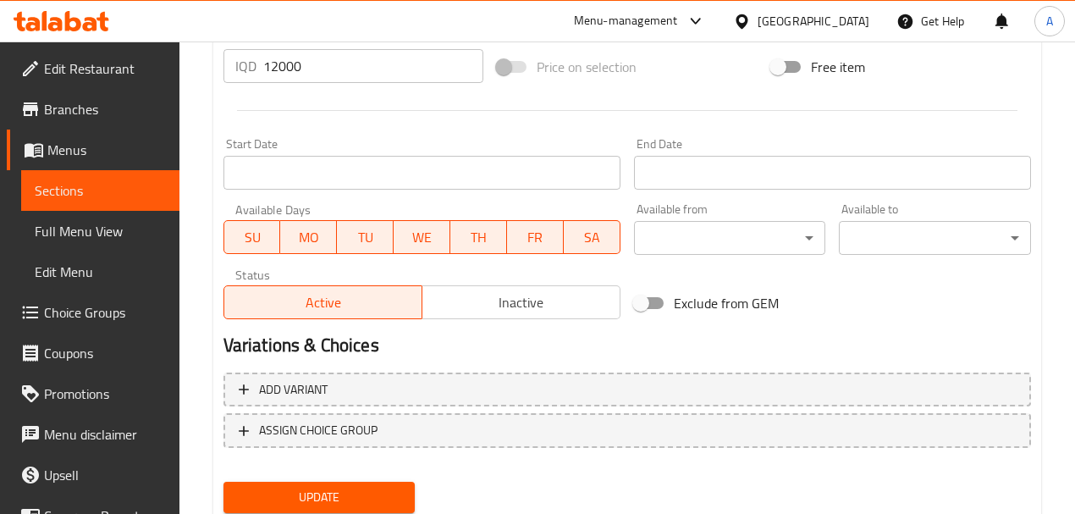
scroll to position [901, 0]
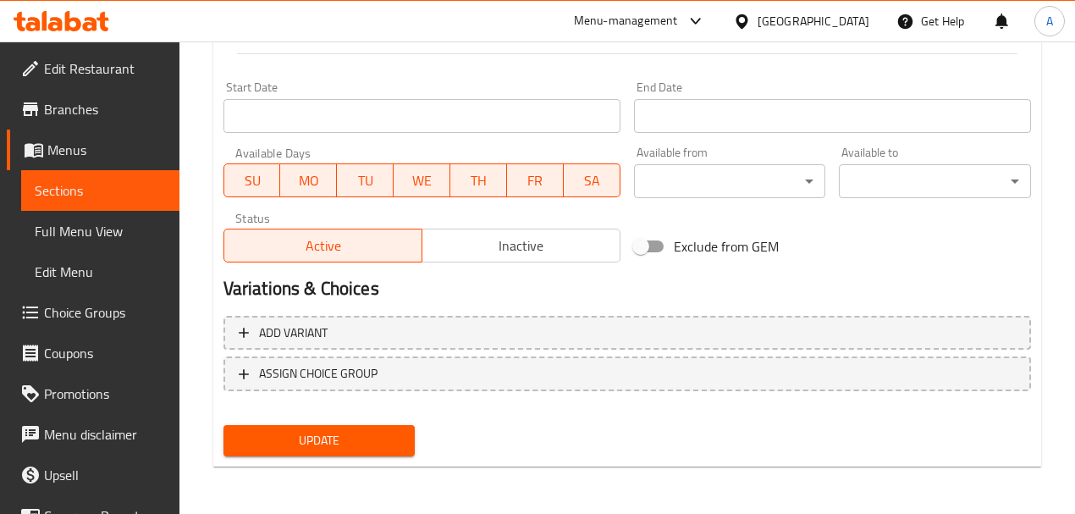
type textarea "crispy chicken"
click at [320, 418] on div "Update" at bounding box center [320, 440] width 206 height 45
click at [321, 422] on div "Update" at bounding box center [320, 440] width 206 height 45
click at [322, 433] on span "Update" at bounding box center [319, 440] width 165 height 21
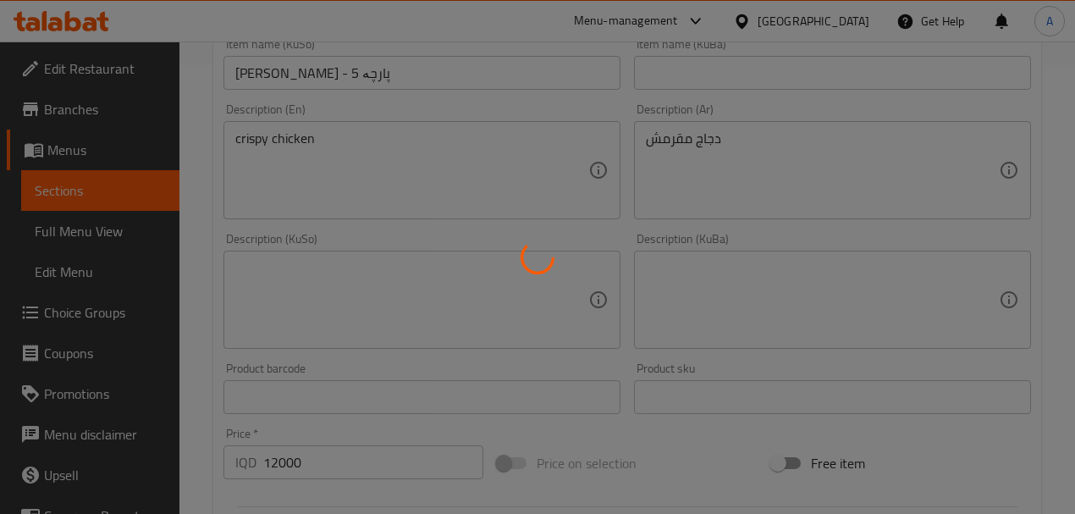
scroll to position [0, 0]
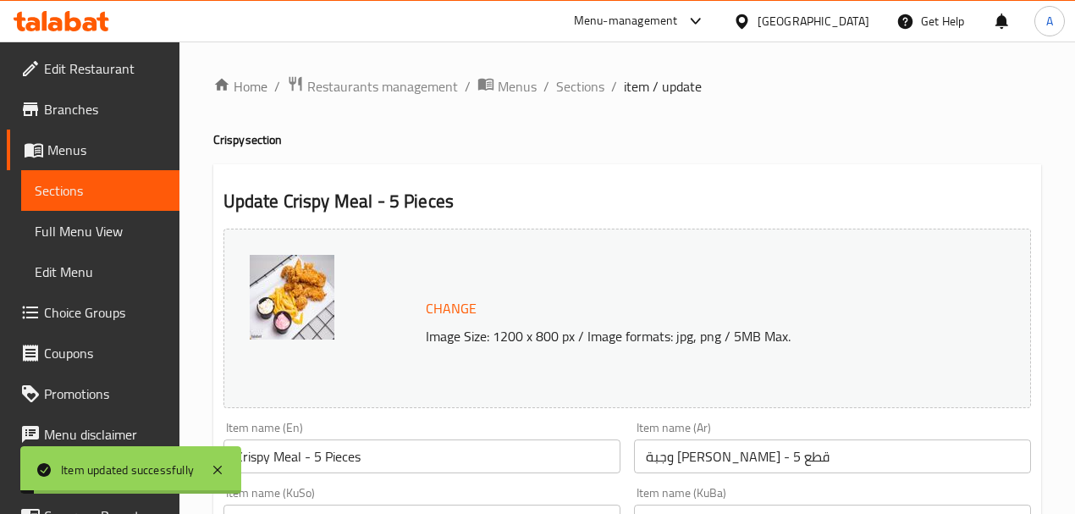
click at [576, 96] on span "Sections" at bounding box center [580, 86] width 48 height 20
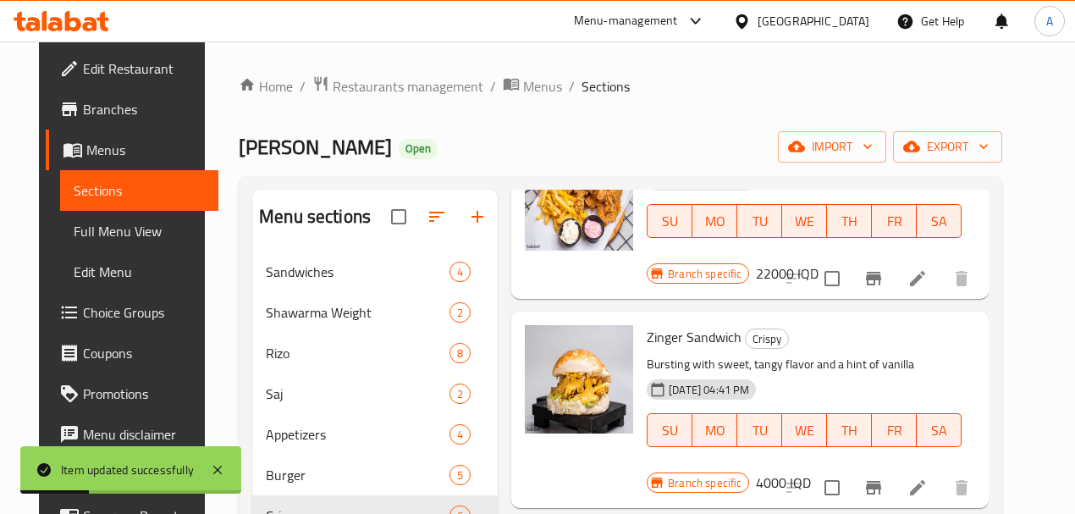
scroll to position [563, 0]
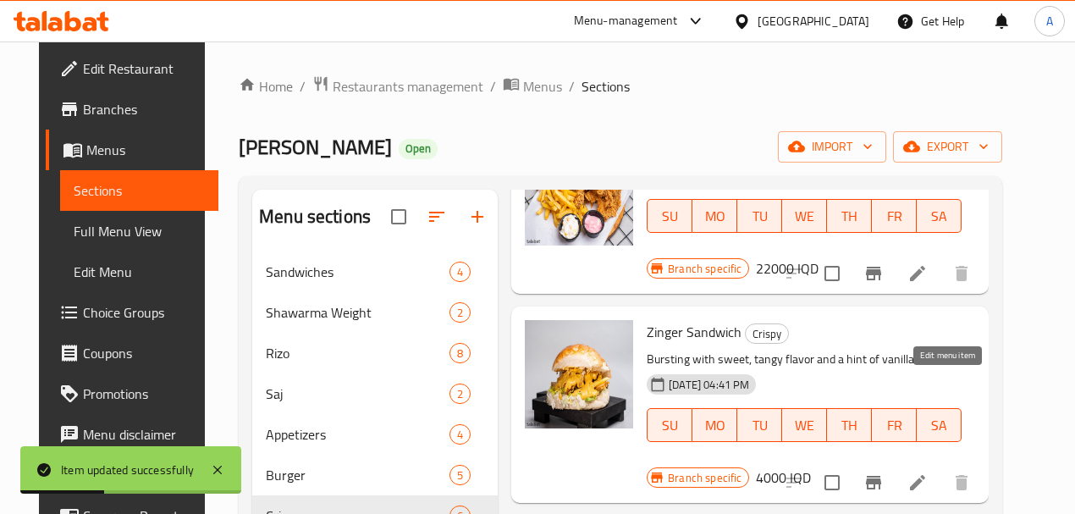
click at [927, 472] on icon at bounding box center [917, 482] width 20 height 20
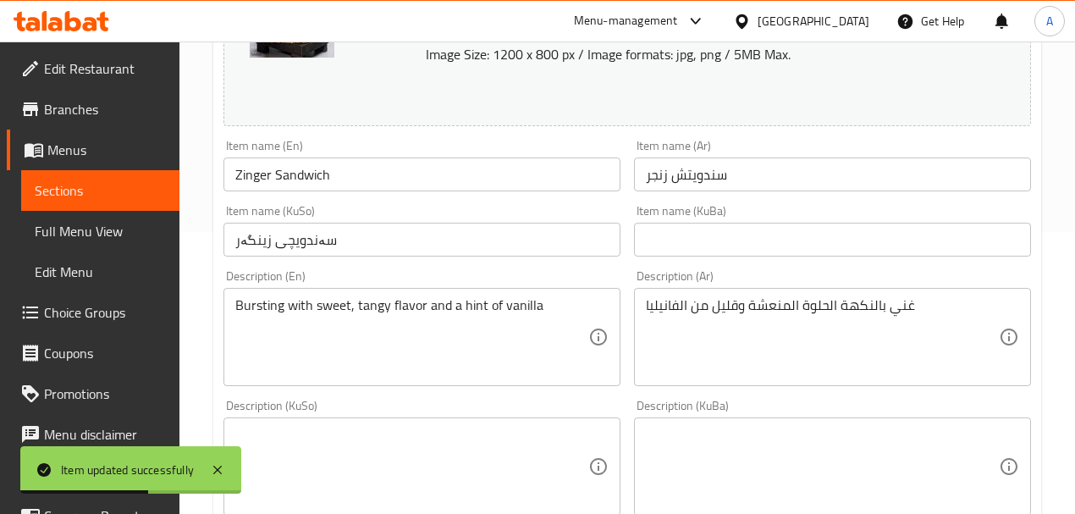
scroll to position [169, 0]
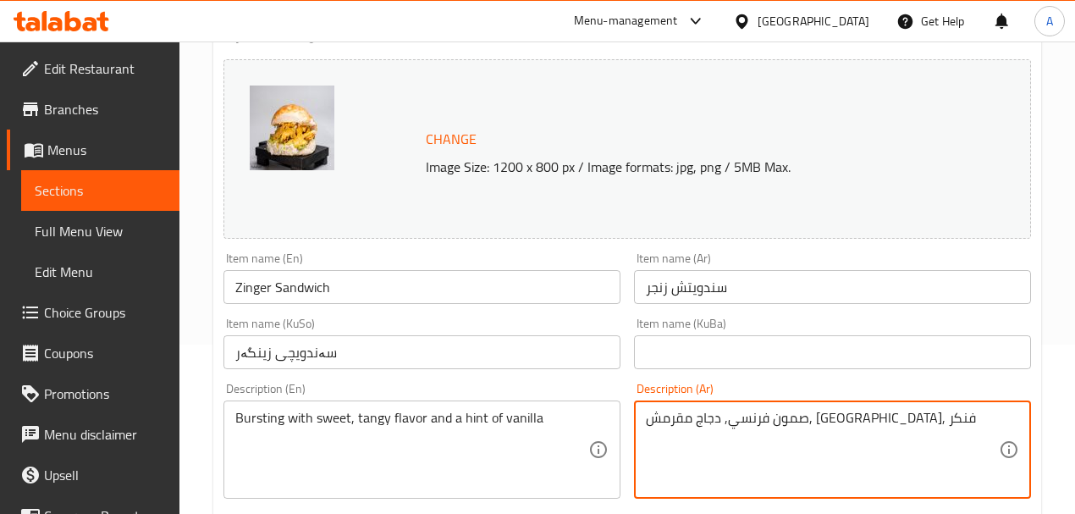
type textarea "صمون فرنسي, دجاج مقرمش, [GEOGRAPHIC_DATA], فنكر"
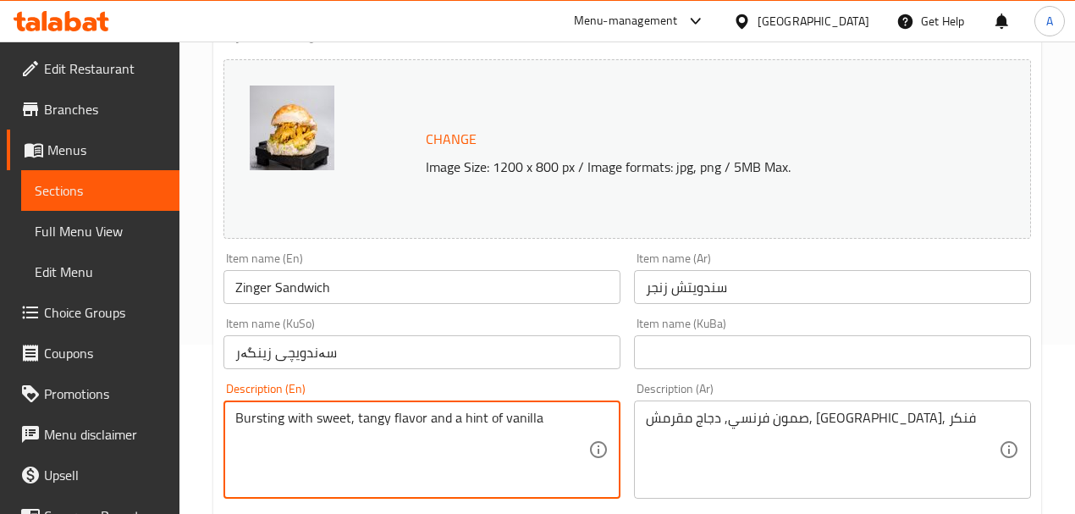
paste textarea "French bread, crispy chicken, lettuce, fries"
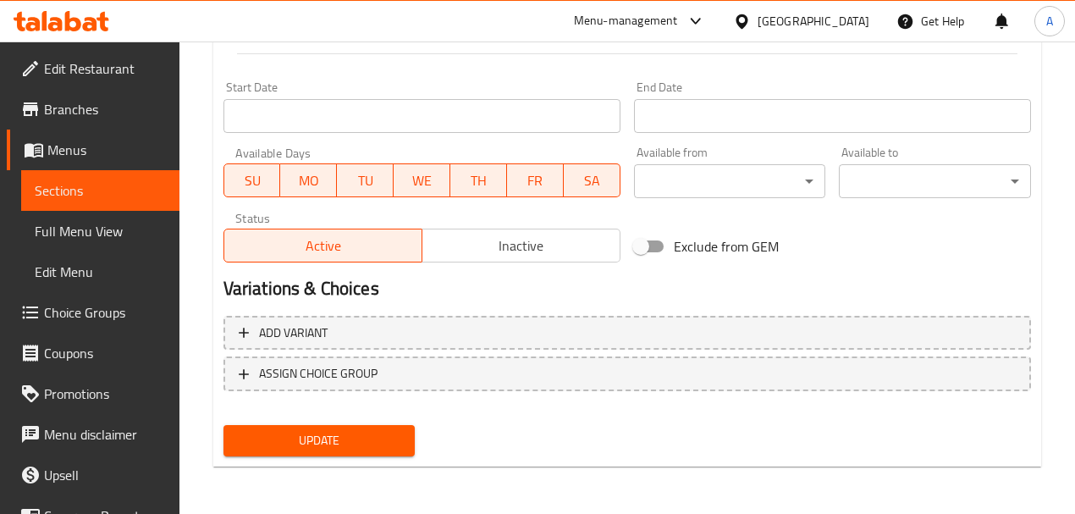
type textarea "French bread, crispy chicken, lettuce, fries"
click at [328, 437] on span "Update" at bounding box center [319, 440] width 165 height 21
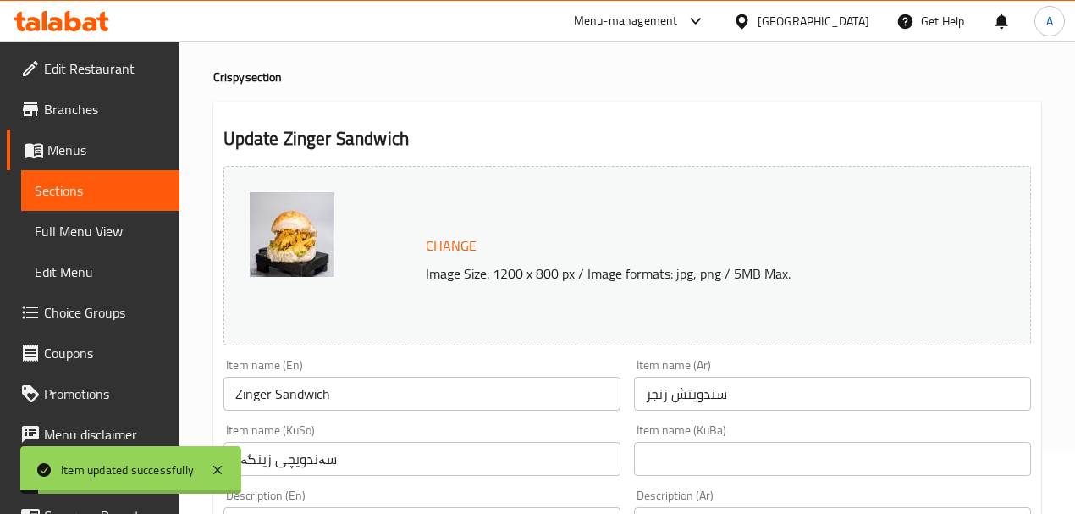
scroll to position [0, 0]
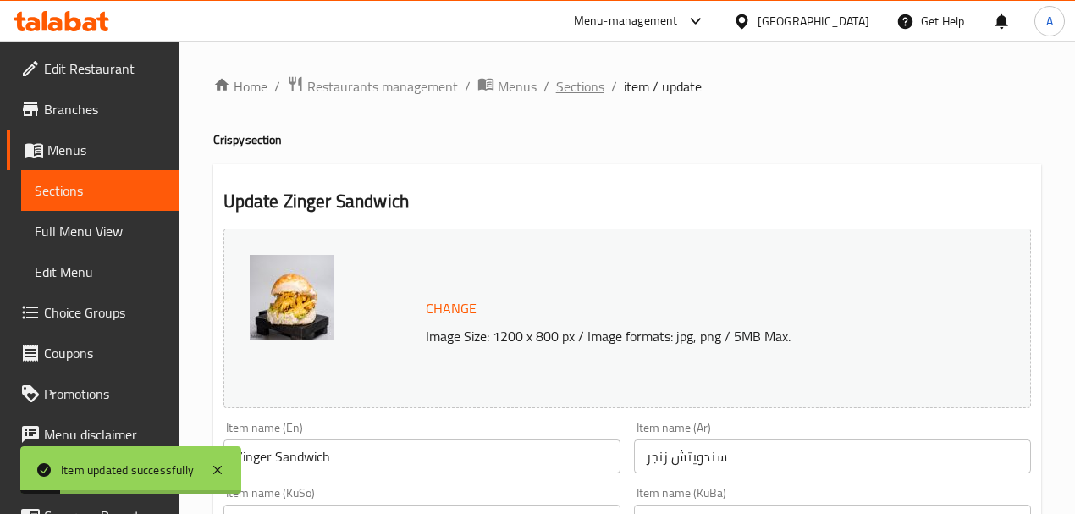
click at [574, 85] on span "Sections" at bounding box center [580, 86] width 48 height 20
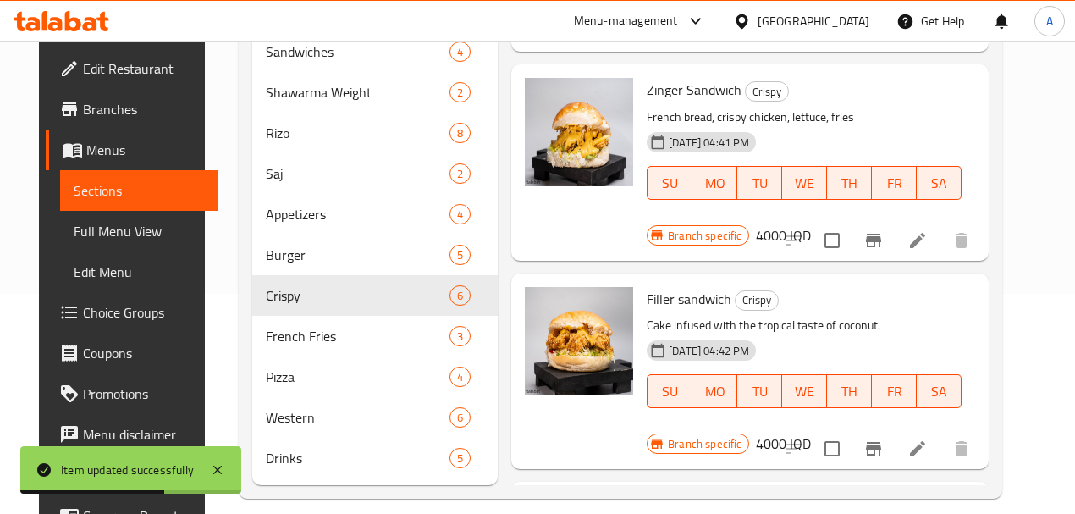
scroll to position [263, 0]
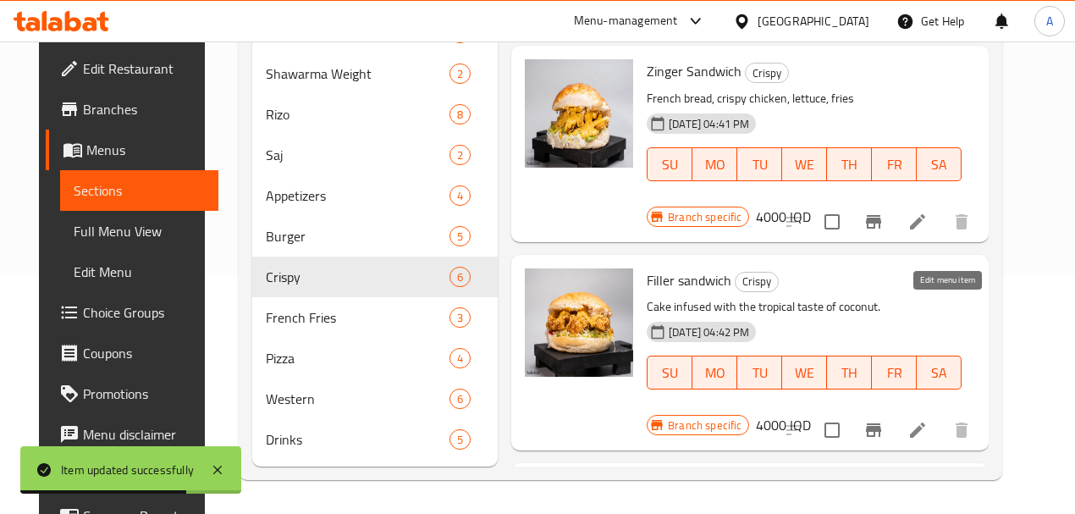
click at [927, 420] on icon at bounding box center [917, 430] width 20 height 20
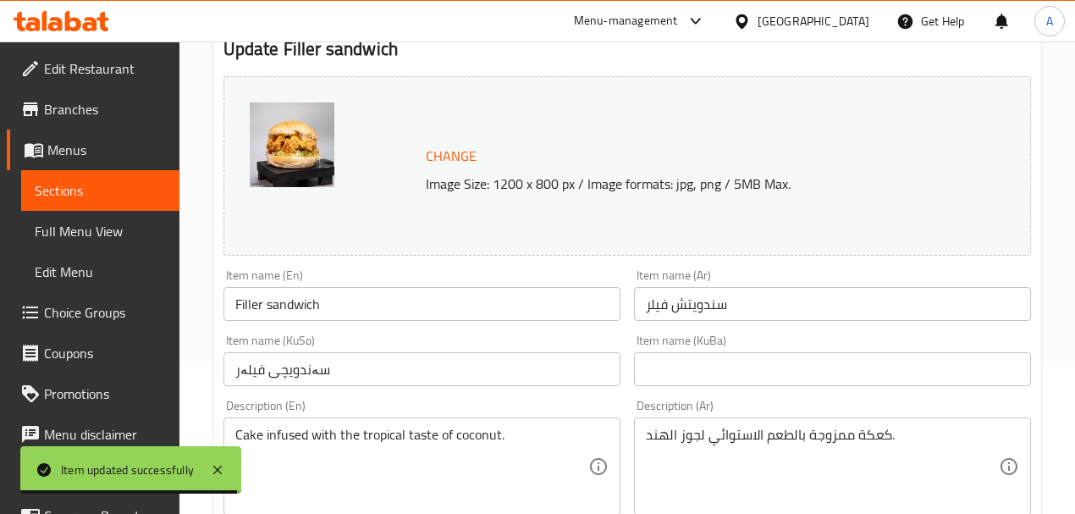
scroll to position [282, 0]
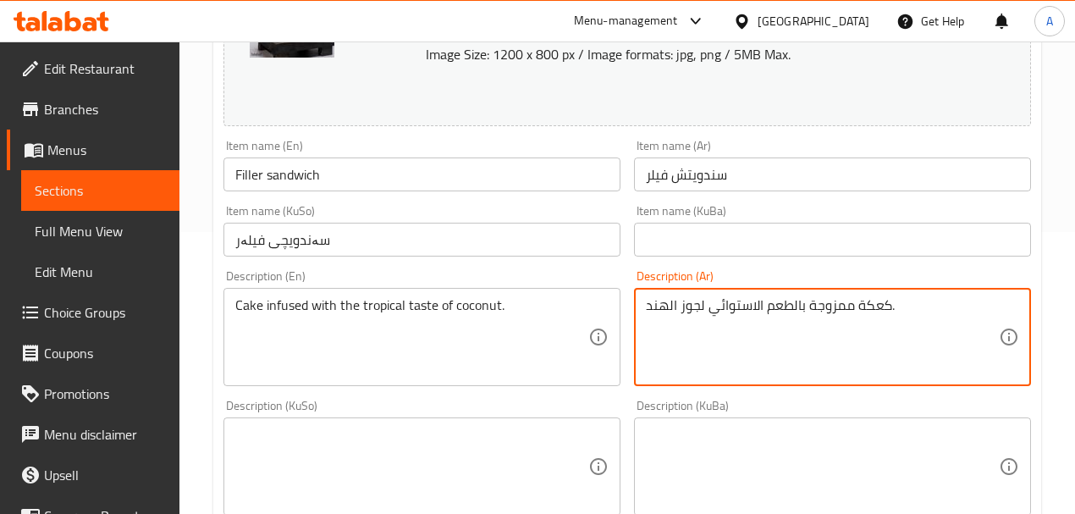
paste textarea "صمون فرنسي, دجاج مقرمش, [GEOGRAPHIC_DATA], فنكر"
type textarea "صمون فرنسي, دجاج مقرمش, [GEOGRAPHIC_DATA], فنكر"
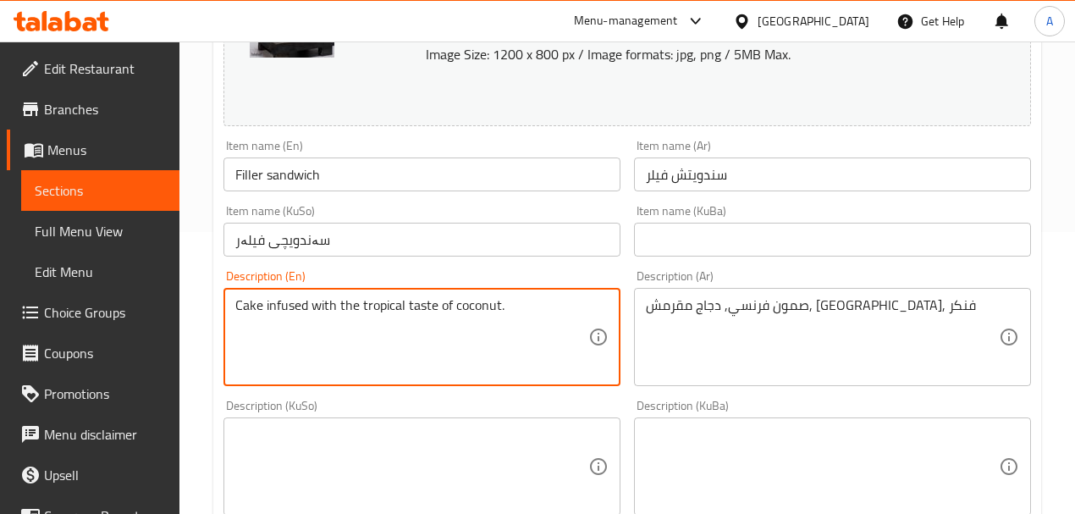
paste textarea "French bread, crispy chicken, lettuce, fries"
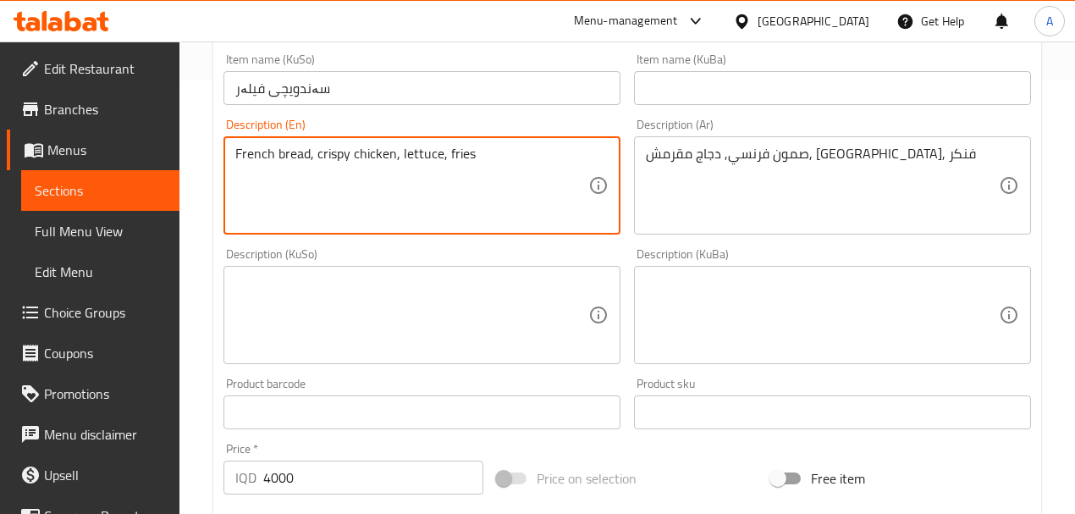
scroll to position [337, 0]
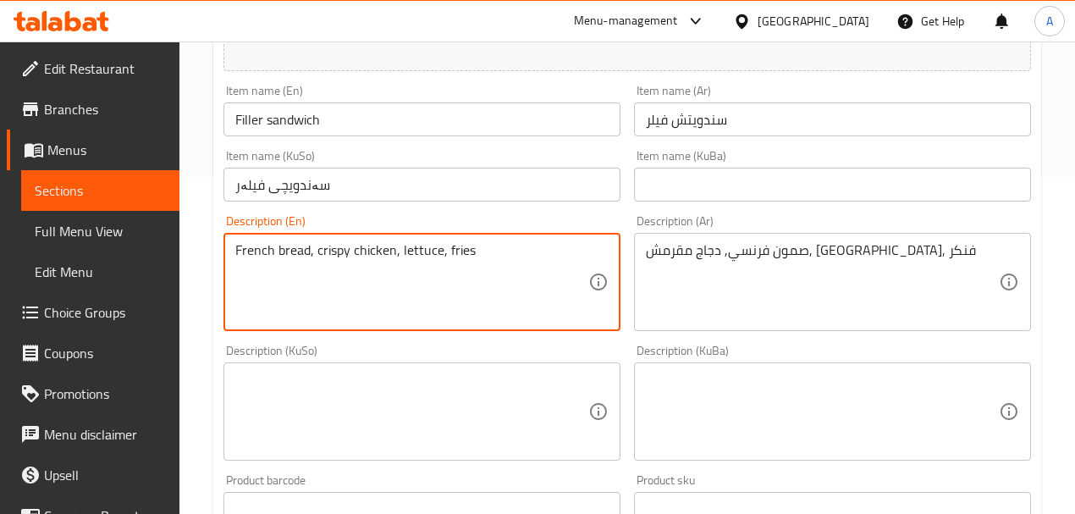
type textarea "French bread, crispy chicken, lettuce, fries"
click at [643, 257] on div "صمون فرنسي, دجاج مقرمش, [GEOGRAPHIC_DATA], فنكر Description (Ar)" at bounding box center [832, 282] width 397 height 98
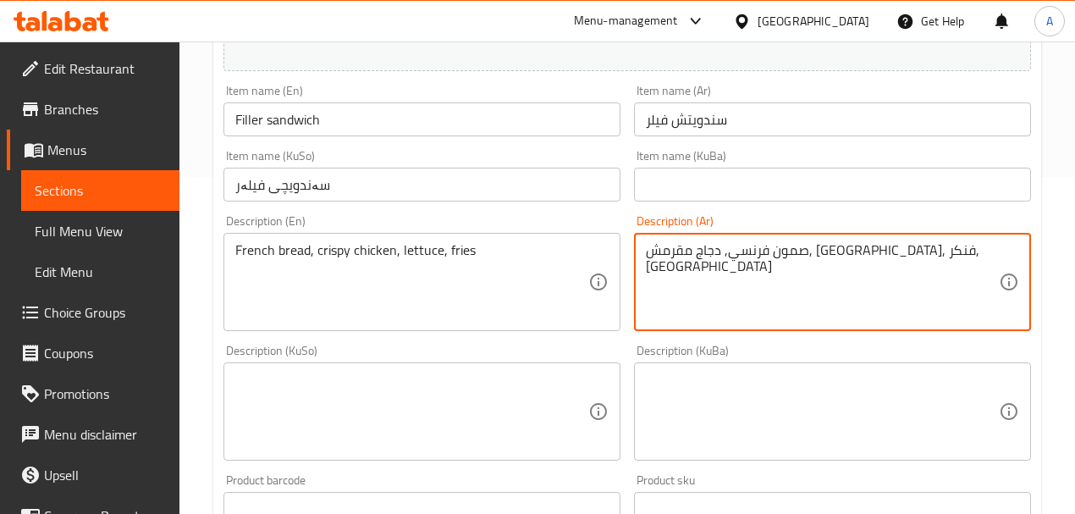
type textarea "صمون فرنسي, دجاج مقرمش, [GEOGRAPHIC_DATA], فنكر, [GEOGRAPHIC_DATA]"
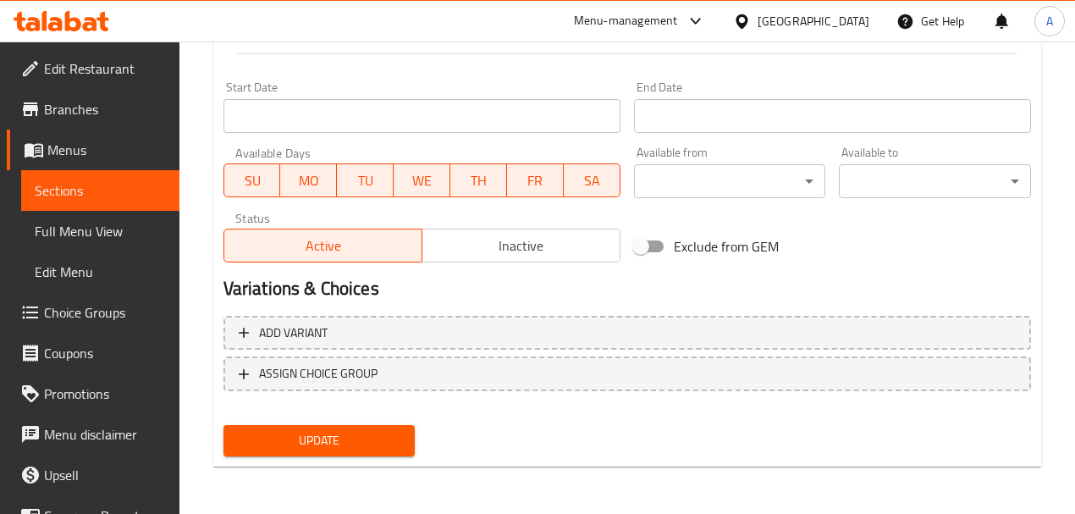
type textarea "French bread, crispy chicken, lettuce, fries, cheese"
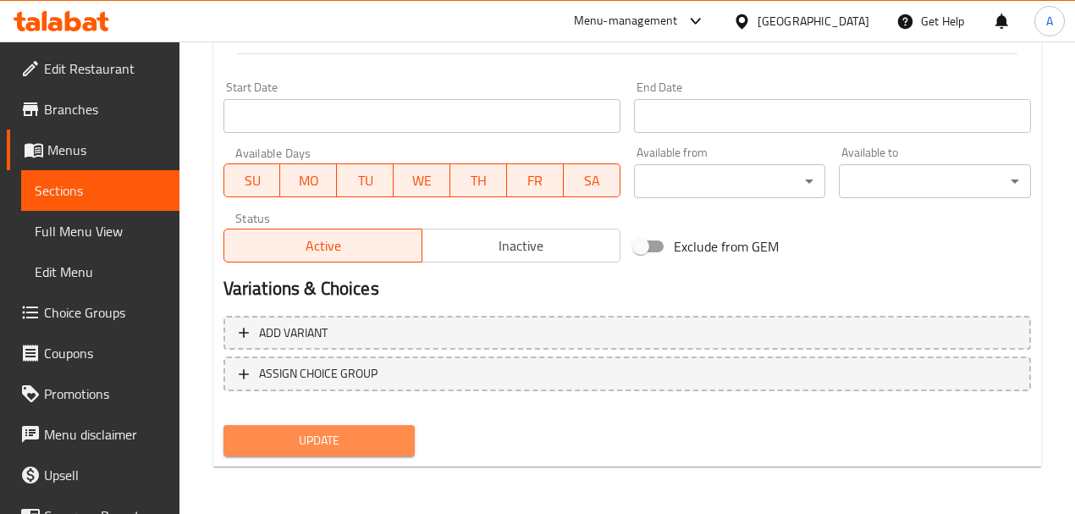
click at [337, 446] on span "Update" at bounding box center [319, 440] width 165 height 21
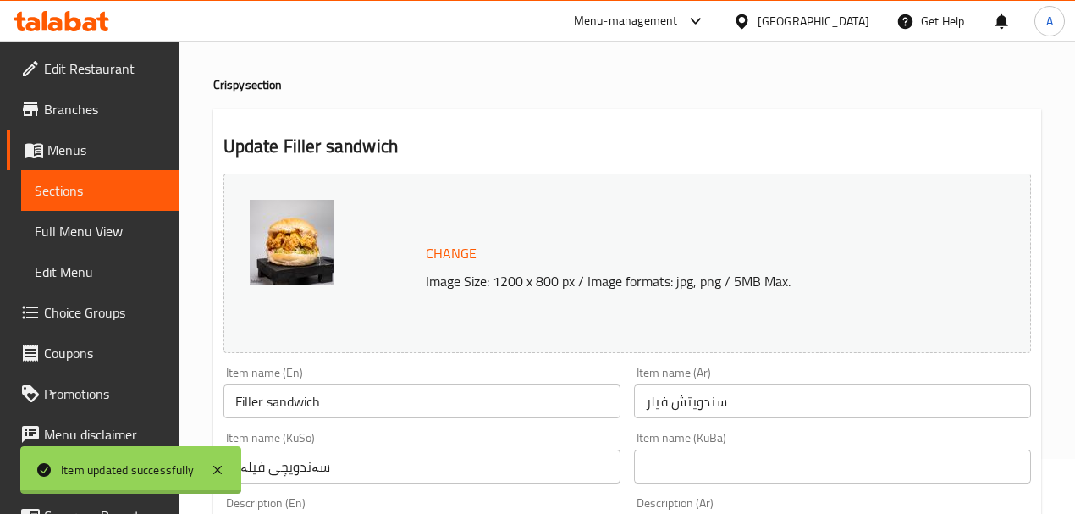
scroll to position [0, 0]
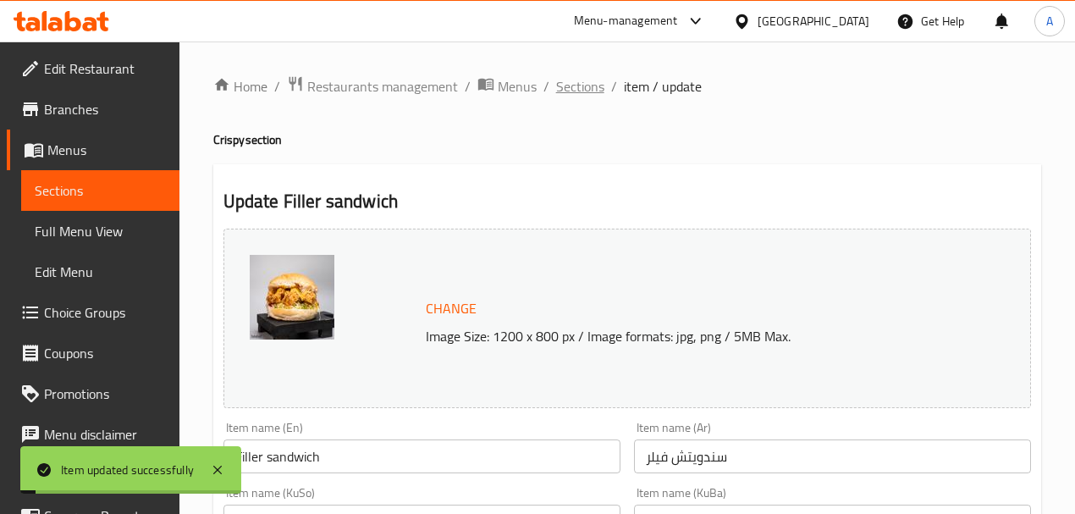
click at [577, 82] on span "Sections" at bounding box center [580, 86] width 48 height 20
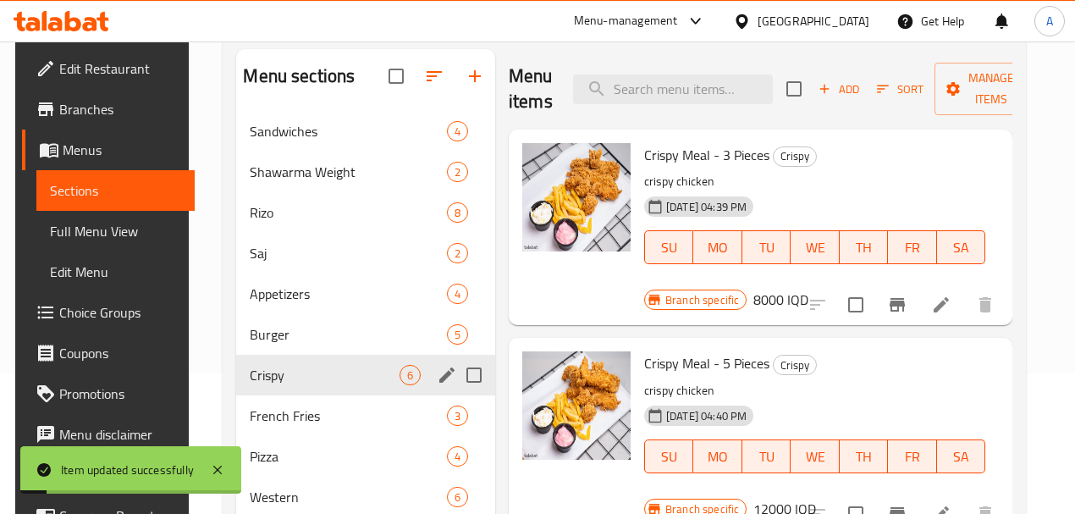
scroll to position [225, 0]
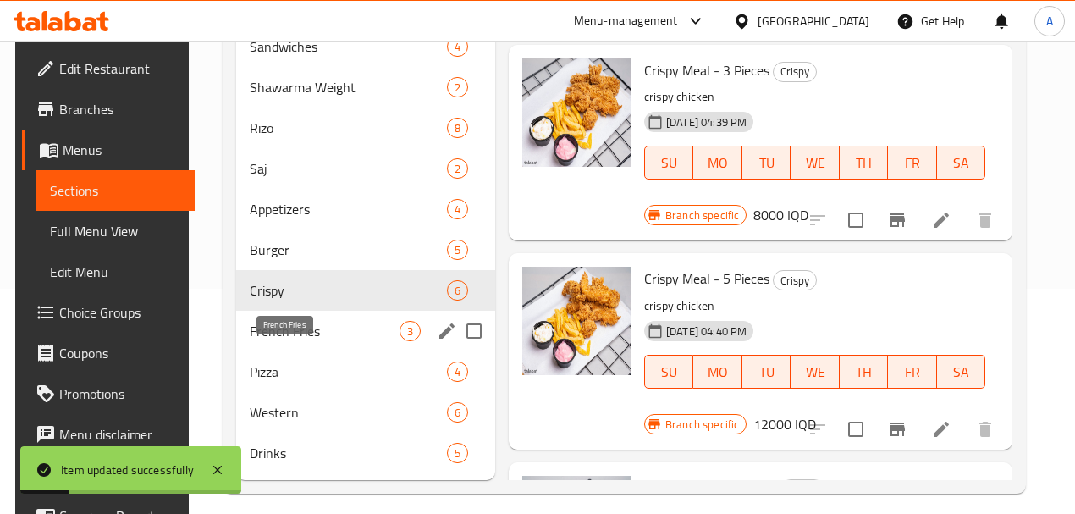
click at [317, 341] on span "French Fries" at bounding box center [324, 331] width 149 height 20
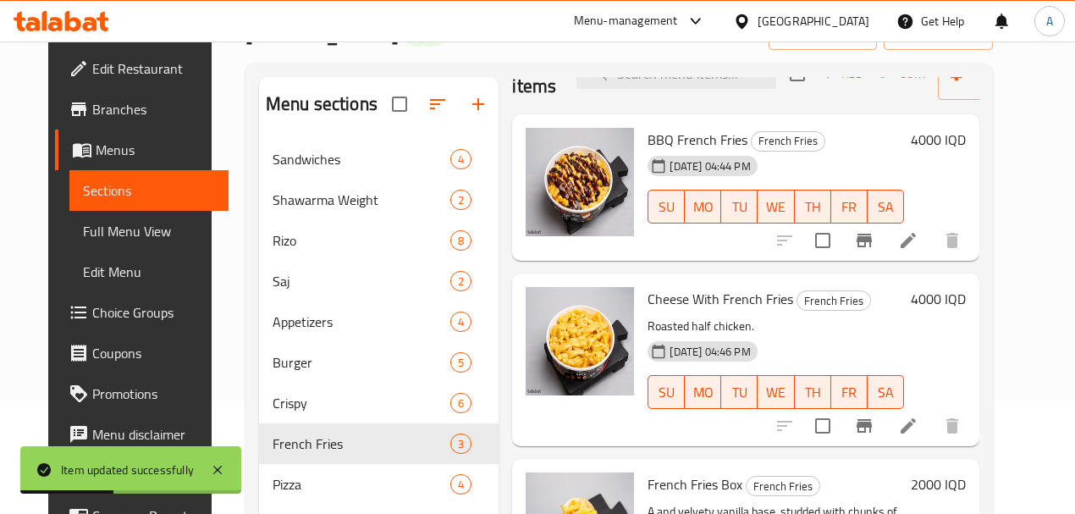
scroll to position [78, 0]
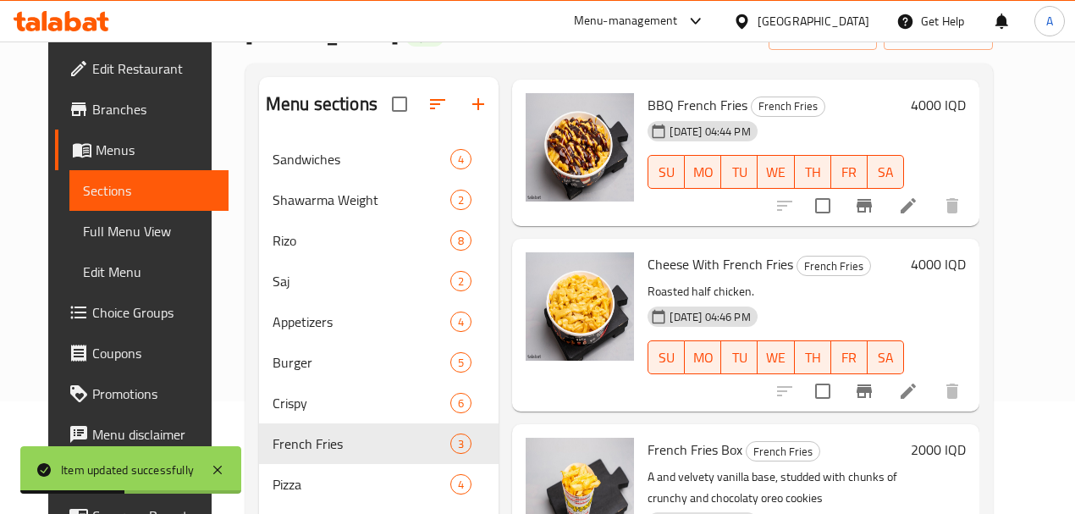
click at [932, 379] on li at bounding box center [907, 391] width 47 height 30
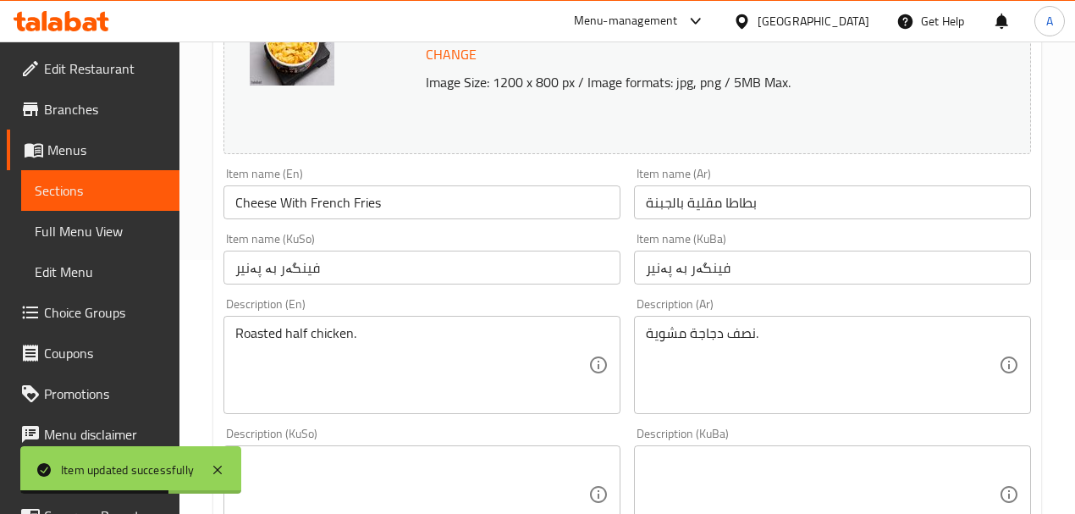
scroll to position [169, 0]
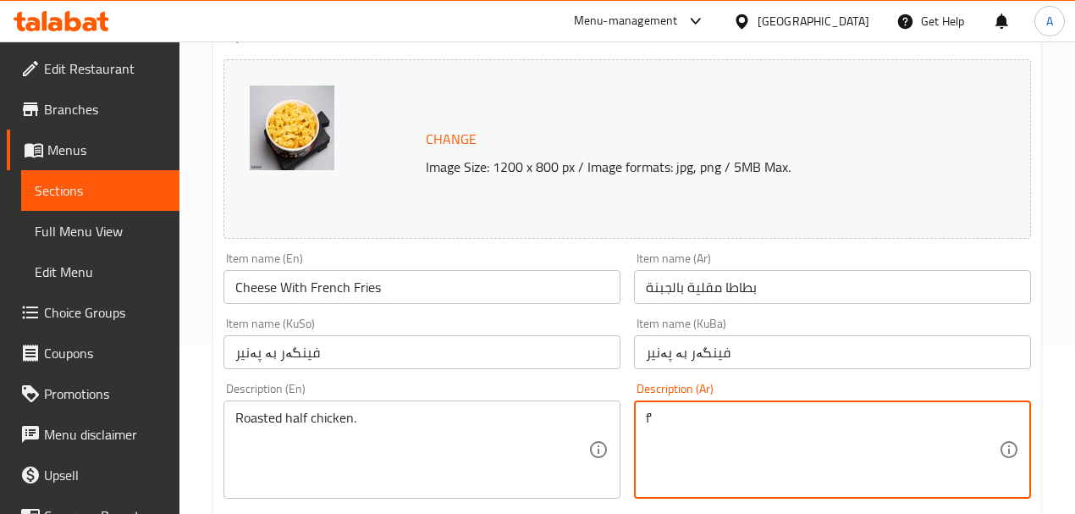
type textarea "f"
type textarea "بطاطا, [GEOGRAPHIC_DATA]"
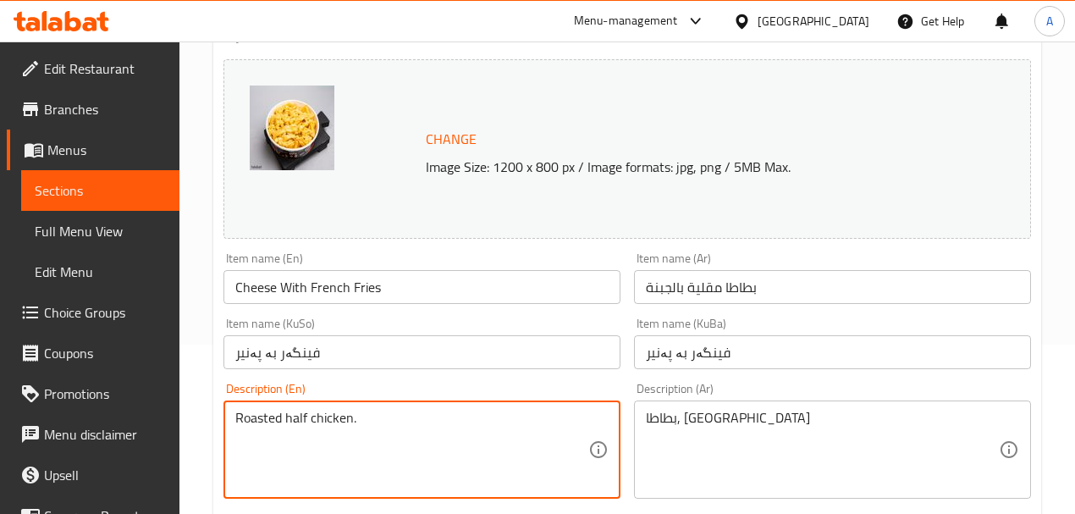
paste textarea "Potato, cheese"
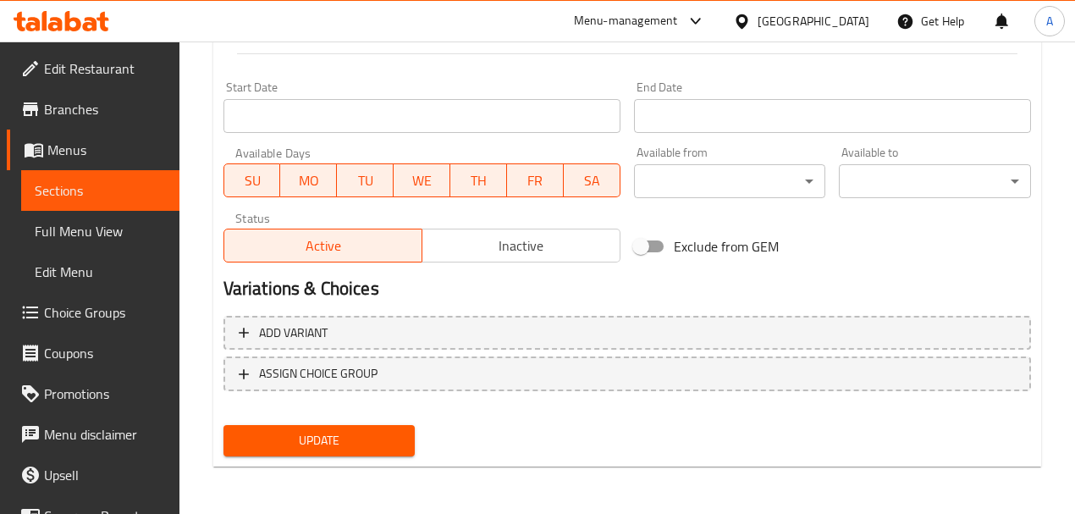
type textarea "Potato, cheese"
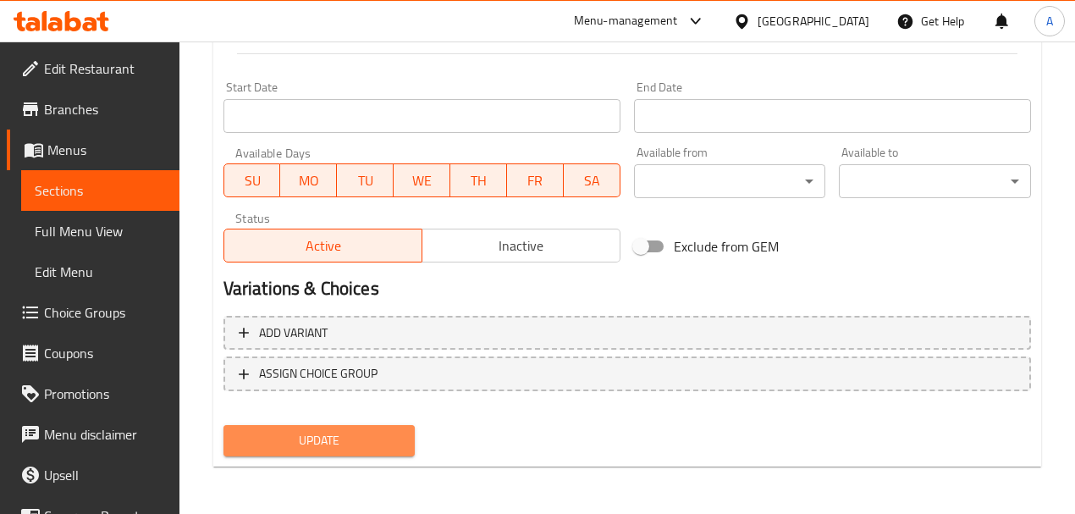
click at [344, 440] on span "Update" at bounding box center [319, 440] width 165 height 21
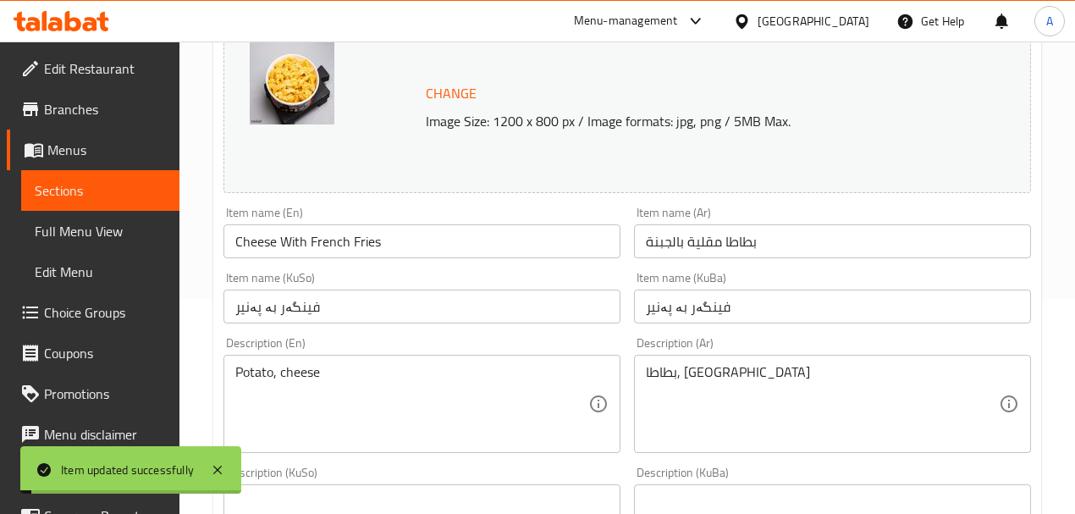
scroll to position [0, 0]
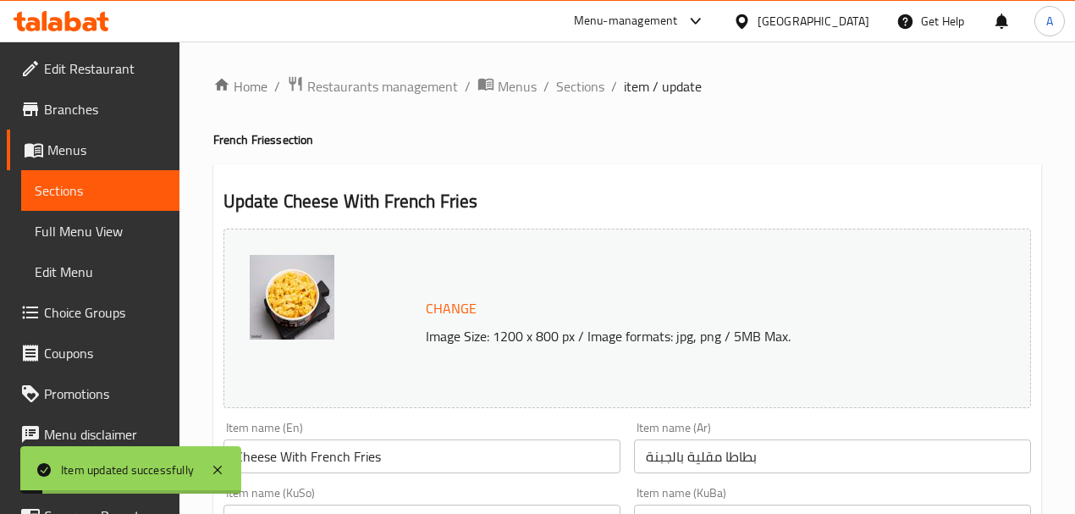
click at [572, 96] on span "Sections" at bounding box center [580, 86] width 48 height 20
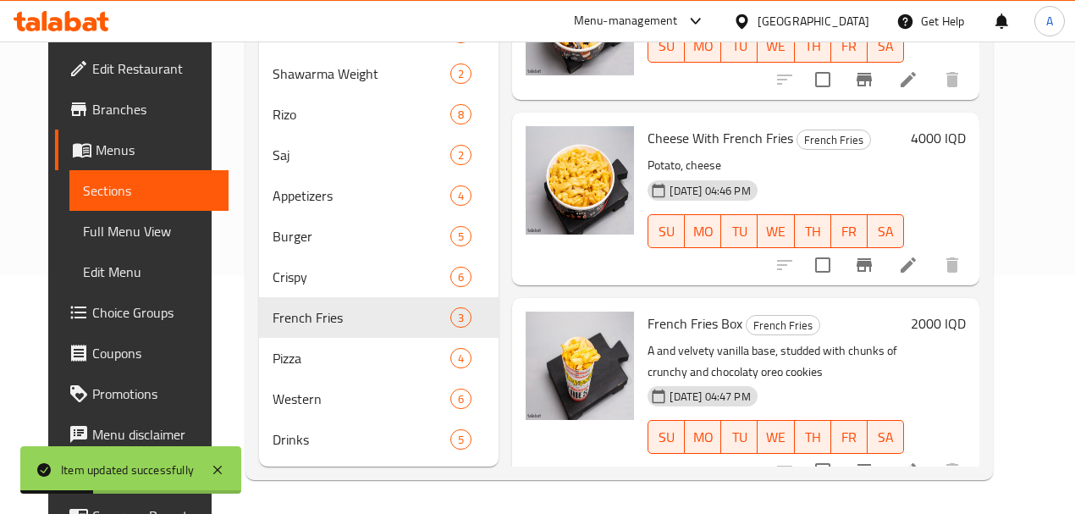
scroll to position [263, 0]
click at [918, 460] on icon at bounding box center [908, 470] width 20 height 20
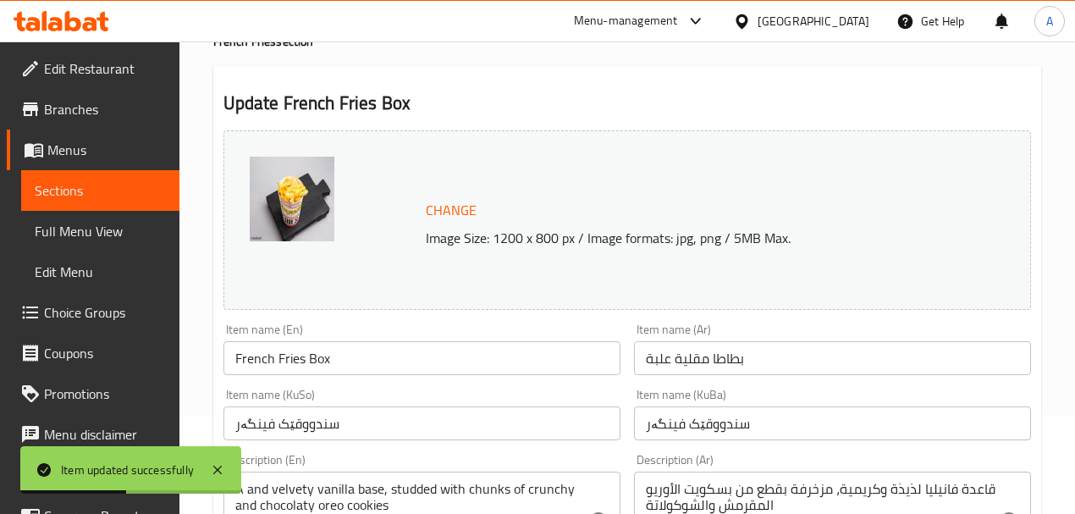
scroll to position [225, 0]
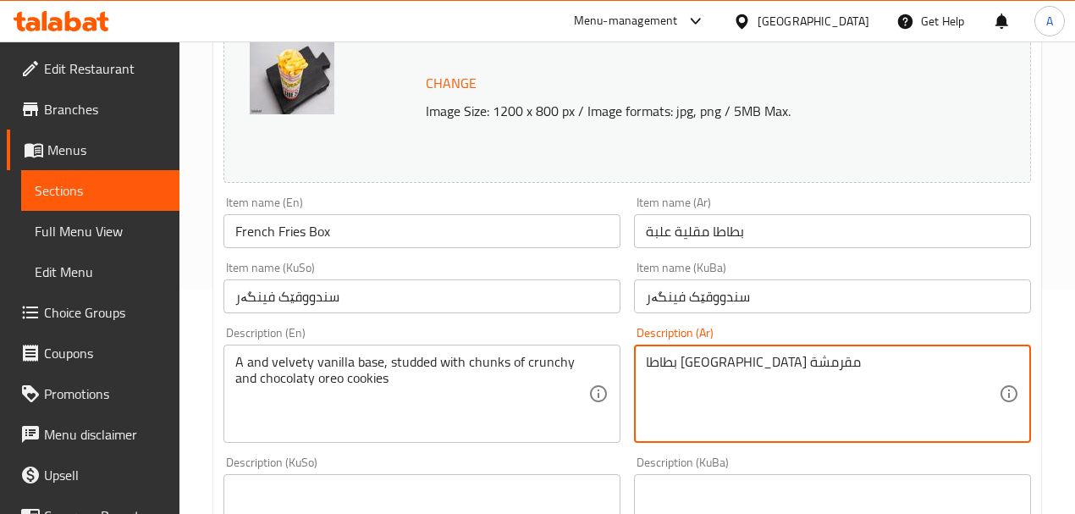
type textarea "بطاطا [GEOGRAPHIC_DATA] مقرمشة"
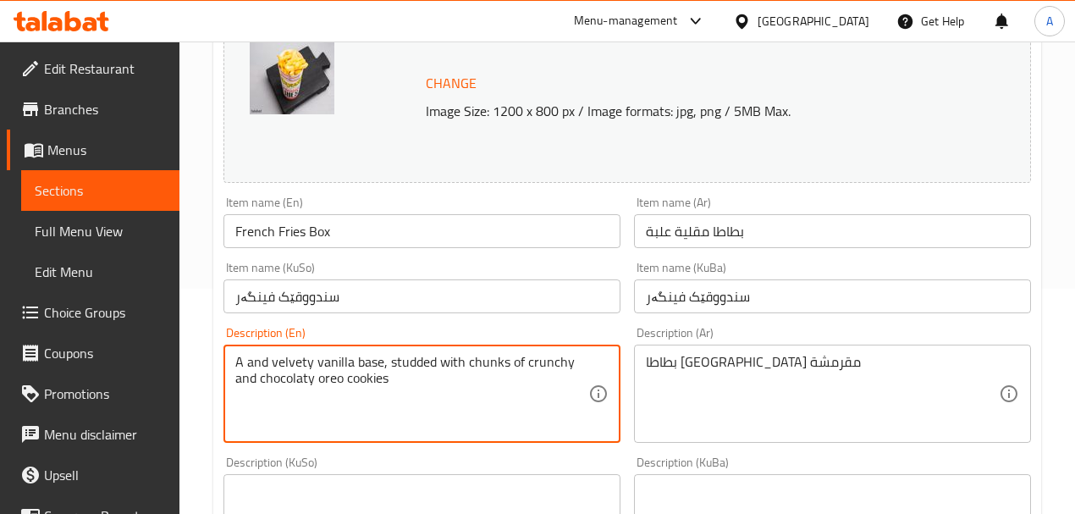
paste textarea "Crispy fr"
type textarea "Crispy fries"
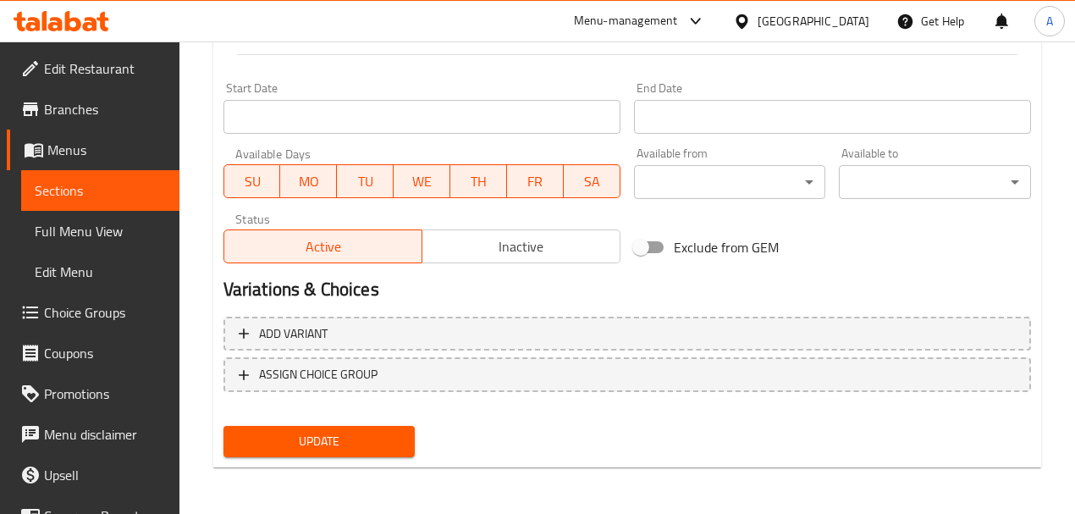
scroll to position [901, 0]
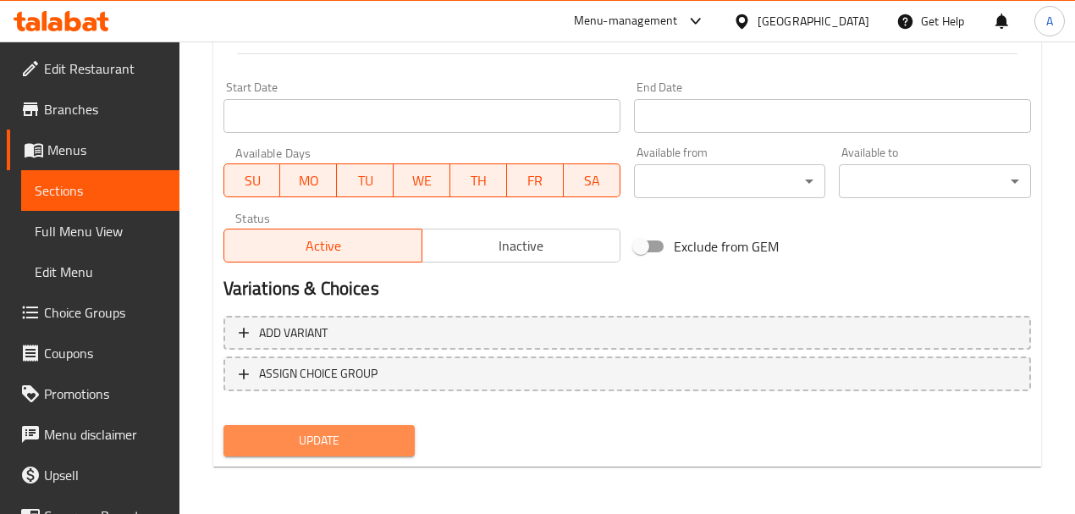
click at [325, 444] on span "Update" at bounding box center [319, 440] width 165 height 21
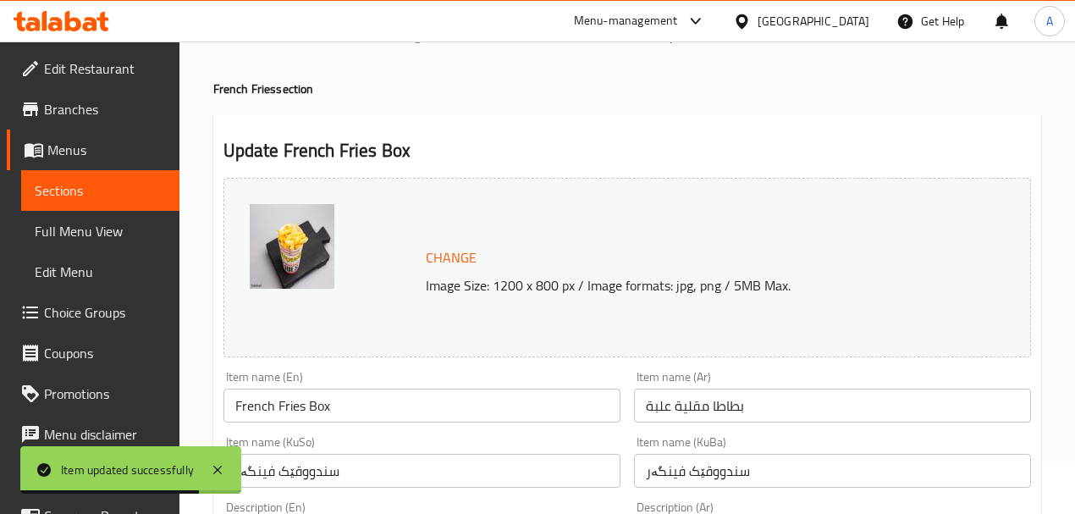
scroll to position [0, 0]
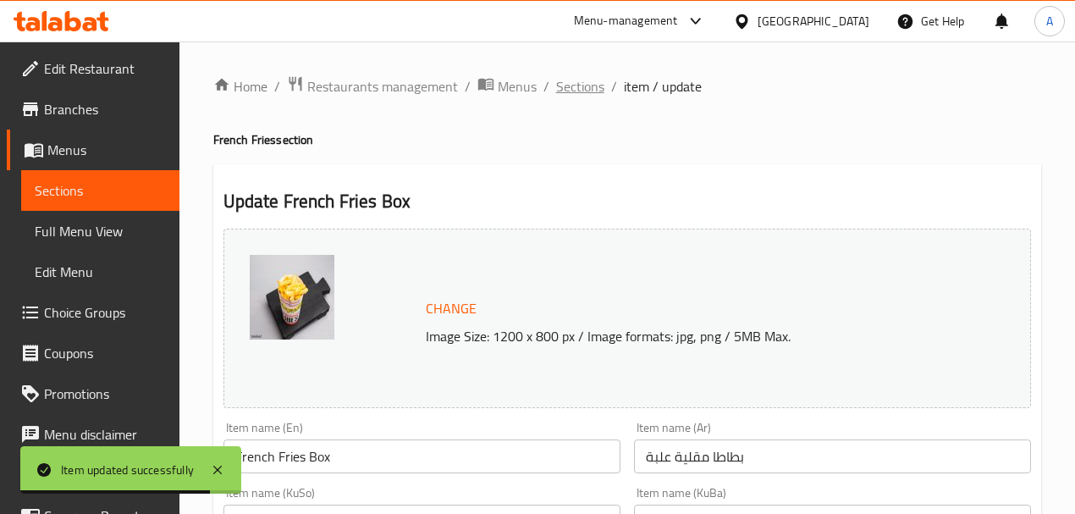
click at [574, 83] on span "Sections" at bounding box center [580, 86] width 48 height 20
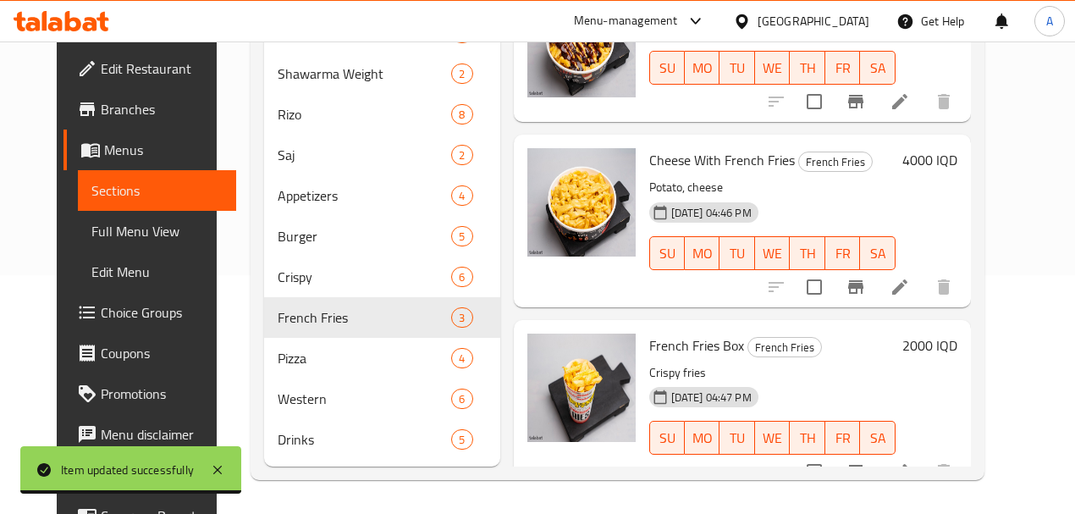
scroll to position [263, 0]
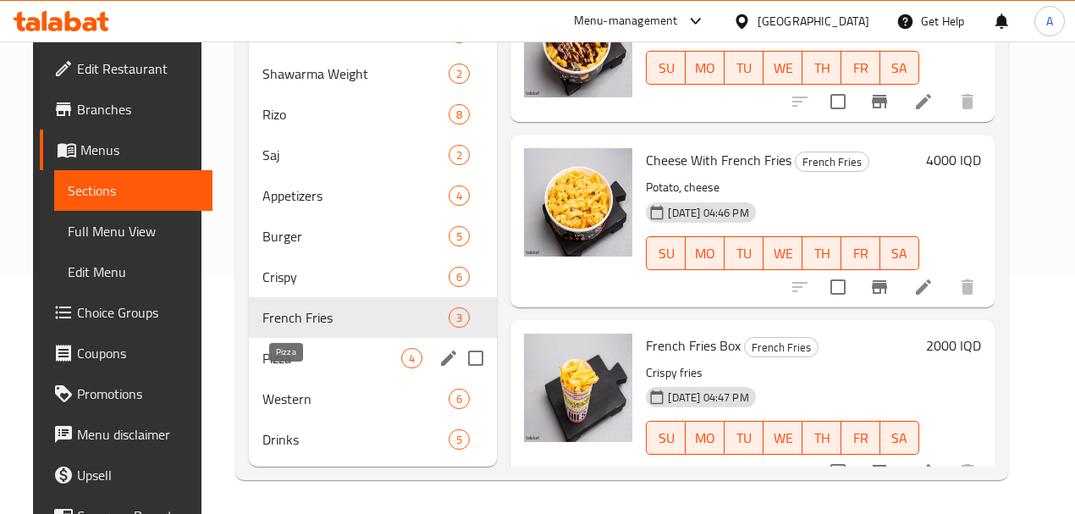
click at [295, 363] on span "Pizza" at bounding box center [332, 358] width 140 height 20
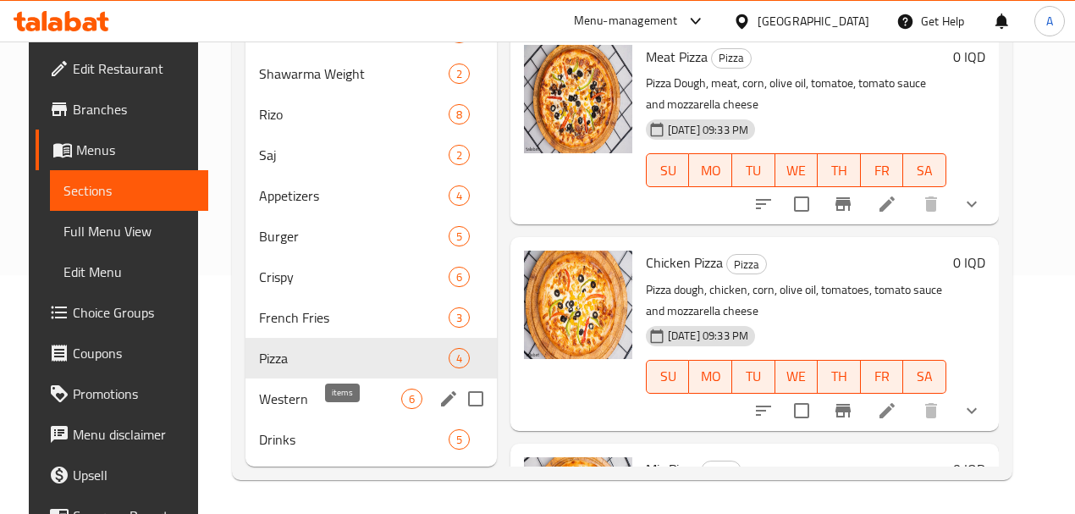
scroll to position [263, 0]
click at [285, 404] on span "Western" at bounding box center [329, 398] width 141 height 20
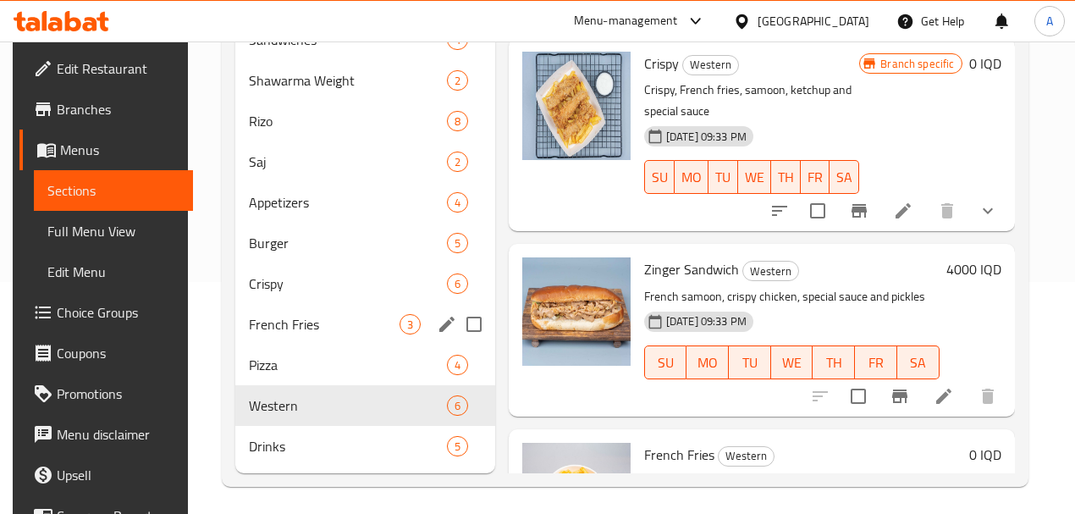
scroll to position [206, 0]
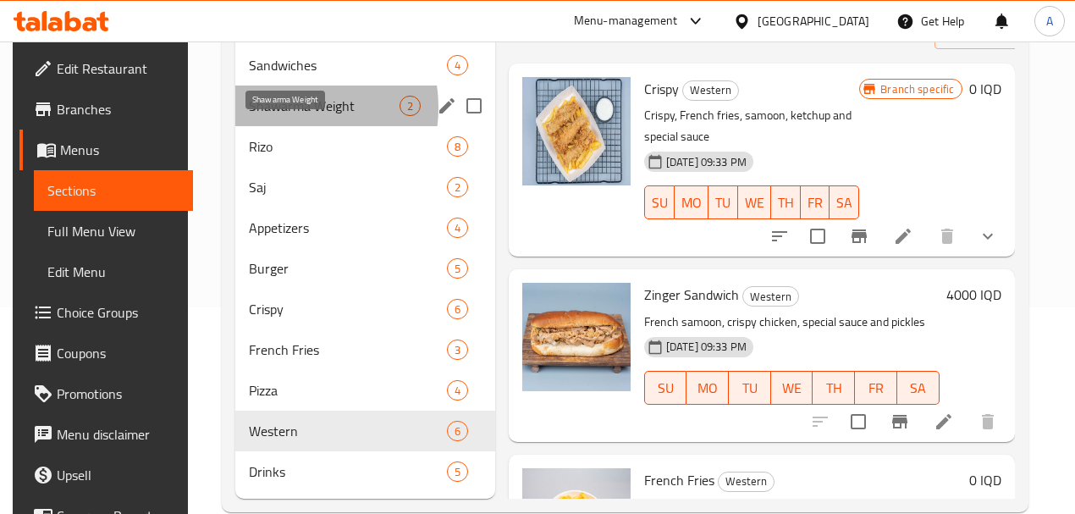
click at [272, 116] on span "Shawarma Weight" at bounding box center [324, 106] width 151 height 20
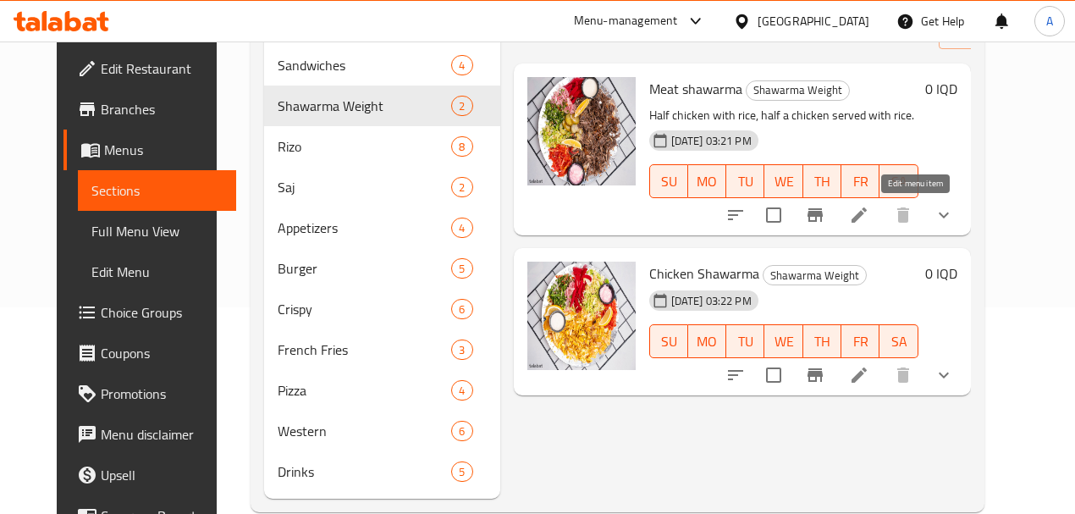
click at [869, 213] on icon at bounding box center [859, 215] width 20 height 20
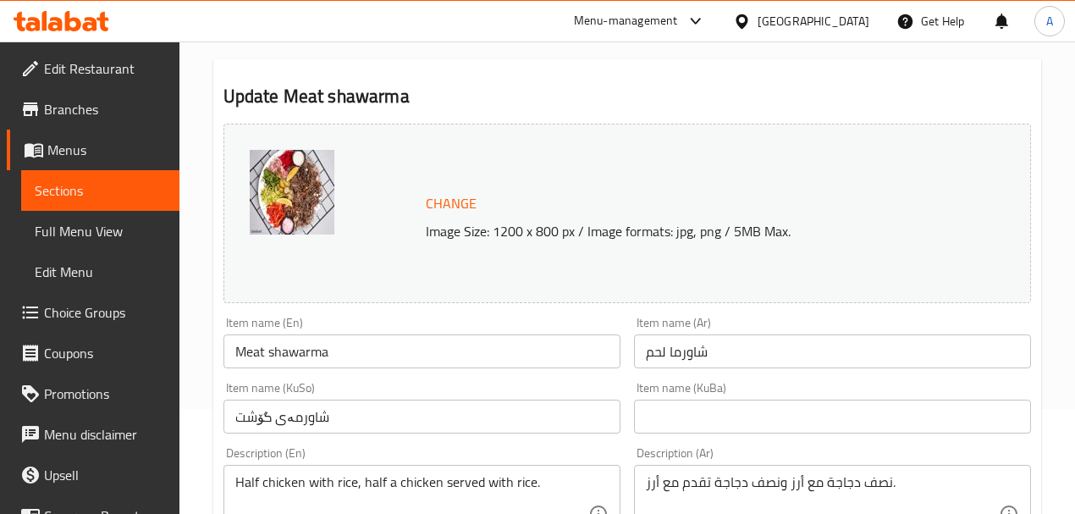
scroll to position [113, 0]
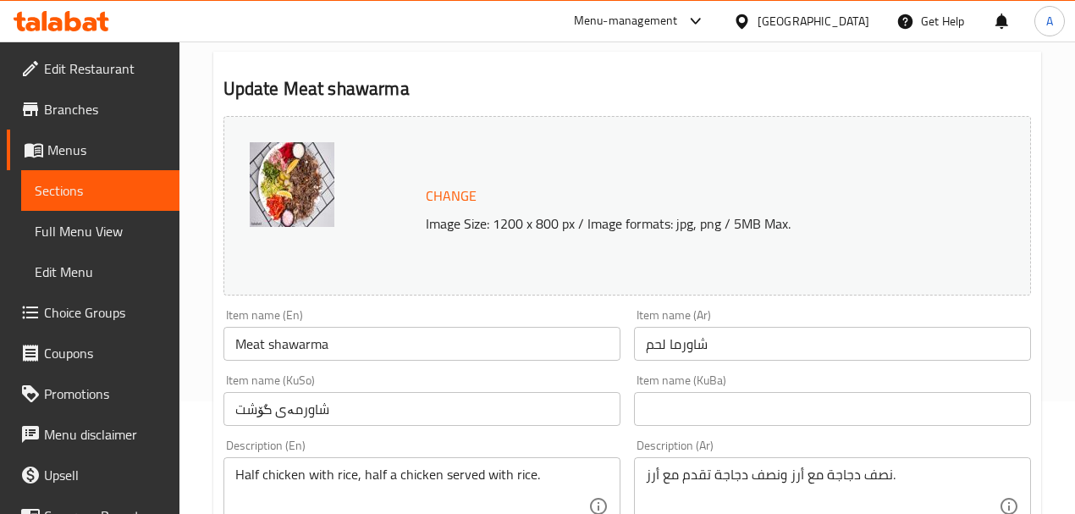
click at [814, 464] on div "نصف دجاجة مع أرز ونصف دجاجة تقدم مع أرز. Description (Ar)" at bounding box center [832, 506] width 397 height 98
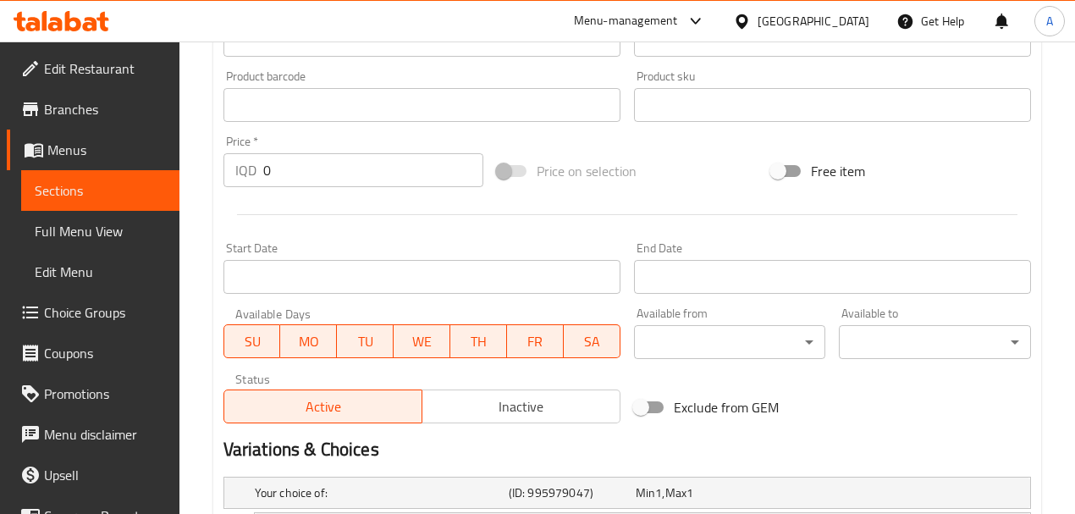
scroll to position [846, 0]
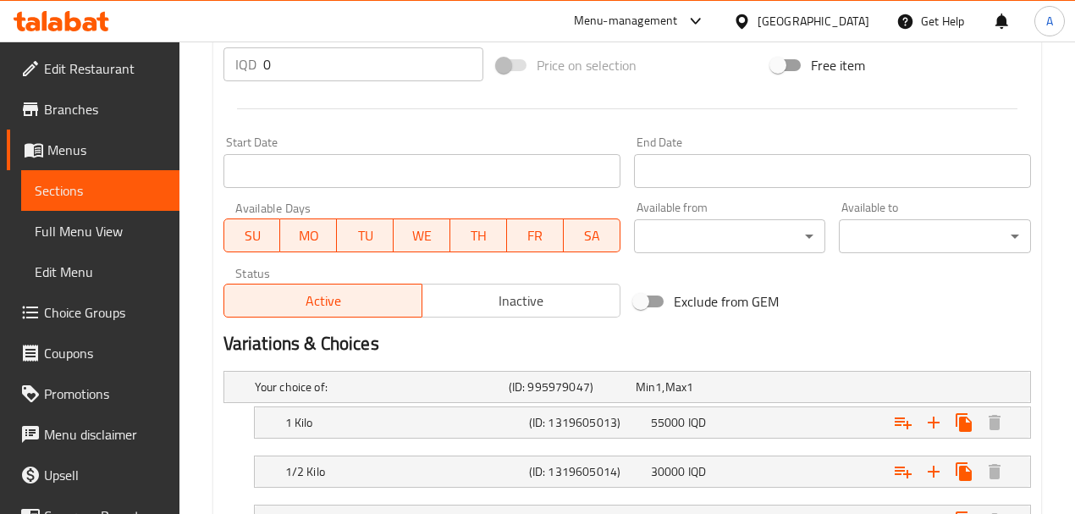
type textarea "شاورما لحم بالوزن"
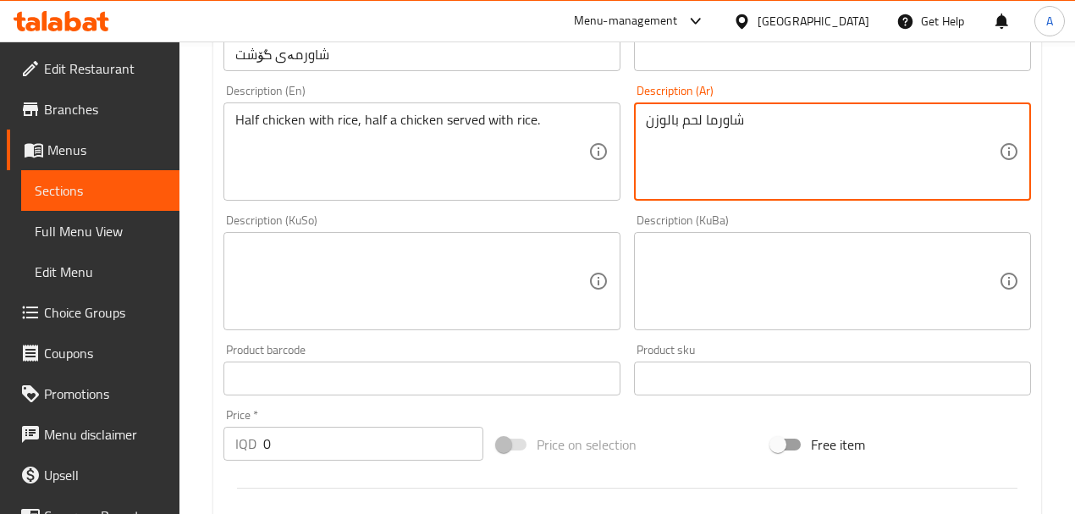
scroll to position [308, 0]
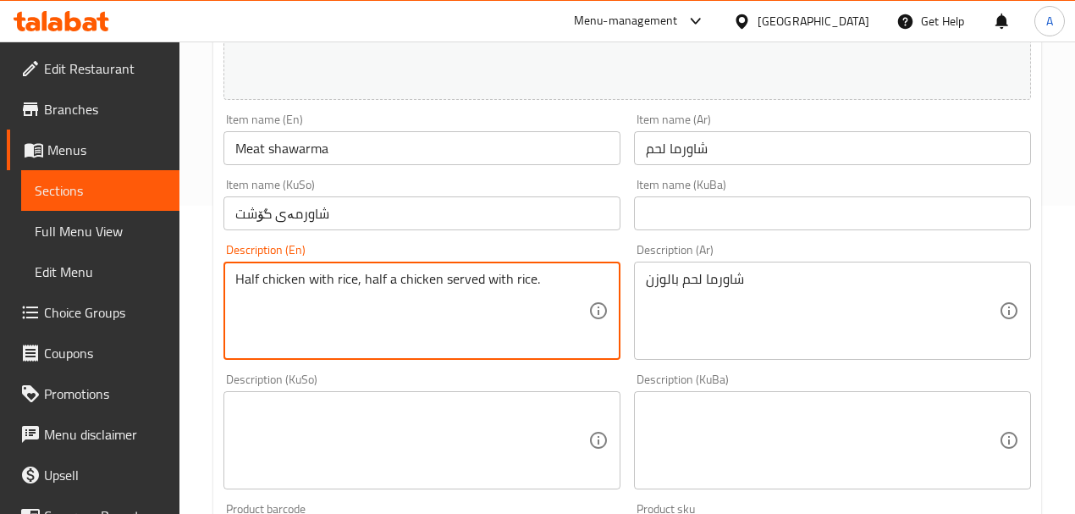
paste textarea "Meat shawarma by weight"
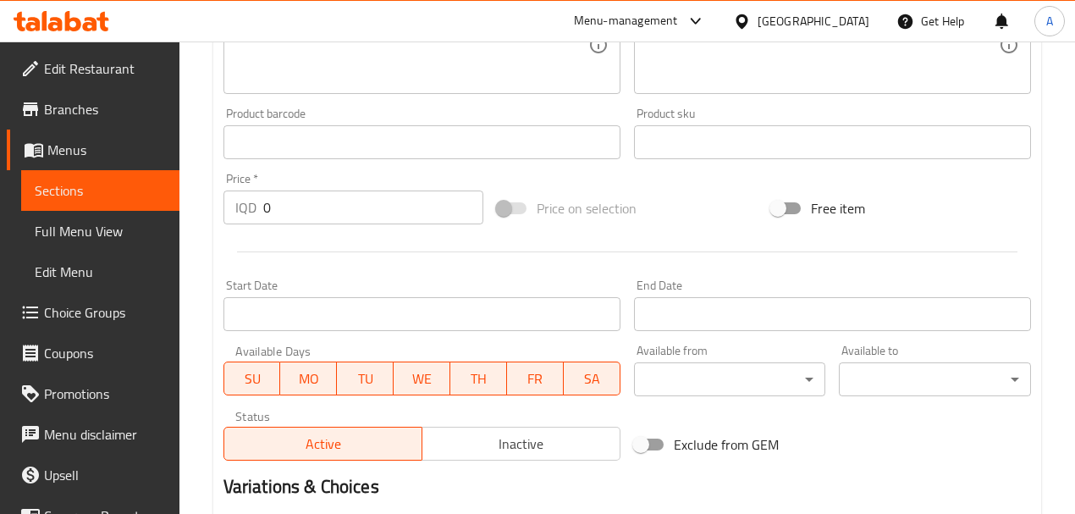
scroll to position [985, 0]
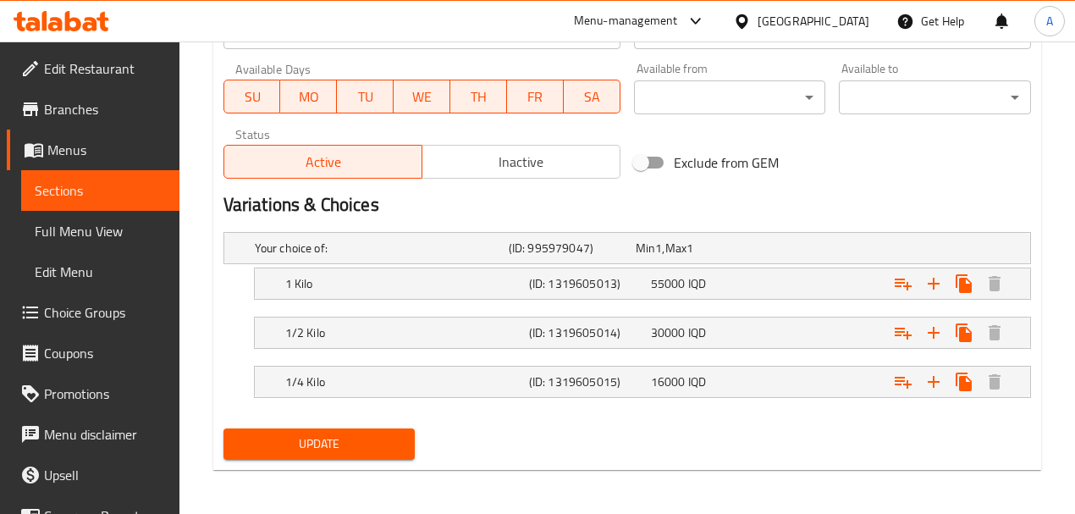
type textarea "Meat shawarma by weight"
click at [305, 439] on span "Update" at bounding box center [319, 443] width 165 height 21
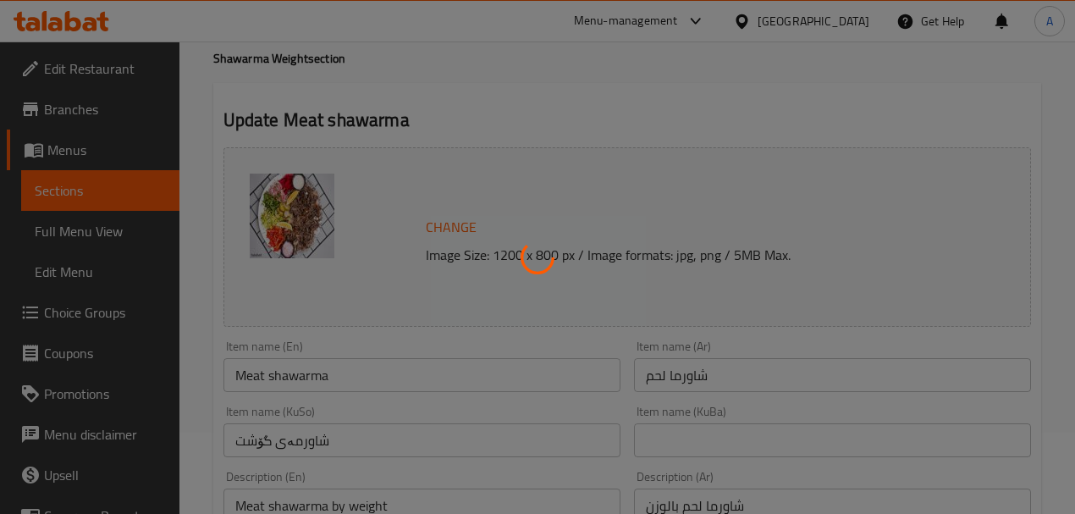
scroll to position [0, 0]
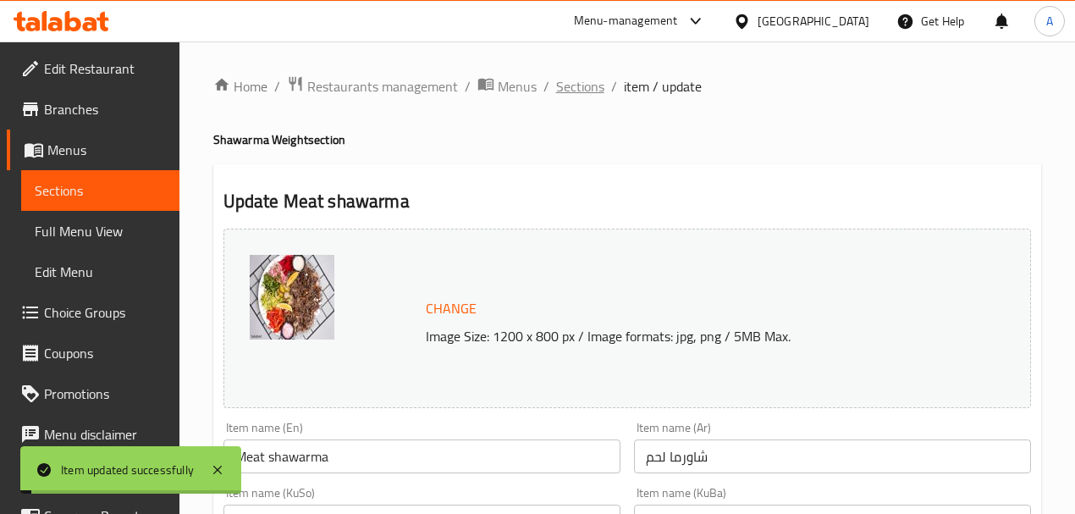
click at [578, 89] on span "Sections" at bounding box center [580, 86] width 48 height 20
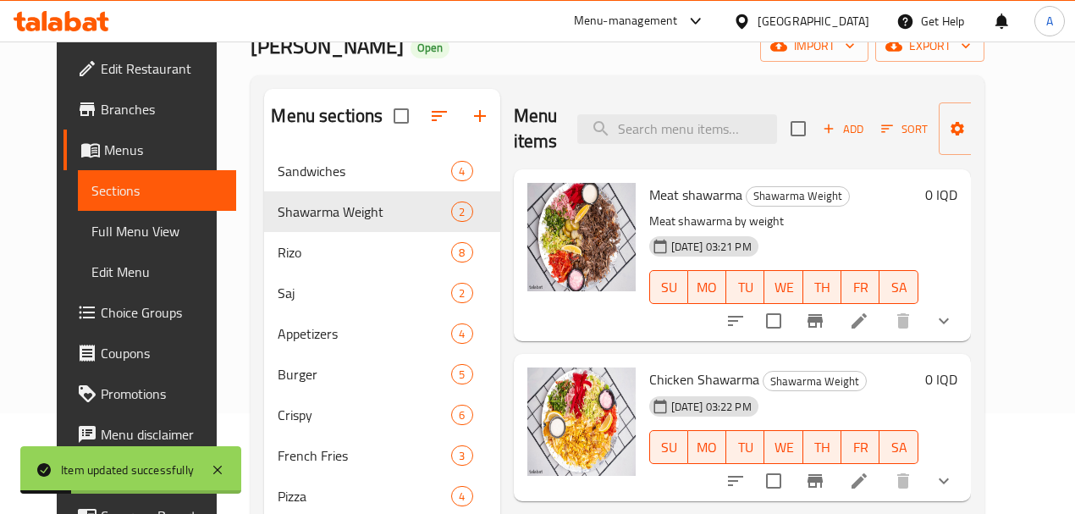
scroll to position [94, 0]
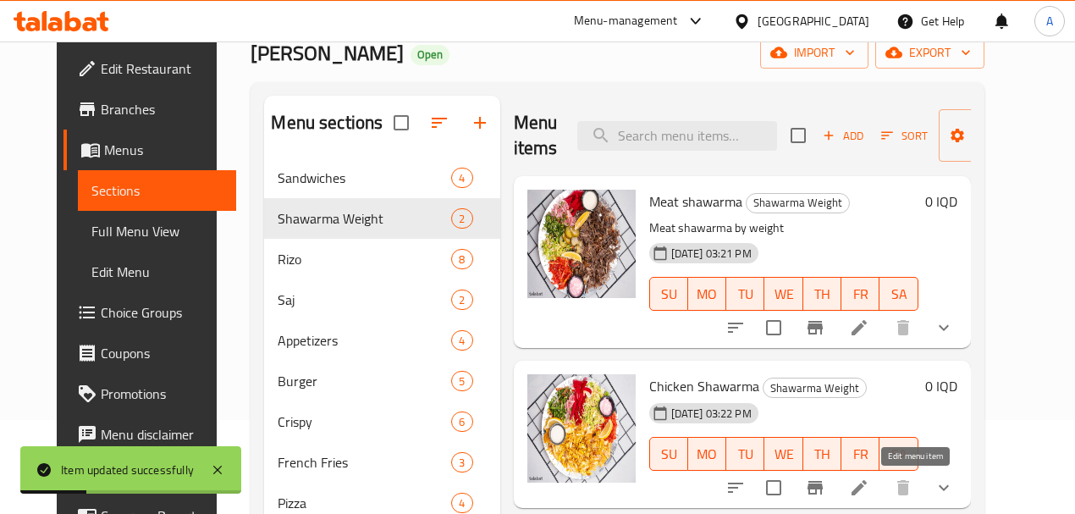
click at [869, 491] on icon at bounding box center [859, 487] width 20 height 20
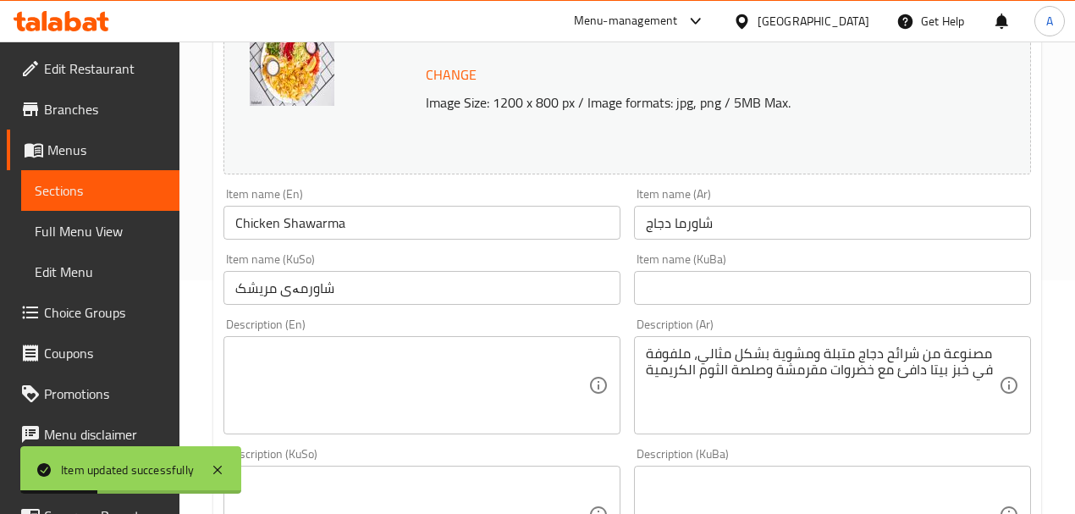
scroll to position [394, 0]
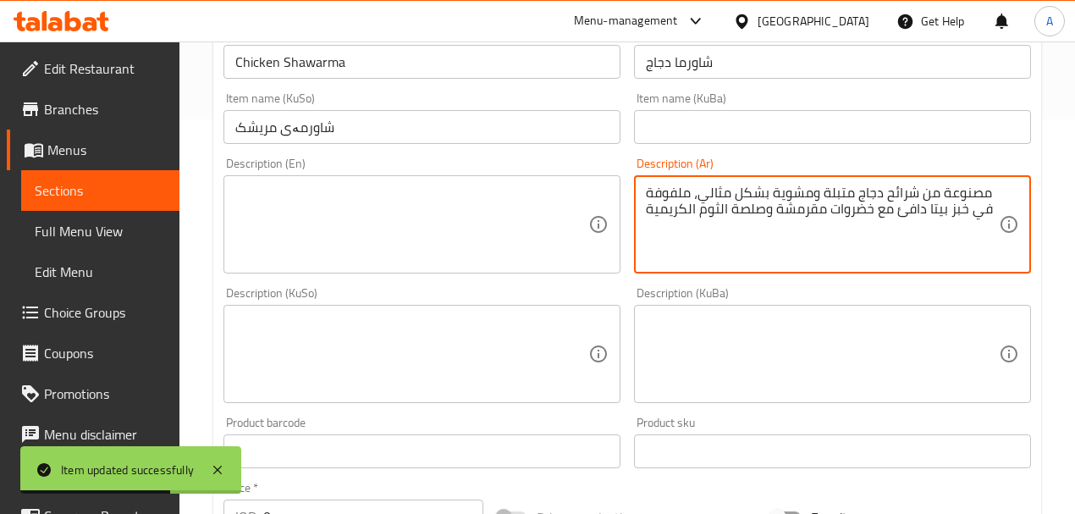
paste textarea "شاورما لحم بالوزن"
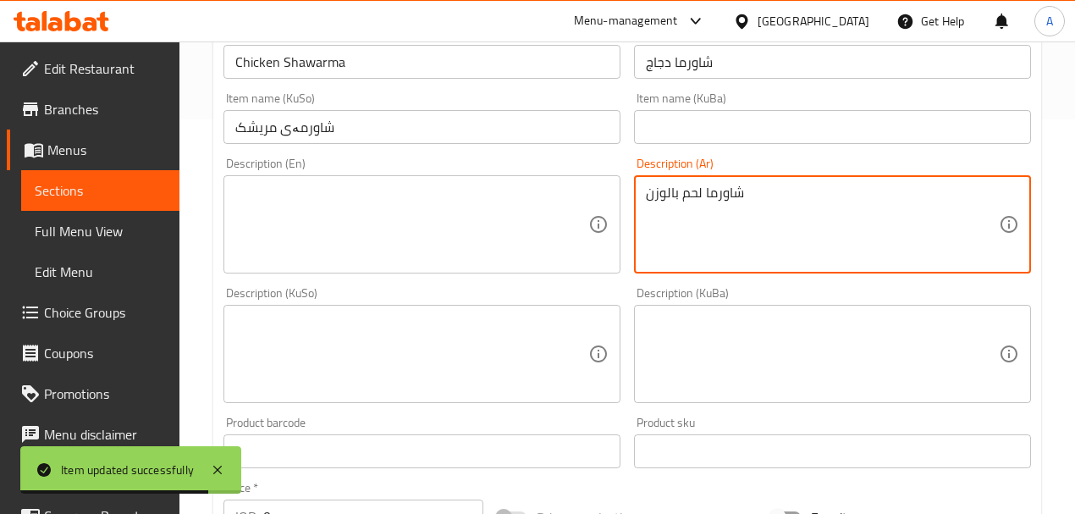
drag, startPoint x: 701, startPoint y: 193, endPoint x: 678, endPoint y: 201, distance: 24.4
click at [678, 201] on textarea "شاورما لحم بالوزن" at bounding box center [822, 224] width 353 height 80
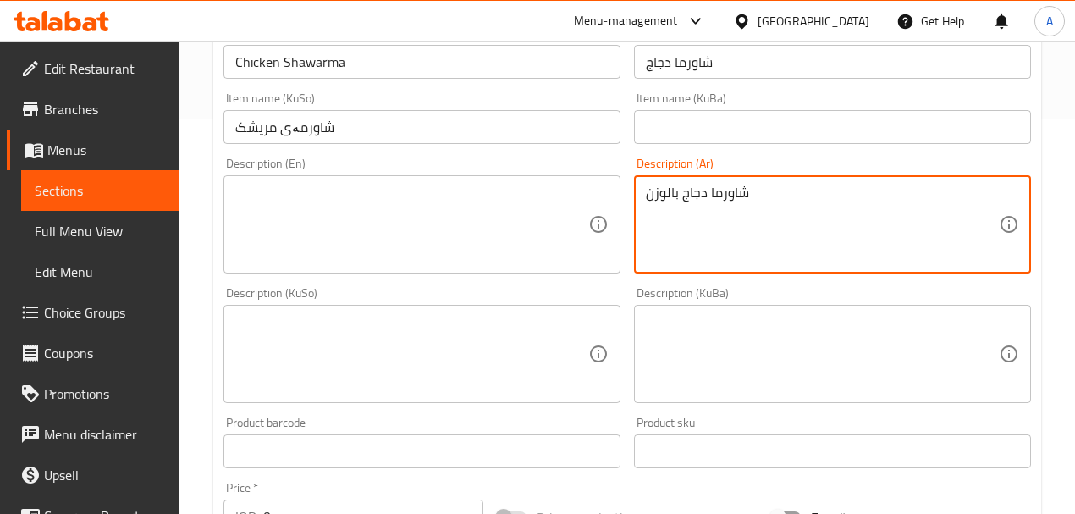
type textarea "شاورما دجاج بالوزن"
click at [335, 257] on textarea at bounding box center [411, 224] width 353 height 80
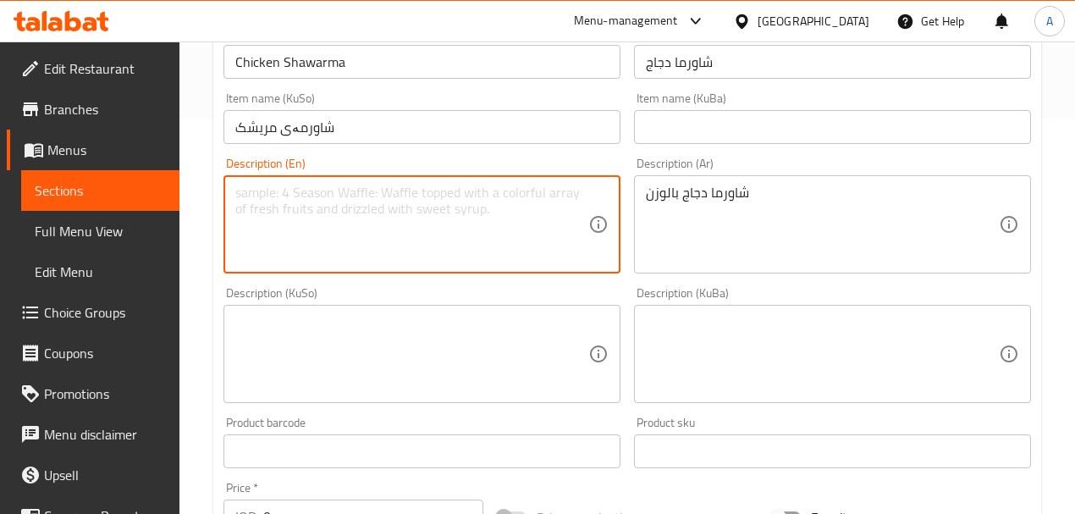
paste textarea "Meat shawarma by weight"
drag, startPoint x: 263, startPoint y: 194, endPoint x: 218, endPoint y: 205, distance: 46.2
click at [218, 205] on div "Description (En) Meat shawarma by weight Description (En)" at bounding box center [422, 215] width 410 height 129
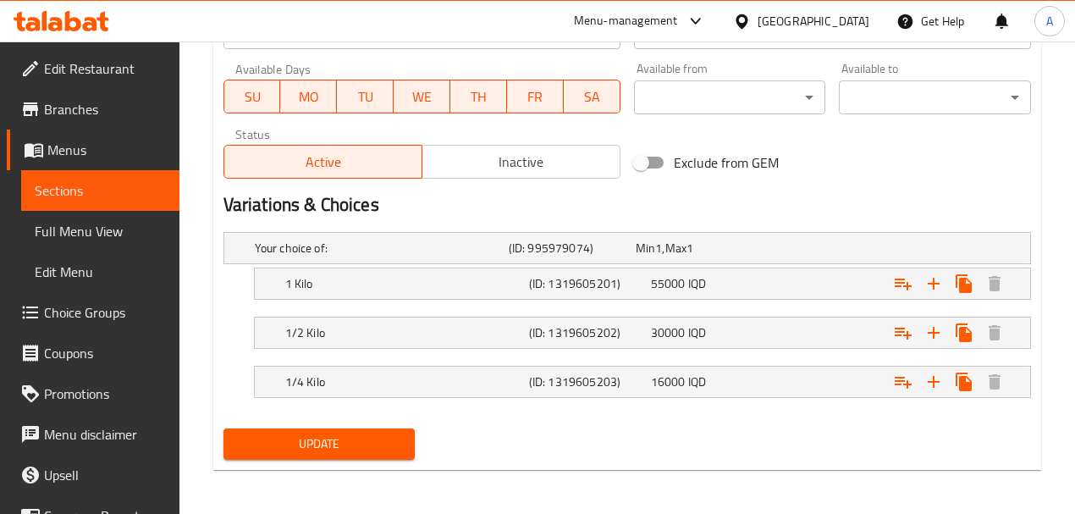
type textarea "chicken shawarma by weight"
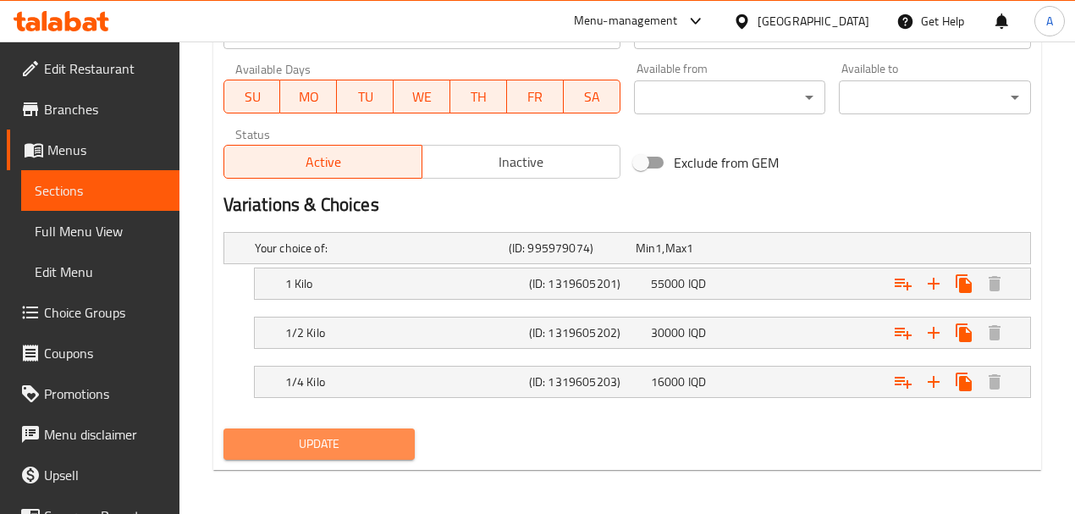
click at [313, 443] on span "Update" at bounding box center [319, 443] width 165 height 21
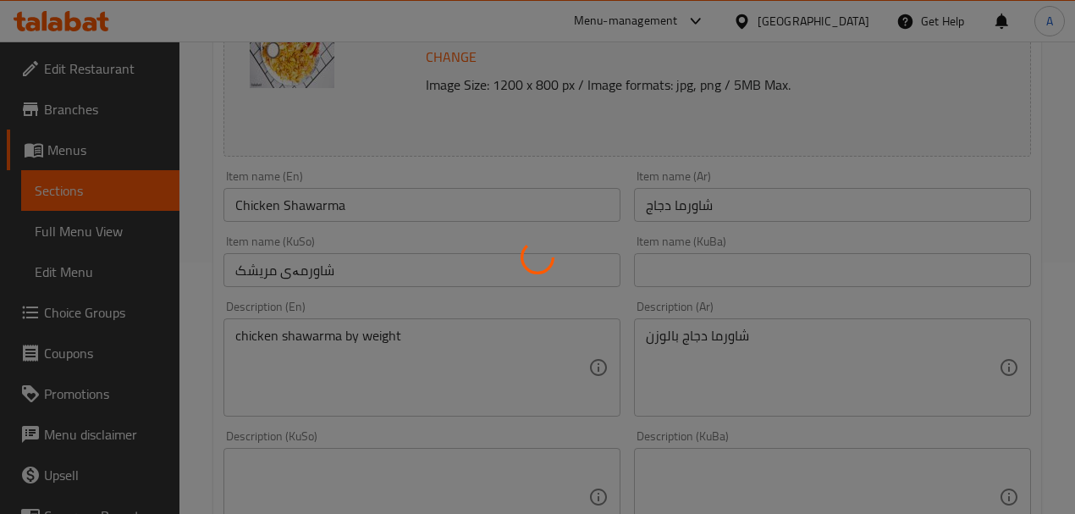
scroll to position [0, 0]
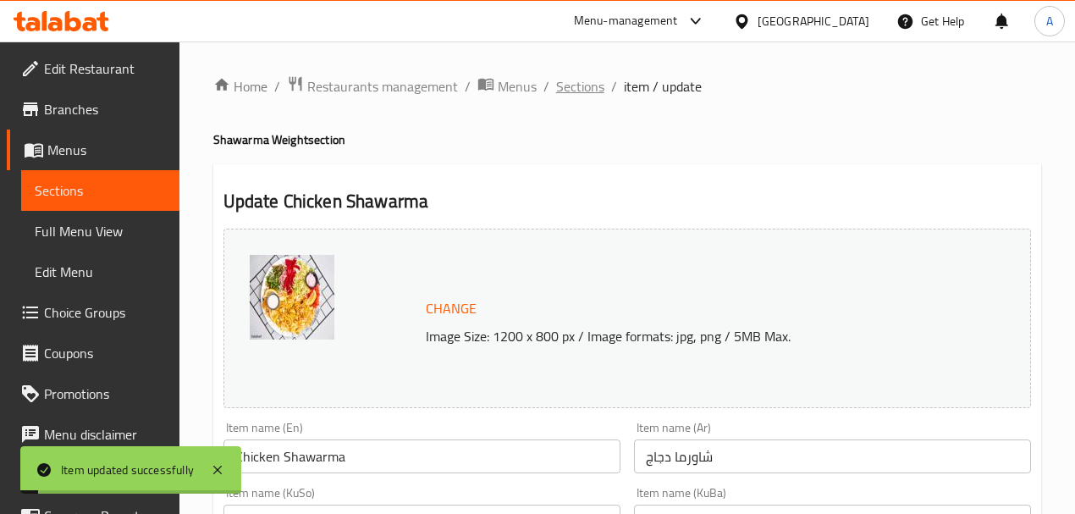
click at [582, 91] on span "Sections" at bounding box center [580, 86] width 48 height 20
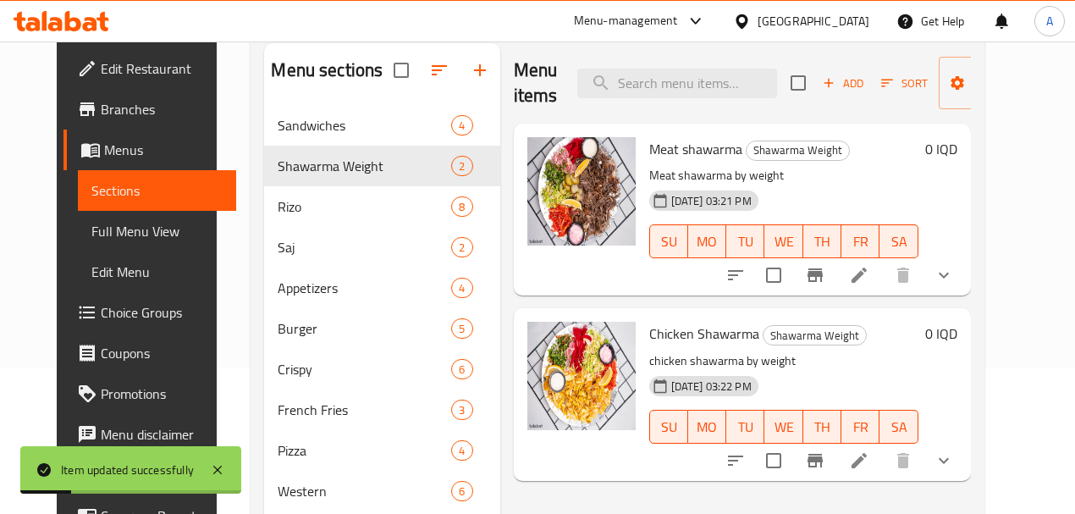
scroll to position [263, 0]
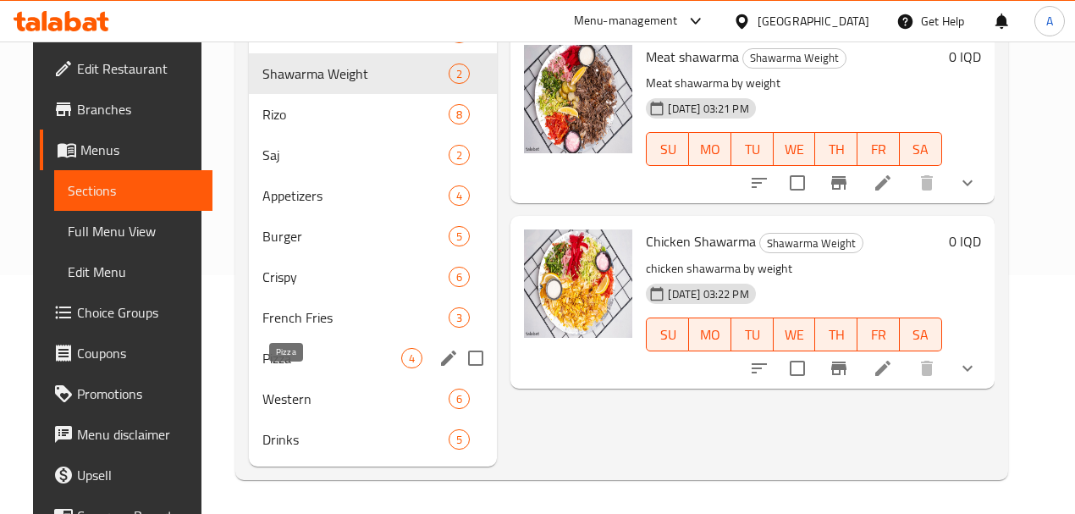
click at [276, 352] on span "Pizza" at bounding box center [332, 358] width 140 height 20
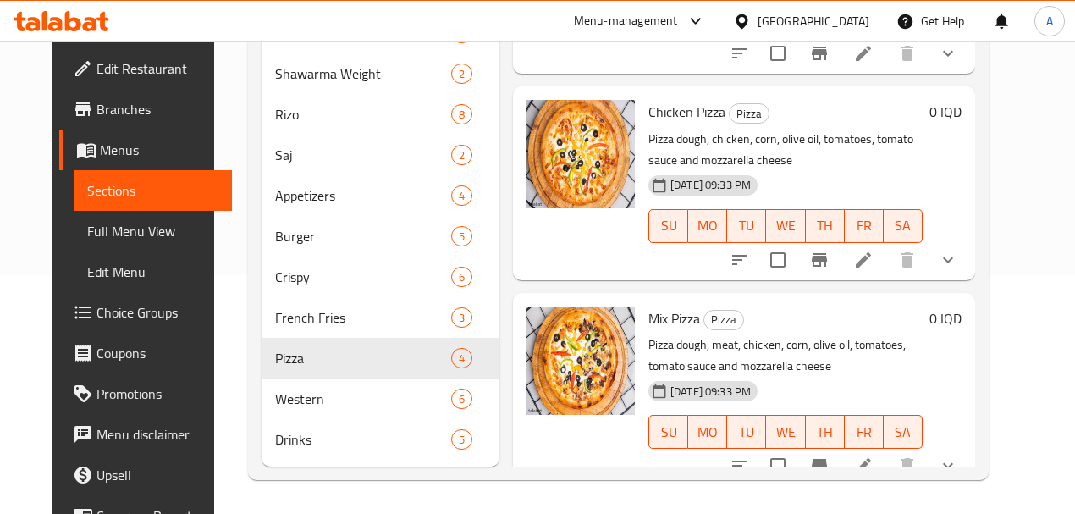
scroll to position [282, 0]
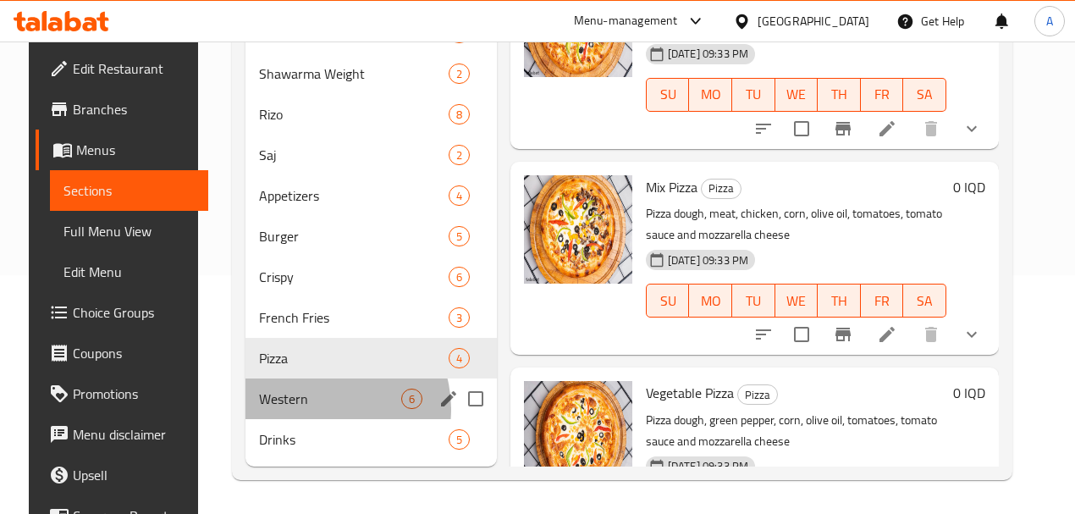
click at [308, 410] on div "Western 6" at bounding box center [370, 398] width 251 height 41
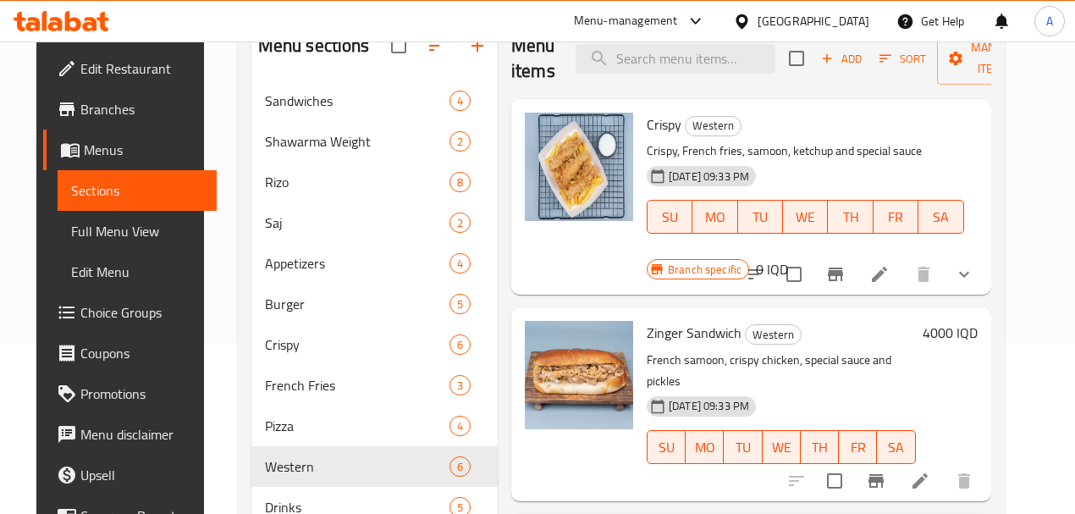
scroll to position [37, 0]
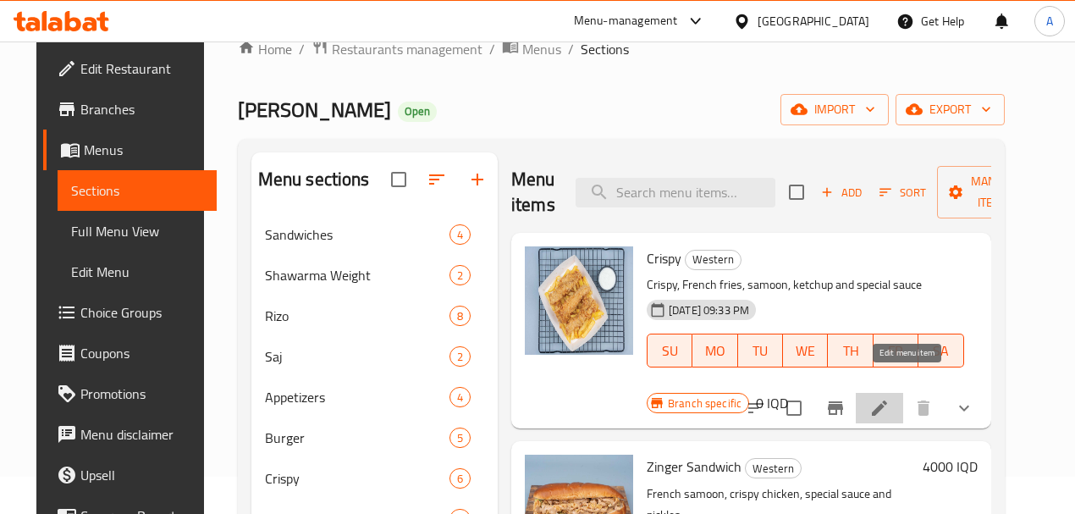
click at [889, 398] on icon at bounding box center [879, 408] width 20 height 20
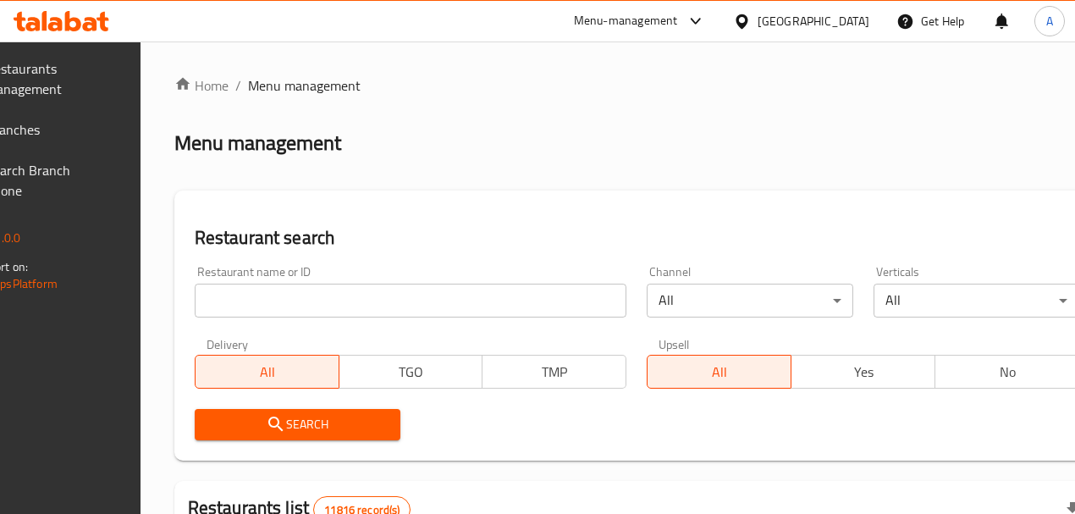
scroll to position [37, 0]
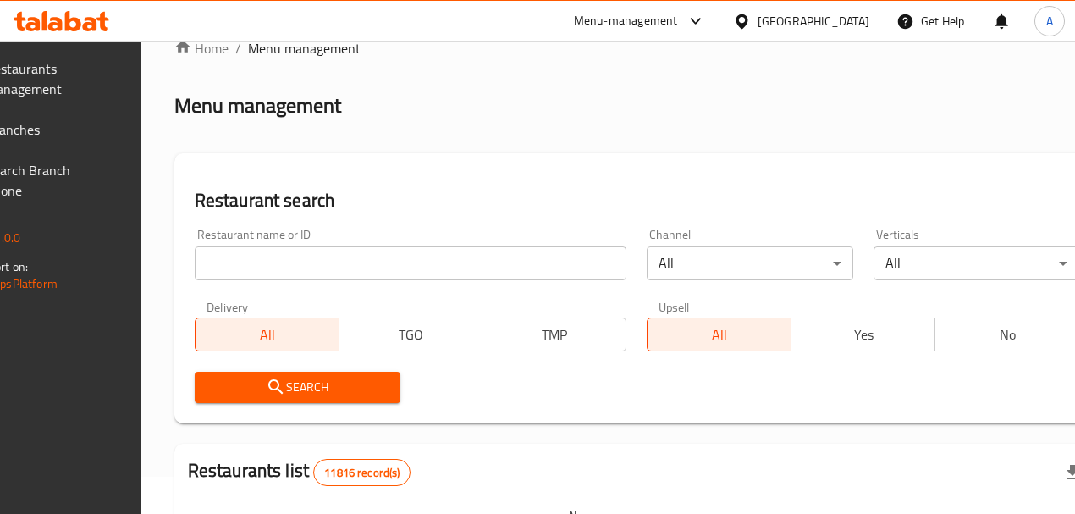
click at [271, 267] on input "search" at bounding box center [411, 263] width 432 height 34
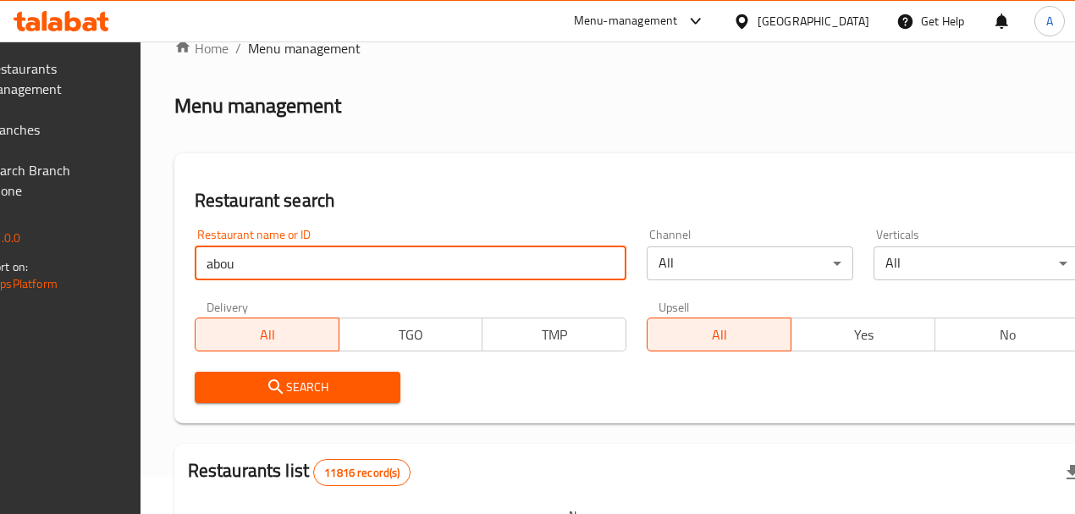
type input "[PERSON_NAME]"
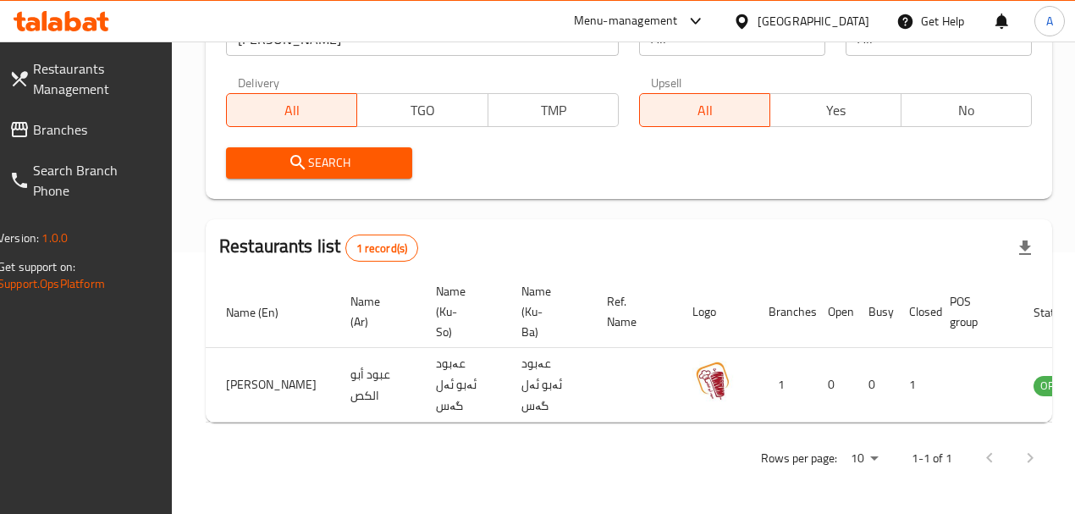
scroll to position [0, 162]
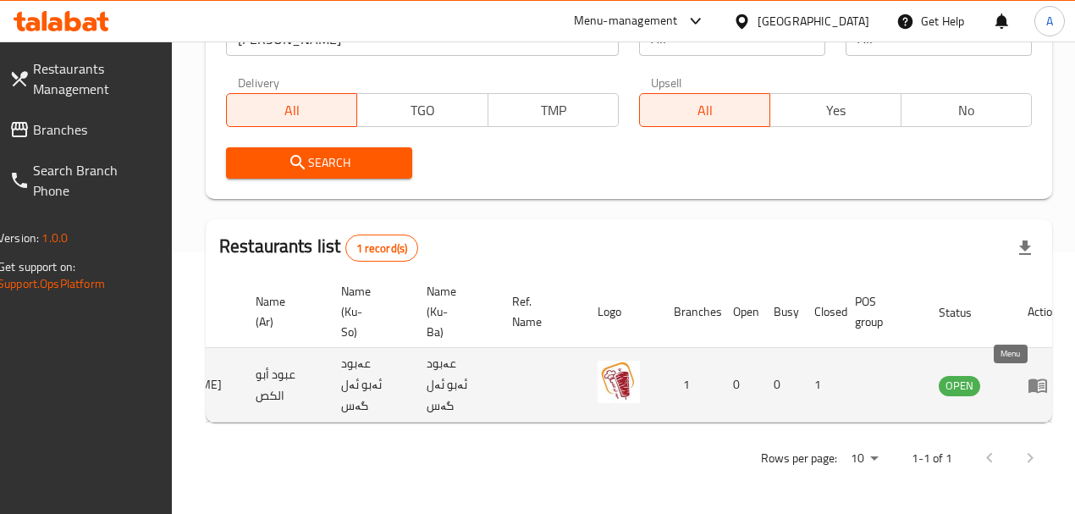
click at [1028, 378] on icon "enhanced table" at bounding box center [1037, 385] width 19 height 14
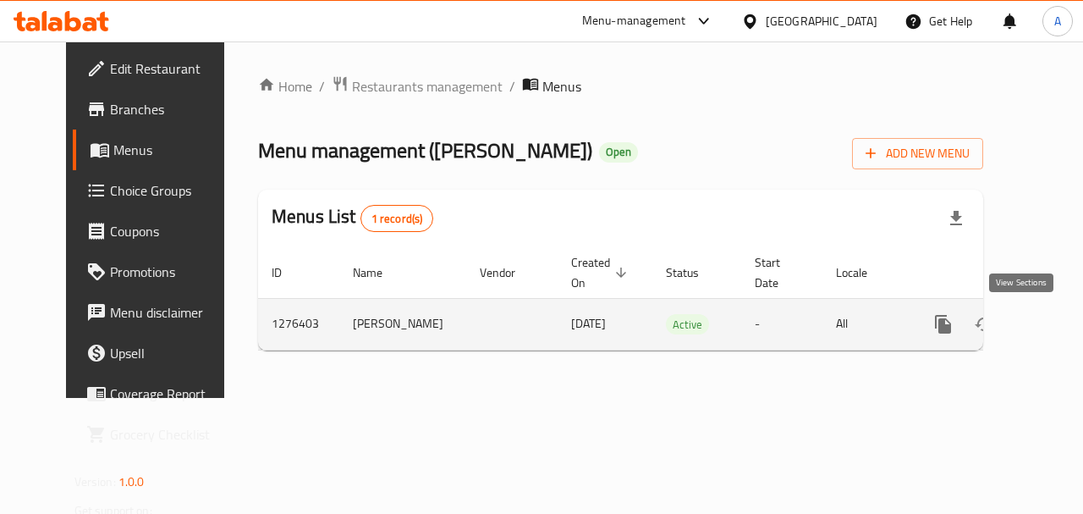
click at [1055, 325] on icon "enhanced table" at bounding box center [1065, 324] width 20 height 20
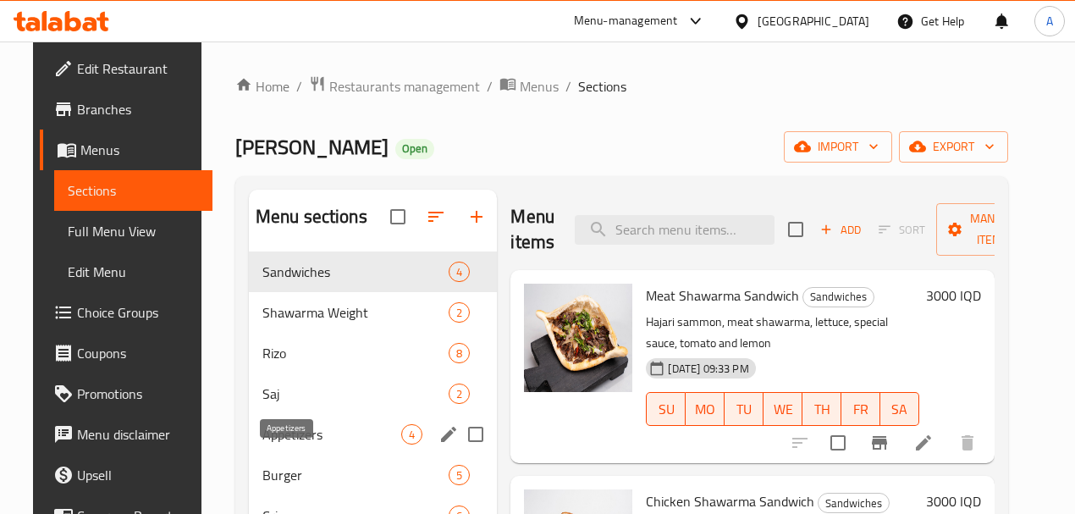
scroll to position [263, 0]
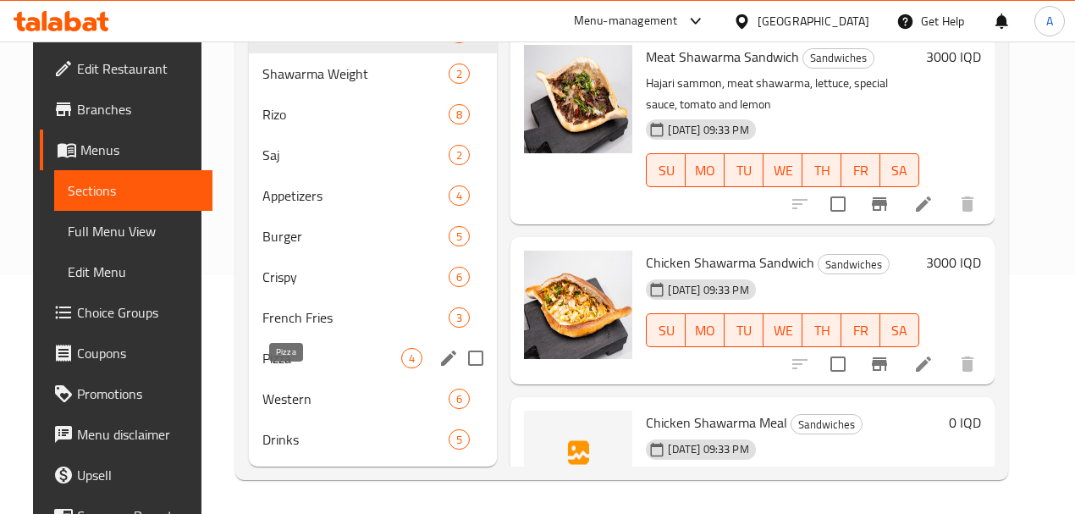
click at [276, 365] on span "Pizza" at bounding box center [332, 358] width 140 height 20
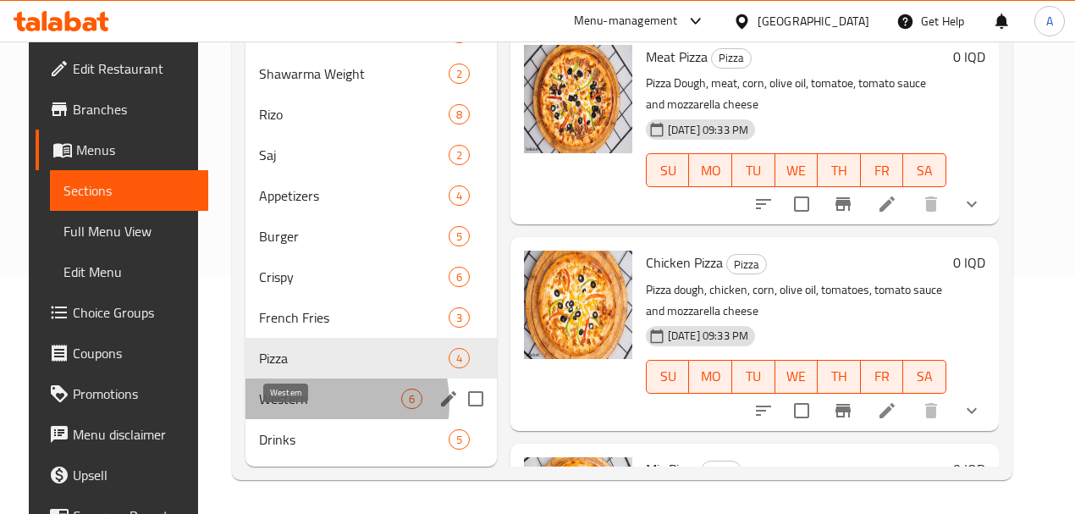
drag, startPoint x: 297, startPoint y: 404, endPoint x: 311, endPoint y: 409, distance: 14.5
click at [298, 404] on span "Western" at bounding box center [329, 398] width 141 height 20
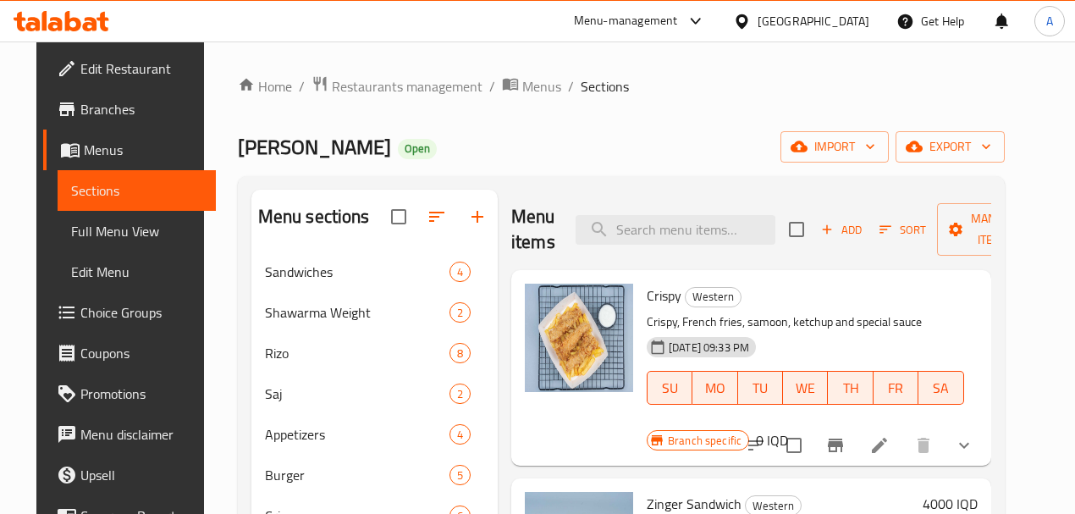
click at [887, 437] on icon at bounding box center [878, 444] width 15 height 15
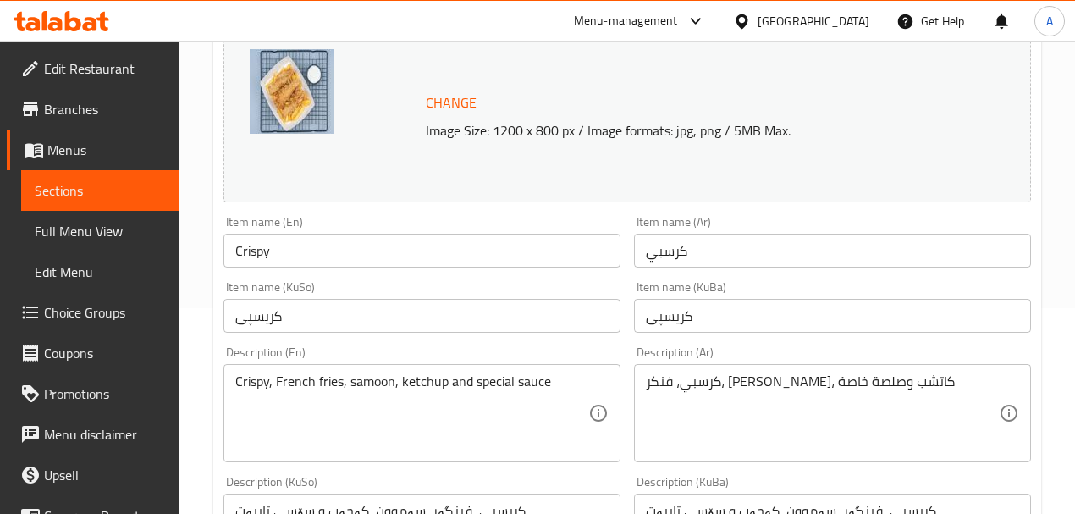
scroll to position [225, 0]
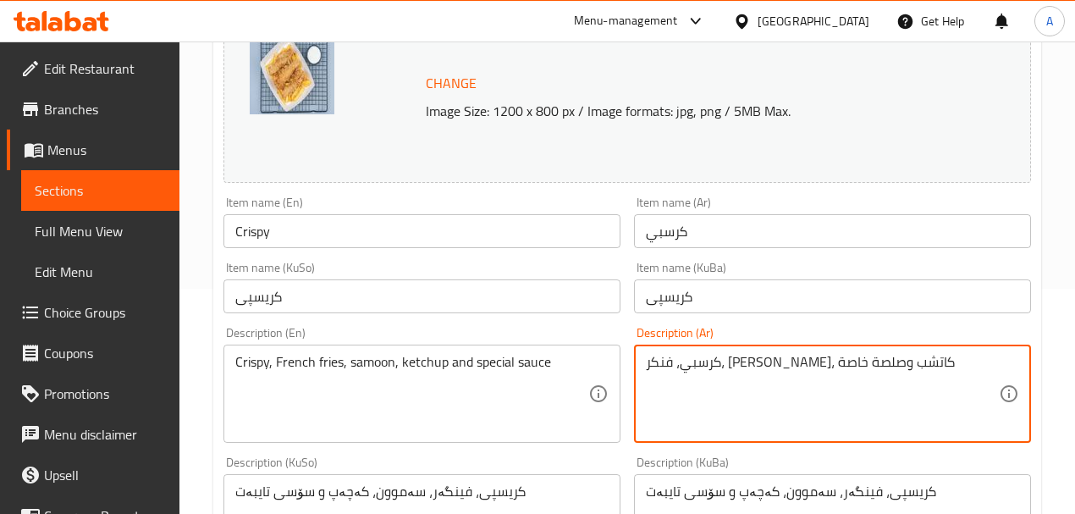
click at [801, 366] on textarea "كرسبي، فنكر، صمون، كاتشب وصلصة خاصة" at bounding box center [822, 394] width 353 height 80
click at [764, 363] on textarea "كرسبي، فنكر، صمون، كاتشب وصلصة خاصة" at bounding box center [822, 394] width 353 height 80
click at [728, 360] on textarea "كرسبي، فنكر، صمون، كاتشب وصلصة خاصة" at bounding box center [822, 394] width 353 height 80
click at [692, 364] on textarea "كرسبي، فنكر، صمون، كاتشب وصلصة خاصة" at bounding box center [822, 394] width 353 height 80
click at [661, 360] on textarea "كرسبي، فنكر، صمون، كاتشب وصلصة خاصة" at bounding box center [822, 394] width 353 height 80
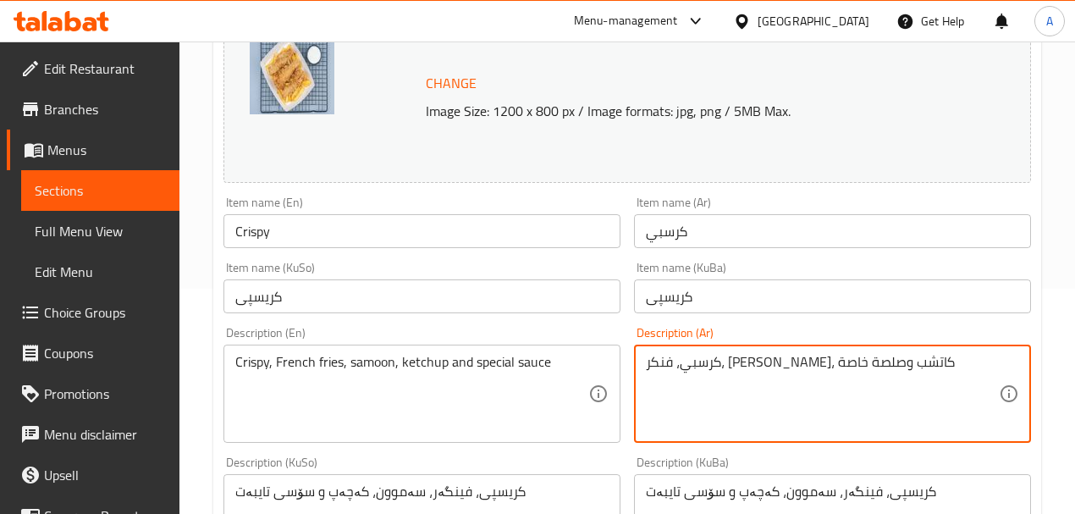
click at [646, 364] on textarea "كرسبي، فنكر، صمون، كاتشب وصلصة خاصة" at bounding box center [822, 394] width 353 height 80
click at [828, 367] on textarea "كرسبي، فنكر، صمون، كاتشب وصلصة خاصة" at bounding box center [822, 394] width 353 height 80
click at [866, 366] on textarea "كرسبي، فنكر، صمون، كاتشب وصلصة خاصة" at bounding box center [822, 394] width 353 height 80
click at [765, 364] on textarea "كرسبي، فنكر، صمون، كاتشب وصلصة خاصة" at bounding box center [822, 394] width 353 height 80
click at [817, 364] on textarea "كرسبي، فنكر، صمون، كاتشب وصلصة خاصة" at bounding box center [822, 394] width 353 height 80
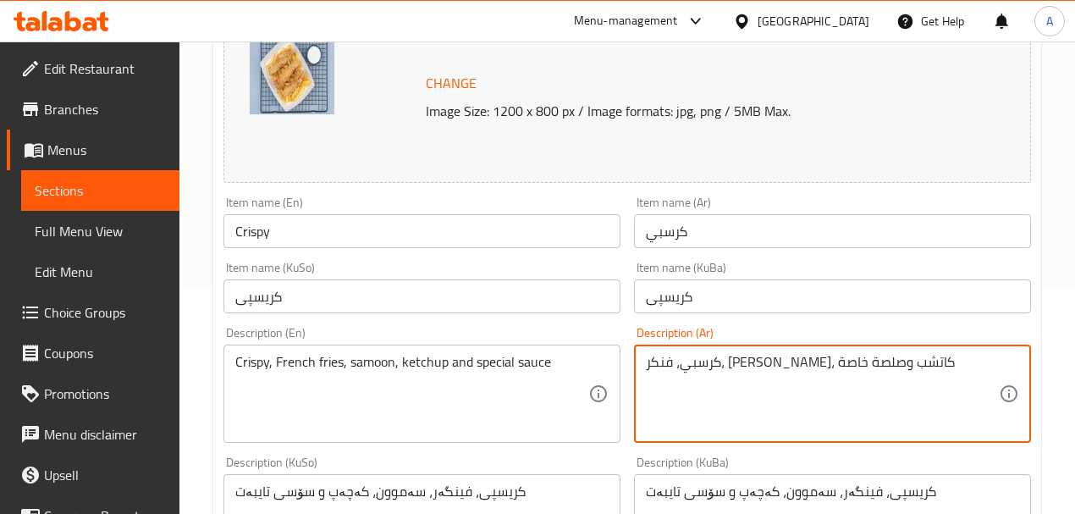
click at [856, 367] on textarea "كرسبي، فنكر، صمون، كاتشب وصلصة خاصة" at bounding box center [822, 394] width 353 height 80
click at [798, 364] on textarea "كرسبي، فنكر، صمون، كاتشب وصلصة خاصة" at bounding box center [822, 394] width 353 height 80
click at [734, 367] on textarea "كرسبي، فنكر، صمون، كاتشب وصلصة خاصة" at bounding box center [822, 394] width 353 height 80
drag, startPoint x: 811, startPoint y: 366, endPoint x: 838, endPoint y: 372, distance: 27.7
click at [814, 369] on textarea "كرسبي، فنكر، صمون، كاتشب وصلصة خاصة" at bounding box center [822, 394] width 353 height 80
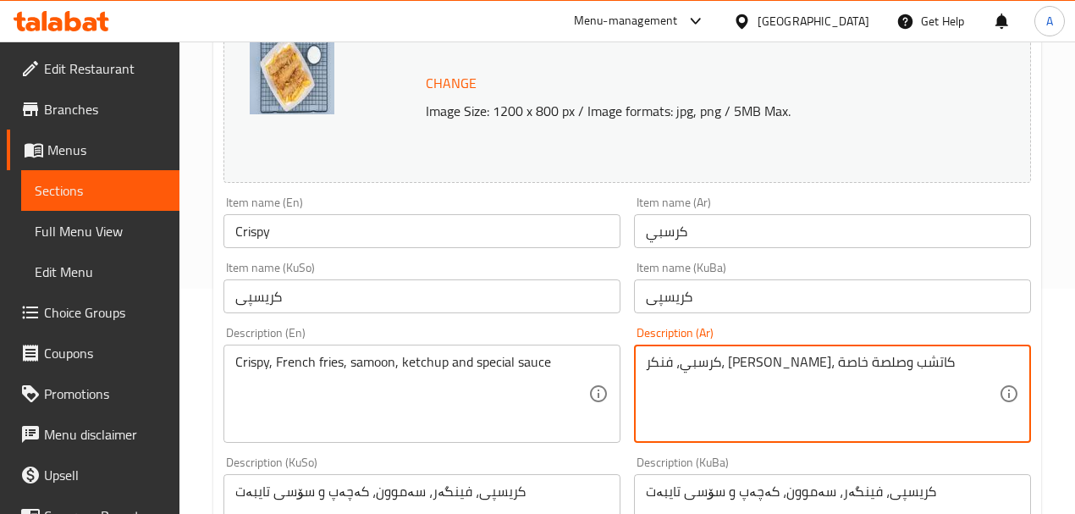
click at [856, 372] on textarea "كرسبي، فنكر، صمون، كاتشب وصلصة خاصة" at bounding box center [822, 394] width 353 height 80
click at [840, 365] on textarea "كرسبي، فنكر، صمون، كاتشب وصلصة خاصة" at bounding box center [822, 394] width 353 height 80
click at [765, 363] on textarea "كرسبي، فنكر، صمون، كاتشب وصلصة خاصة" at bounding box center [822, 394] width 353 height 80
click at [861, 360] on textarea "كرسبي، فنكر، صمون، كاتشب وصلصة خاصة" at bounding box center [822, 394] width 353 height 80
click at [846, 364] on textarea "كرسبي، فنكر، صمون، كاتشب وصلصة خاصة" at bounding box center [822, 394] width 353 height 80
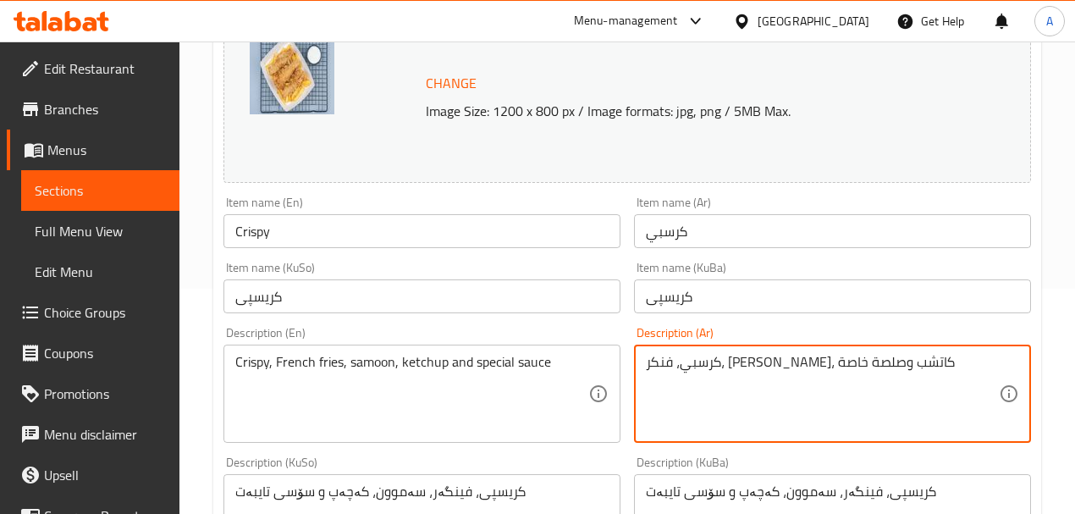
click at [805, 360] on textarea "كرسبي، فنكر، صمون، كاتشب وصلصة خاصة" at bounding box center [822, 394] width 353 height 80
click at [814, 363] on textarea "كرسبي، فنكر، صمون، كاتشب وصلصة خاصة" at bounding box center [822, 394] width 353 height 80
click at [811, 364] on textarea "كرسبي، فنكر، صمون، كاتشب وصلصة خاصة" at bounding box center [822, 394] width 353 height 80
click at [777, 368] on textarea "كرسبي، فنكر، صمون، كاتشب وصلصة خاصة" at bounding box center [822, 394] width 353 height 80
click at [772, 371] on textarea "كرسبي، فنكر، صمون، كاتشب وصلصة خاصة" at bounding box center [822, 394] width 353 height 80
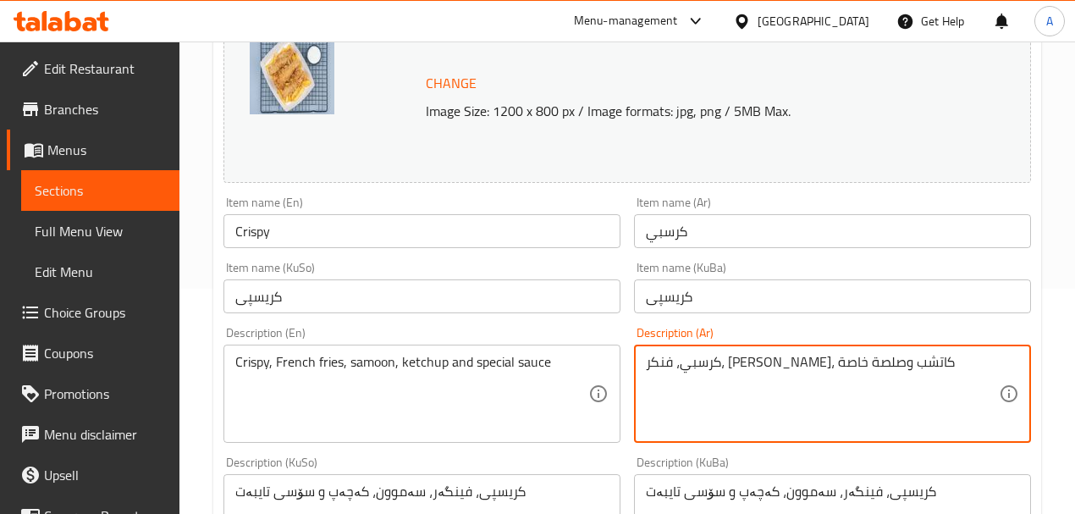
click at [735, 370] on textarea "كرسبي، فنكر، صمون، كاتشب وصلصة خاصة" at bounding box center [822, 394] width 353 height 80
click at [726, 369] on textarea "كرسبي، فنكر، صمون، كاتشب وصلصة خاصة" at bounding box center [822, 394] width 353 height 80
click at [700, 361] on textarea "كرسبي، فنكر، صمون، كاتشب وصلصة خاصة" at bounding box center [822, 394] width 353 height 80
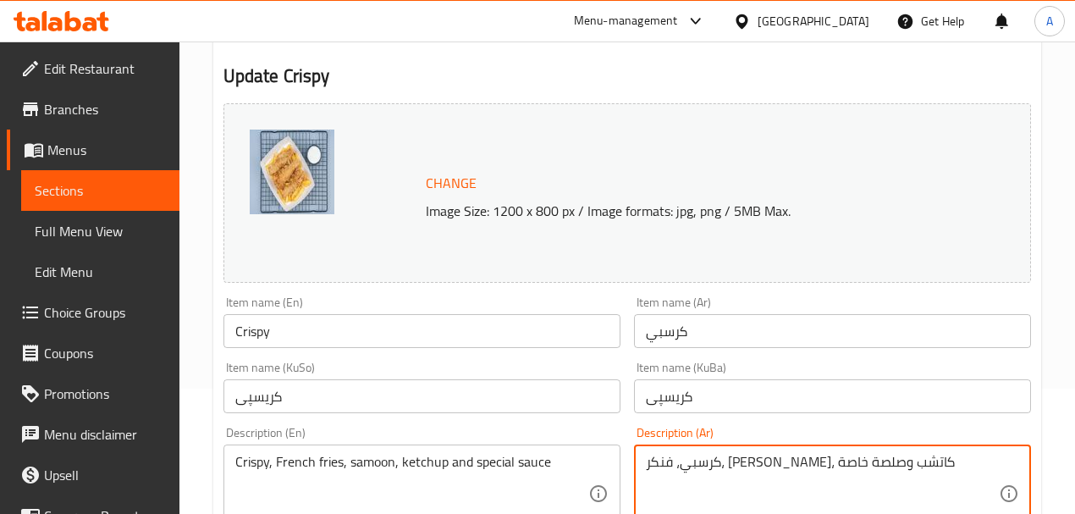
scroll to position [0, 0]
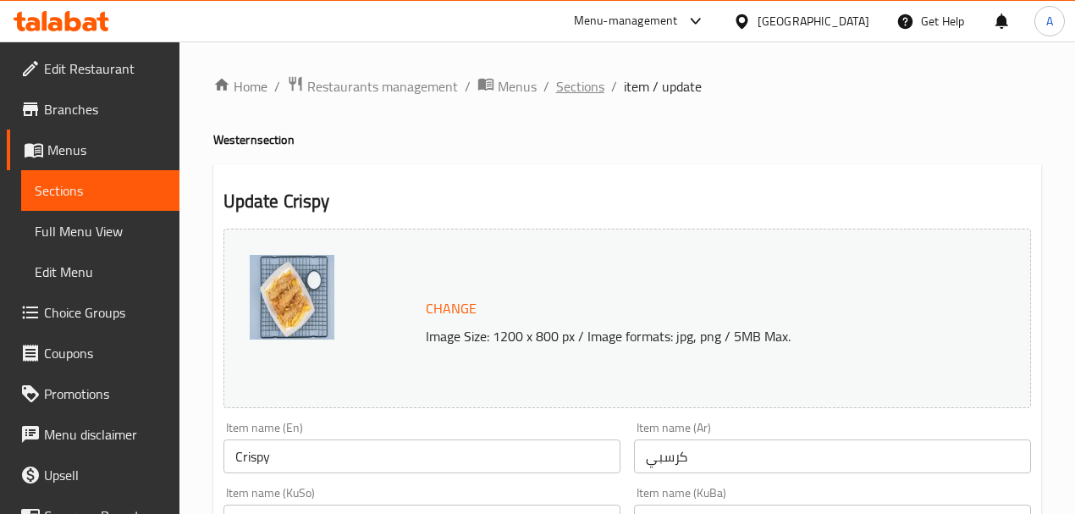
click at [588, 95] on span "Sections" at bounding box center [580, 86] width 48 height 20
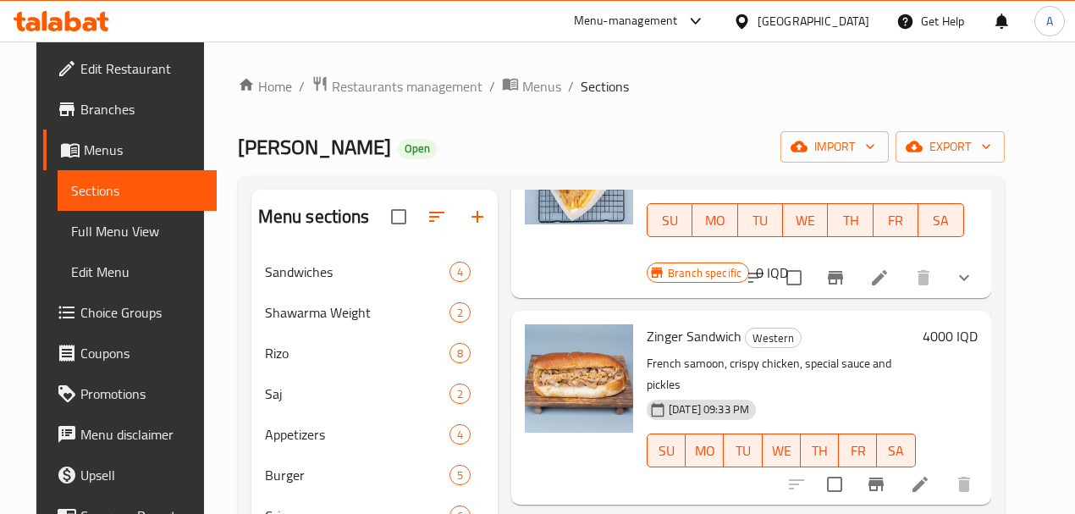
scroll to position [169, 0]
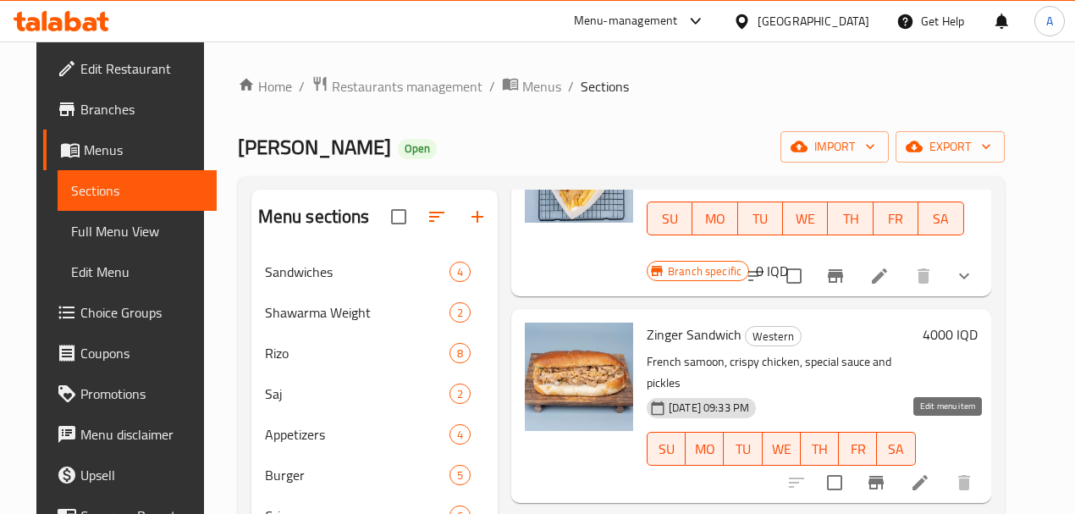
click at [930, 472] on icon at bounding box center [920, 482] width 20 height 20
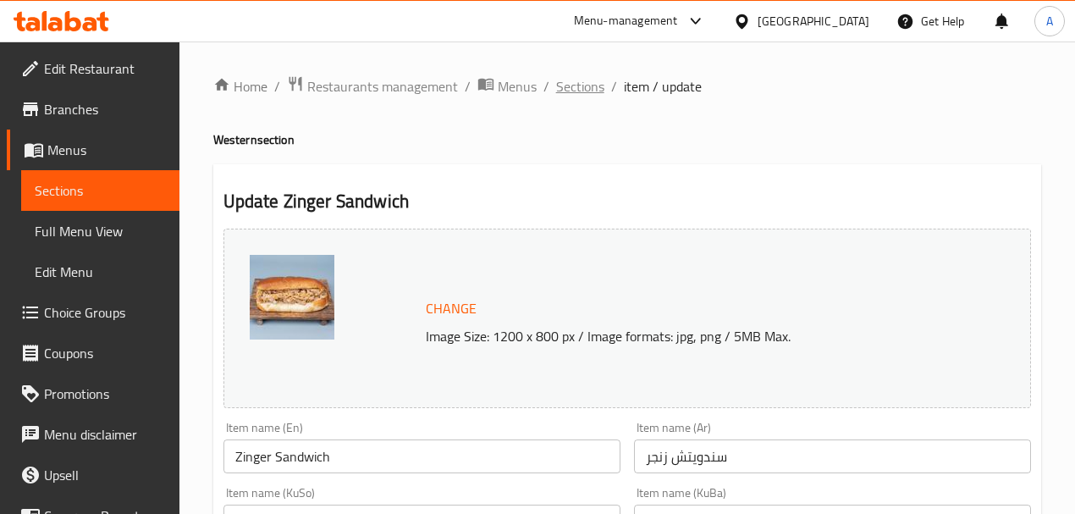
click at [585, 90] on span "Sections" at bounding box center [580, 86] width 48 height 20
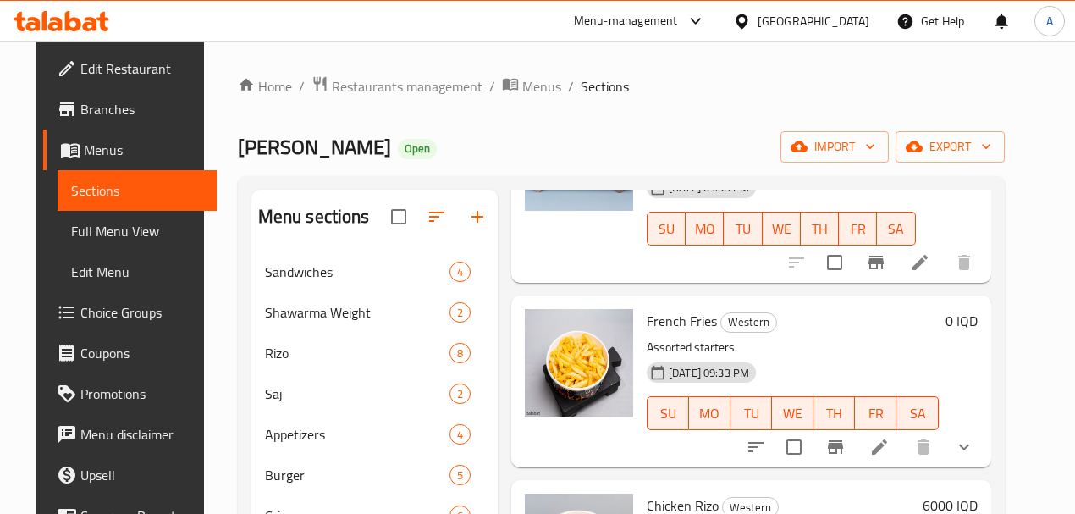
scroll to position [394, 0]
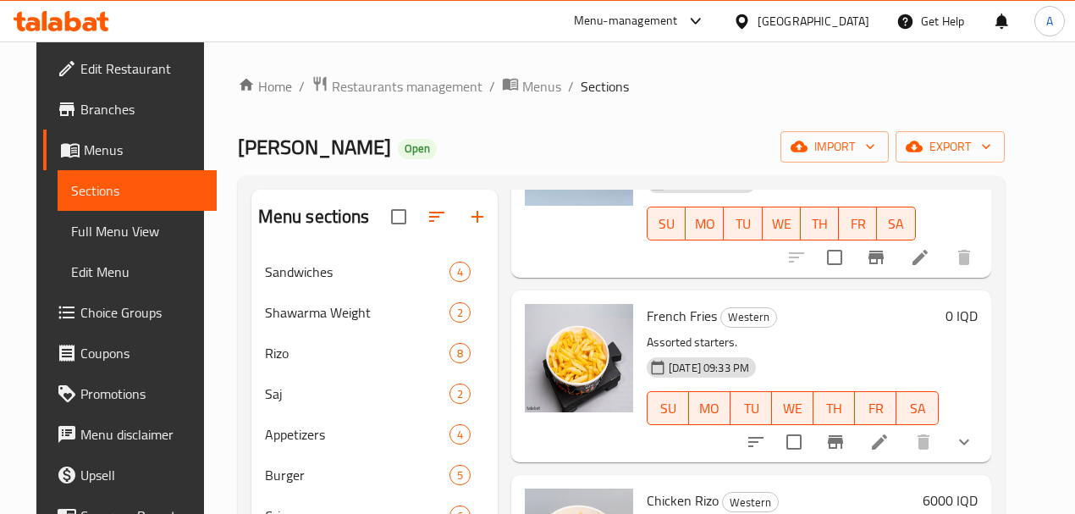
click at [889, 431] on icon at bounding box center [879, 441] width 20 height 20
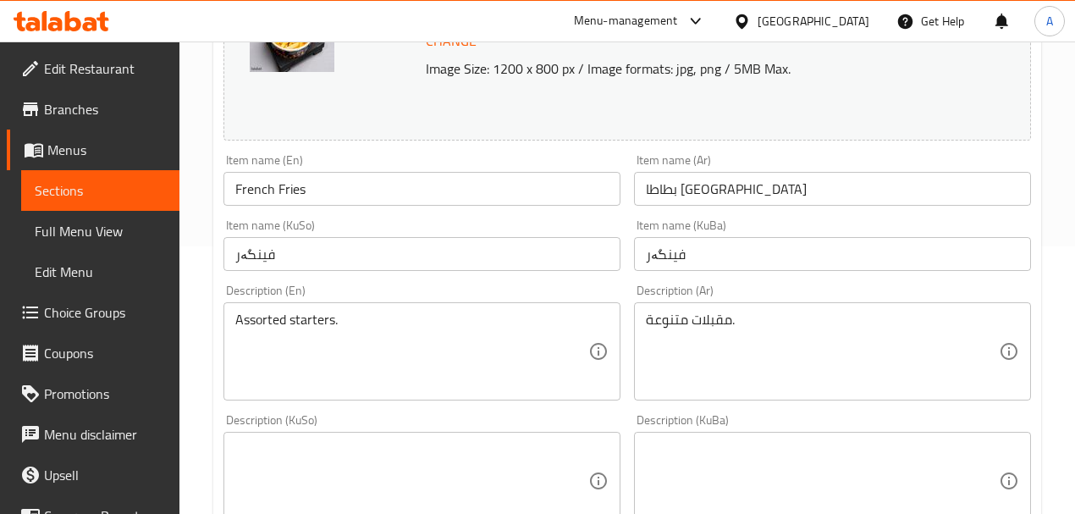
scroll to position [225, 0]
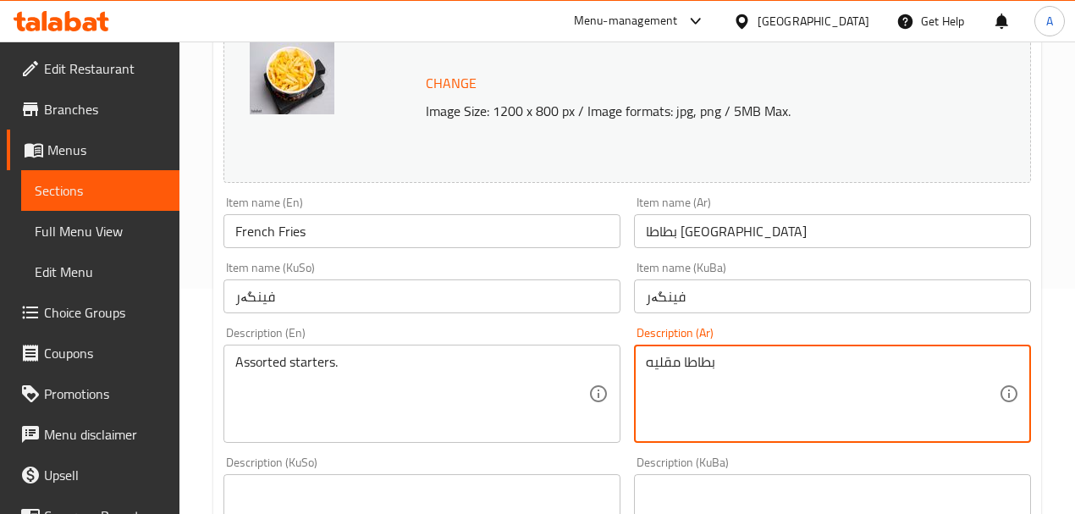
type textarea "بطاطا مقليه"
drag, startPoint x: 405, startPoint y: 353, endPoint x: 403, endPoint y: 363, distance: 10.5
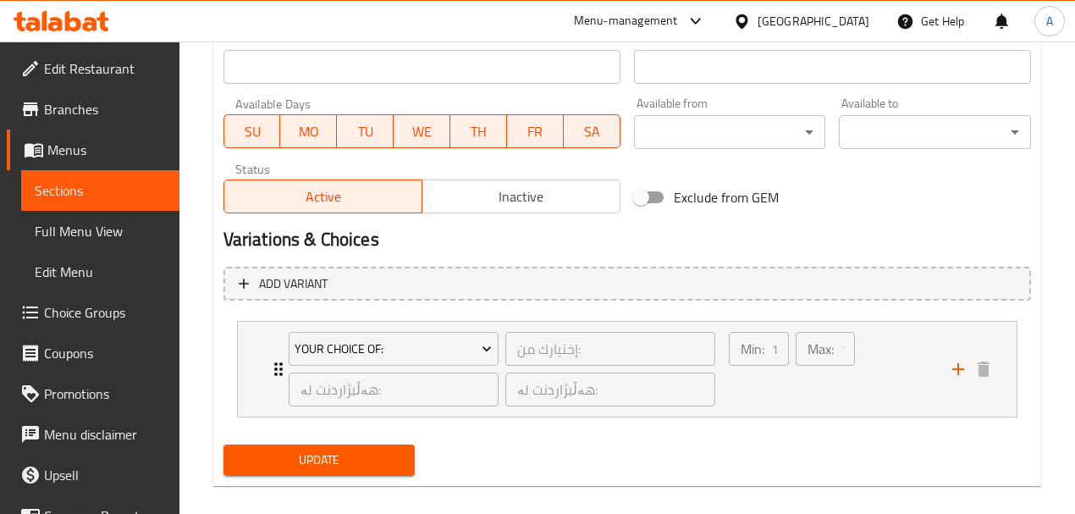
click at [359, 438] on div "Update" at bounding box center [320, 459] width 206 height 45
click at [363, 452] on span "Update" at bounding box center [319, 459] width 165 height 21
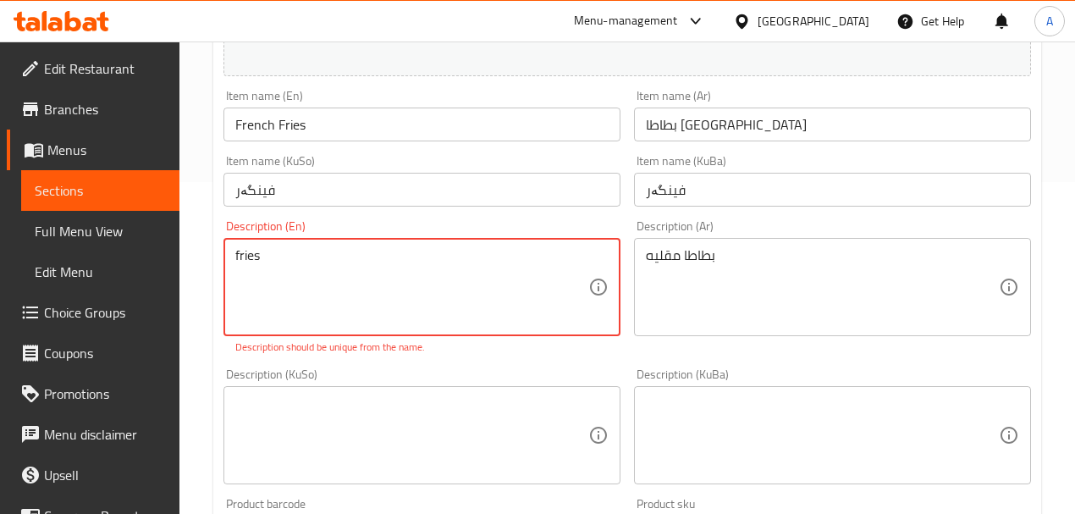
click at [336, 266] on textarea "fries" at bounding box center [411, 287] width 353 height 80
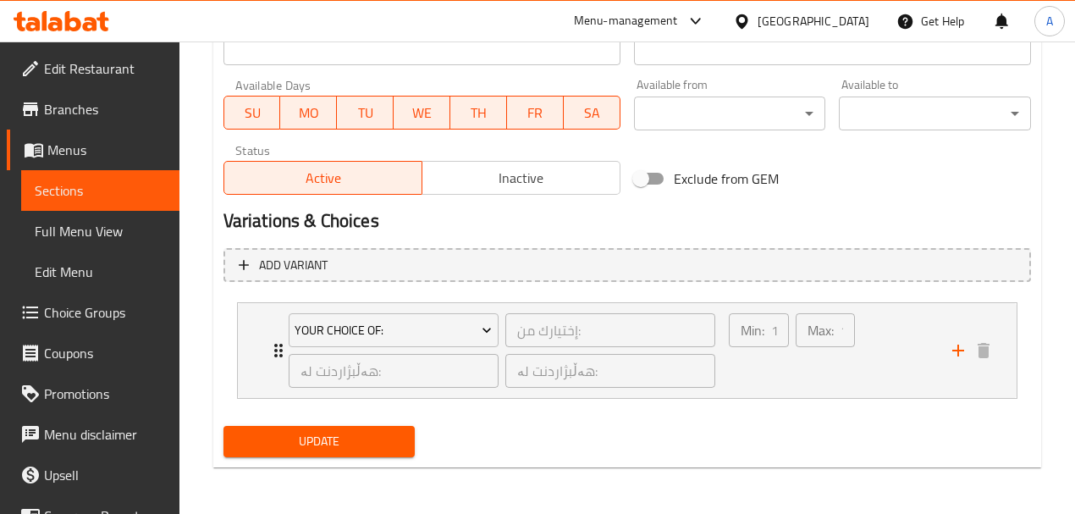
click at [310, 453] on button "Update" at bounding box center [319, 441] width 192 height 31
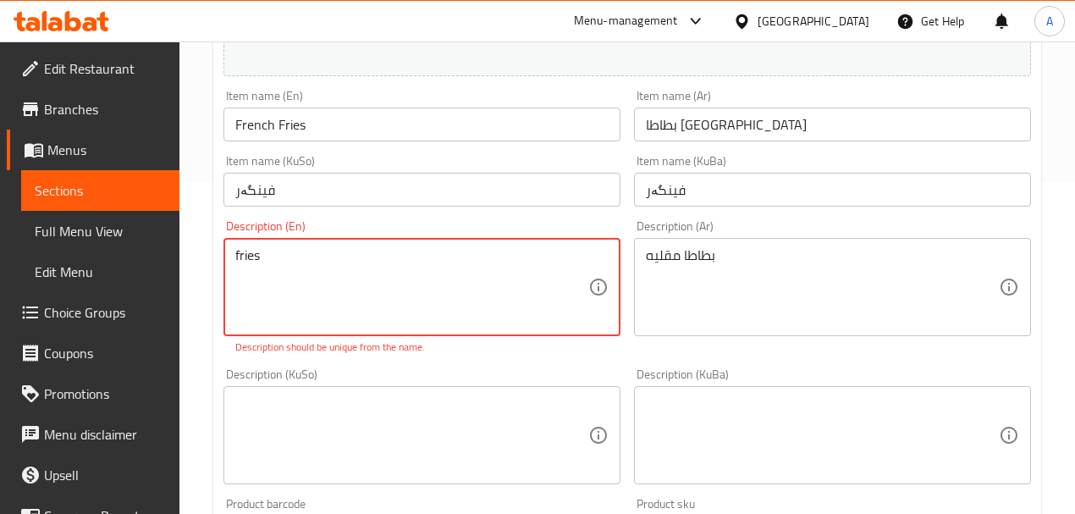
click at [311, 263] on textarea "fries" at bounding box center [411, 287] width 353 height 80
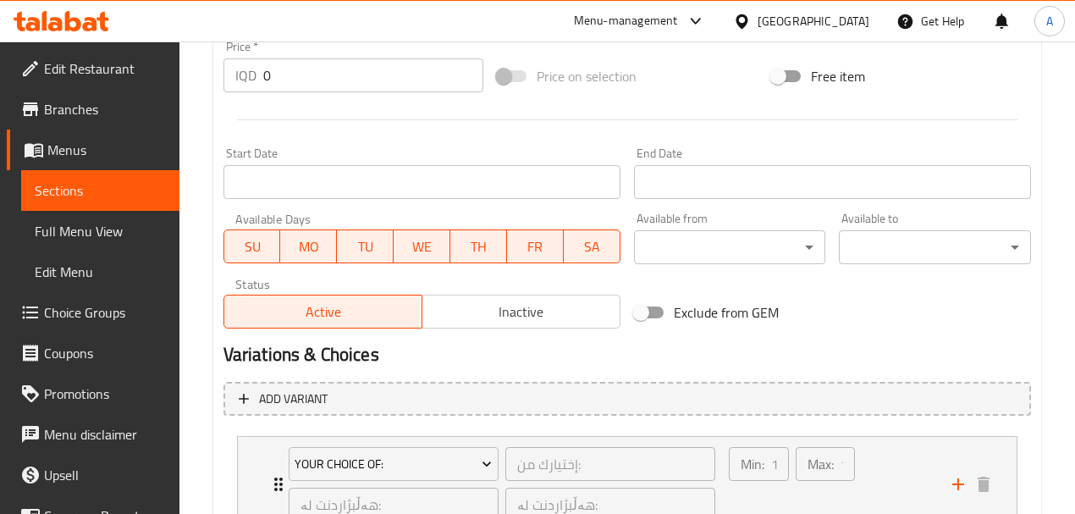
scroll to position [969, 0]
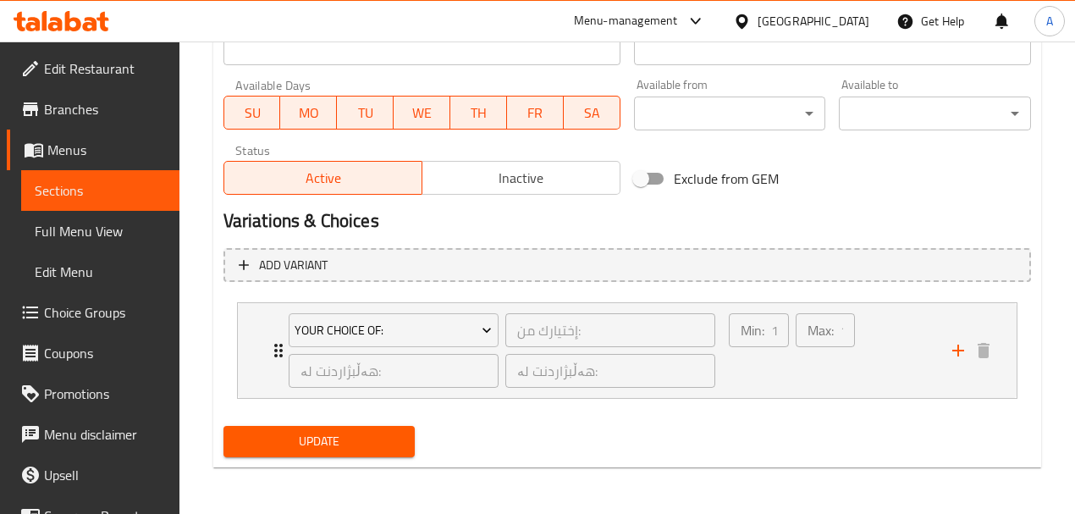
type textarea "fires"
click at [329, 450] on span "Update" at bounding box center [319, 441] width 165 height 21
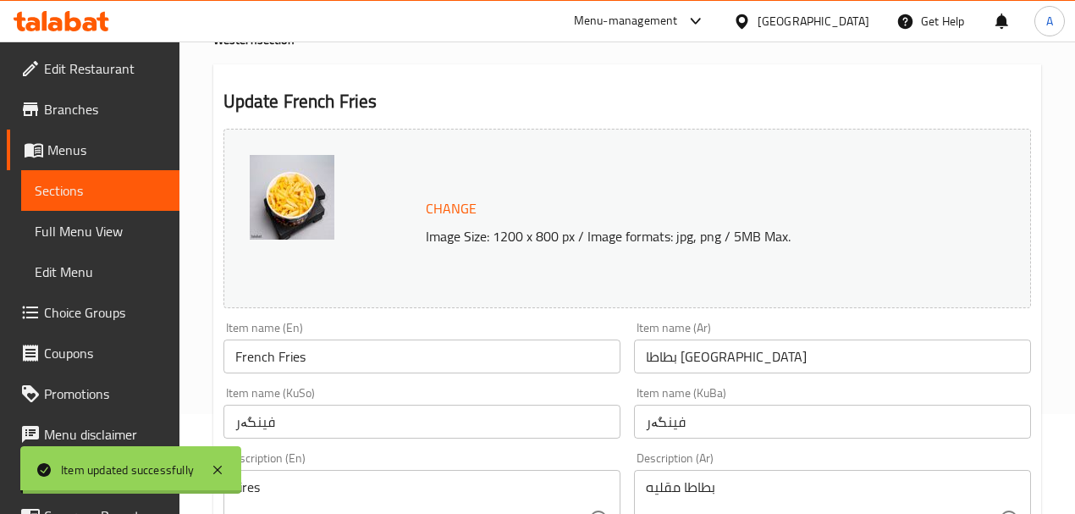
scroll to position [0, 0]
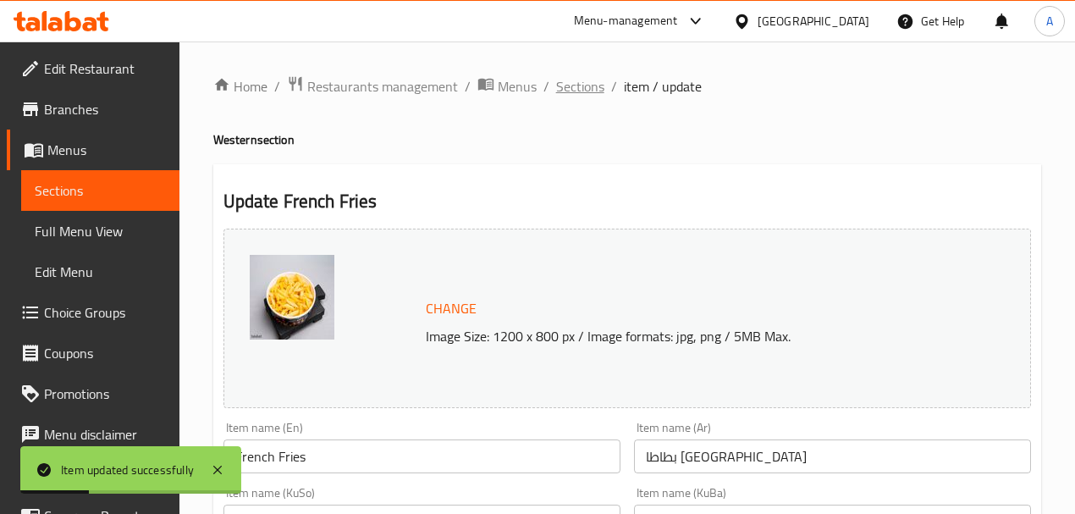
click at [556, 91] on span "Sections" at bounding box center [580, 86] width 48 height 20
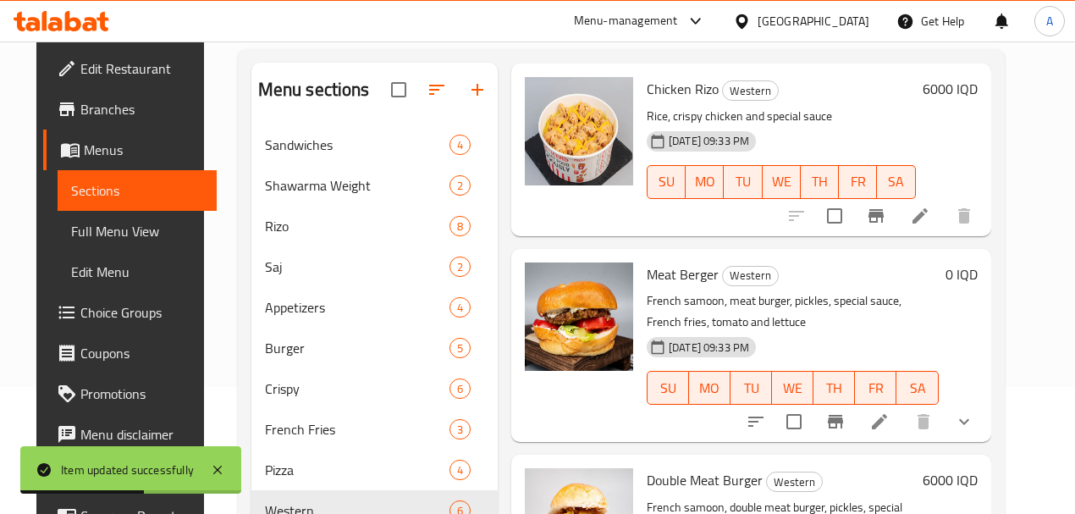
scroll to position [225, 0]
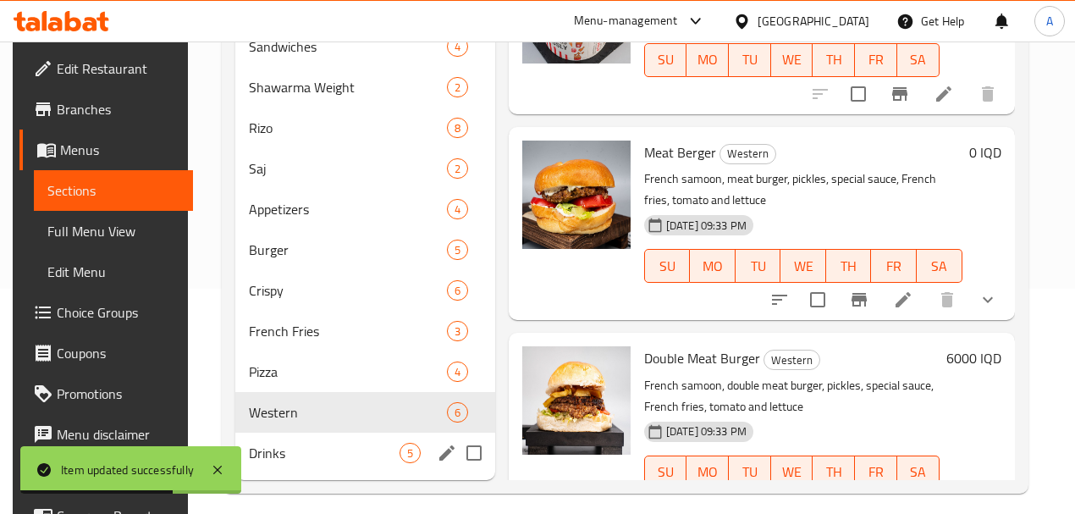
click at [300, 466] on div "Drinks 5" at bounding box center [365, 452] width 260 height 41
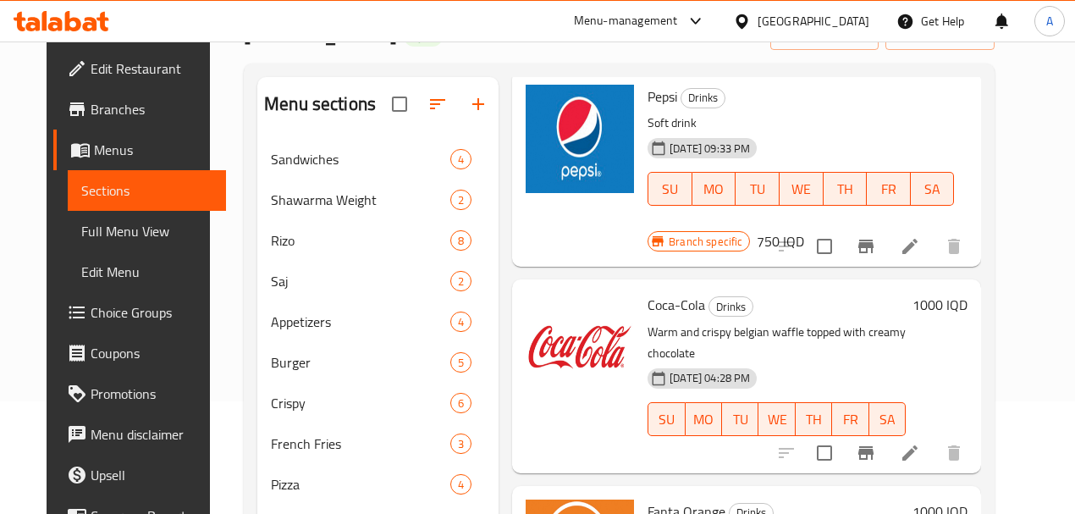
scroll to position [169, 0]
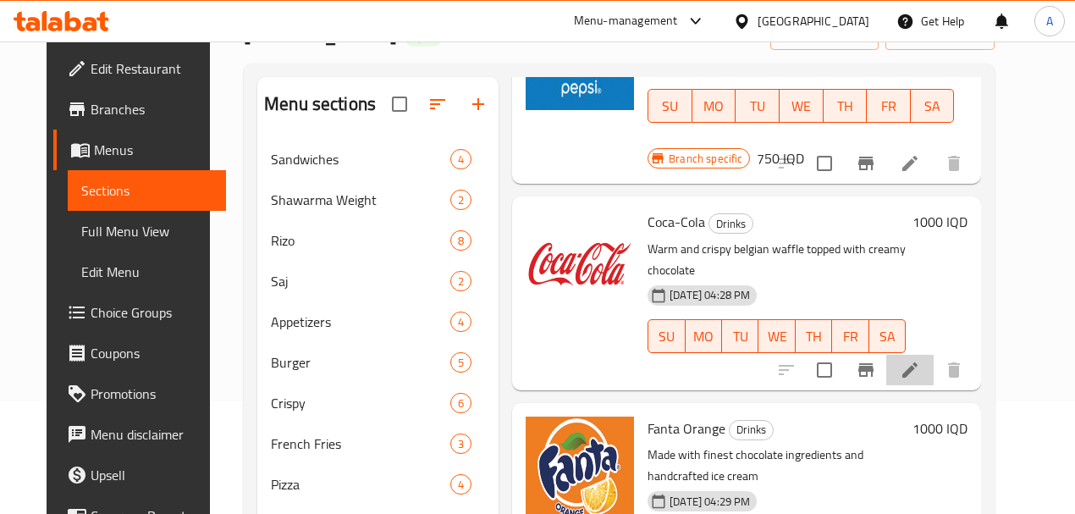
click at [920, 360] on icon at bounding box center [909, 370] width 20 height 20
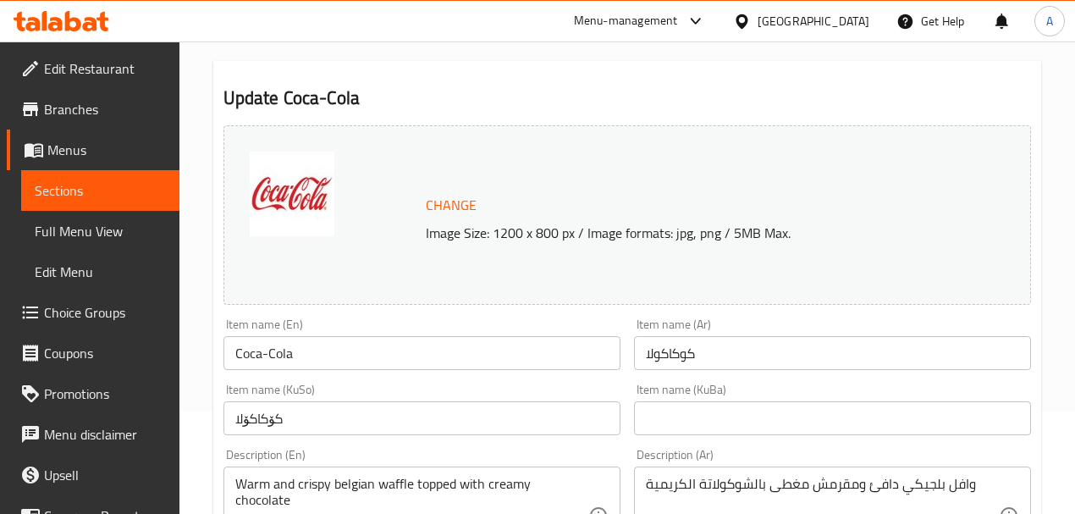
scroll to position [225, 0]
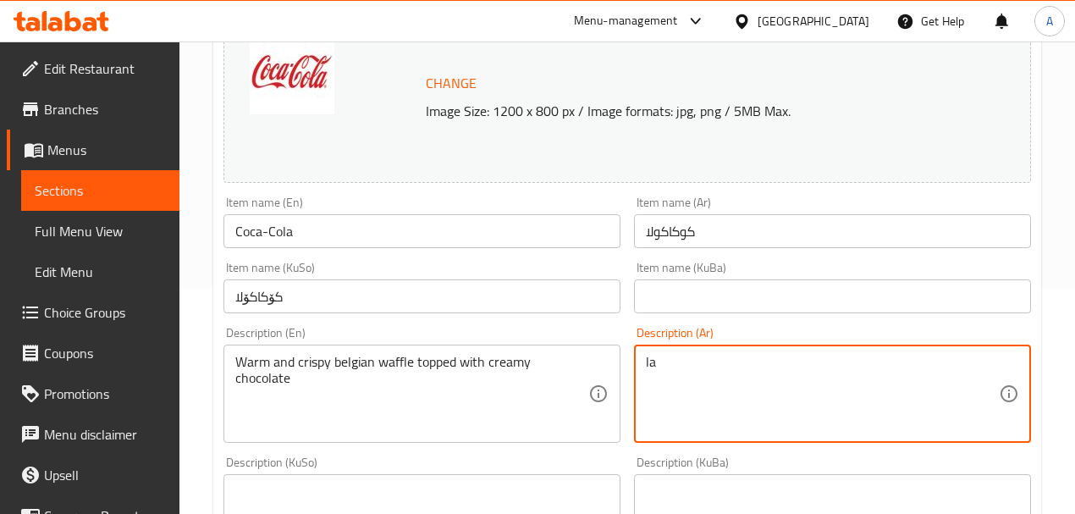
type textarea "l"
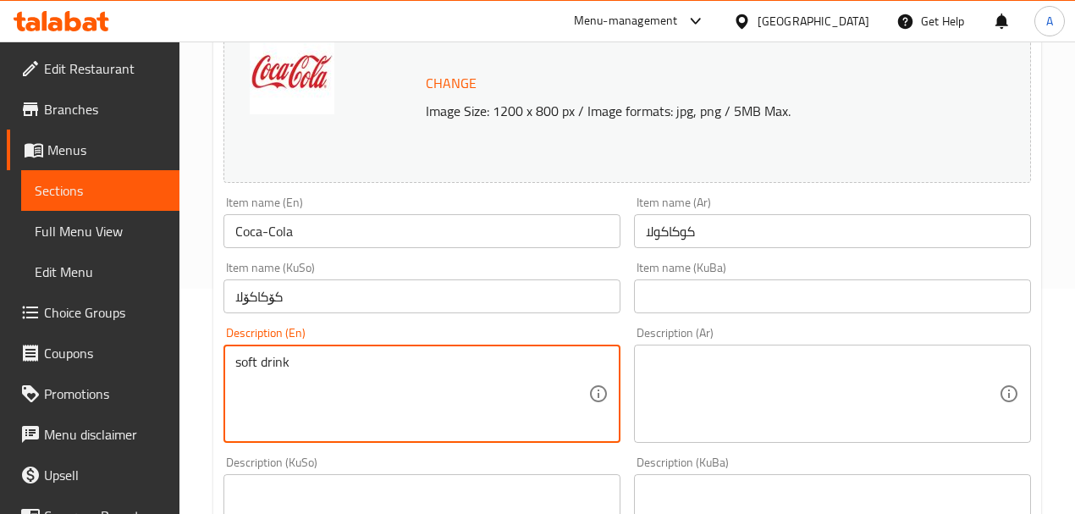
type textarea "soft drink"
click at [702, 393] on textarea at bounding box center [822, 394] width 353 height 80
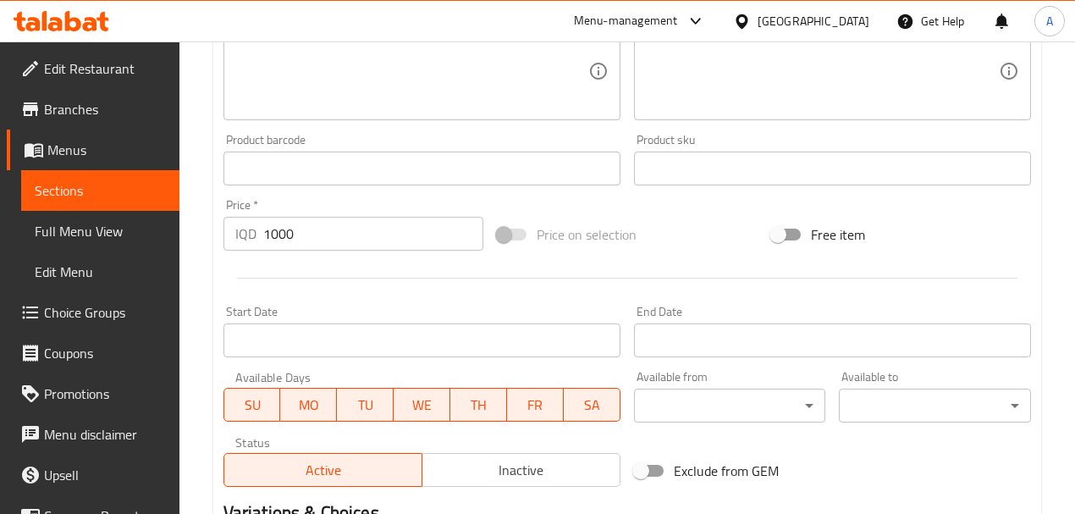
scroll to position [901, 0]
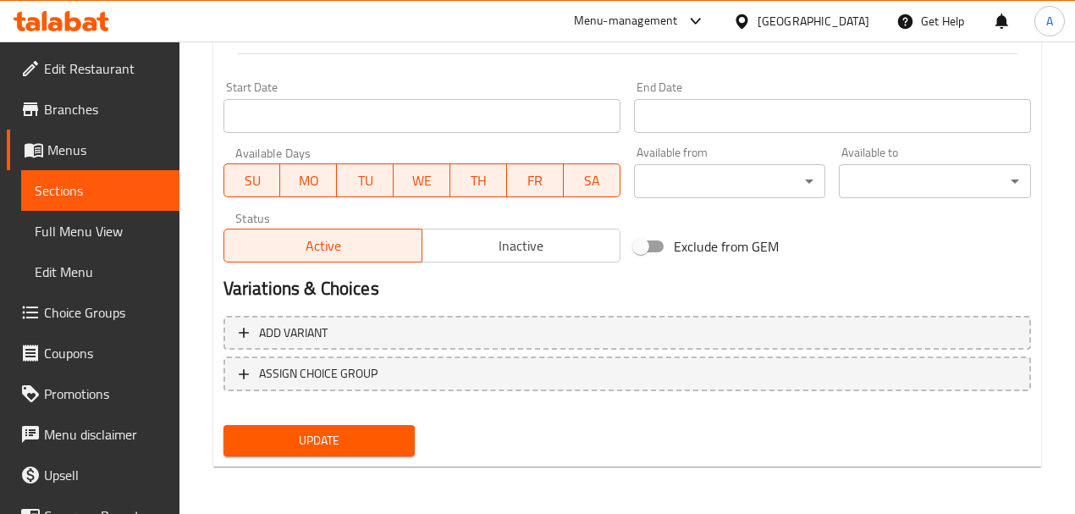
type textarea "مشروب غازي"
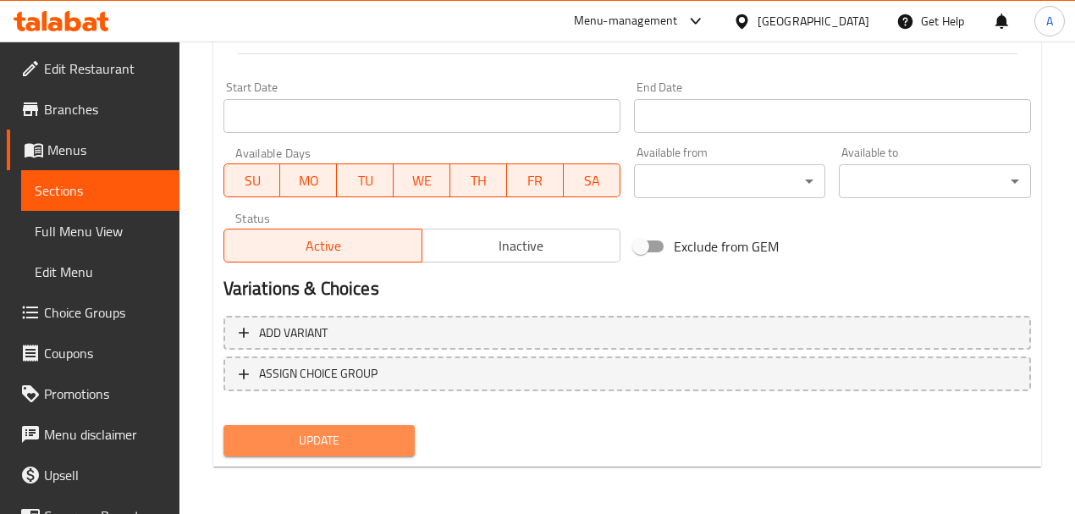
click at [271, 426] on button "Update" at bounding box center [319, 440] width 192 height 31
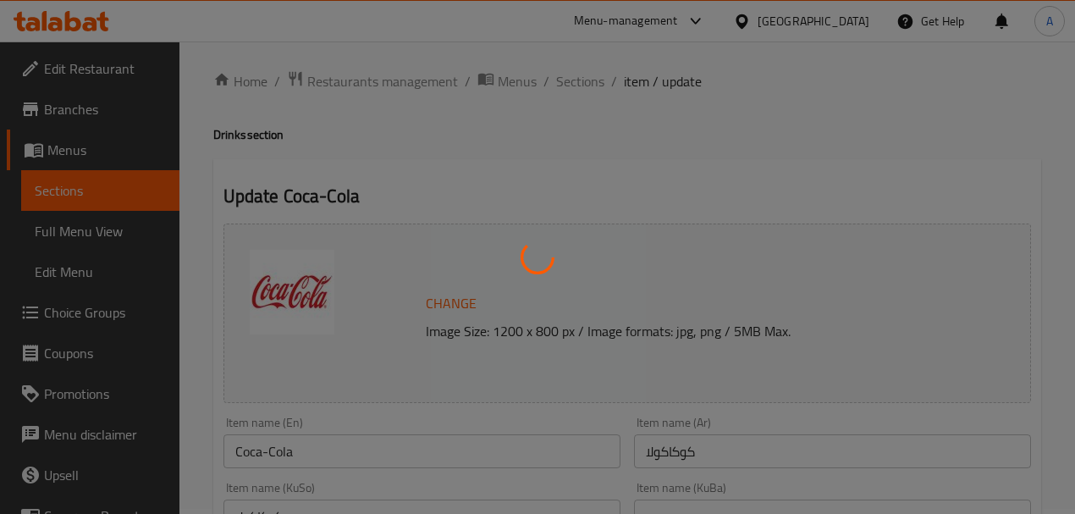
scroll to position [0, 0]
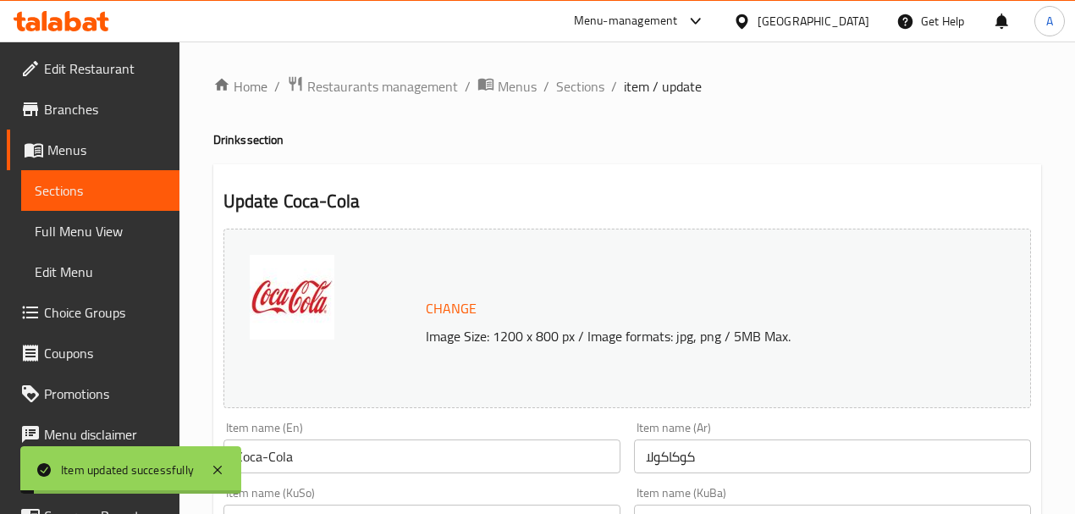
click at [552, 80] on ol "Home / Restaurants management / Menus / Sections / item / update" at bounding box center [626, 86] width 827 height 22
click at [556, 81] on span "Sections" at bounding box center [580, 86] width 48 height 20
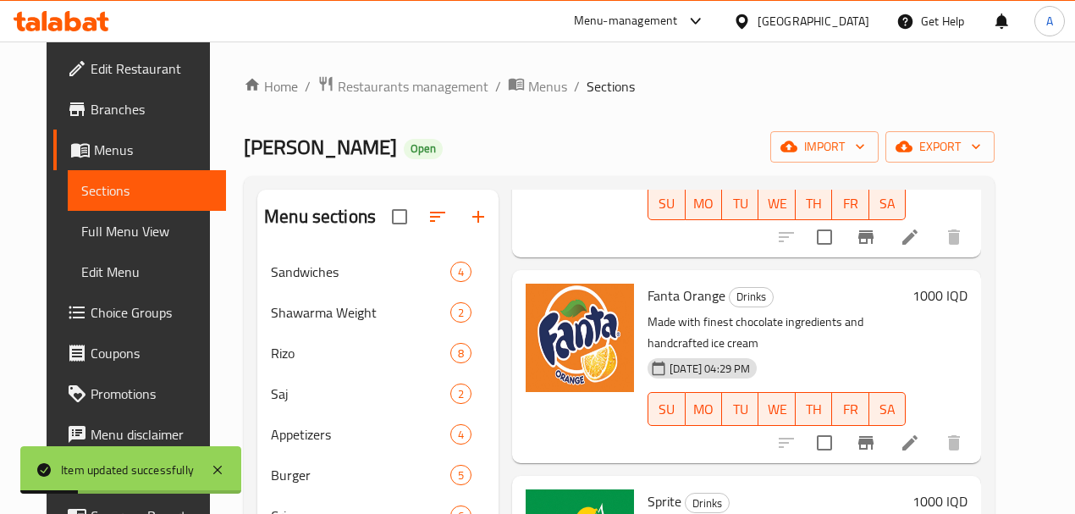
scroll to position [394, 0]
click at [917, 434] on icon at bounding box center [909, 441] width 15 height 15
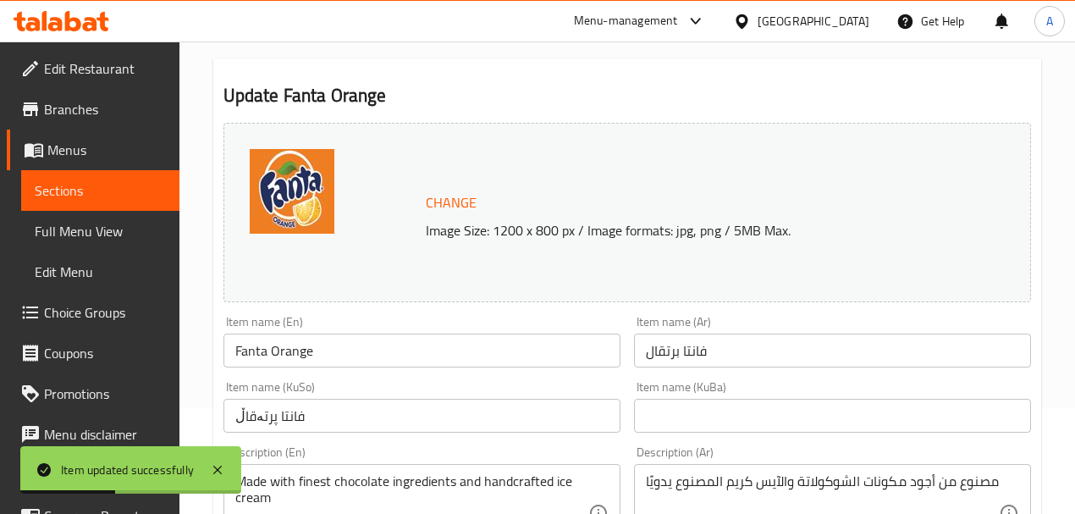
scroll to position [225, 0]
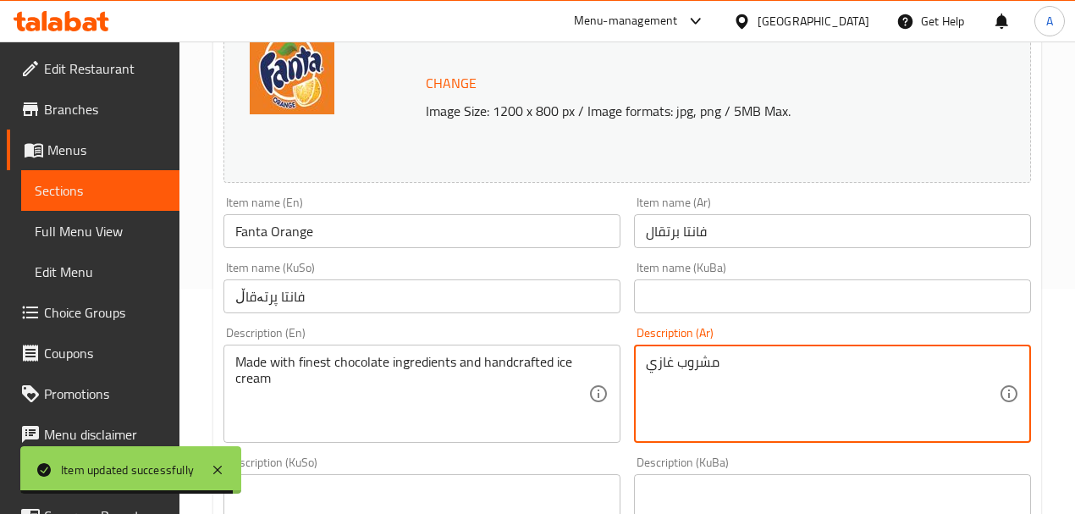
type textarea "مشروب غازي"
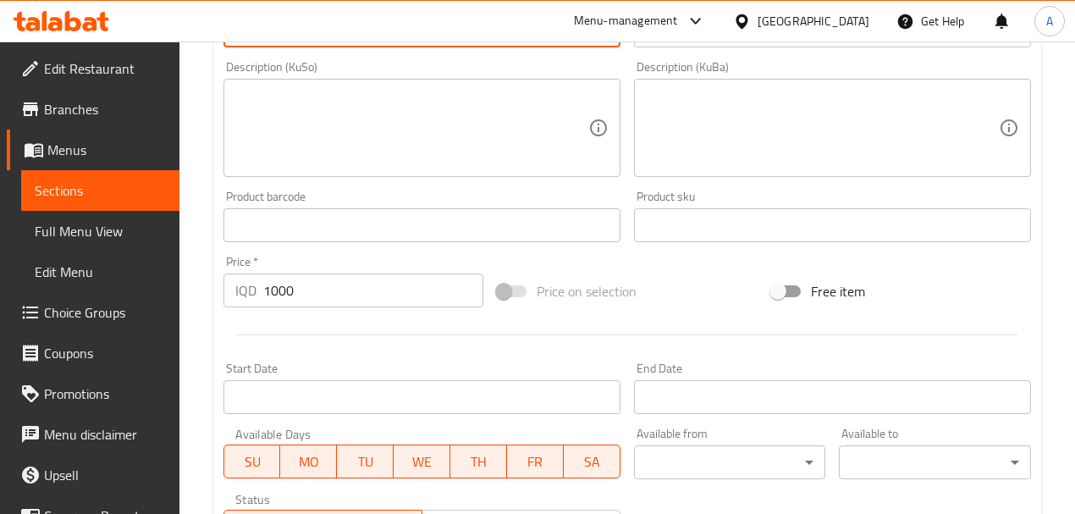
scroll to position [846, 0]
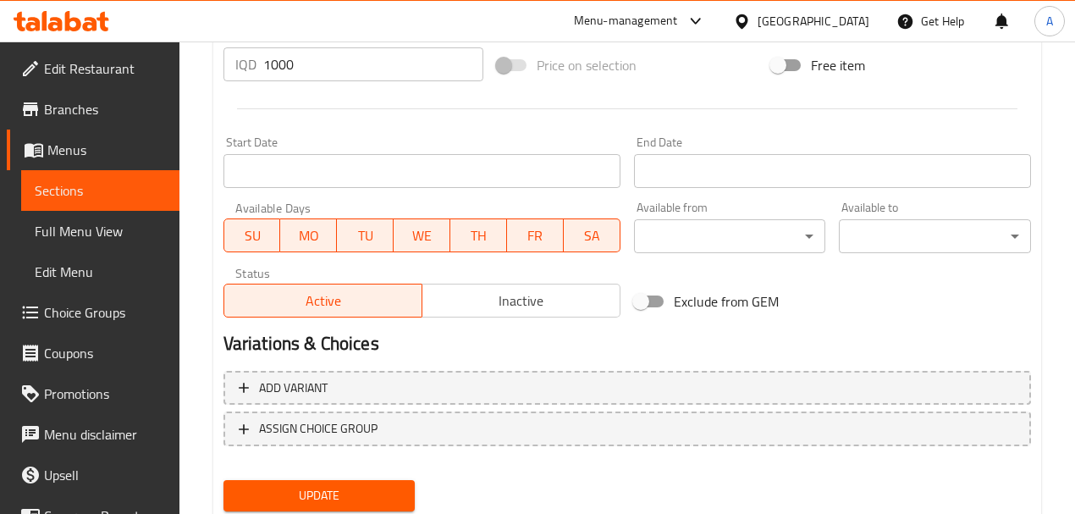
type textarea "soft drink"
click at [306, 481] on button "Update" at bounding box center [319, 495] width 192 height 31
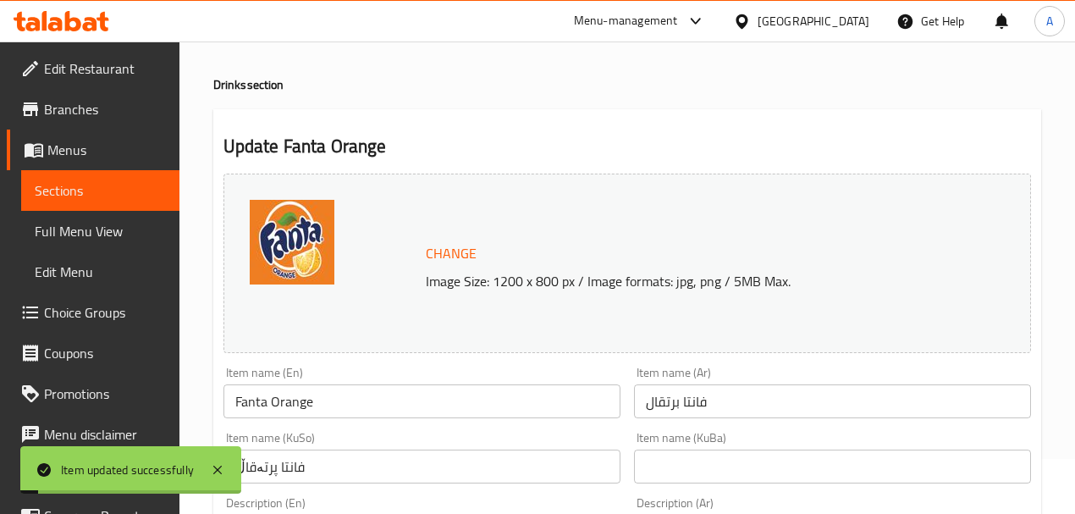
scroll to position [0, 0]
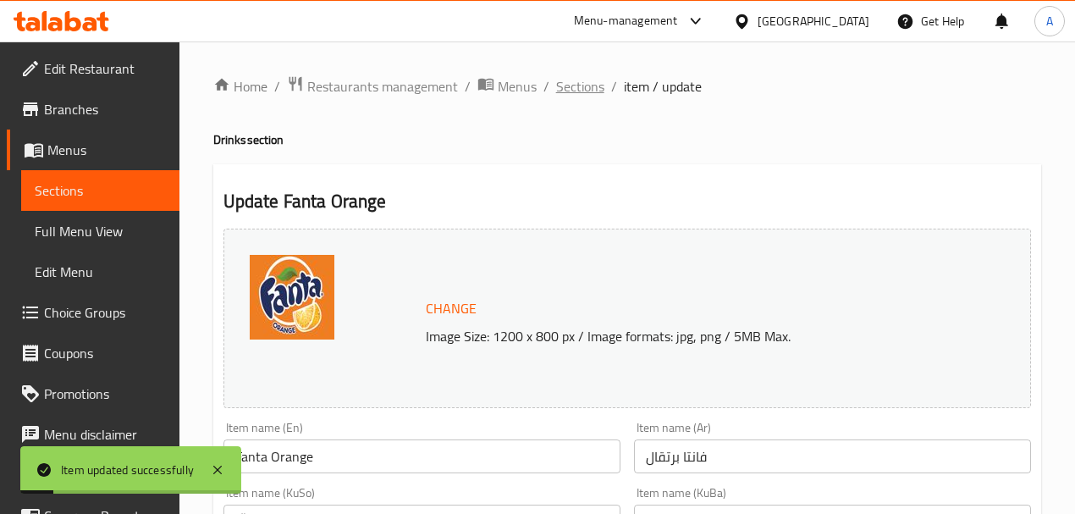
click at [562, 91] on span "Sections" at bounding box center [580, 86] width 48 height 20
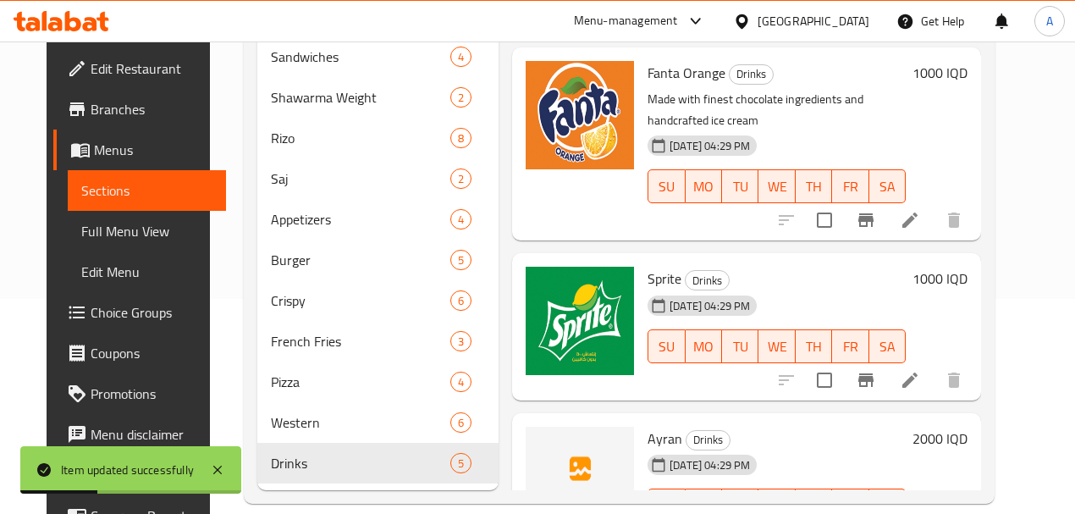
scroll to position [263, 0]
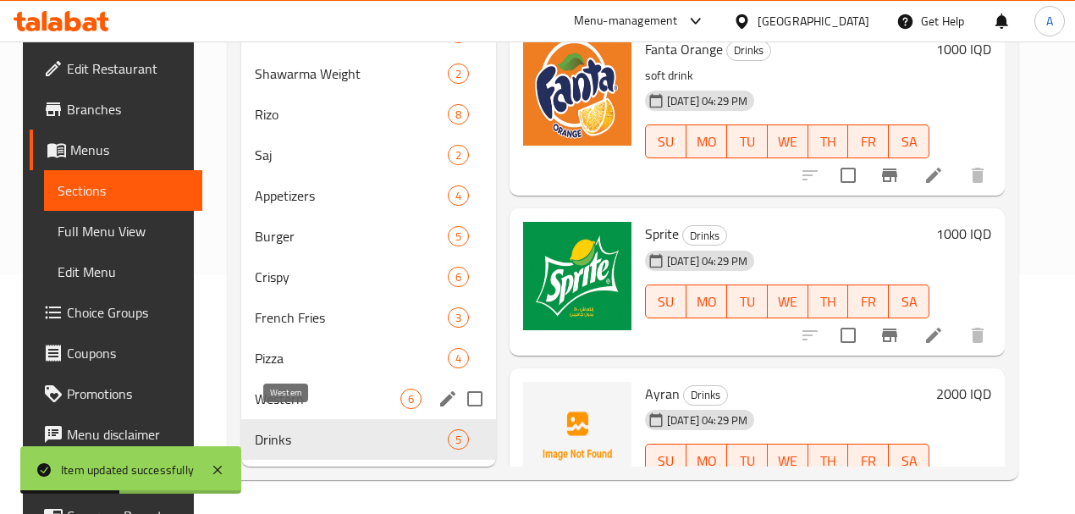
click at [306, 391] on span "Western" at bounding box center [327, 398] width 145 height 20
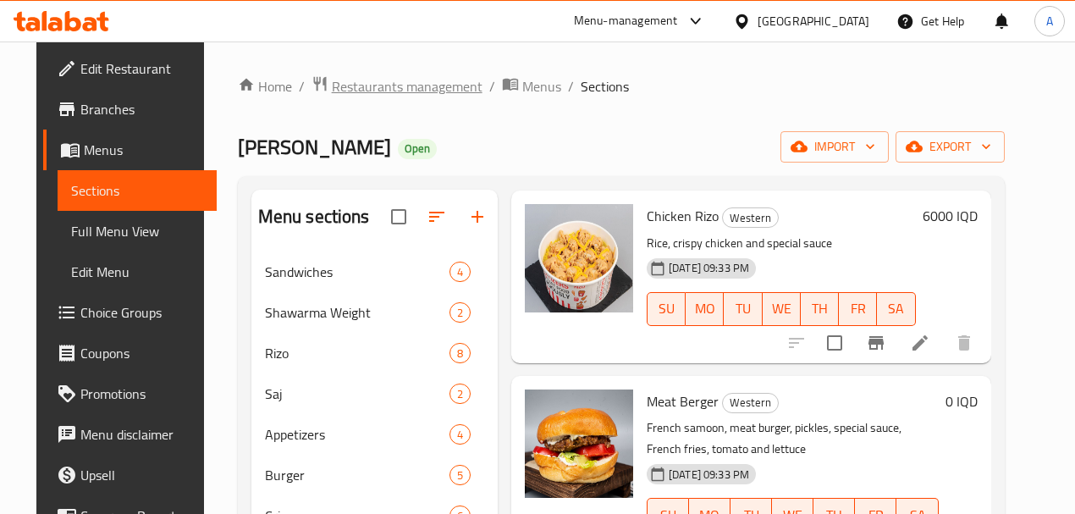
click at [400, 85] on span "Restaurants management" at bounding box center [407, 86] width 151 height 20
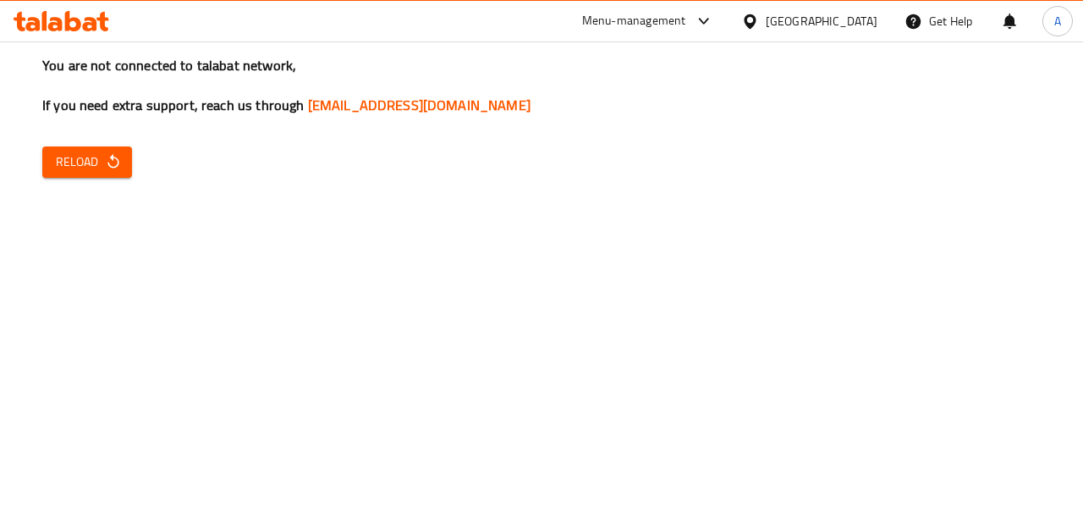
click at [24, 9] on div at bounding box center [61, 21] width 123 height 34
click at [26, 20] on icon at bounding box center [62, 21] width 96 height 20
